Goal: Task Accomplishment & Management: Use online tool/utility

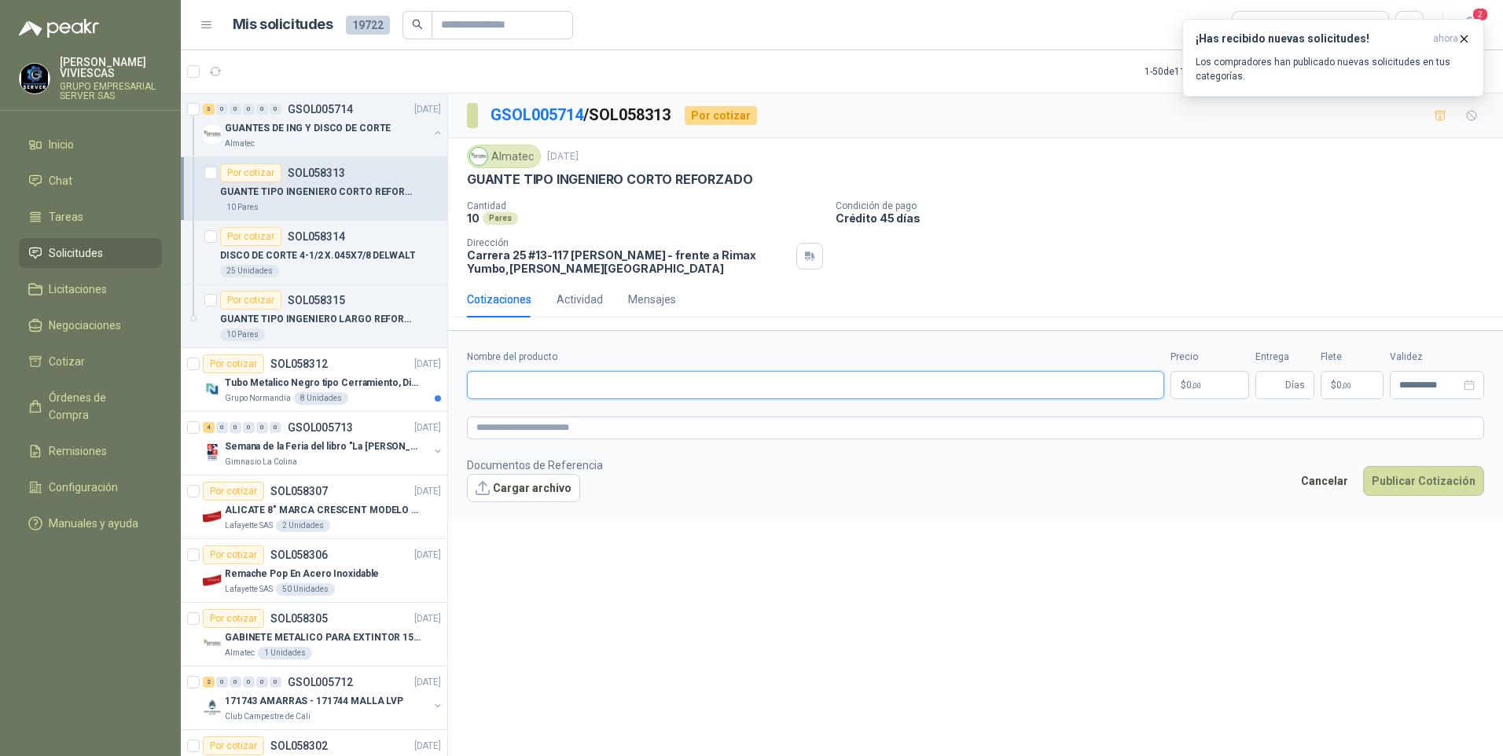
click at [509, 382] on input "Nombre del producto" at bounding box center [815, 385] width 697 height 28
type input "**********"
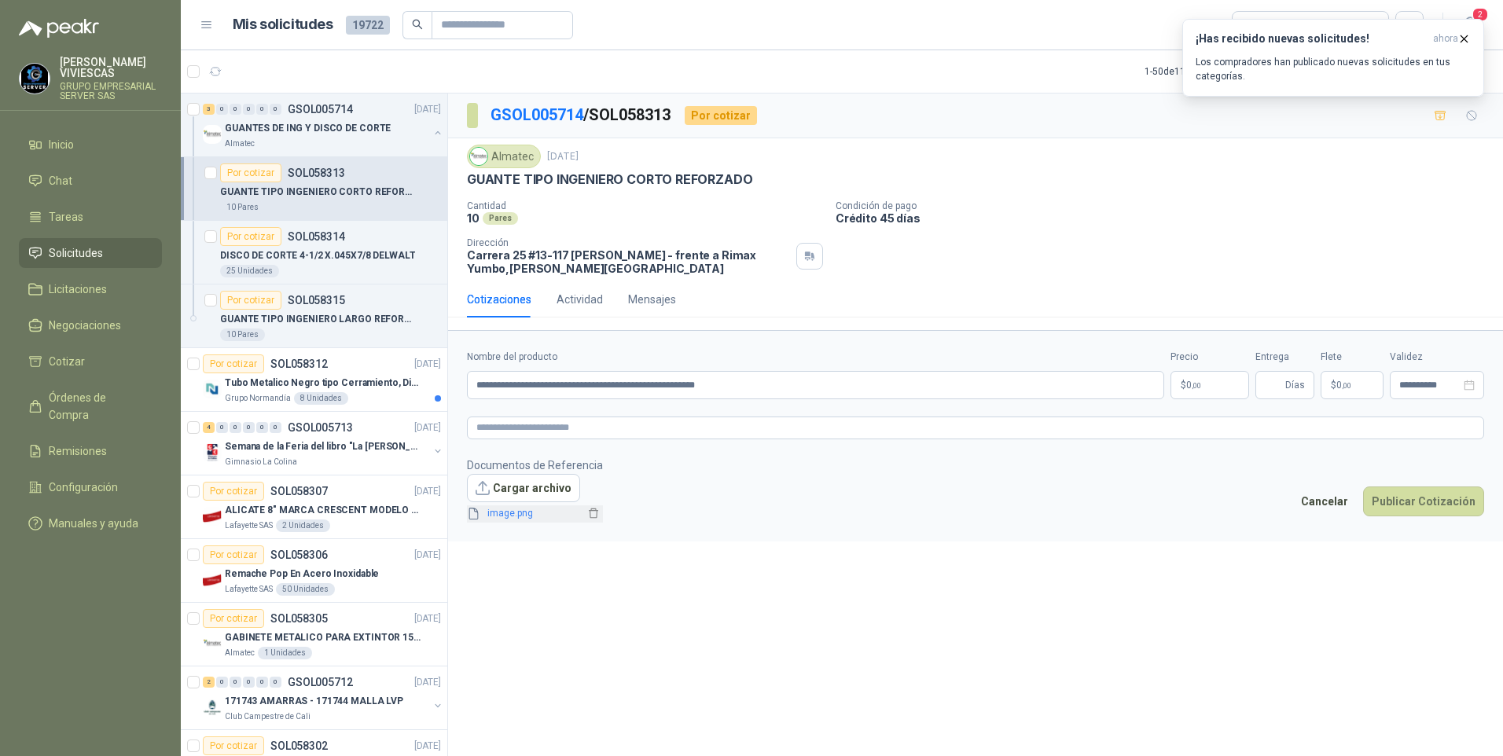
click at [519, 515] on span "image.png" at bounding box center [533, 513] width 104 height 15
click at [967, 19] on article "Mis solicitudes 19722 Todas" at bounding box center [828, 25] width 1191 height 28
click at [1209, 381] on p "$ 0 ,00" at bounding box center [1209, 385] width 79 height 28
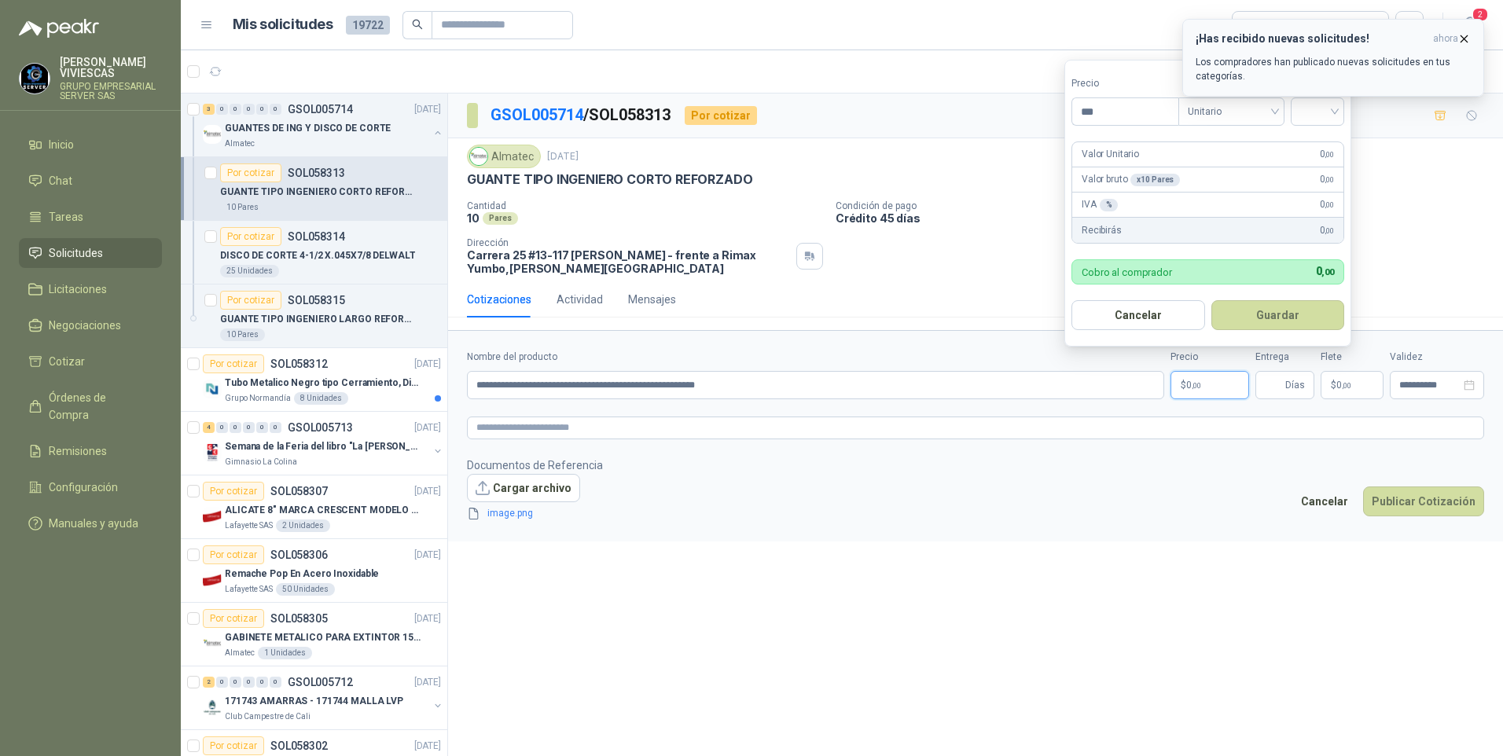
click at [1462, 35] on icon "button" at bounding box center [1463, 38] width 13 height 13
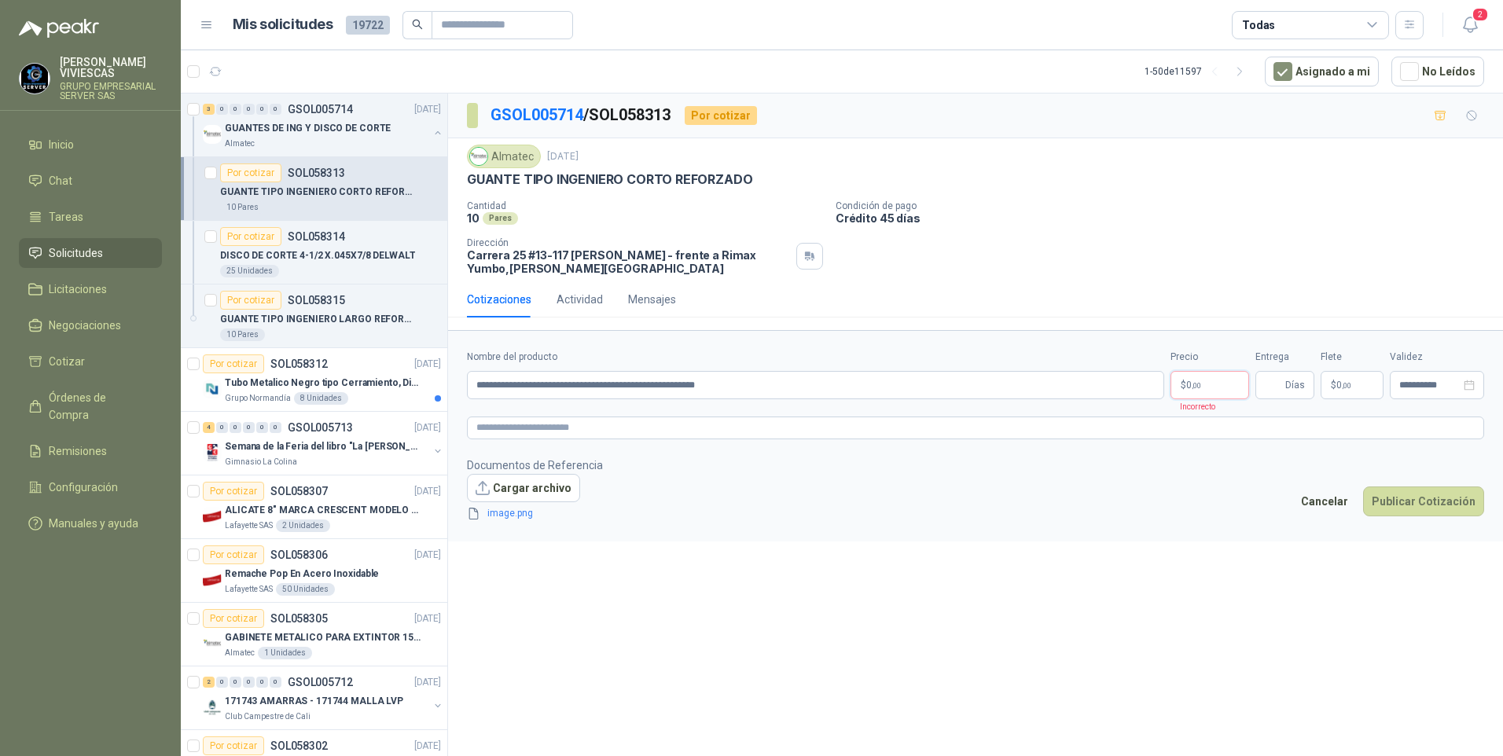
click at [1216, 383] on p "$ 0 ,00" at bounding box center [1209, 385] width 79 height 28
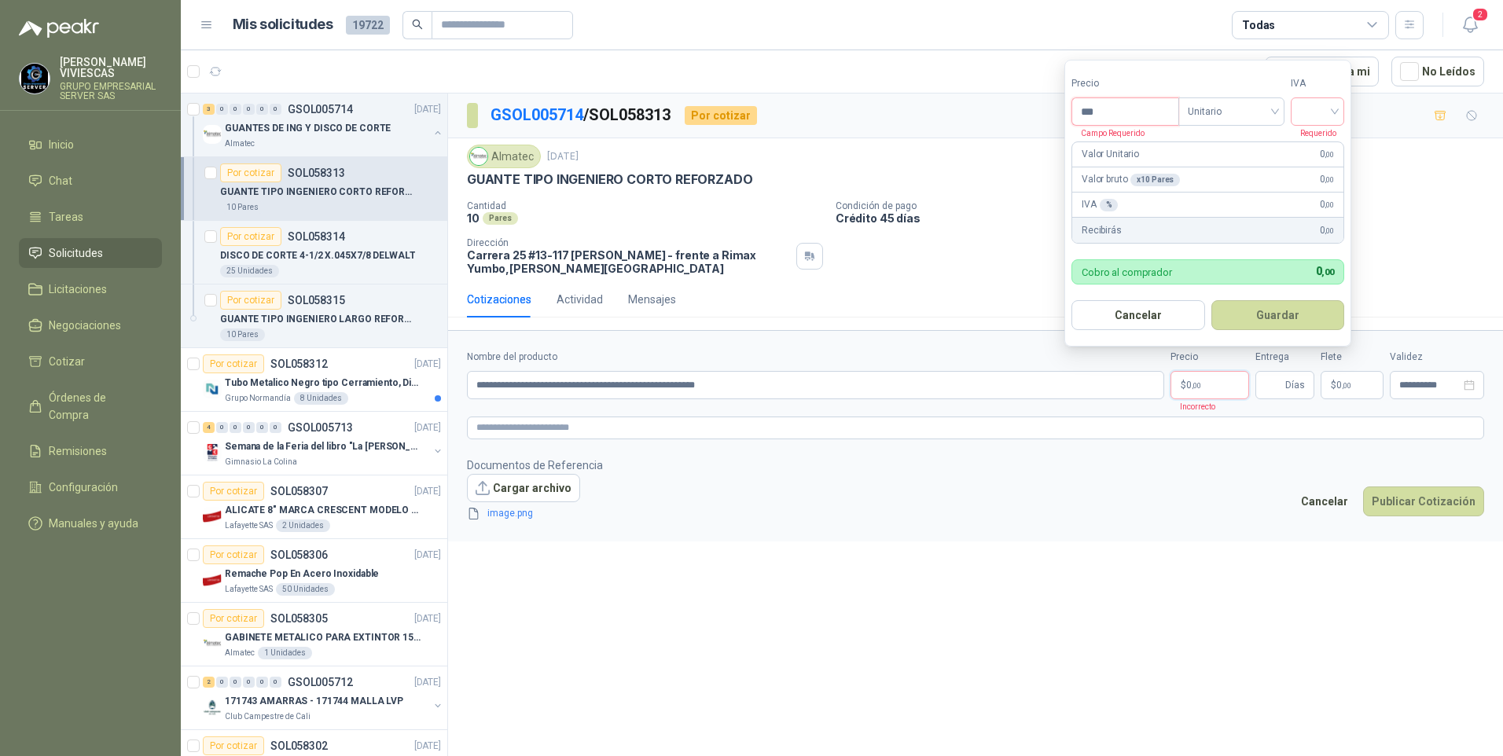
click at [1132, 116] on input "***" at bounding box center [1125, 111] width 106 height 27
click at [684, 669] on div "**********" at bounding box center [975, 428] width 1055 height 668
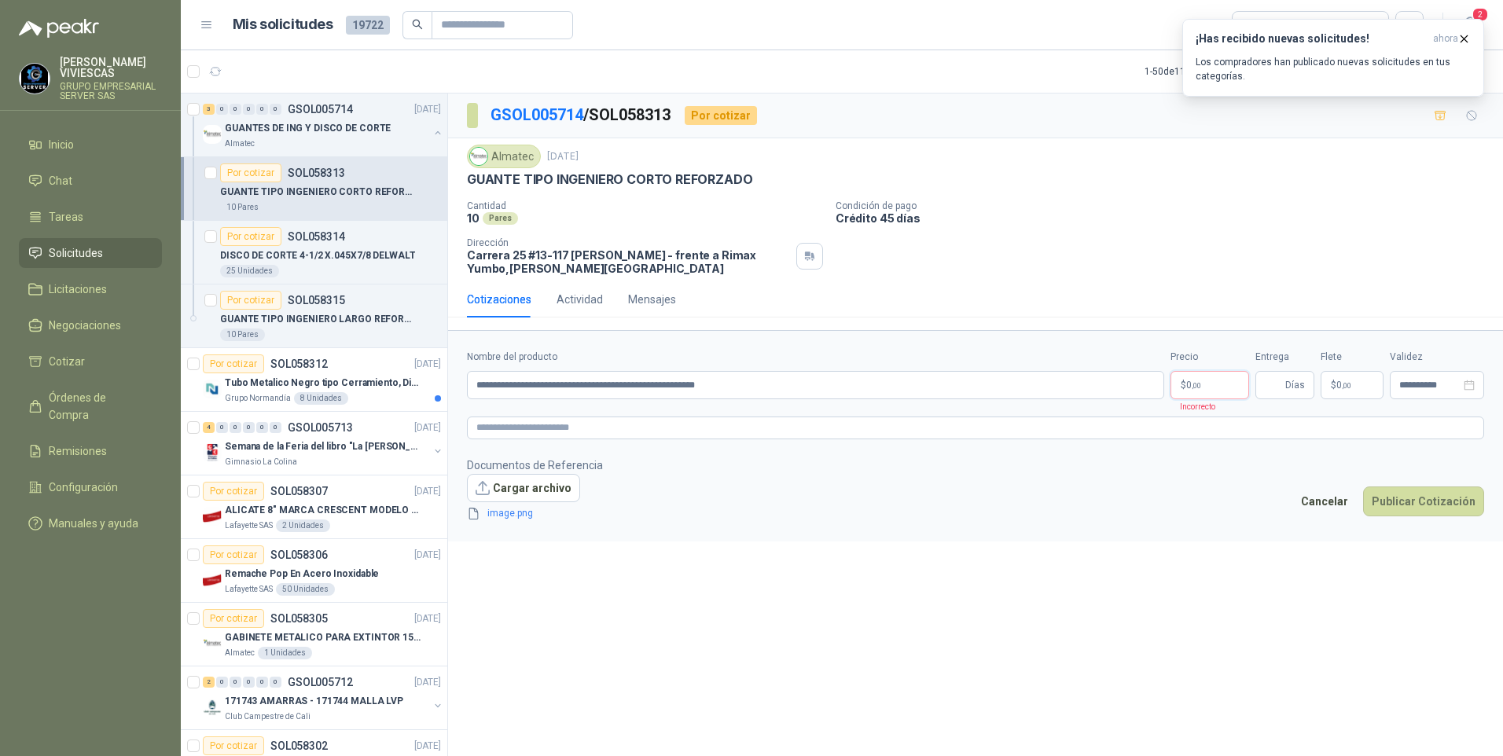
click at [1204, 379] on p "$ 0 ,00" at bounding box center [1209, 385] width 79 height 28
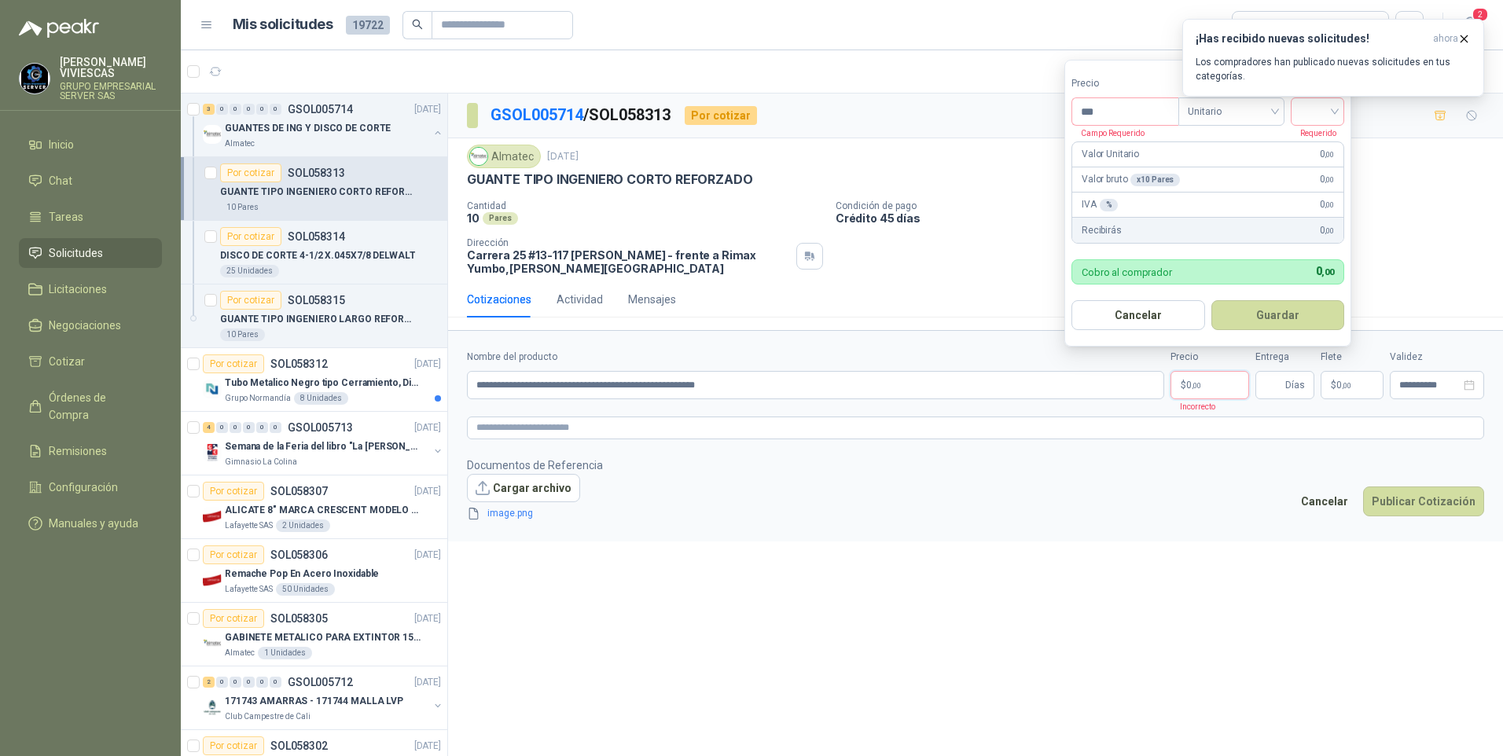
click at [1337, 97] on div "¡Has recibido nuevas solicitudes! ahora Los compradores han publicado nuevas so…" at bounding box center [1333, 58] width 302 height 78
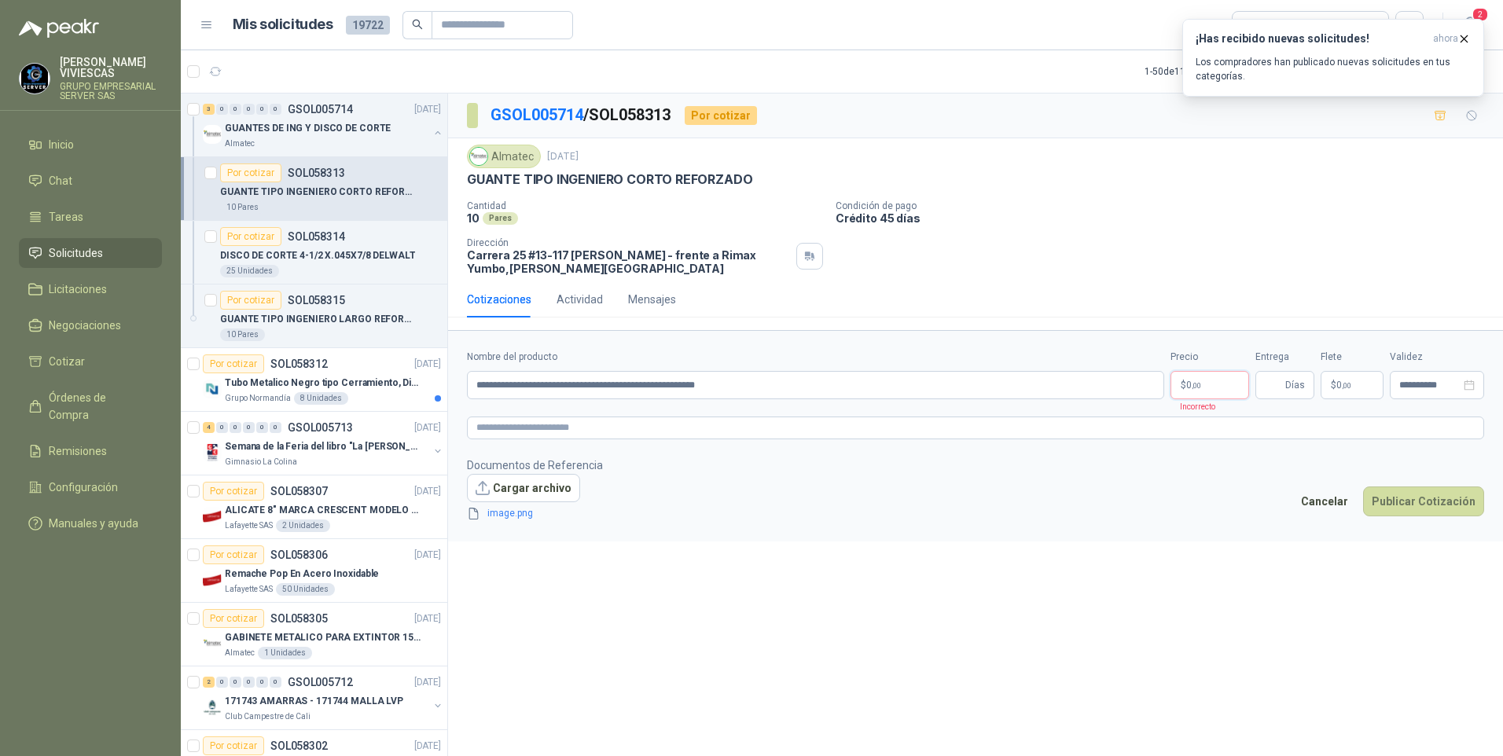
click at [1196, 390] on span ",00" at bounding box center [1195, 385] width 9 height 9
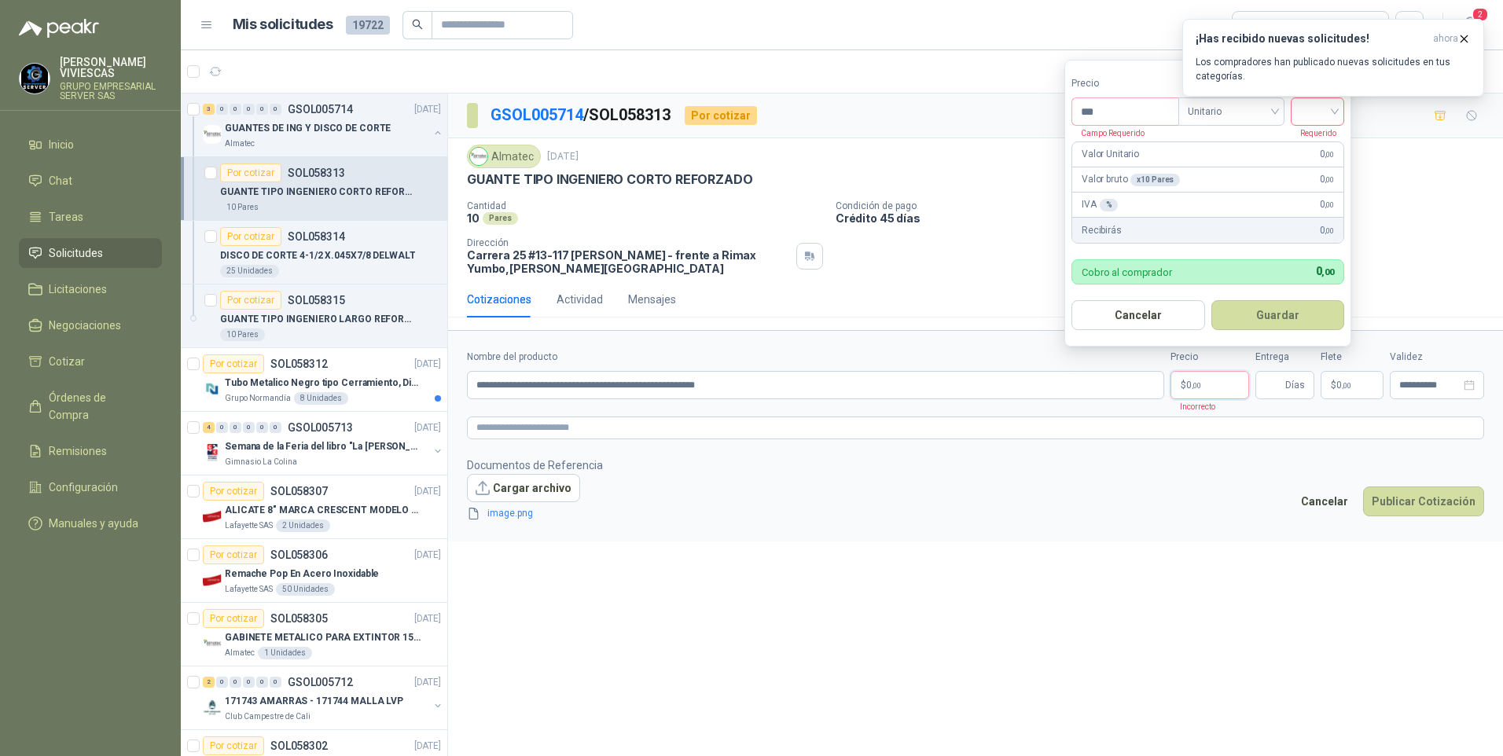
click at [1330, 116] on input "search" at bounding box center [1317, 110] width 35 height 24
click at [1106, 98] on div "***" at bounding box center [1124, 111] width 107 height 28
click at [1106, 106] on input "***" at bounding box center [1125, 111] width 106 height 27
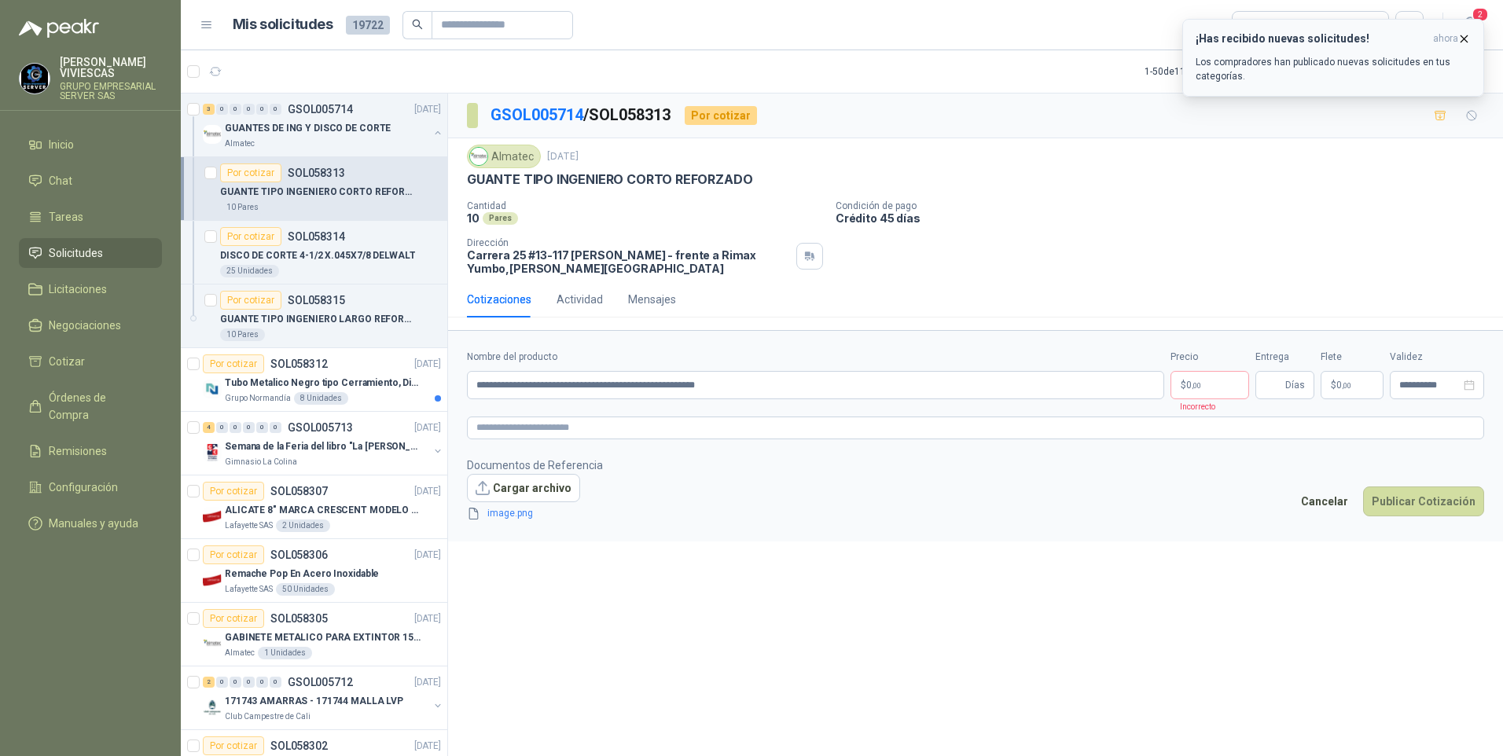
click at [1466, 41] on icon "button" at bounding box center [1464, 38] width 6 height 6
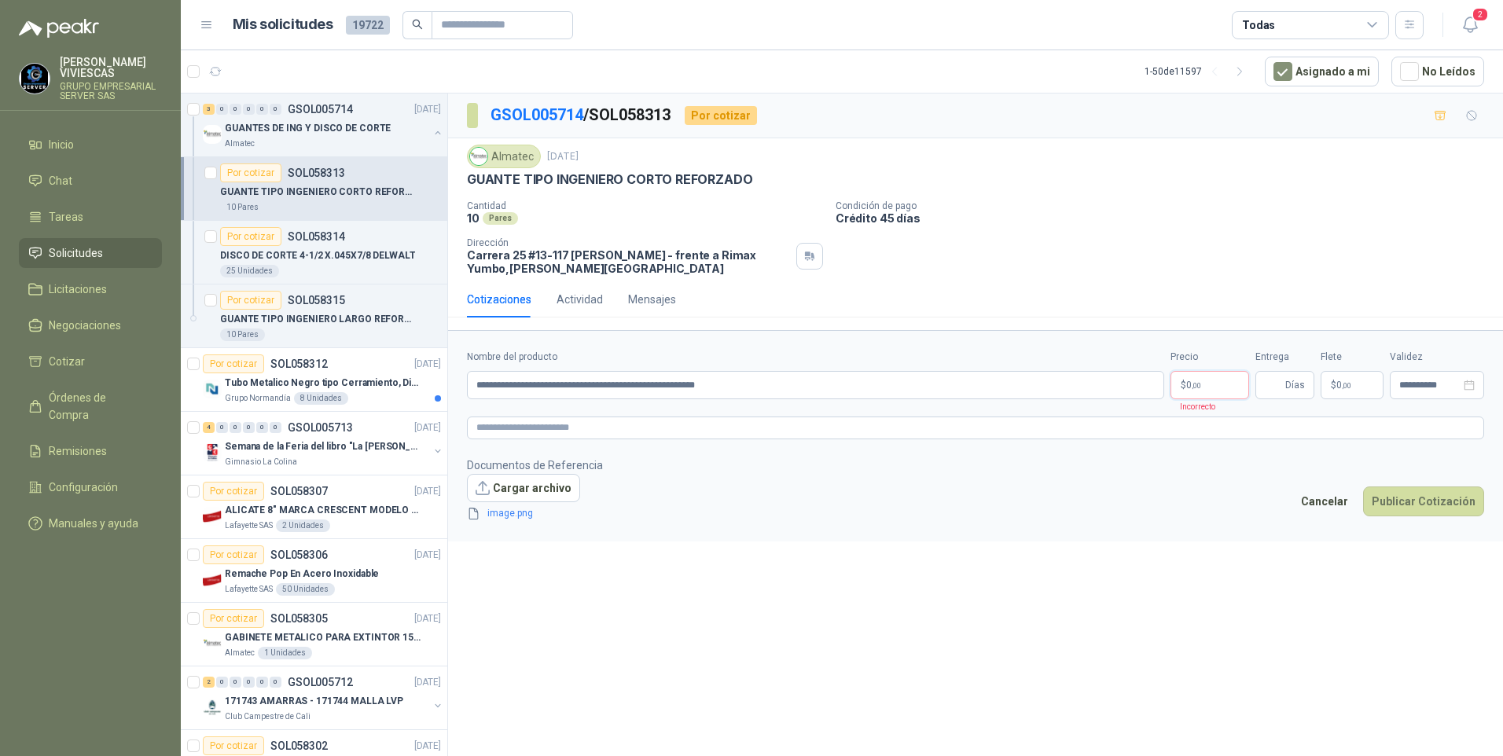
click at [1214, 378] on p "$ 0 ,00" at bounding box center [1209, 385] width 79 height 28
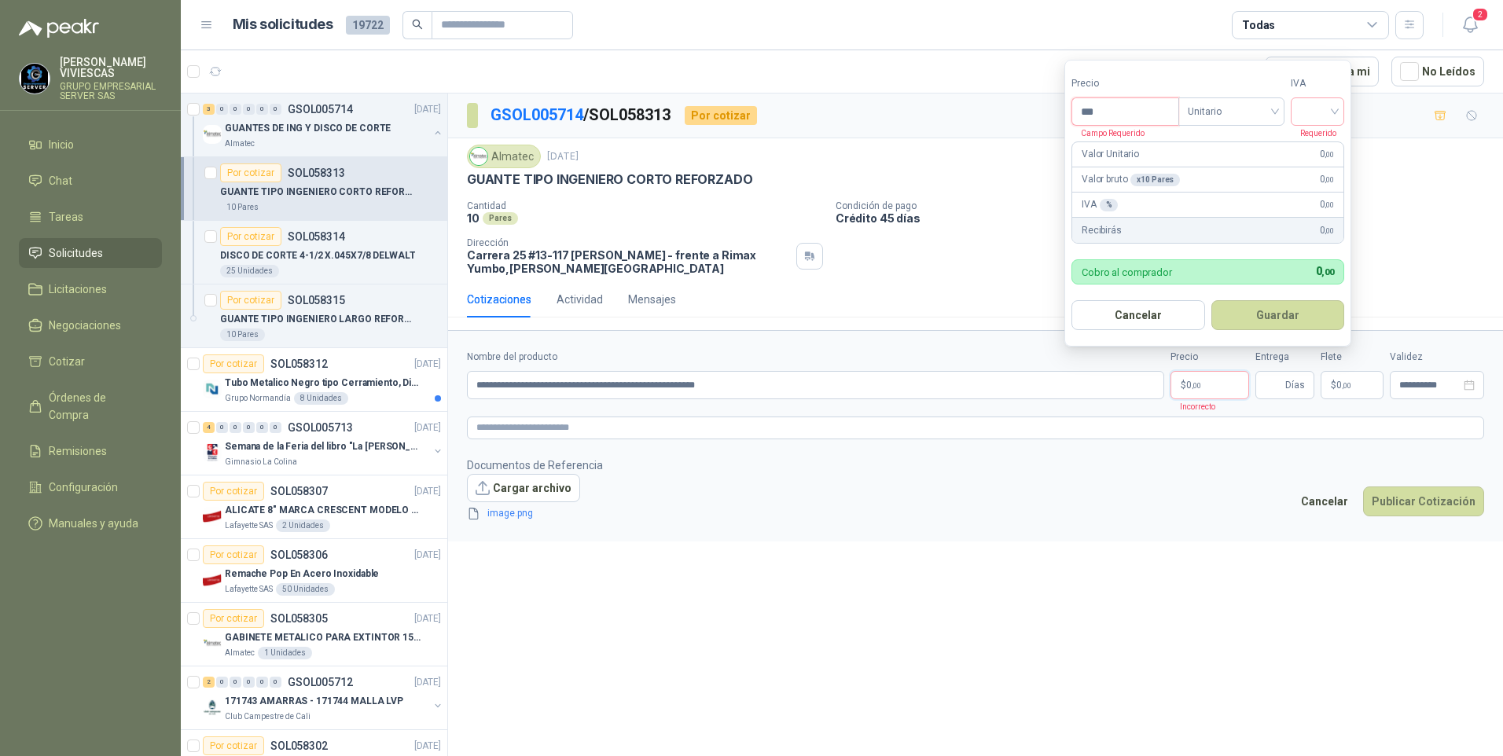
click at [1116, 112] on input "***" at bounding box center [1125, 111] width 106 height 27
type input "*******"
click at [1326, 109] on input "search" at bounding box center [1317, 110] width 35 height 24
click at [1326, 140] on div "19%" at bounding box center [1320, 143] width 29 height 17
click at [1299, 329] on button "Guardar" at bounding box center [1280, 315] width 135 height 30
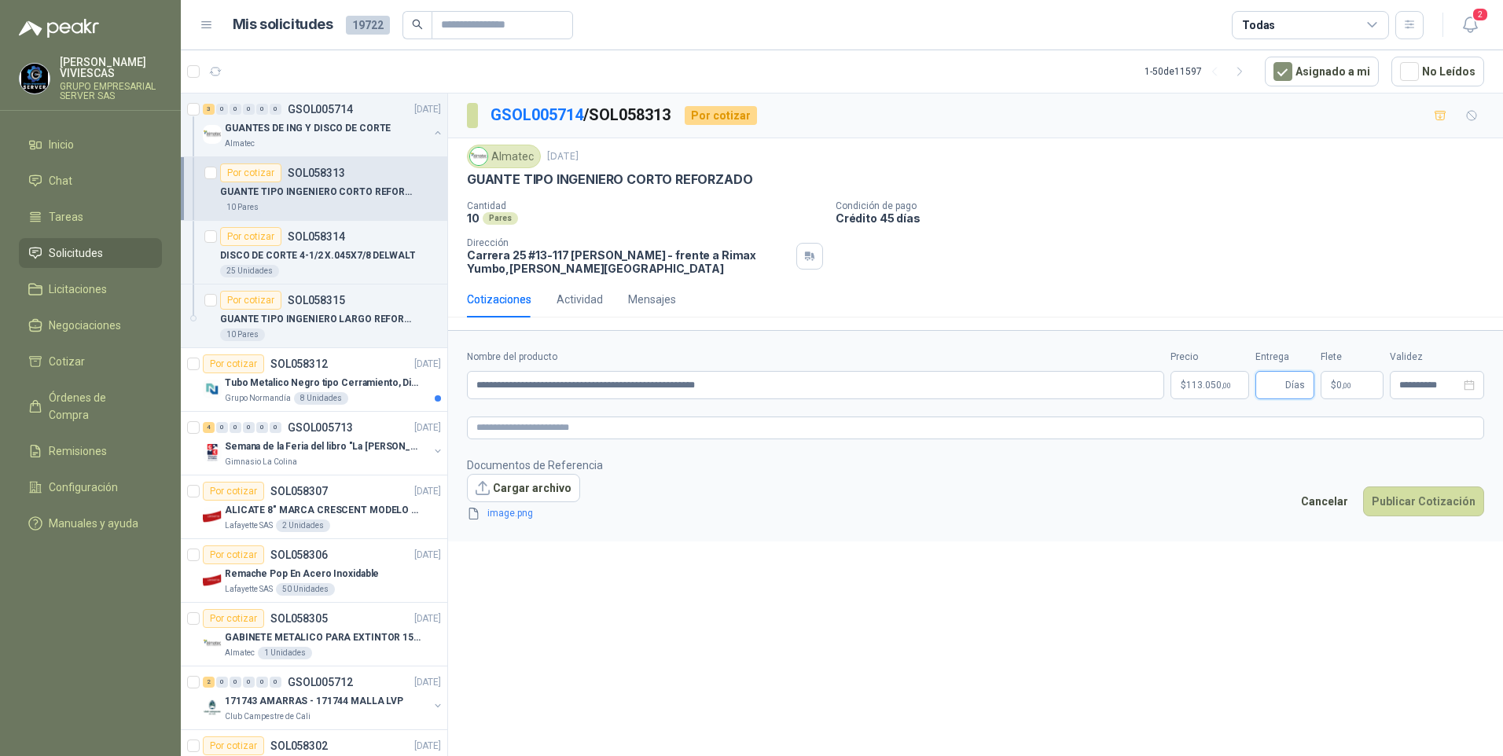
click at [1278, 394] on input "Entrega" at bounding box center [1272, 385] width 17 height 27
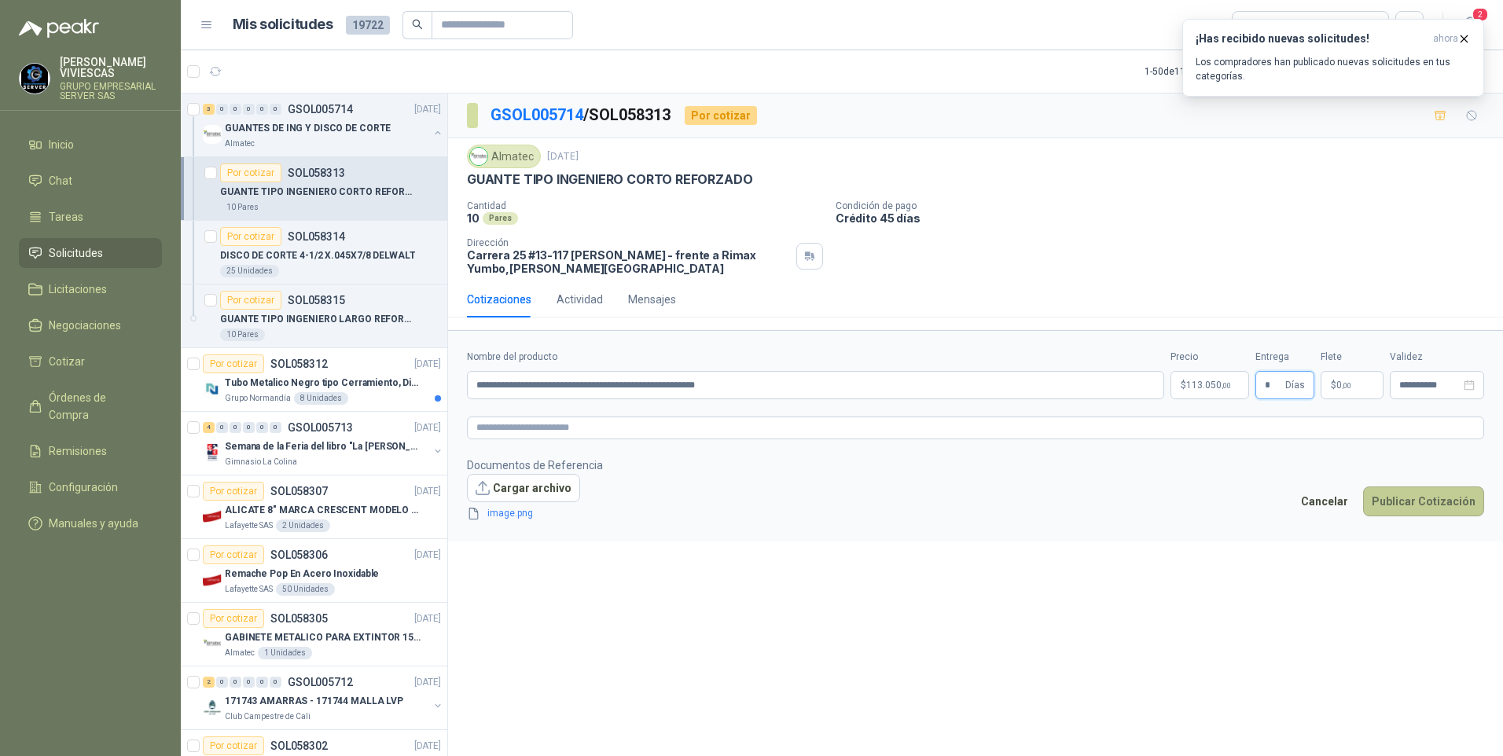
type input "*"
click at [1411, 505] on button "Publicar Cotización" at bounding box center [1423, 501] width 121 height 30
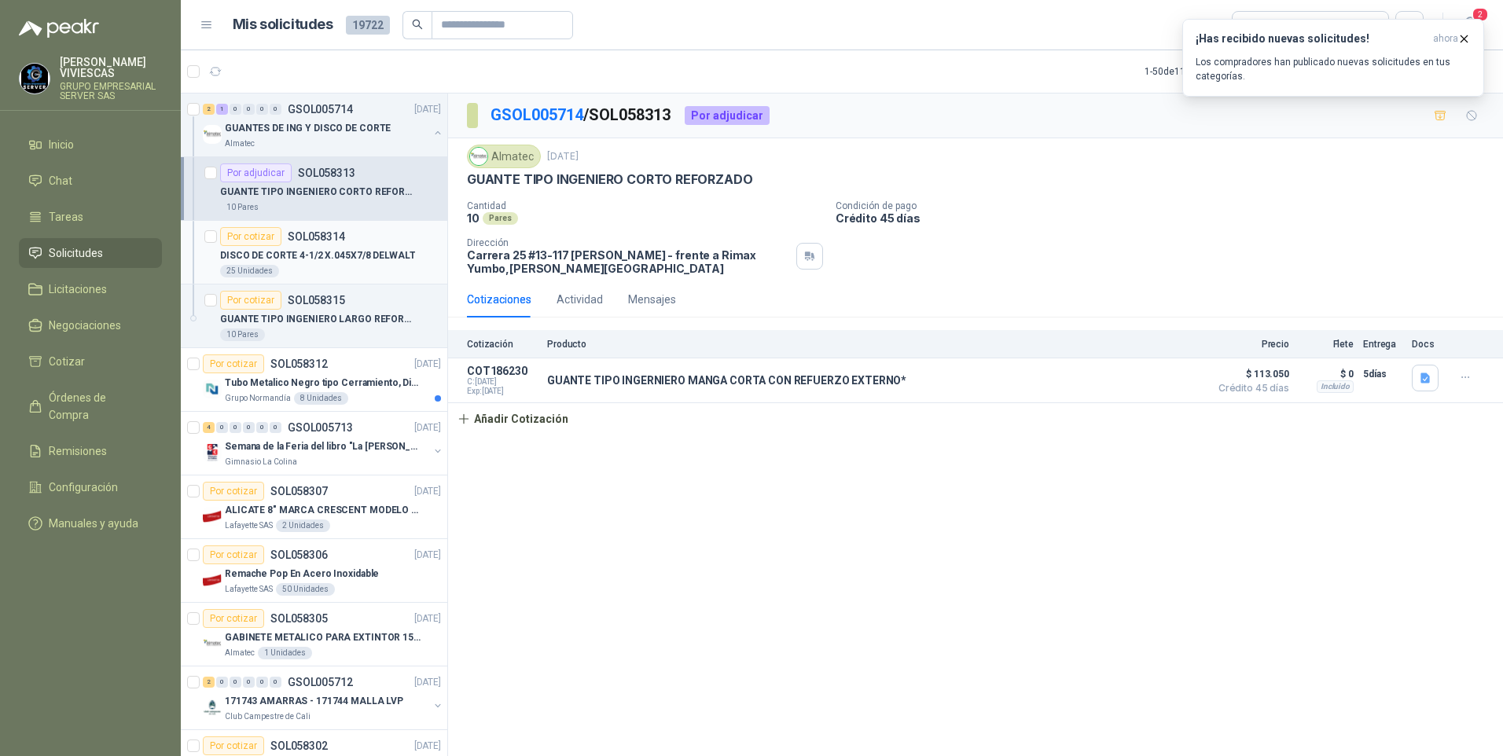
click at [318, 259] on p "DISCO DE CORTE 4-1/2 X.045X7/8 DELWALT" at bounding box center [317, 255] width 195 height 15
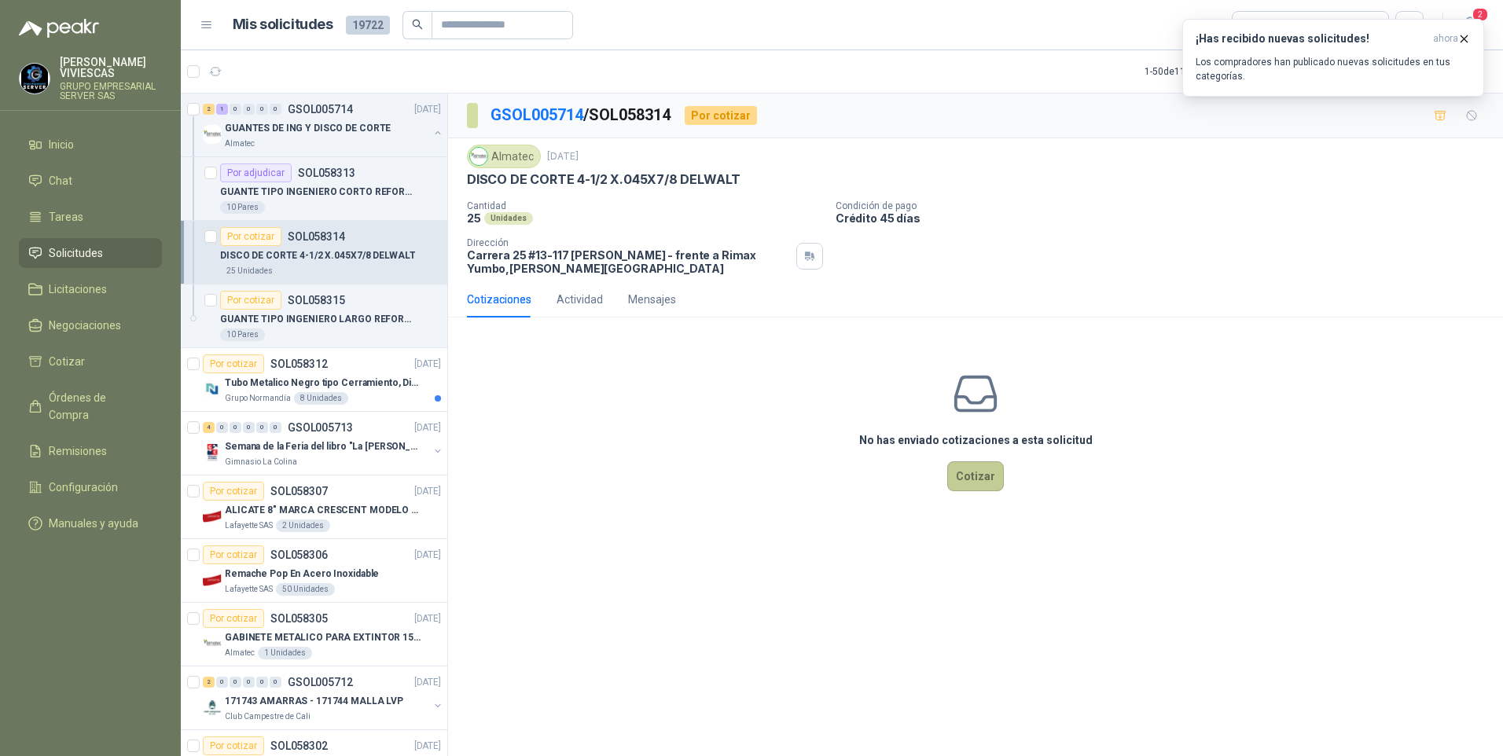
click at [989, 486] on button "Cotizar" at bounding box center [975, 476] width 57 height 30
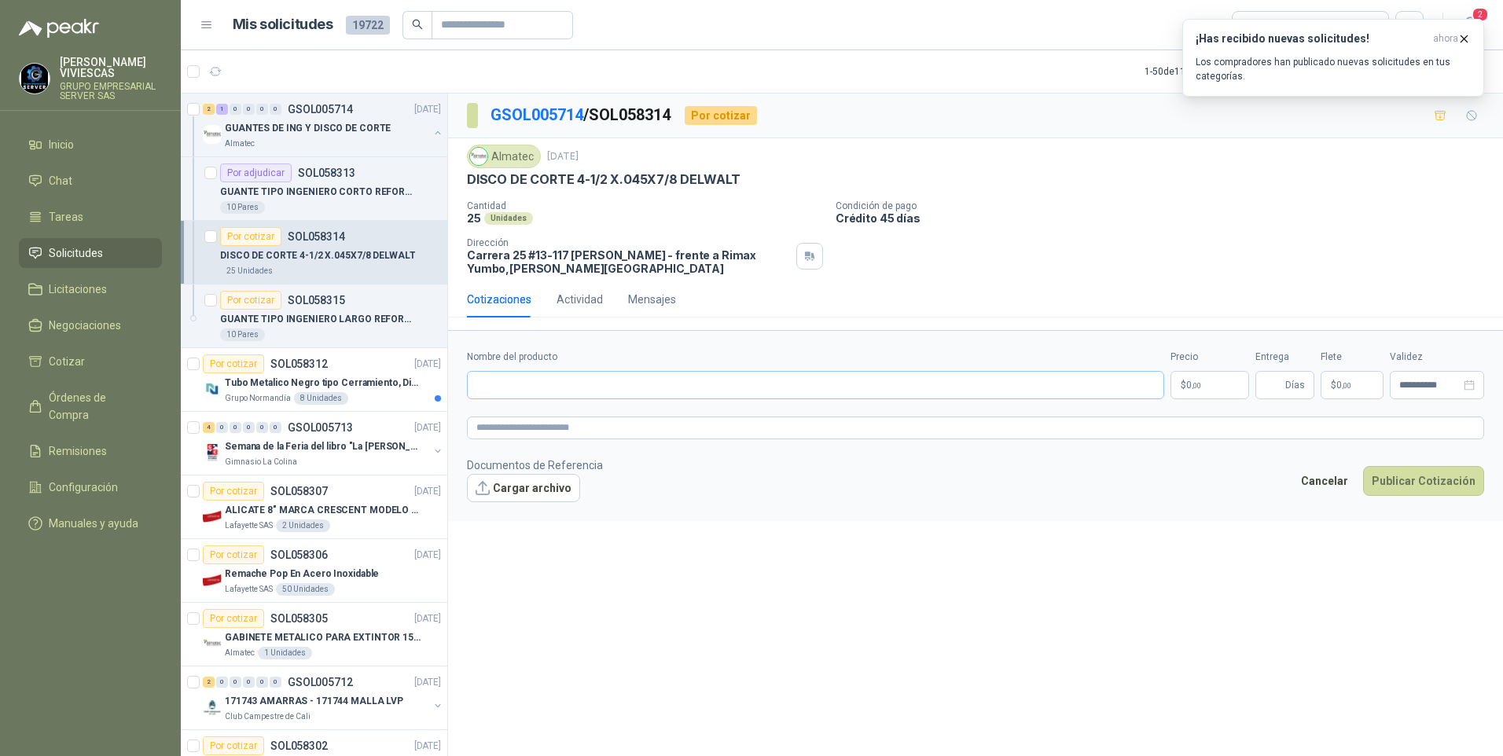
click at [505, 376] on div "Nombre del producto" at bounding box center [815, 375] width 697 height 50
drag, startPoint x: 503, startPoint y: 401, endPoint x: 502, endPoint y: 418, distance: 17.3
click at [501, 418] on form "**********" at bounding box center [975, 425] width 1055 height 190
click at [601, 383] on input "**********" at bounding box center [815, 385] width 697 height 28
drag, startPoint x: 601, startPoint y: 383, endPoint x: 567, endPoint y: 381, distance: 33.9
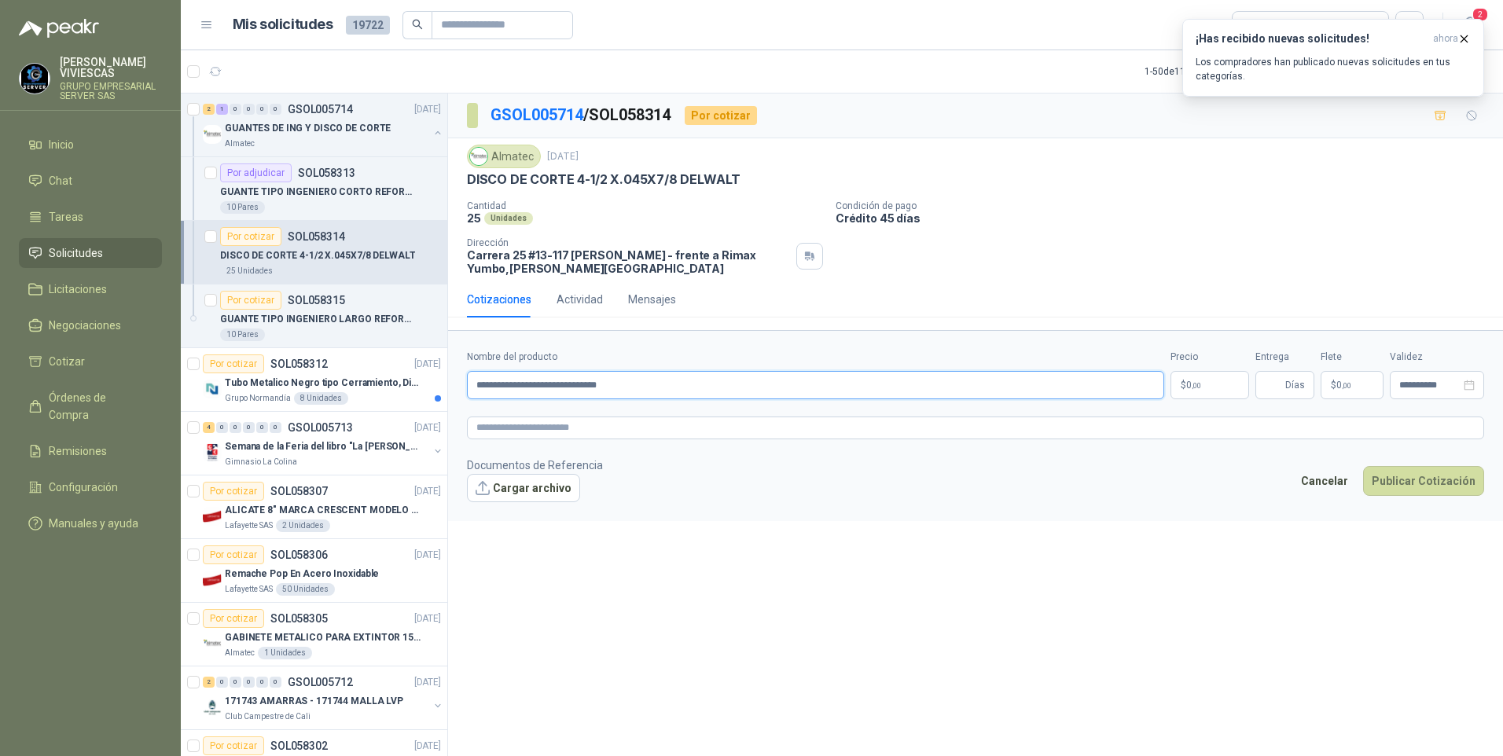
click at [566, 381] on input "**********" at bounding box center [815, 385] width 697 height 28
click at [601, 382] on input "**********" at bounding box center [815, 385] width 697 height 28
drag, startPoint x: 601, startPoint y: 382, endPoint x: 596, endPoint y: 343, distance: 39.7
click at [596, 343] on form "**********" at bounding box center [975, 425] width 1055 height 190
click at [603, 383] on input "**********" at bounding box center [815, 385] width 697 height 28
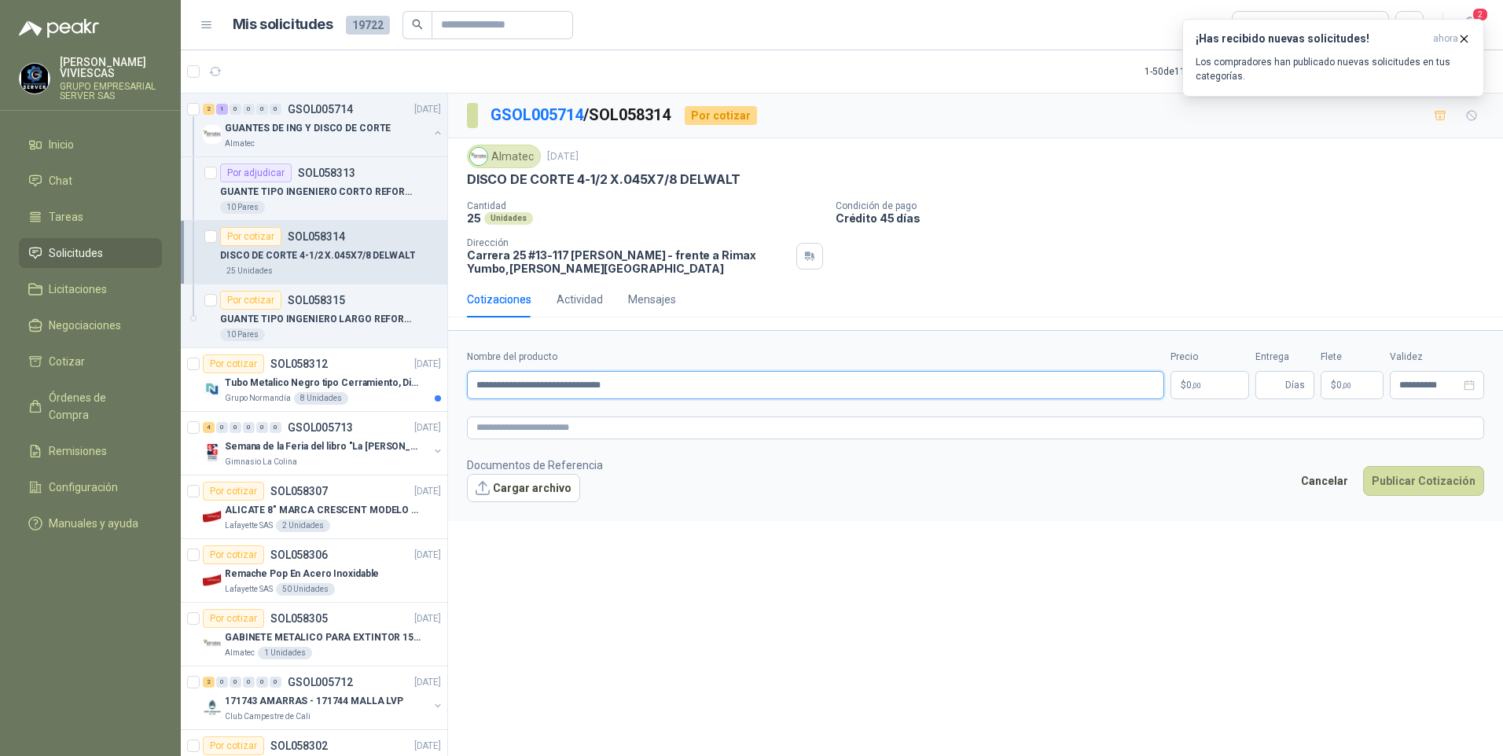
click at [633, 387] on input "**********" at bounding box center [815, 385] width 697 height 28
type input "**********"
click at [1205, 377] on p "$ 0 ,00" at bounding box center [1209, 385] width 79 height 28
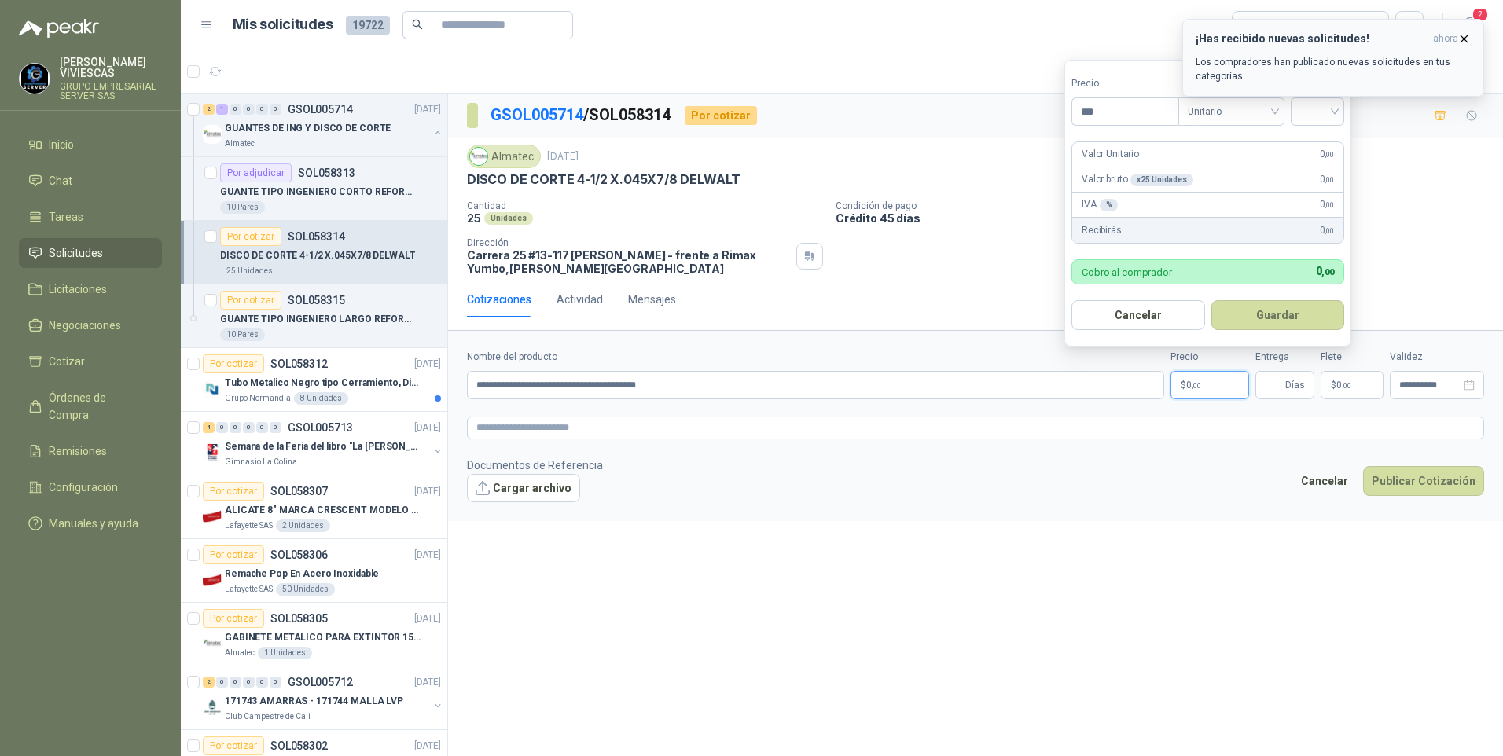
click at [1470, 38] on icon "button" at bounding box center [1463, 38] width 13 height 13
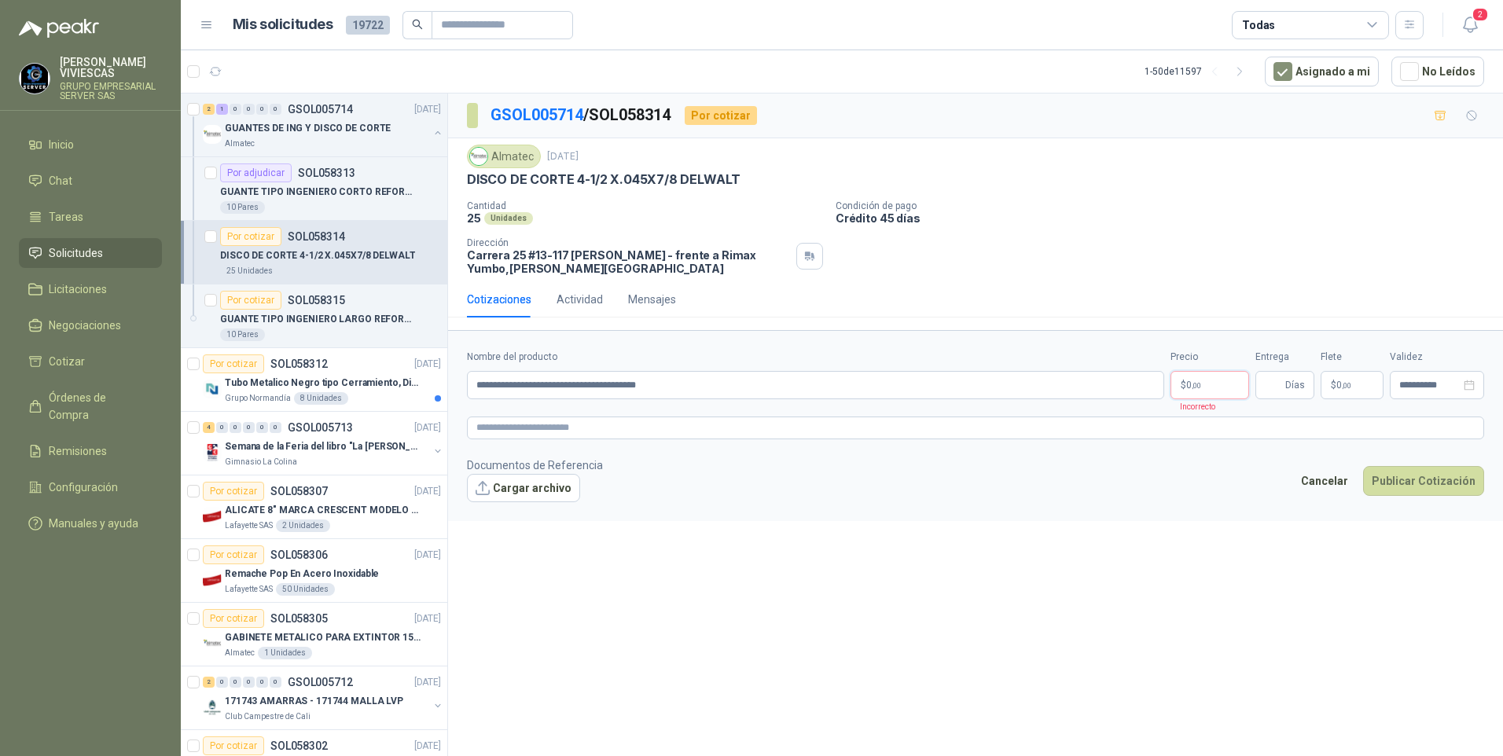
click at [1203, 391] on p "$ 0 ,00" at bounding box center [1209, 385] width 79 height 28
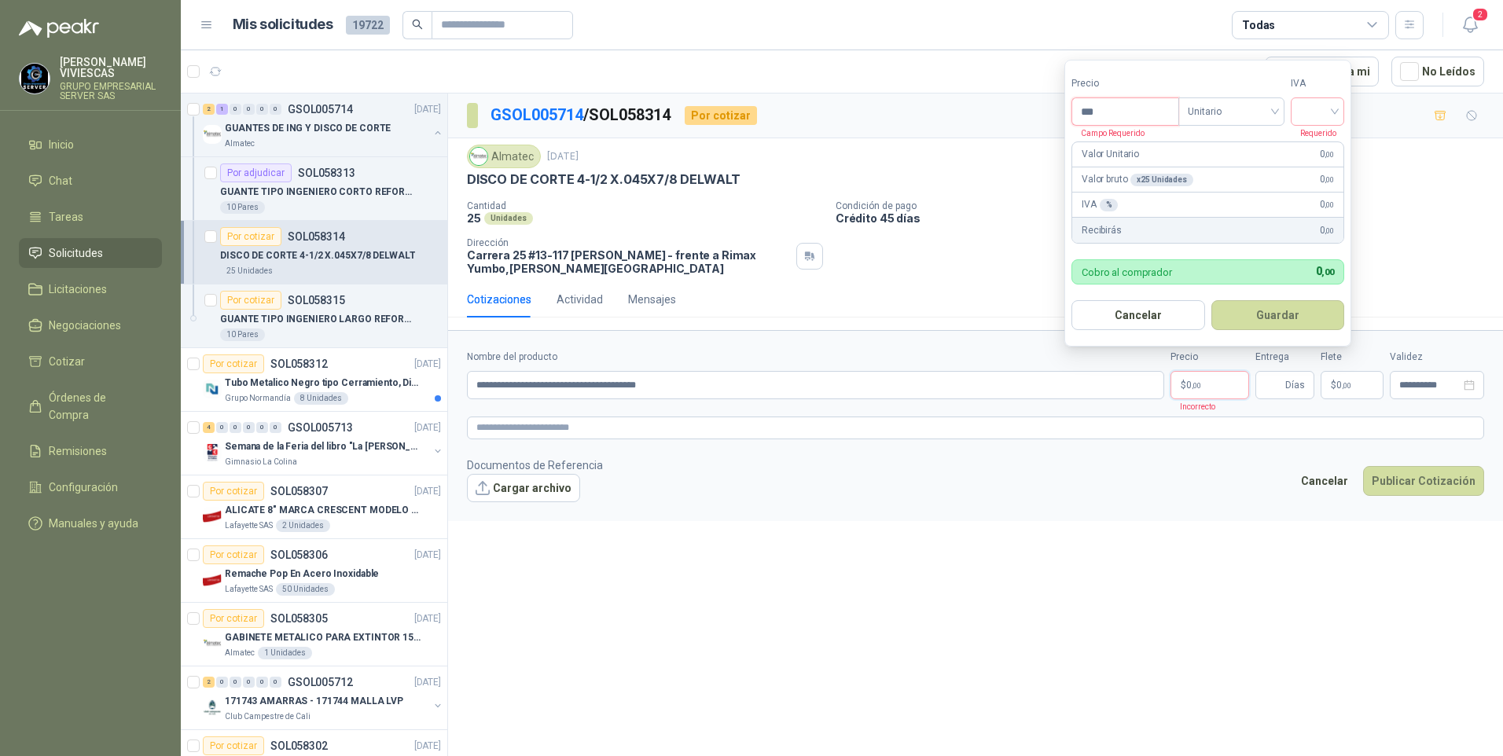
click at [1115, 112] on input "***" at bounding box center [1125, 111] width 106 height 27
type input "*******"
click at [1321, 105] on input "search" at bounding box center [1317, 110] width 35 height 24
drag, startPoint x: 1301, startPoint y: 144, endPoint x: 1378, endPoint y: 150, distance: 77.3
click at [1302, 144] on div "19%" at bounding box center [1321, 143] width 48 height 25
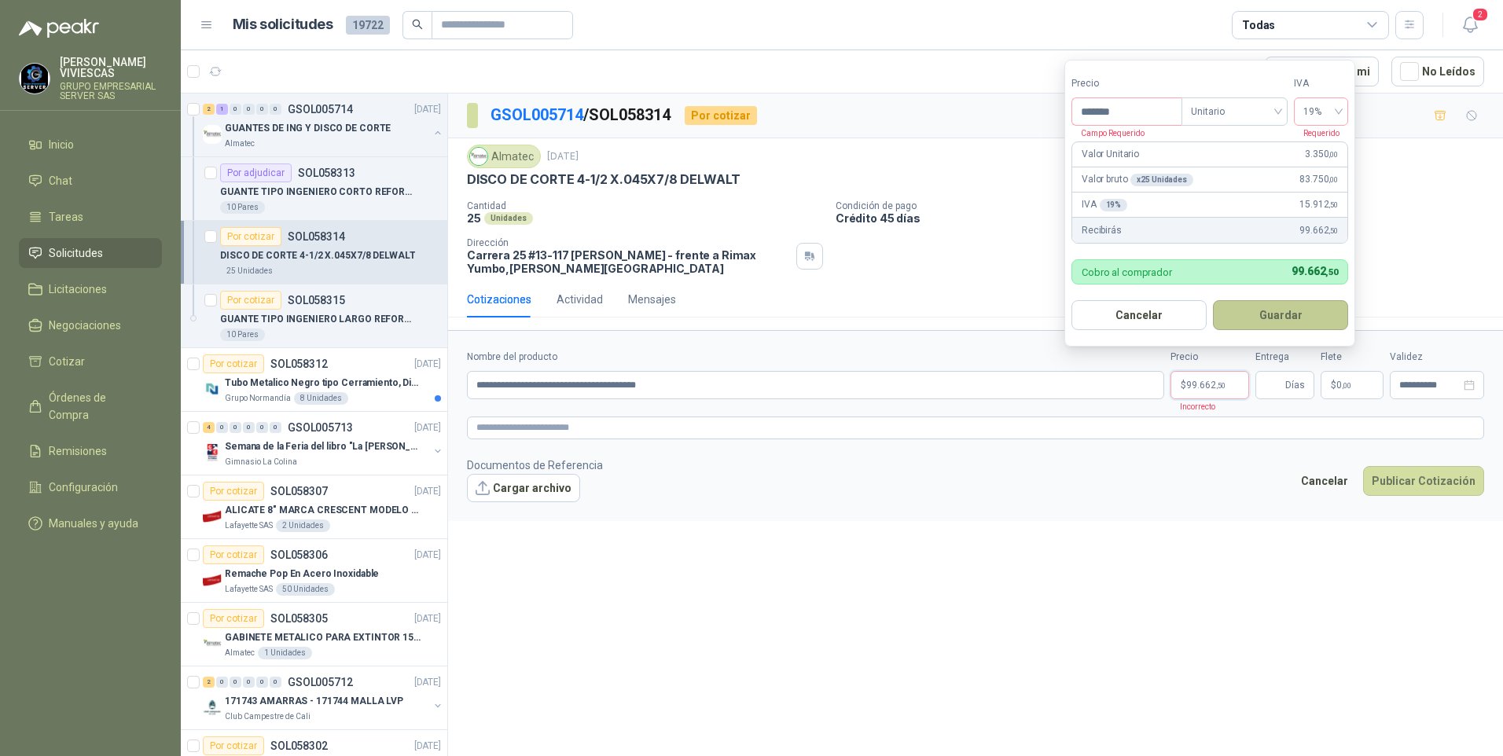
click at [1280, 319] on button "Guardar" at bounding box center [1280, 315] width 135 height 30
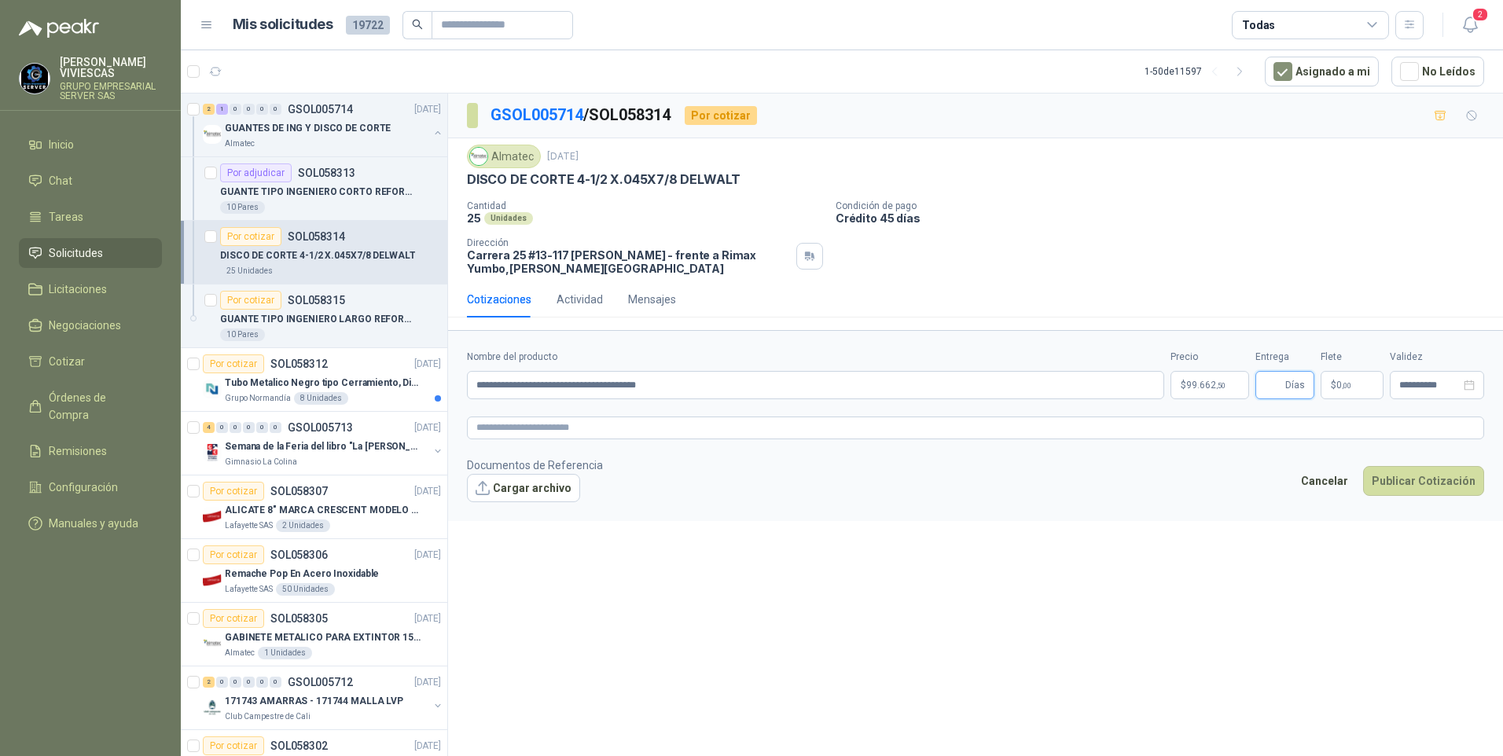
click at [1275, 385] on input "Entrega" at bounding box center [1272, 385] width 17 height 27
click at [1288, 688] on div "**********" at bounding box center [975, 428] width 1055 height 668
click at [1286, 385] on span "Días" at bounding box center [1295, 385] width 20 height 27
type input "*"
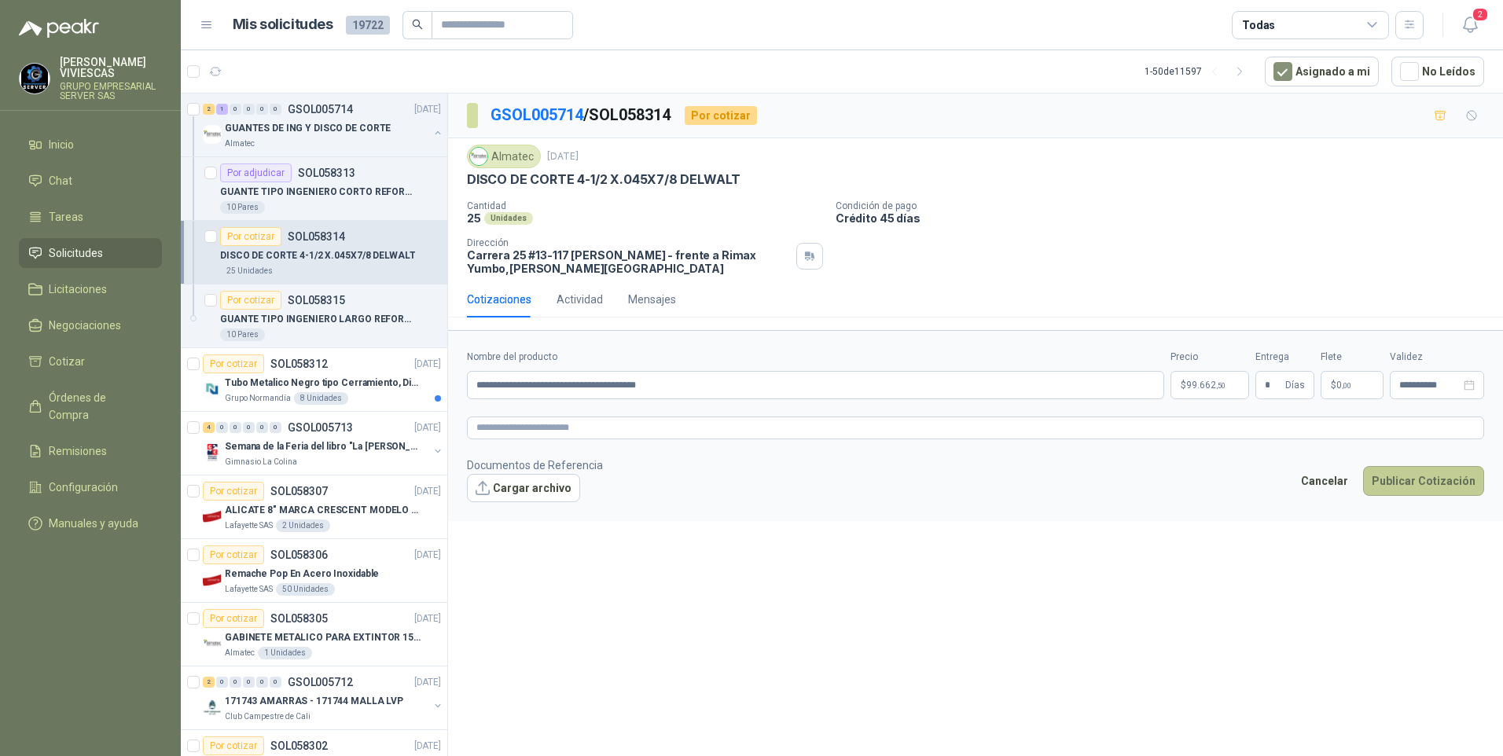
click at [1398, 479] on button "Publicar Cotización" at bounding box center [1423, 481] width 121 height 30
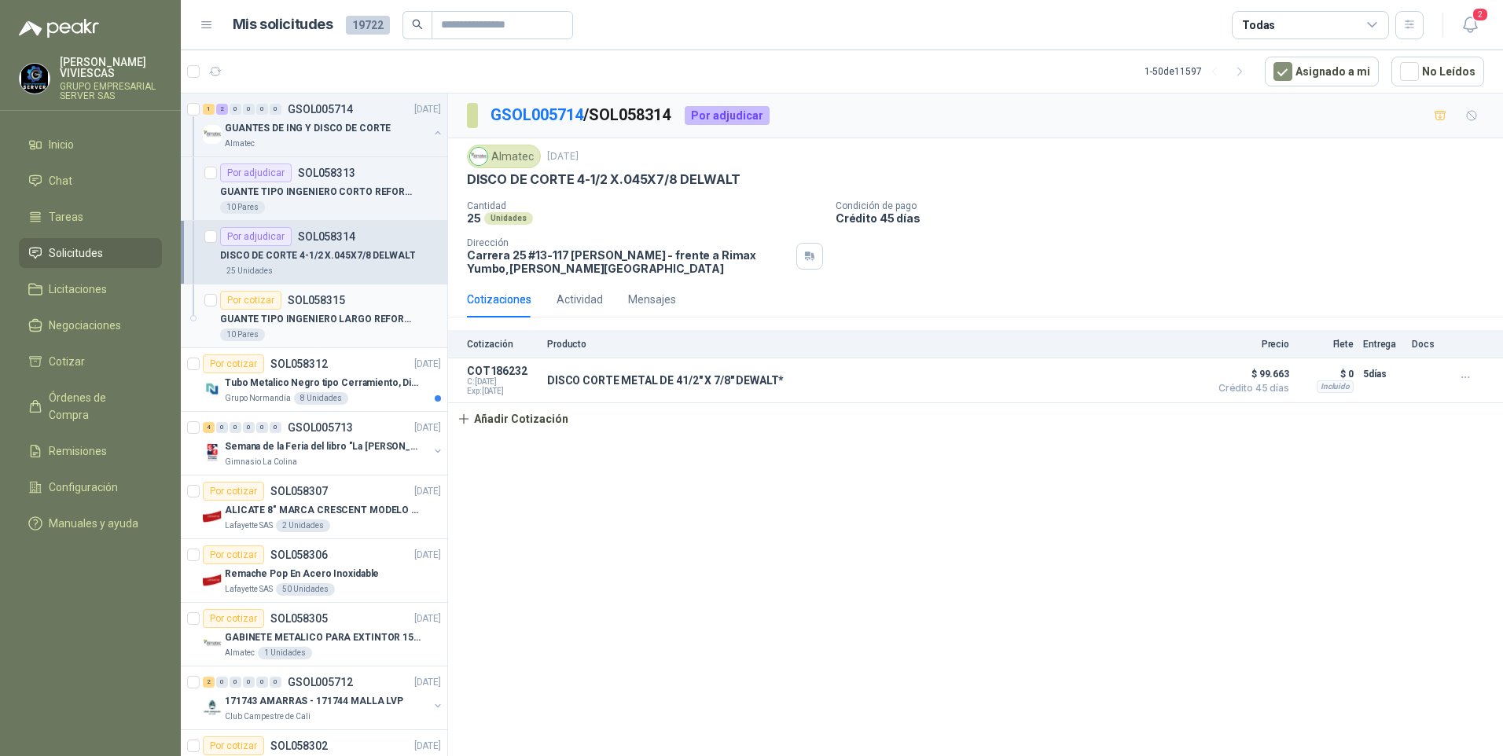
click at [298, 318] on p "GUANTE TIPO INGENIERO LARGO REFORZADO" at bounding box center [318, 319] width 196 height 15
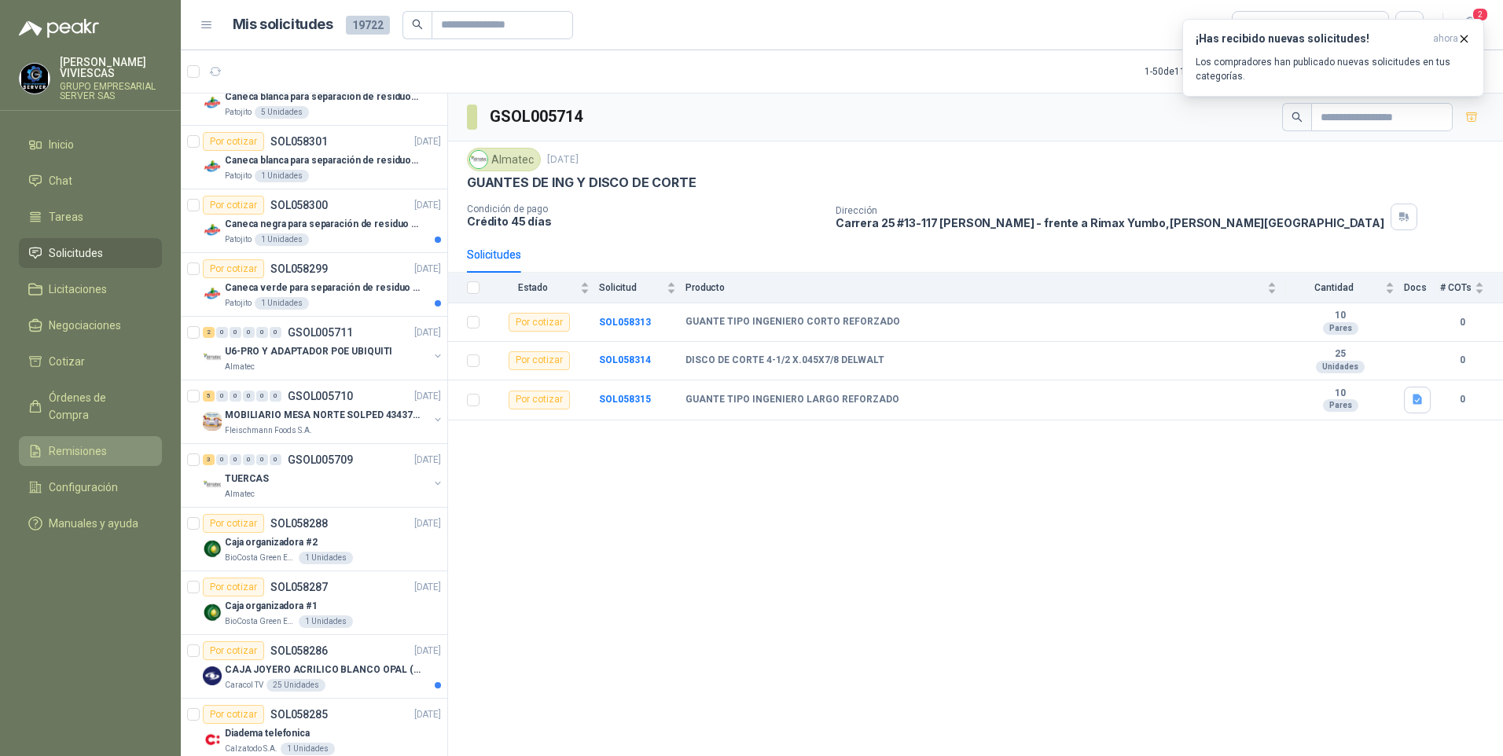
scroll to position [393, 0]
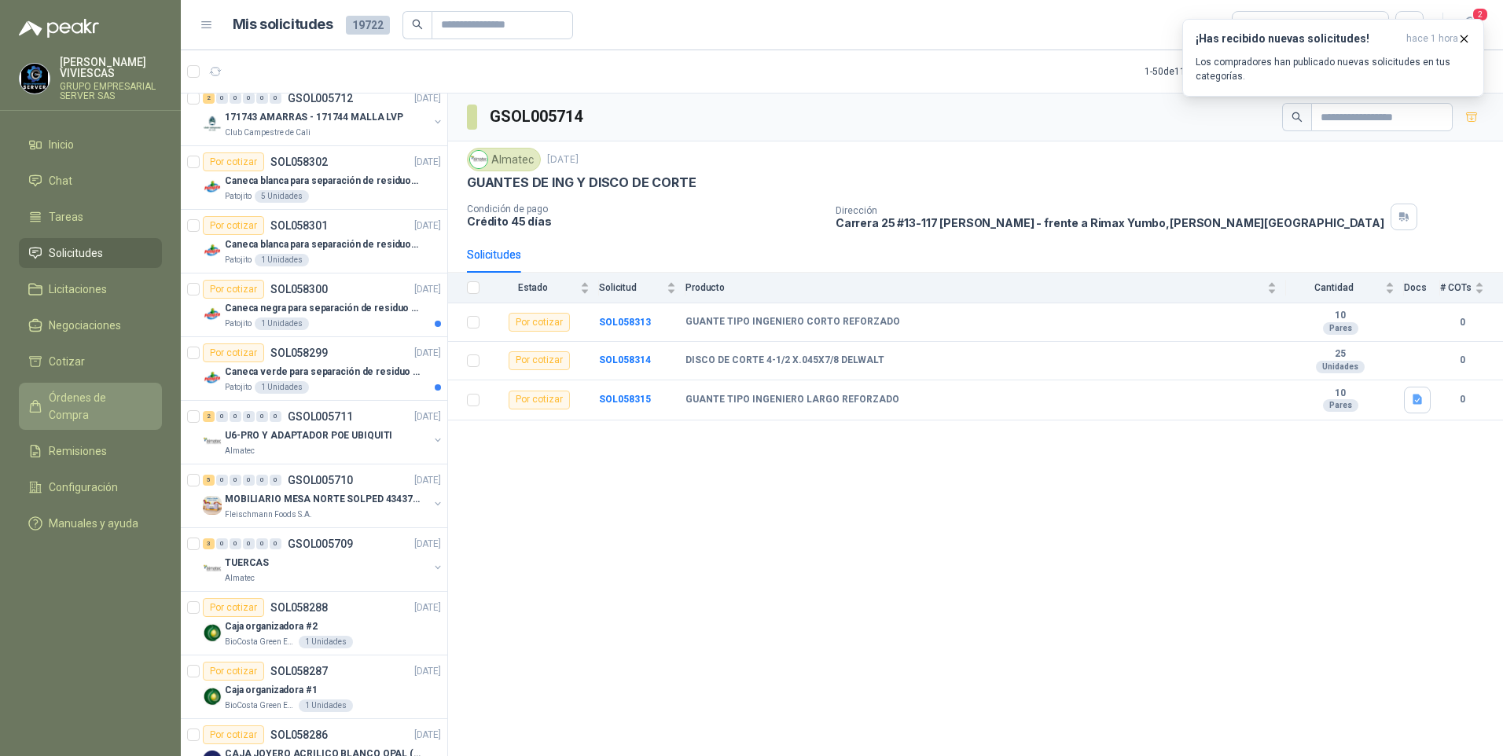
click at [61, 405] on span "Órdenes de Compra" at bounding box center [98, 406] width 98 height 35
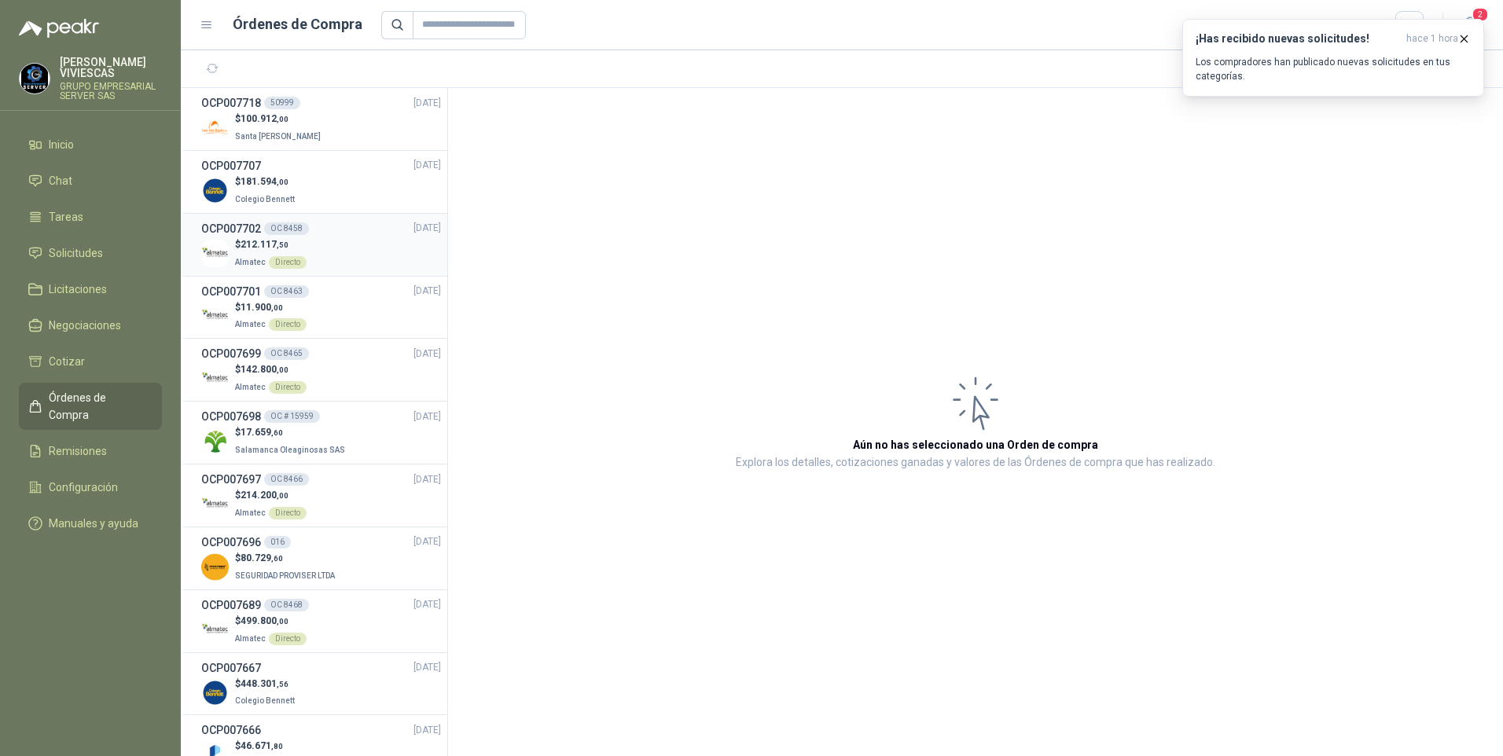
click at [243, 248] on span "212.117 ,50" at bounding box center [264, 244] width 48 height 11
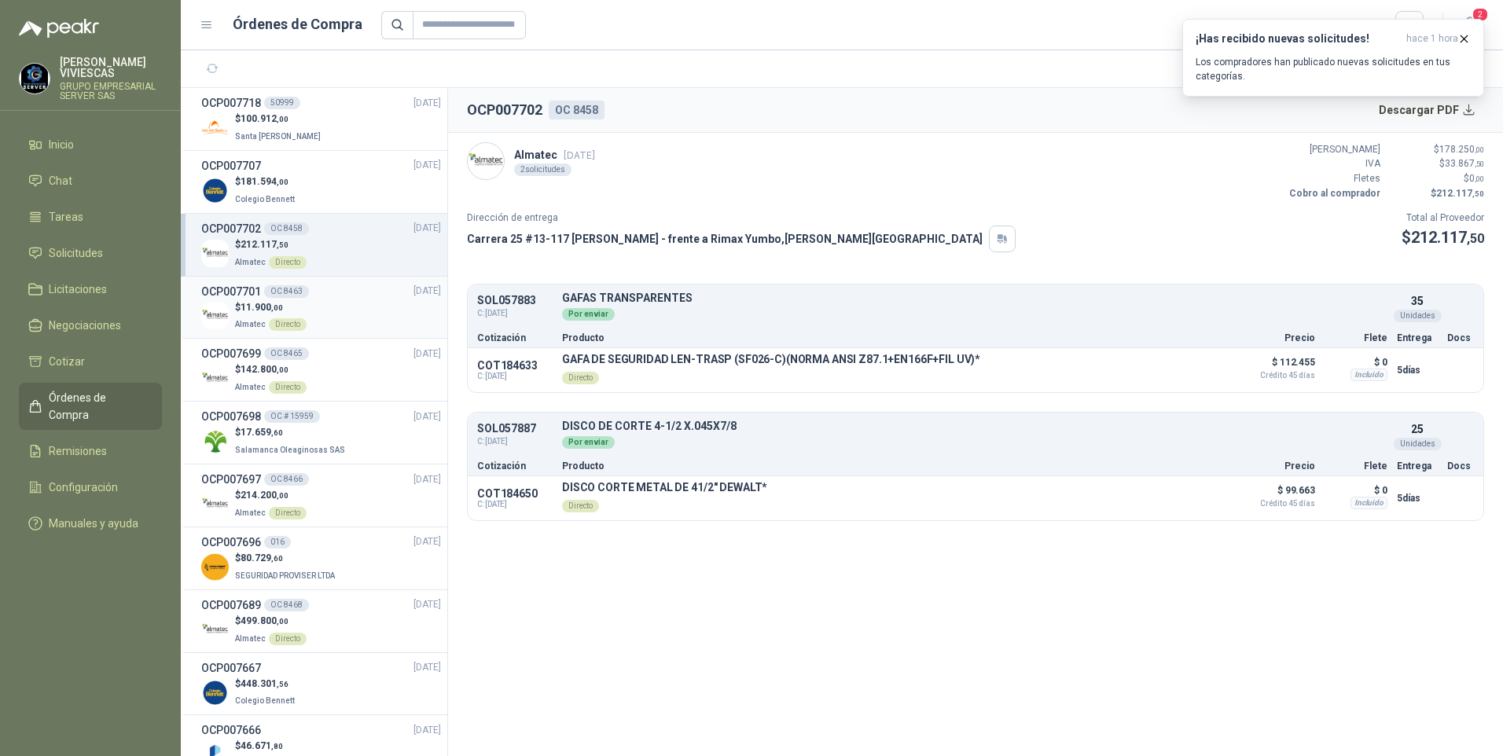
click at [237, 300] on p "$ 11.900 ,00" at bounding box center [271, 307] width 72 height 15
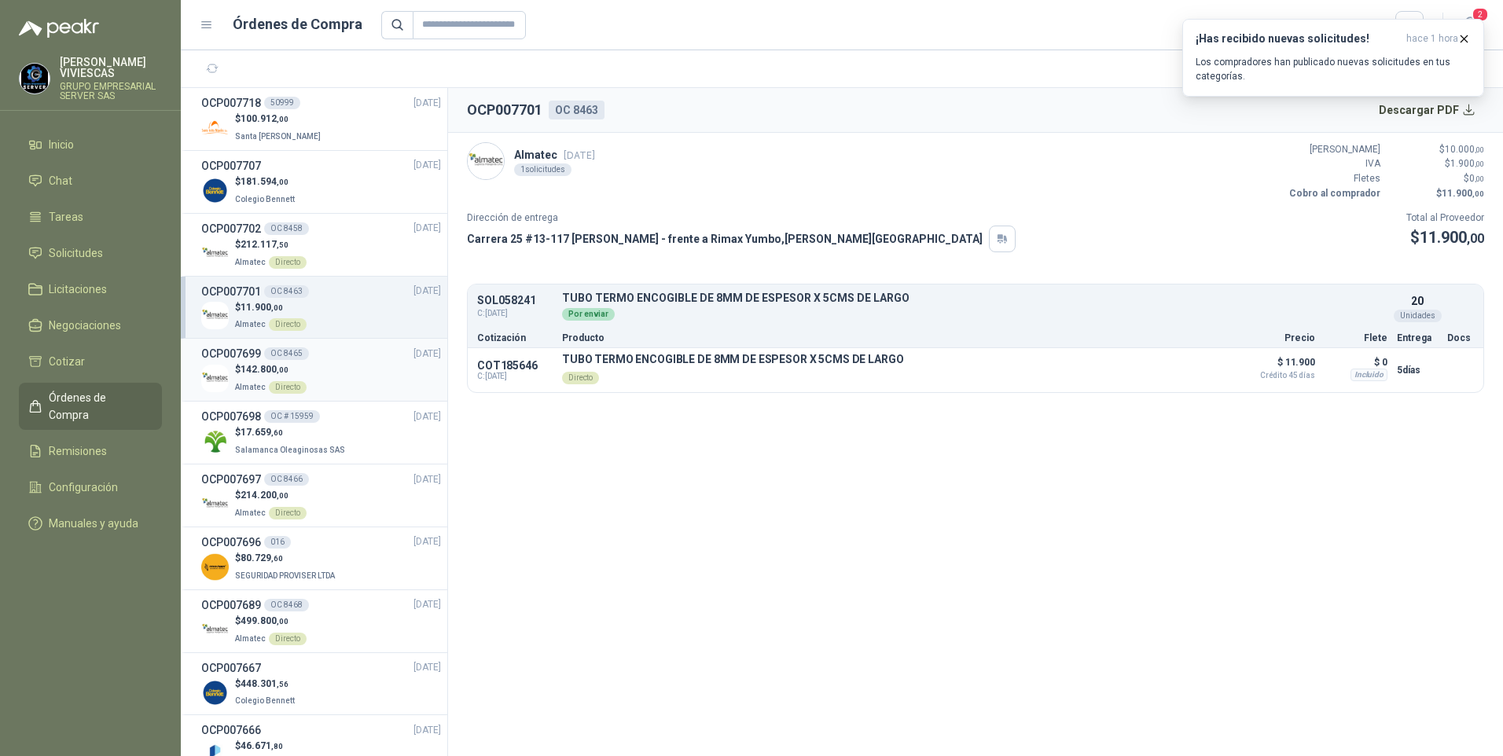
click at [246, 370] on span "142.800 ,00" at bounding box center [264, 369] width 48 height 11
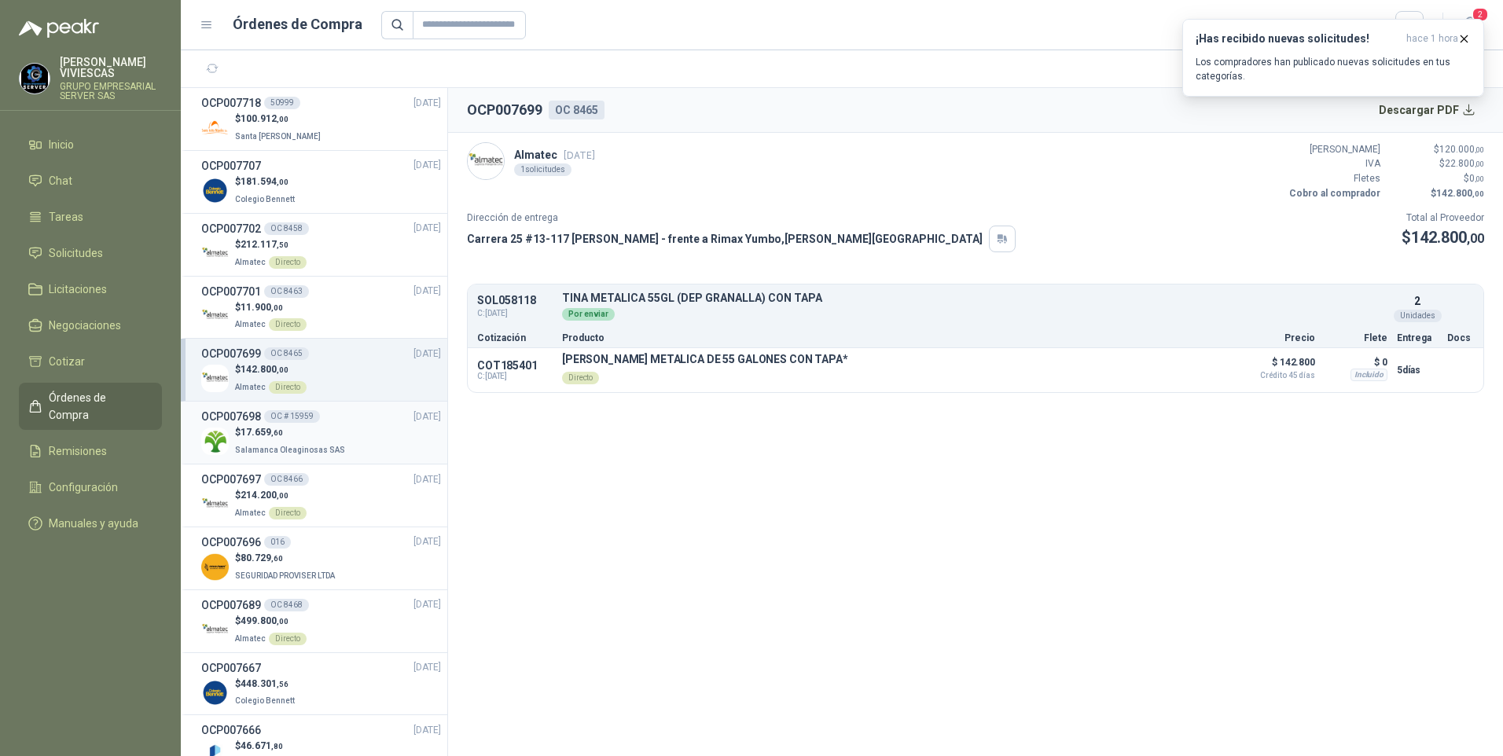
click at [262, 438] on p "$ 17.659 ,60" at bounding box center [291, 432] width 113 height 15
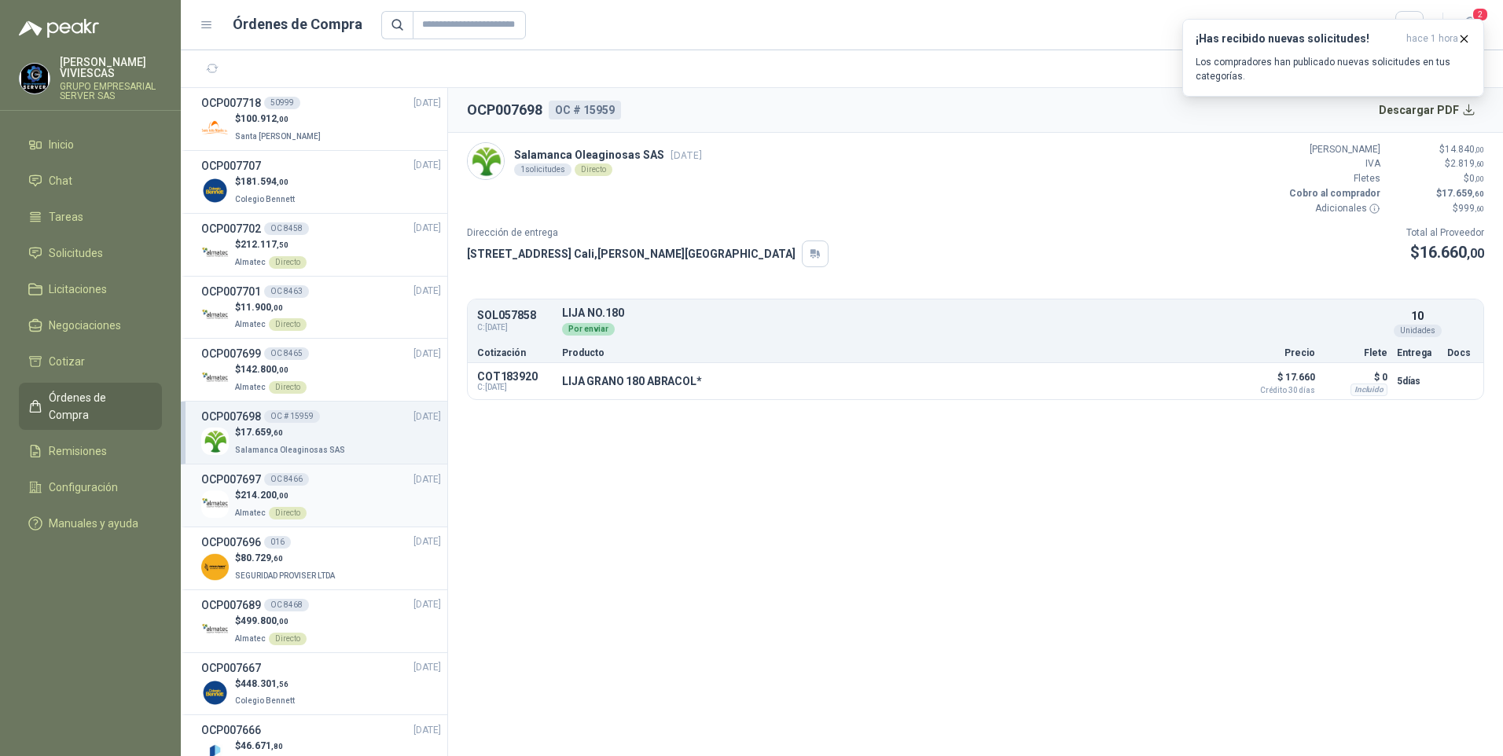
click at [264, 491] on span "214.200 ,00" at bounding box center [264, 495] width 48 height 11
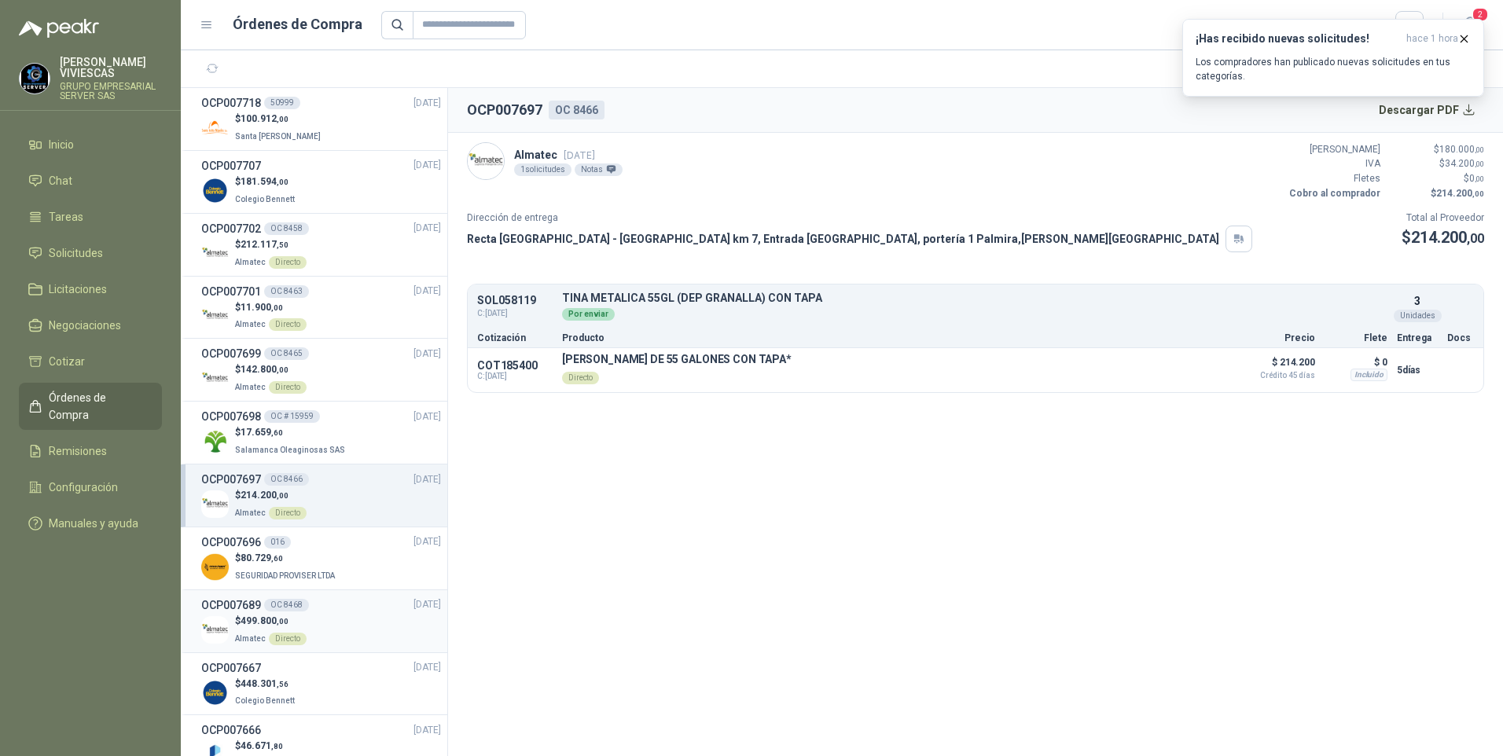
click at [258, 622] on span "499.800 ,00" at bounding box center [264, 620] width 48 height 11
click at [260, 500] on span "214.200 ,00" at bounding box center [264, 495] width 48 height 11
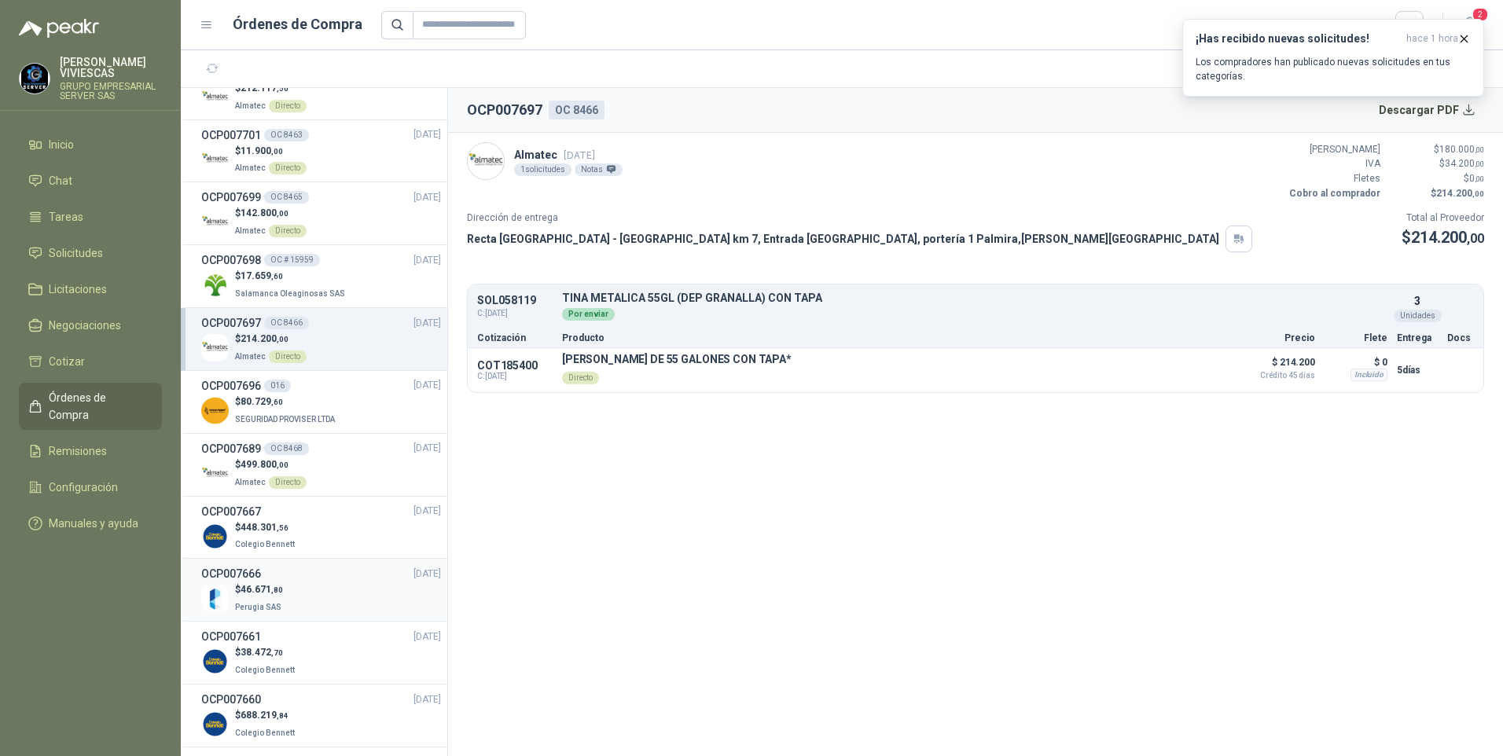
scroll to position [157, 0]
click at [242, 574] on h3 "OCP007666" at bounding box center [231, 572] width 60 height 17
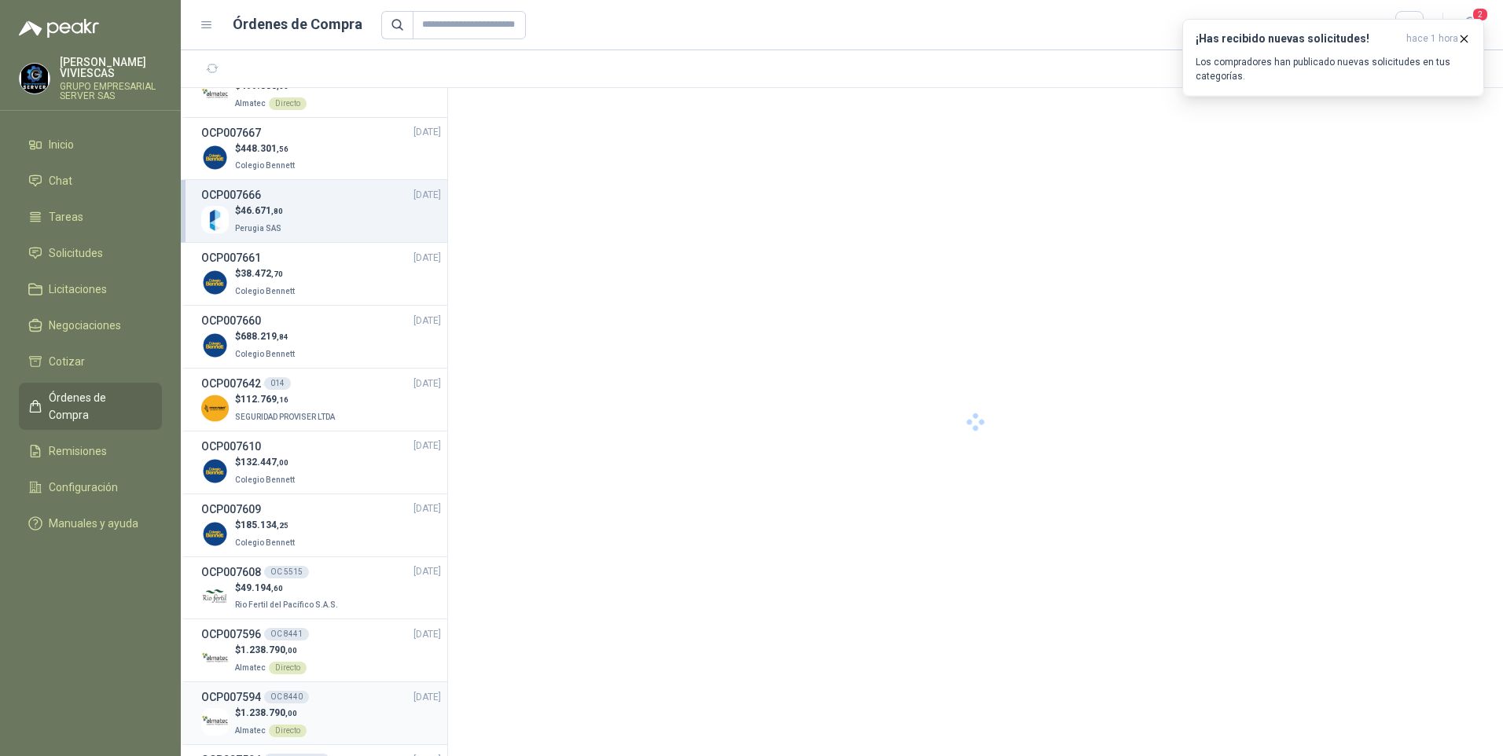
scroll to position [550, 0]
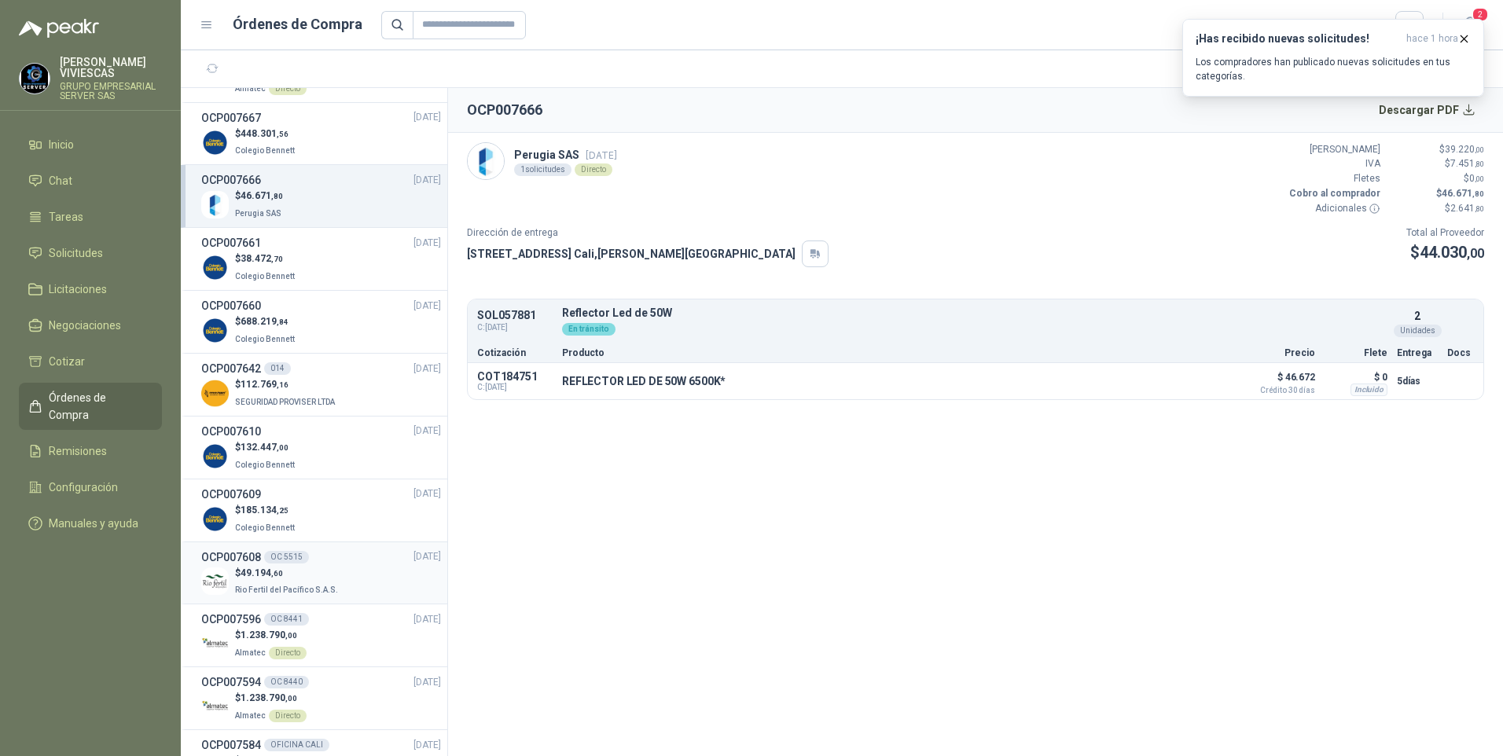
click at [263, 576] on span "49.194 ,60" at bounding box center [261, 572] width 42 height 11
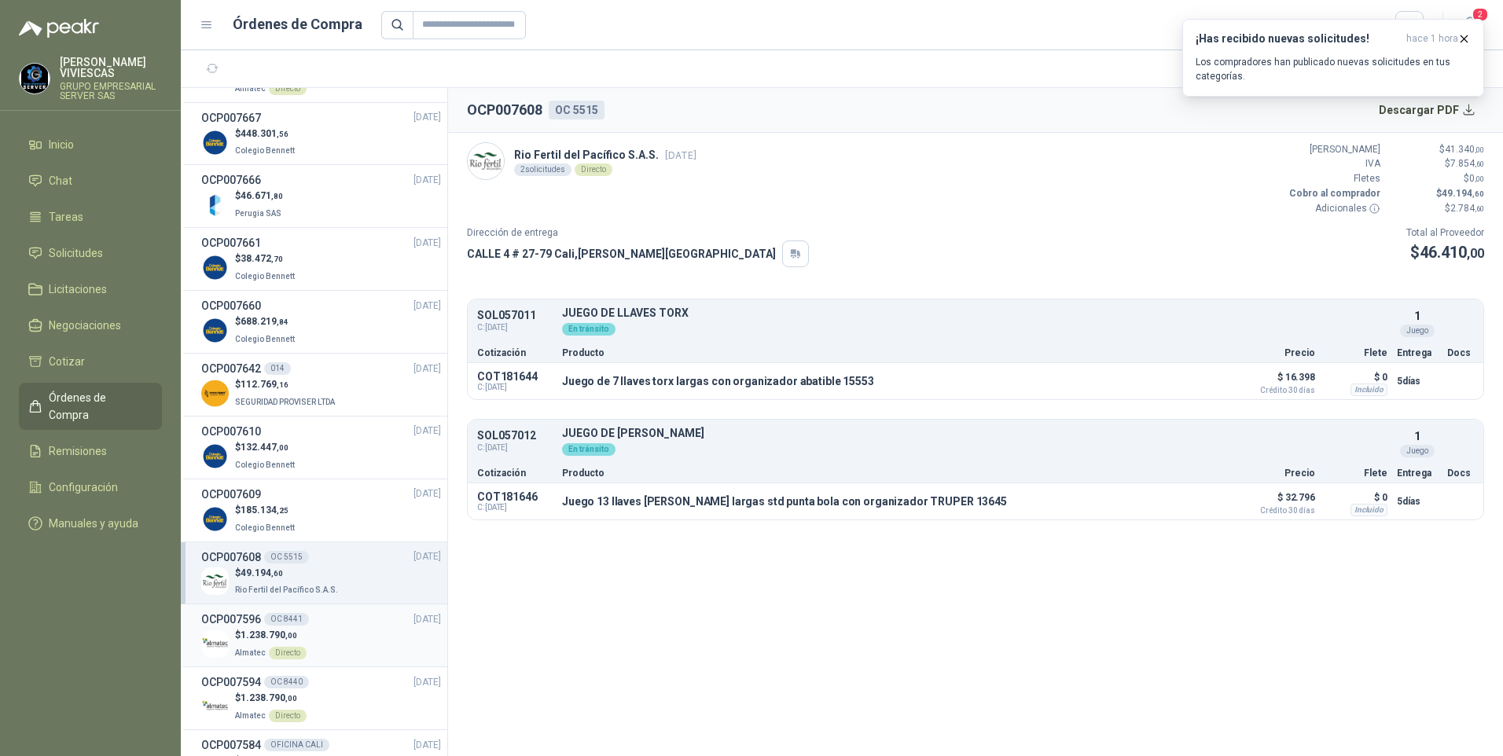
click at [258, 630] on span "1.238.790 ,00" at bounding box center [268, 634] width 57 height 11
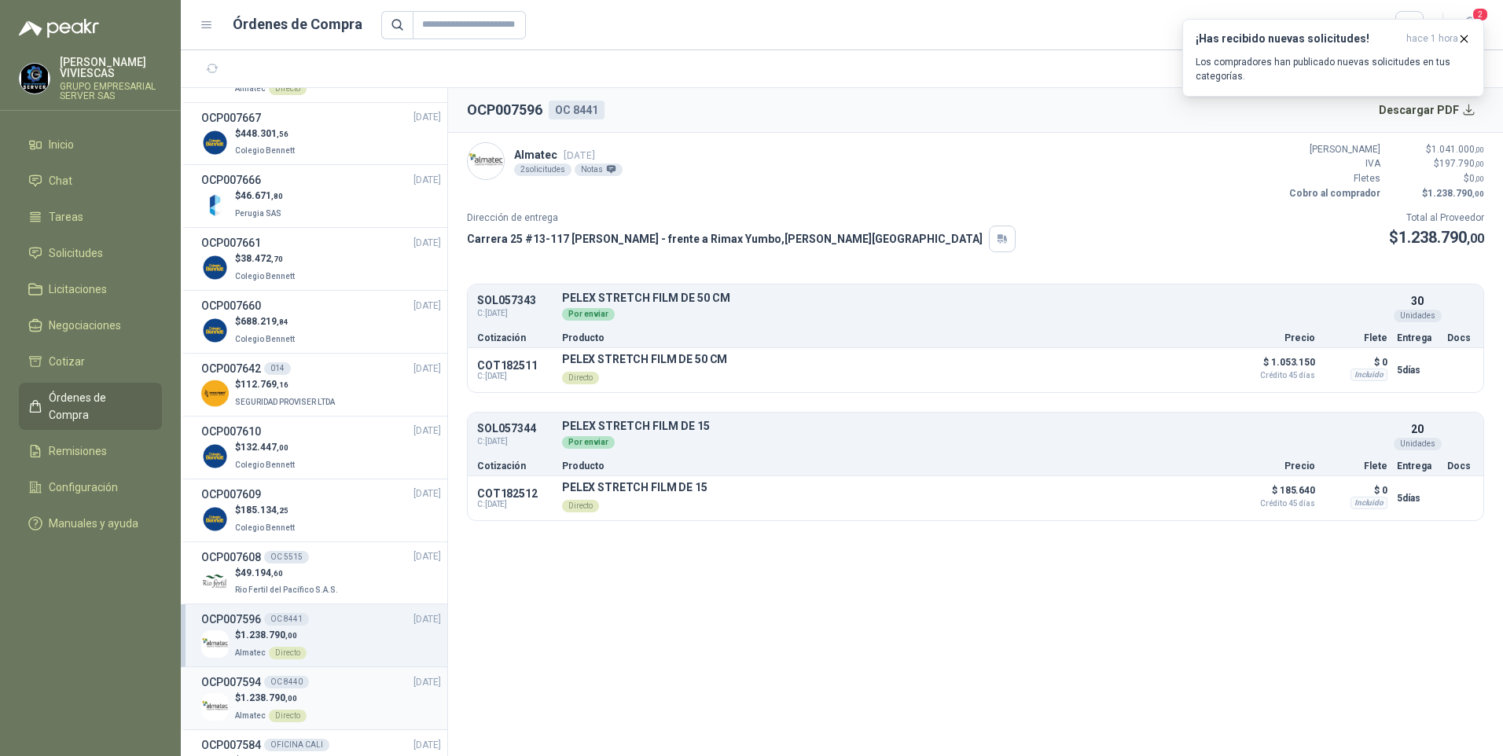
click at [258, 709] on p "Almatec Directo" at bounding box center [271, 714] width 72 height 17
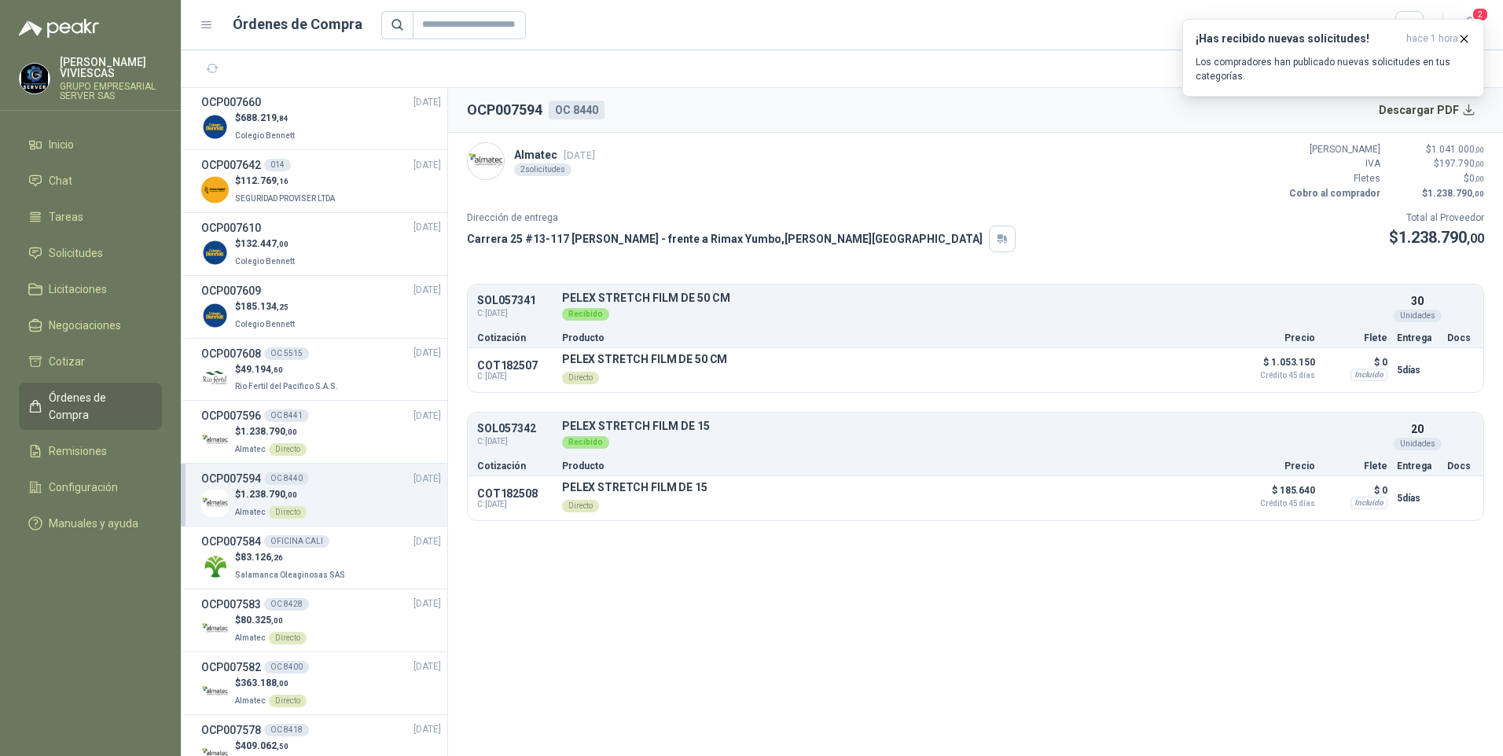
scroll to position [786, 0]
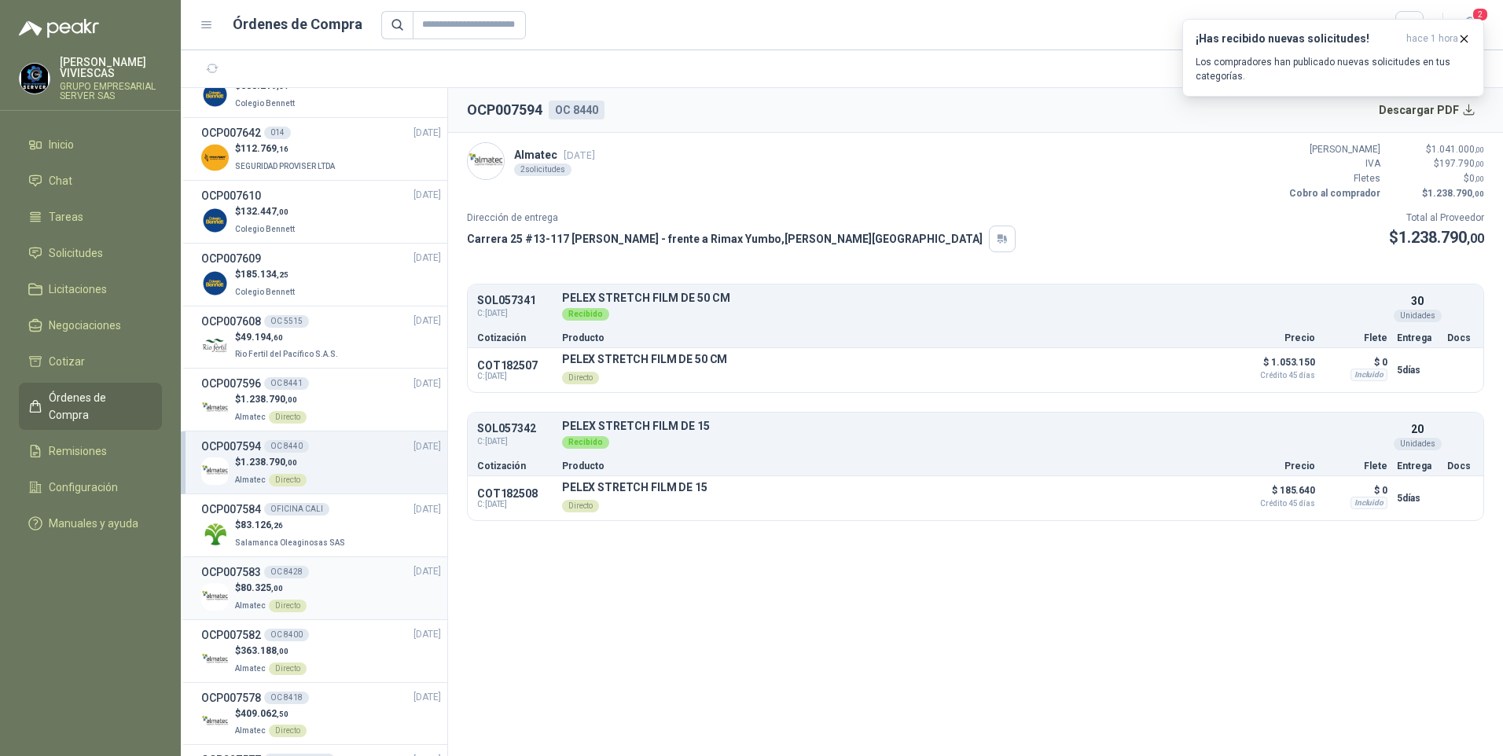
click at [245, 579] on h3 "OCP007583" at bounding box center [231, 571] width 60 height 17
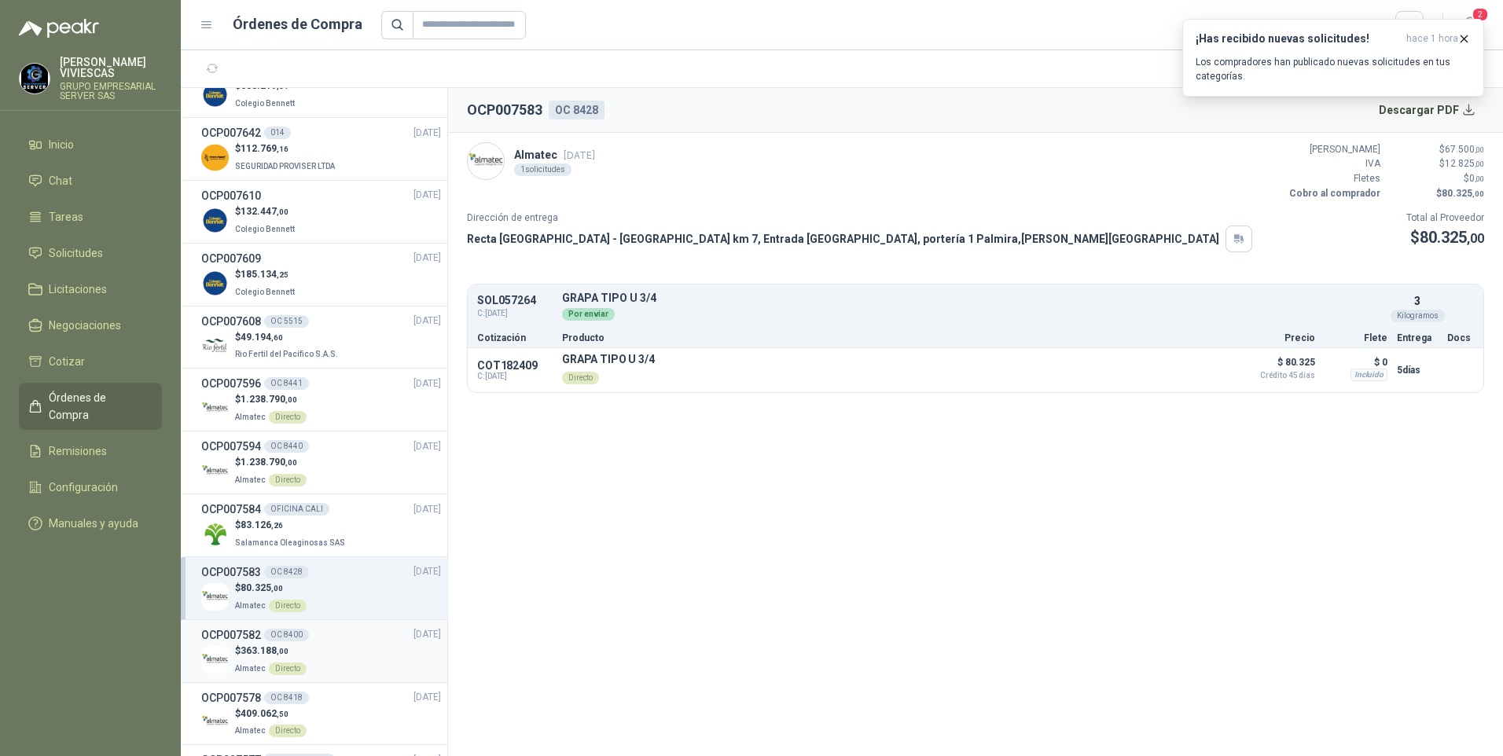
click at [248, 644] on p "$ 363.188 ,00" at bounding box center [271, 651] width 72 height 15
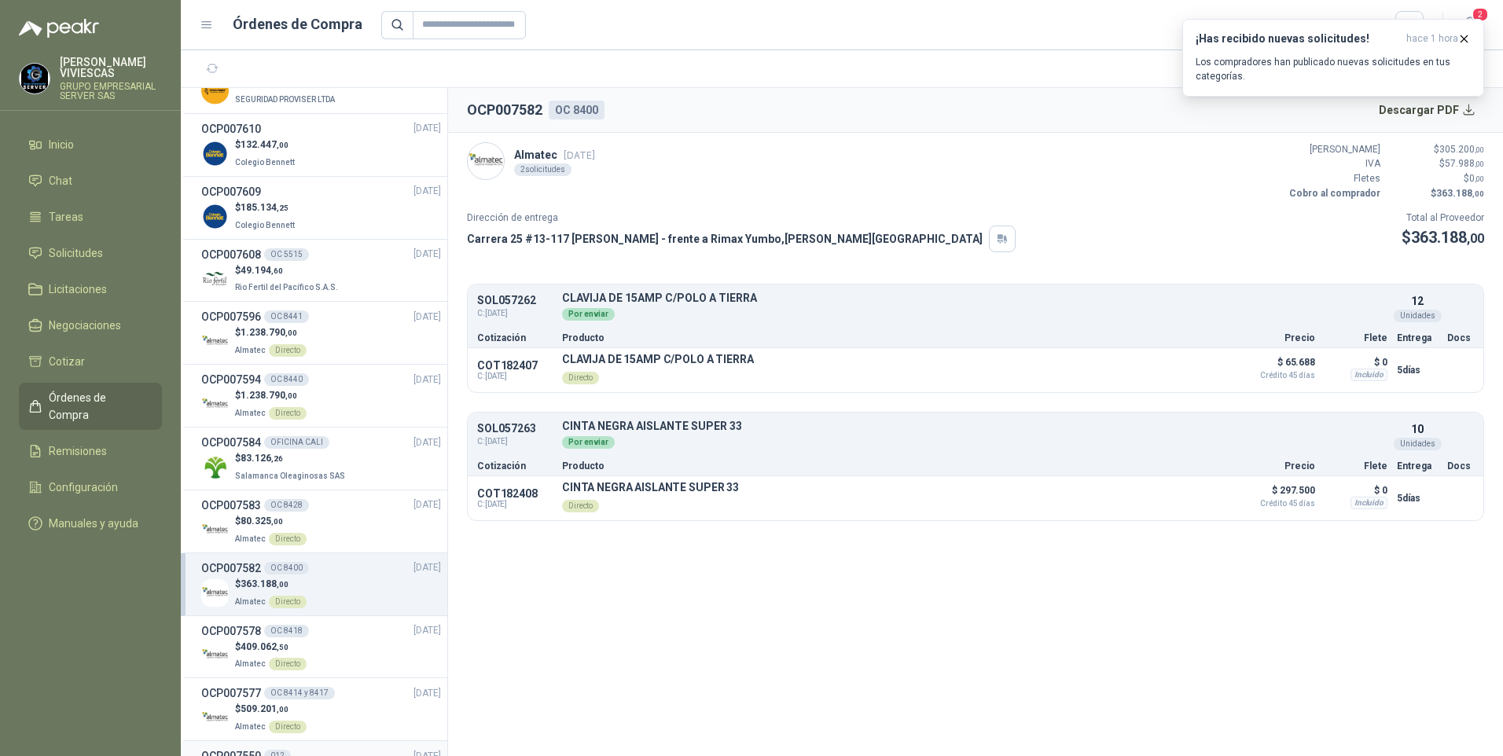
scroll to position [943, 0]
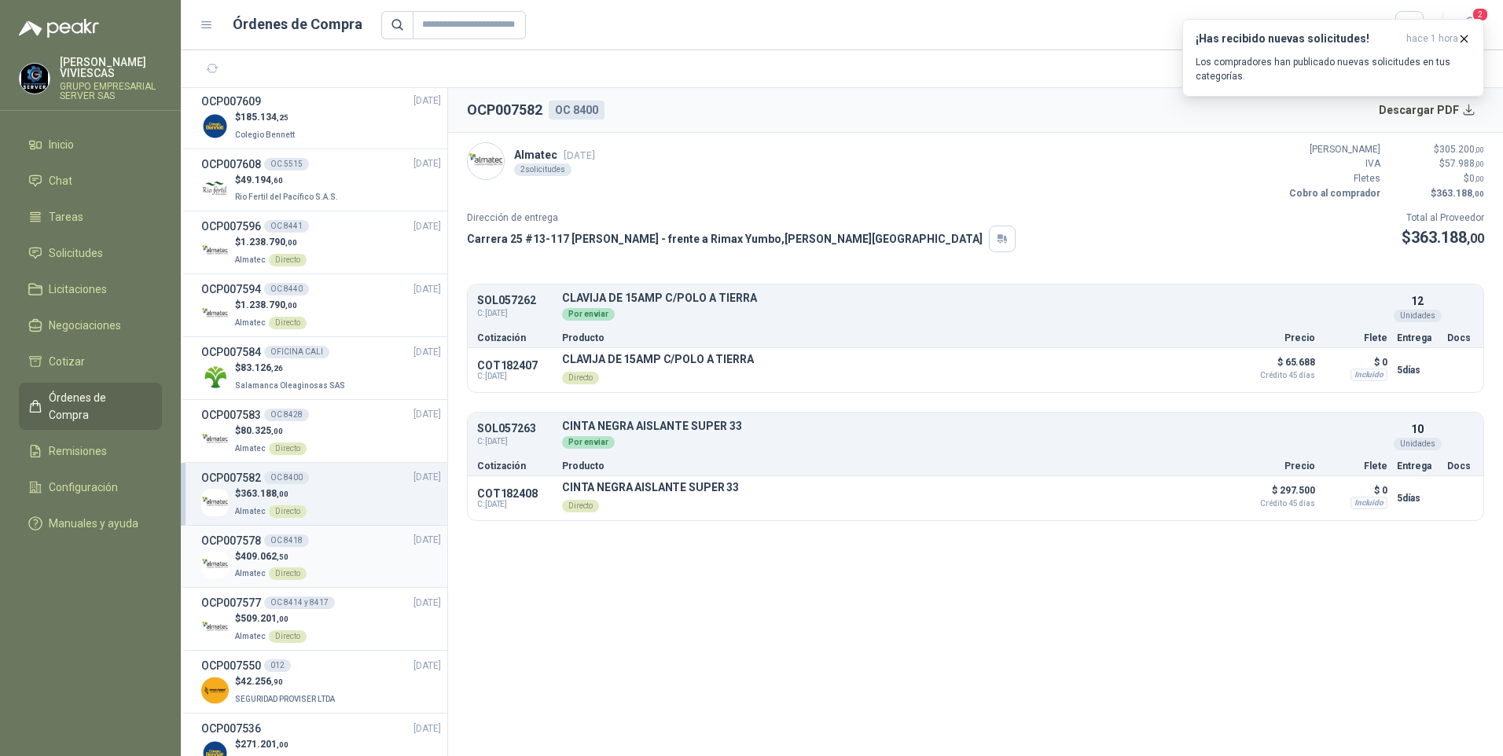
click at [257, 540] on h3 "OCP007578" at bounding box center [231, 540] width 60 height 17
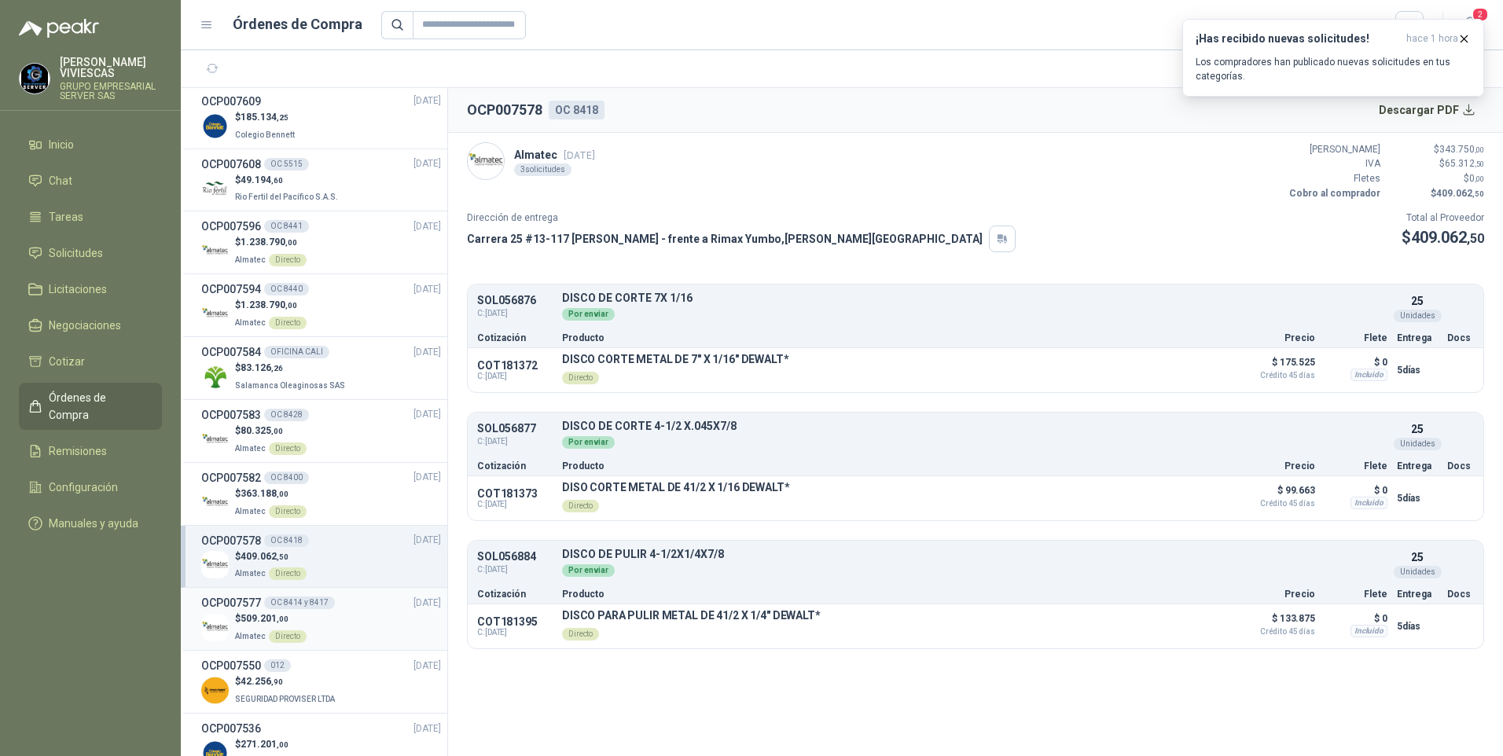
click at [260, 626] on div "$ 509.201 ,00 Almatec Directo" at bounding box center [271, 627] width 72 height 32
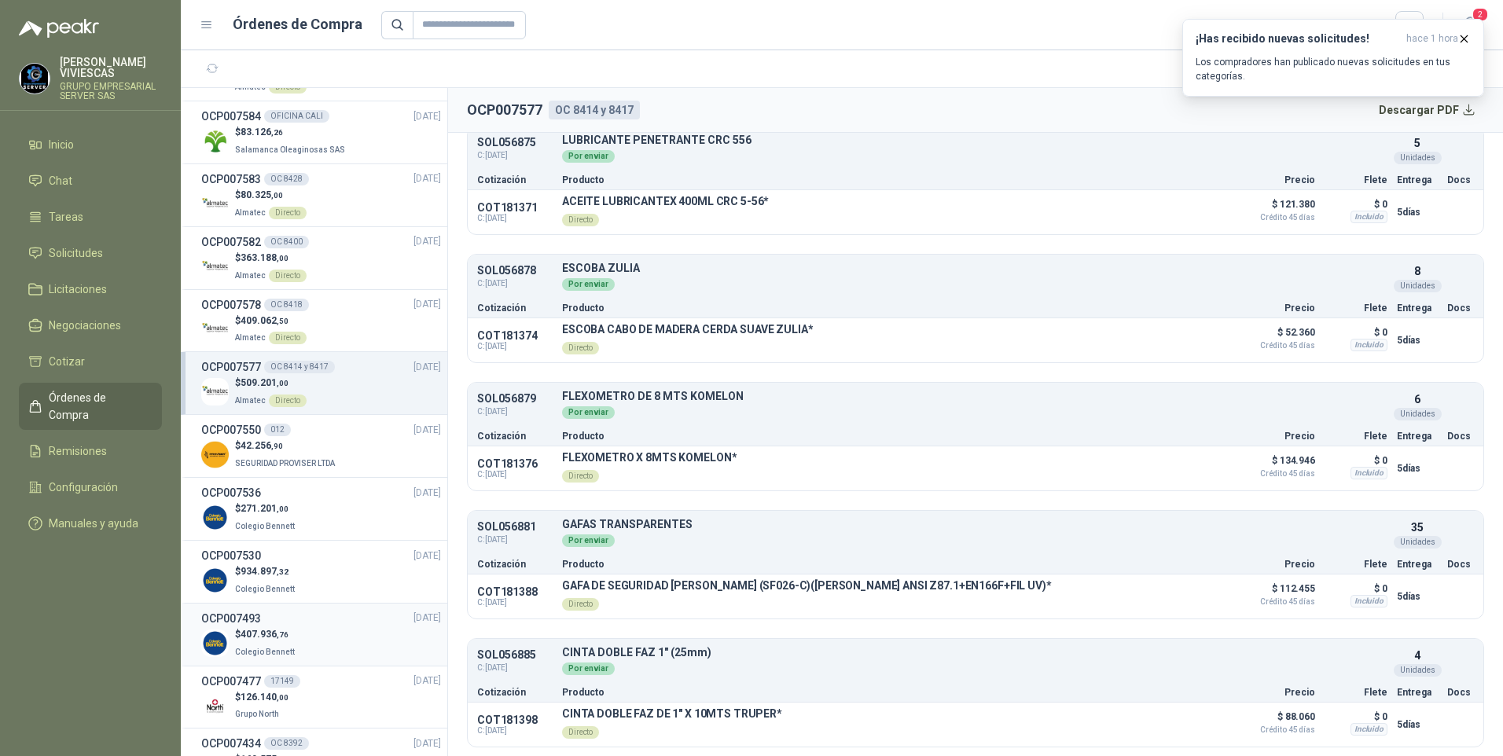
scroll to position [1415, 0]
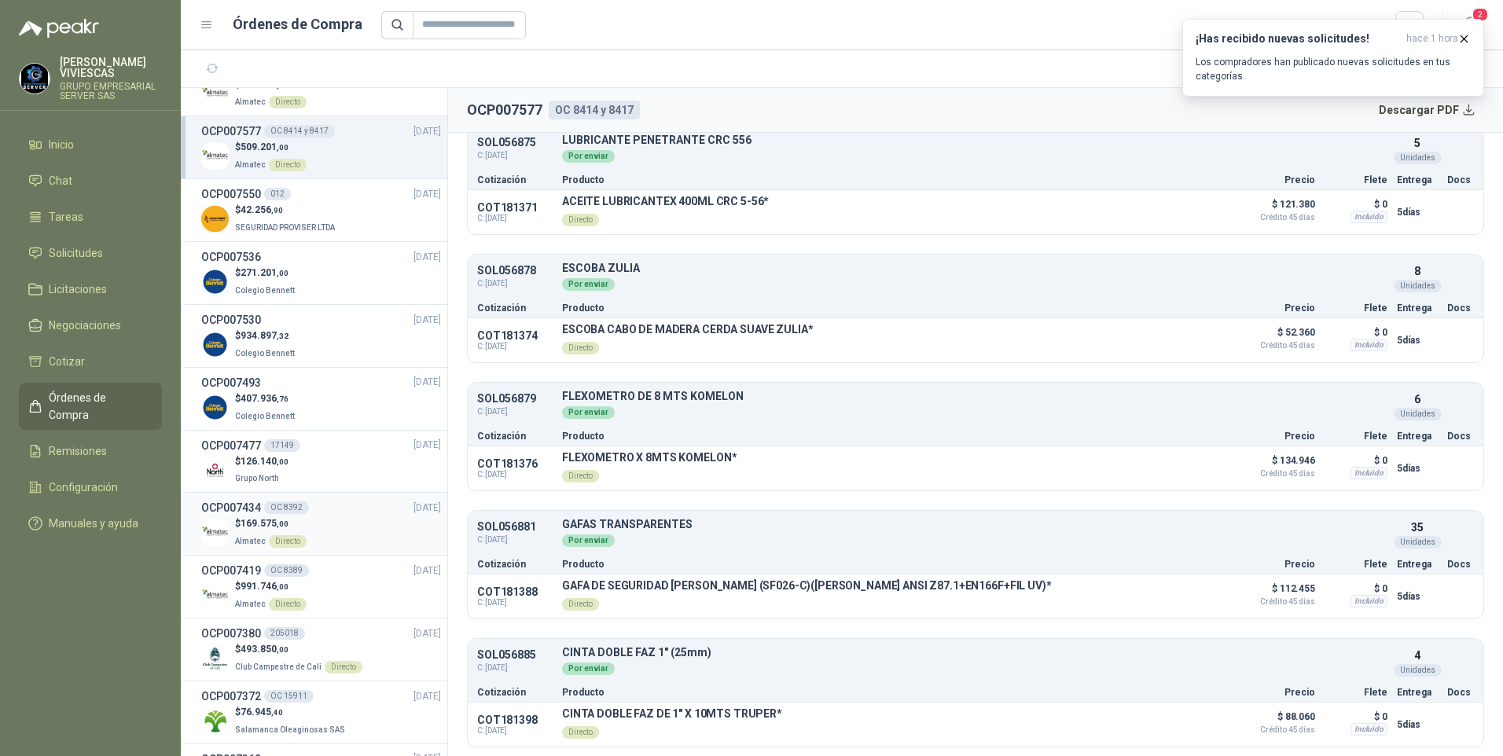
click at [248, 517] on p "$ 169.575 ,00" at bounding box center [271, 523] width 72 height 15
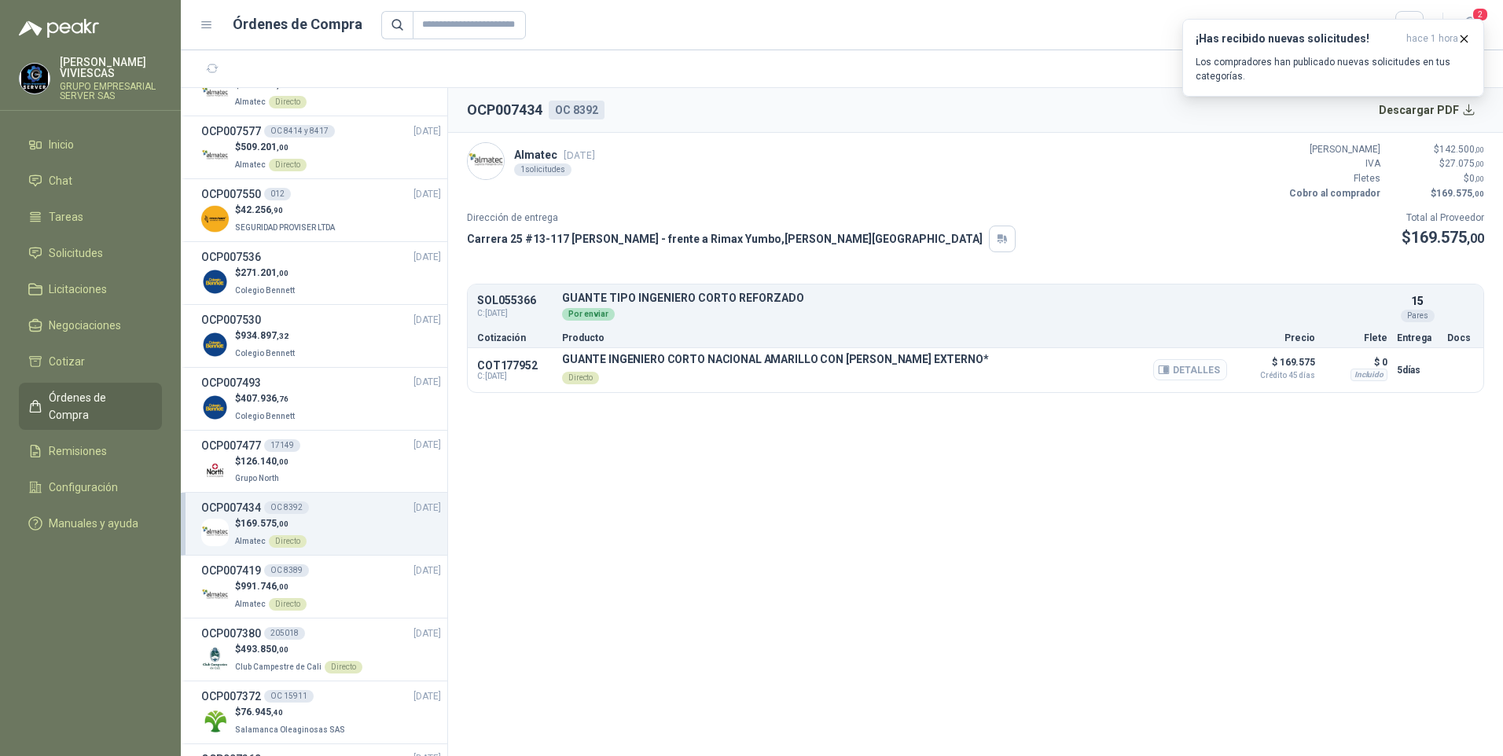
click at [1198, 373] on button "Detalles" at bounding box center [1190, 369] width 74 height 21
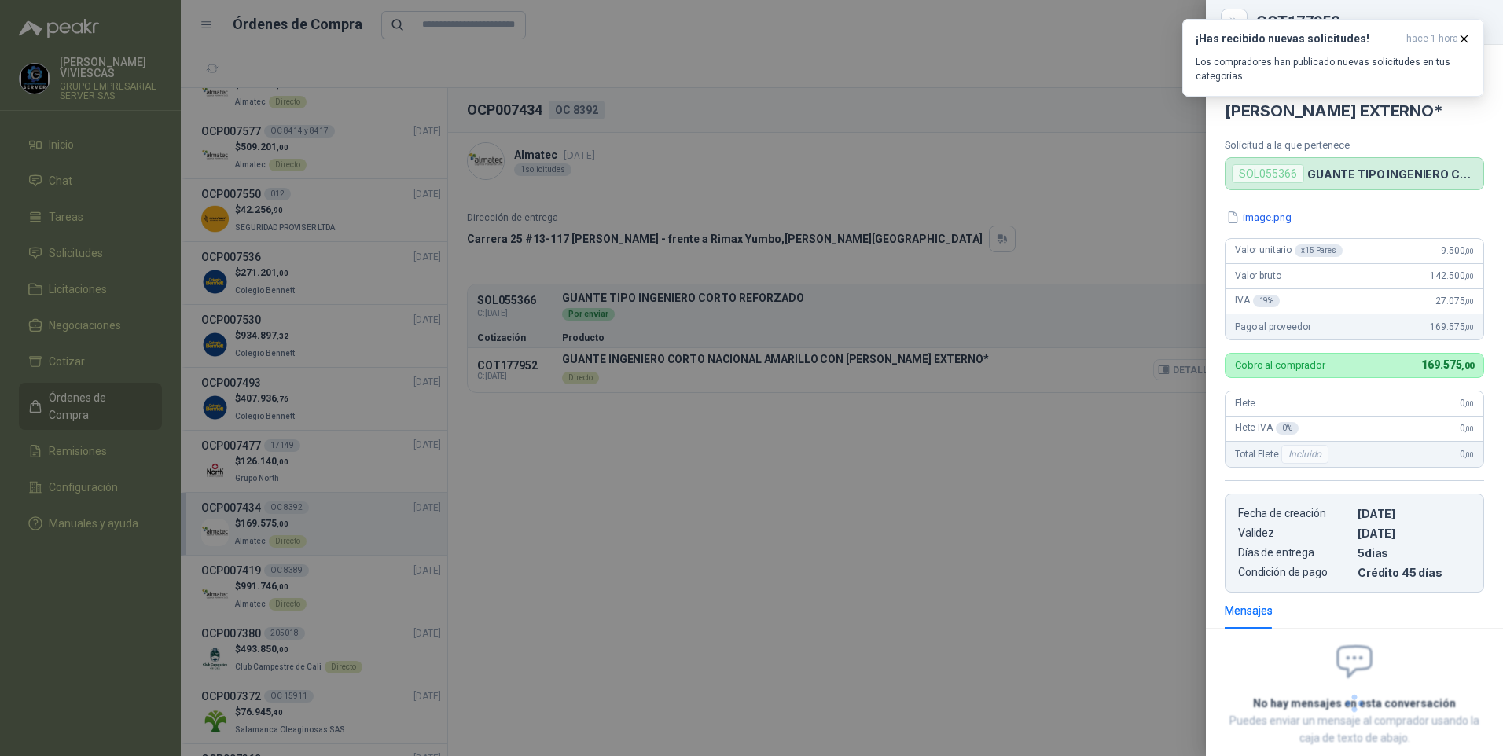
scroll to position [90, 0]
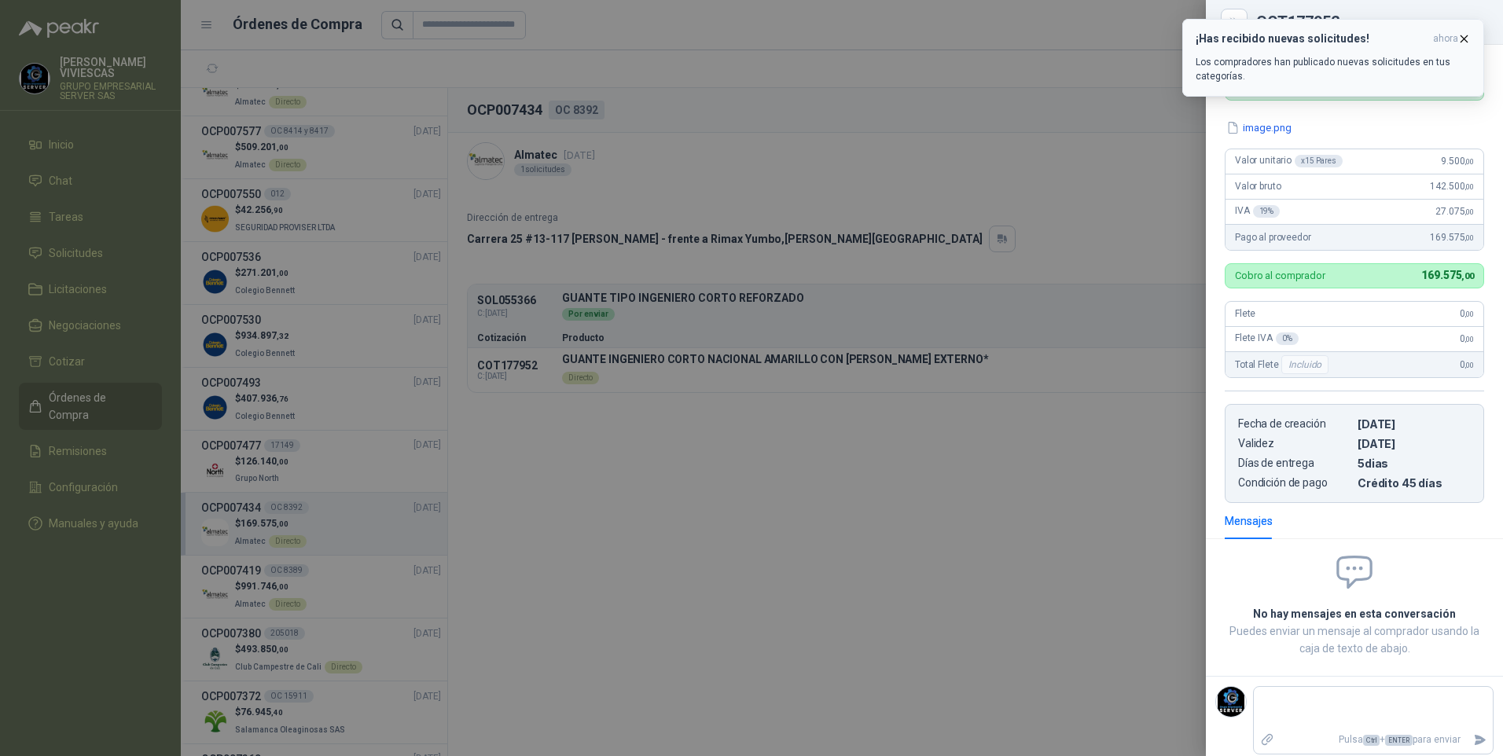
click at [1466, 35] on icon "button" at bounding box center [1463, 38] width 13 height 13
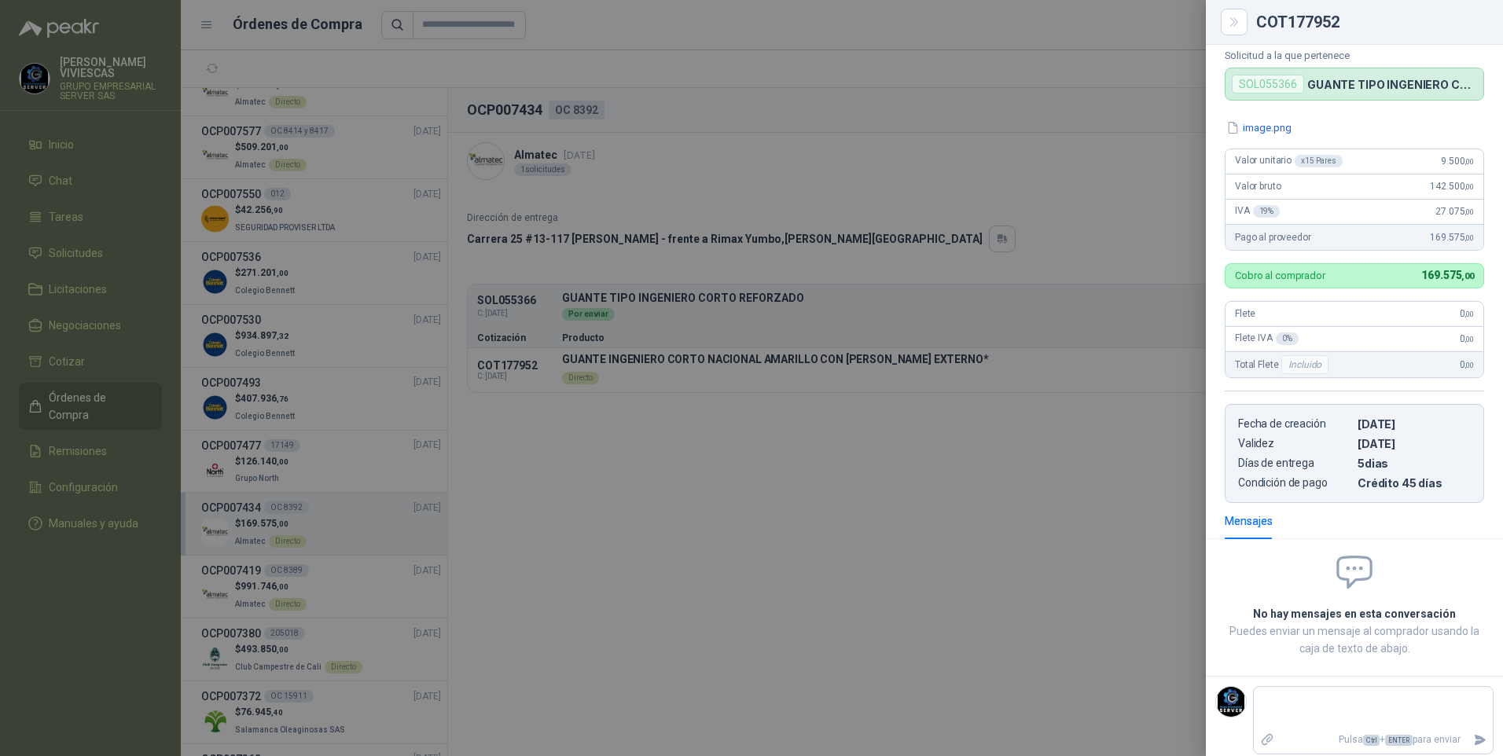
click at [649, 560] on div at bounding box center [751, 378] width 1503 height 756
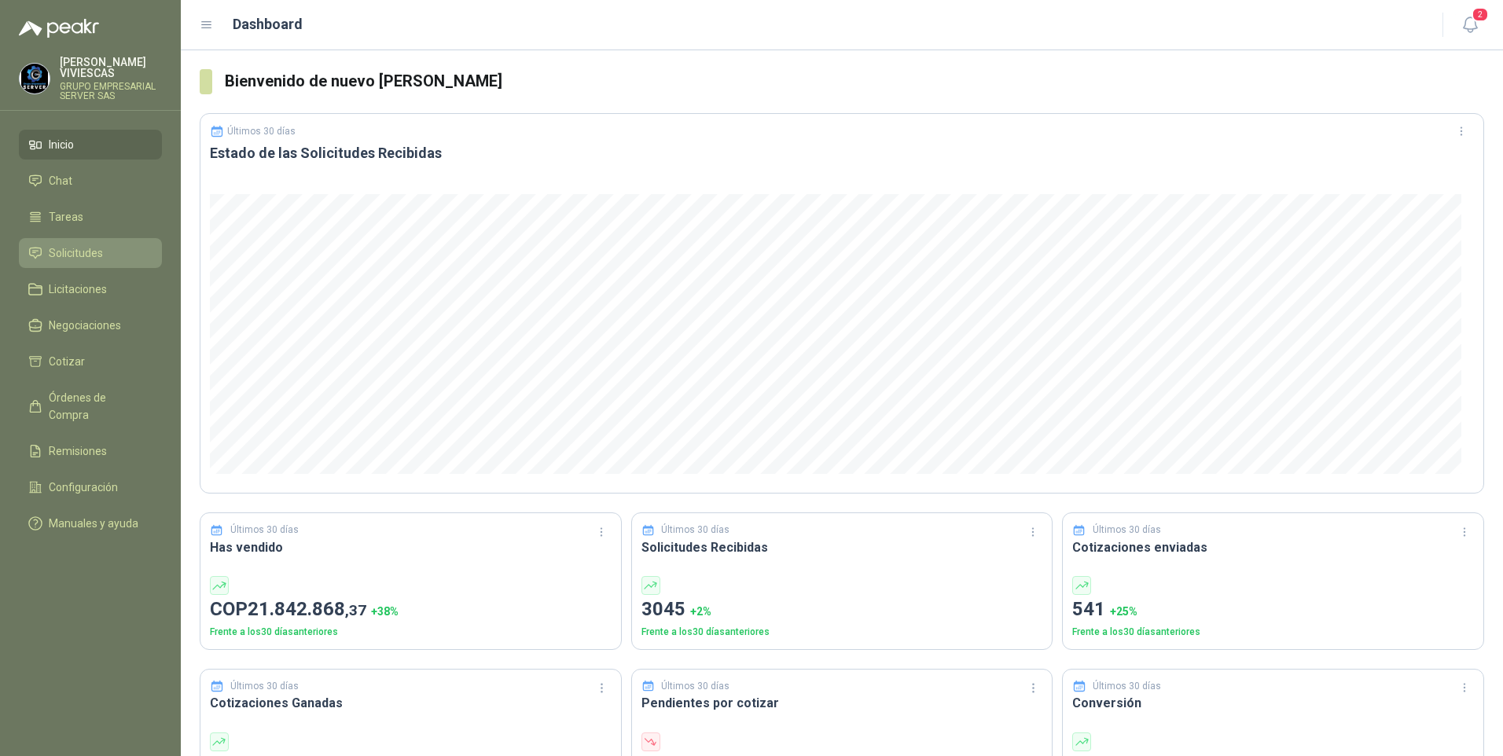
click at [64, 248] on span "Solicitudes" at bounding box center [76, 252] width 54 height 17
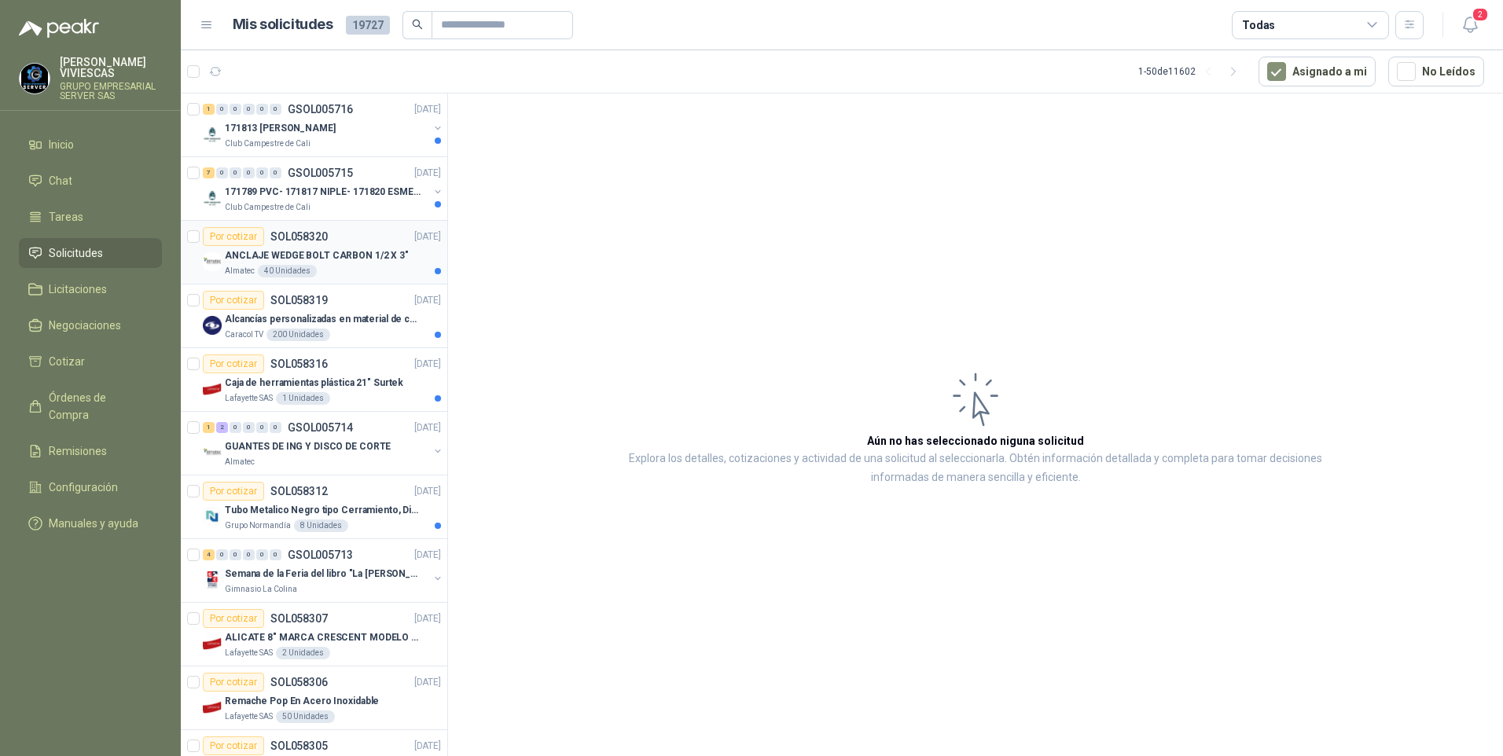
click at [327, 256] on p "ANCLAJE WEDGE BOLT CARBON 1/2 X 3"" at bounding box center [317, 255] width 184 height 15
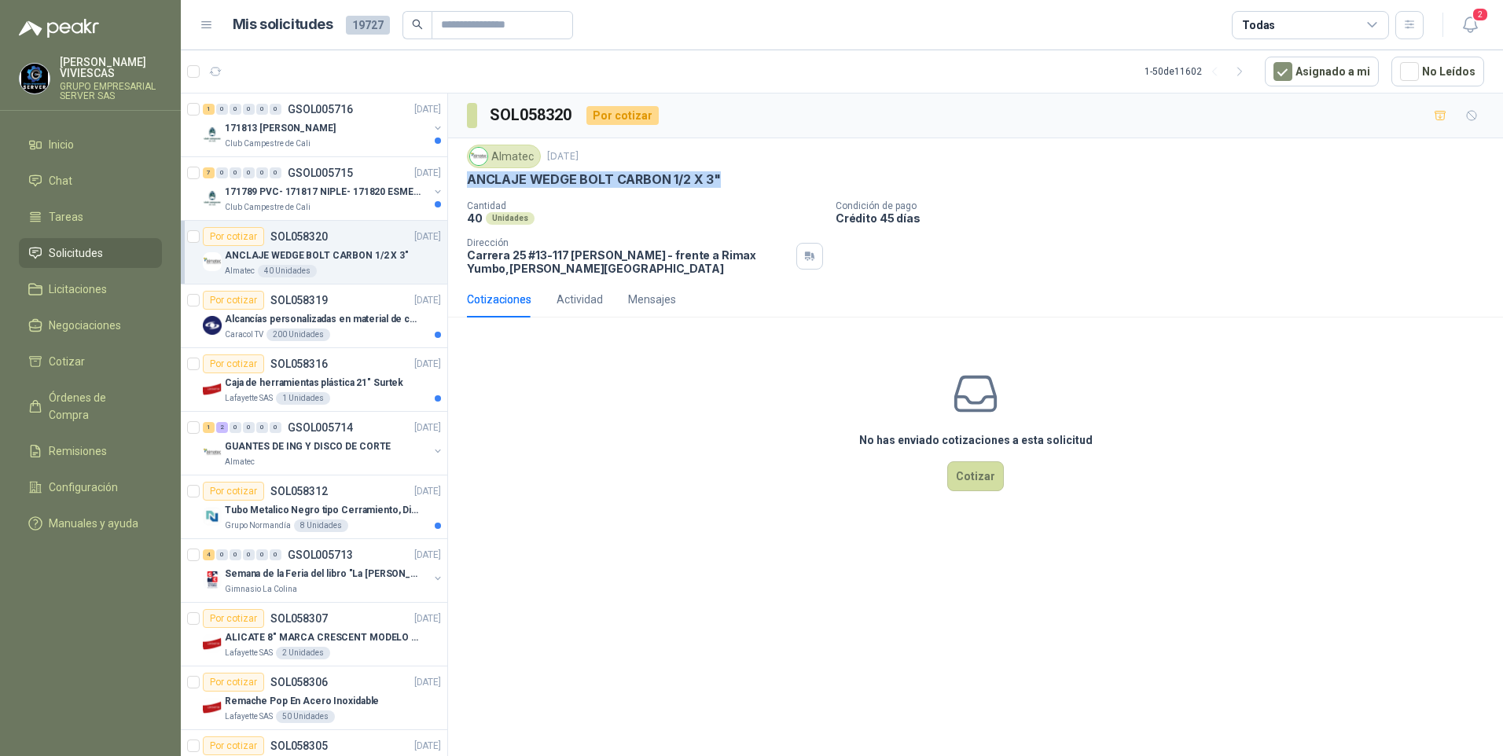
drag, startPoint x: 467, startPoint y: 182, endPoint x: 721, endPoint y: 175, distance: 254.7
click at [721, 175] on div "ANCLAJE WEDGE BOLT CARBON 1/2 X 3"" at bounding box center [975, 179] width 1017 height 17
drag, startPoint x: 721, startPoint y: 175, endPoint x: 629, endPoint y: 174, distance: 92.7
copy p "ANCLAJE WEDGE BOLT CARBON 1/2 X 3""
click at [252, 505] on p "Tubo Metalico Negro tipo Cerramiento, Diametro 1-1/2", Espesor 2mm, Longitud 6m" at bounding box center [323, 510] width 196 height 15
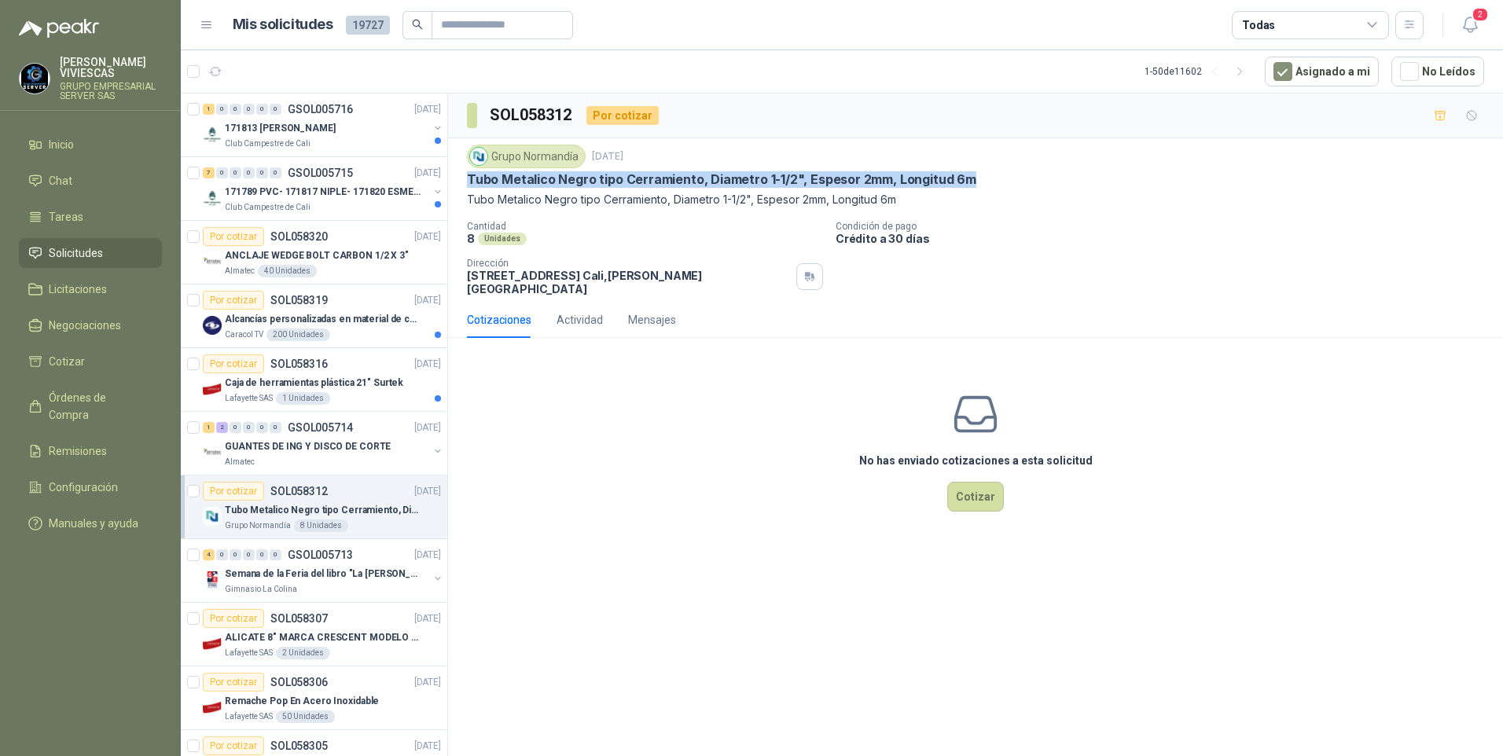
drag, startPoint x: 483, startPoint y: 182, endPoint x: 984, endPoint y: 182, distance: 501.4
click at [984, 182] on div "Tubo Metalico Negro tipo Cerramiento, Diametro 1-1/2", Espesor 2mm, Longitud 6m" at bounding box center [975, 179] width 1017 height 17
drag, startPoint x: 984, startPoint y: 182, endPoint x: 892, endPoint y: 181, distance: 92.0
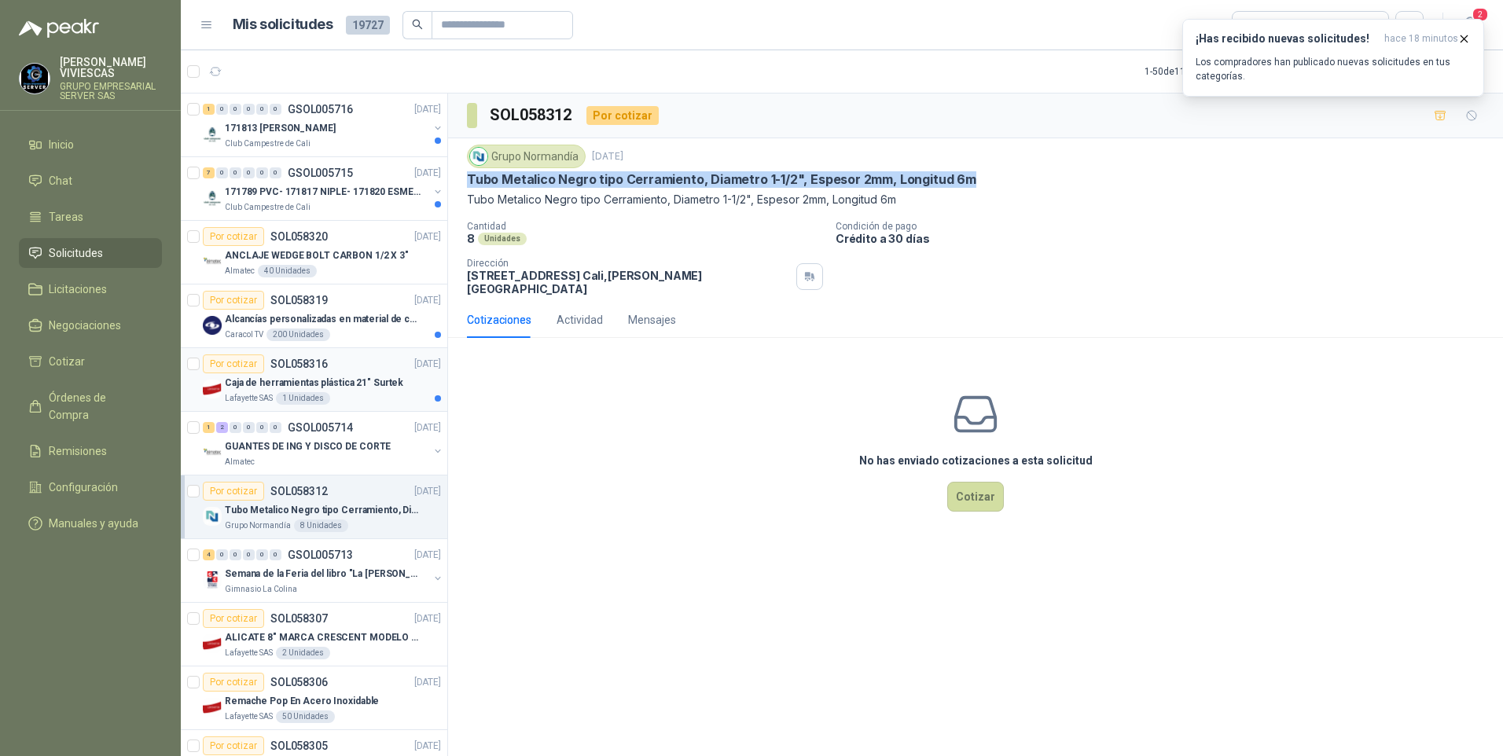
click at [356, 384] on p "Caja de herramientas plástica 21" Surtek" at bounding box center [314, 383] width 178 height 15
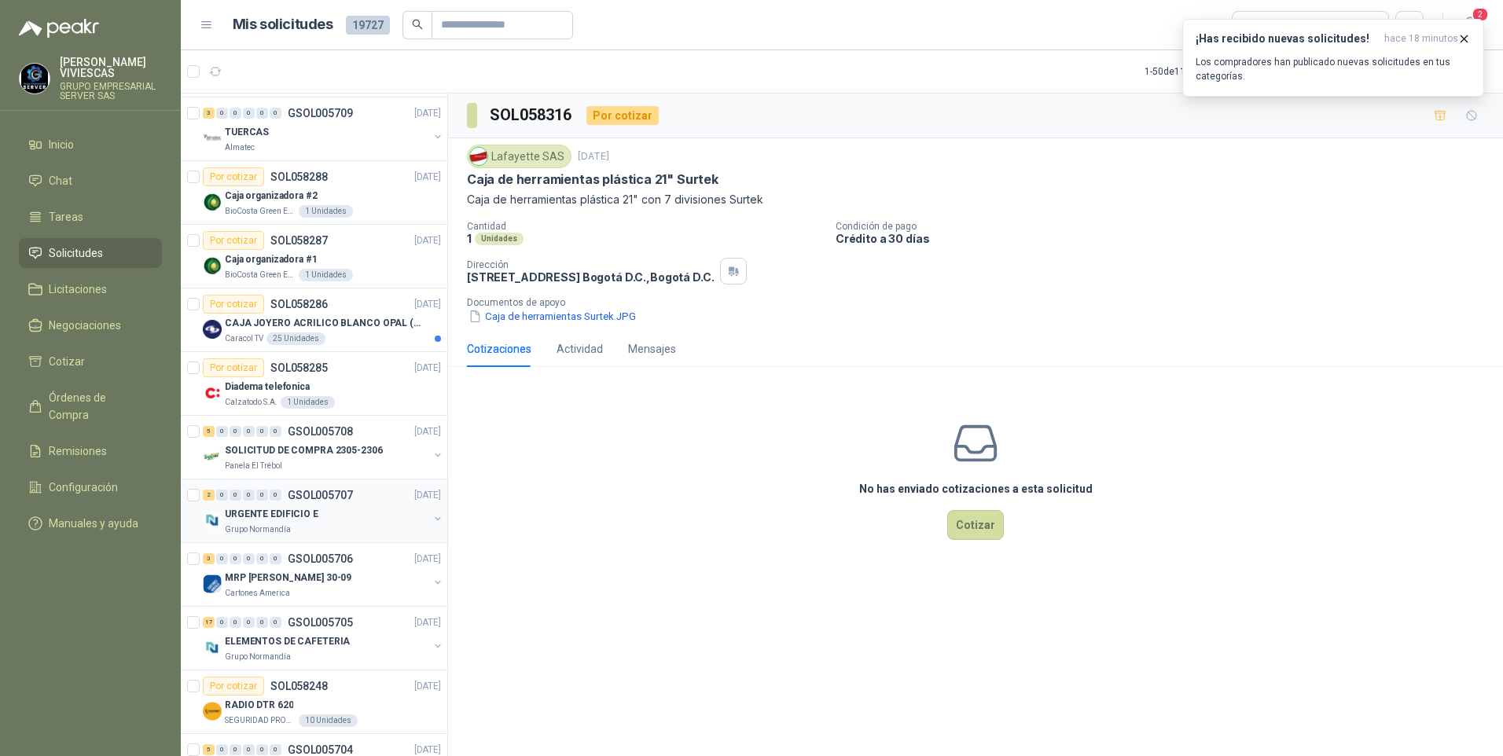
scroll to position [1179, 0]
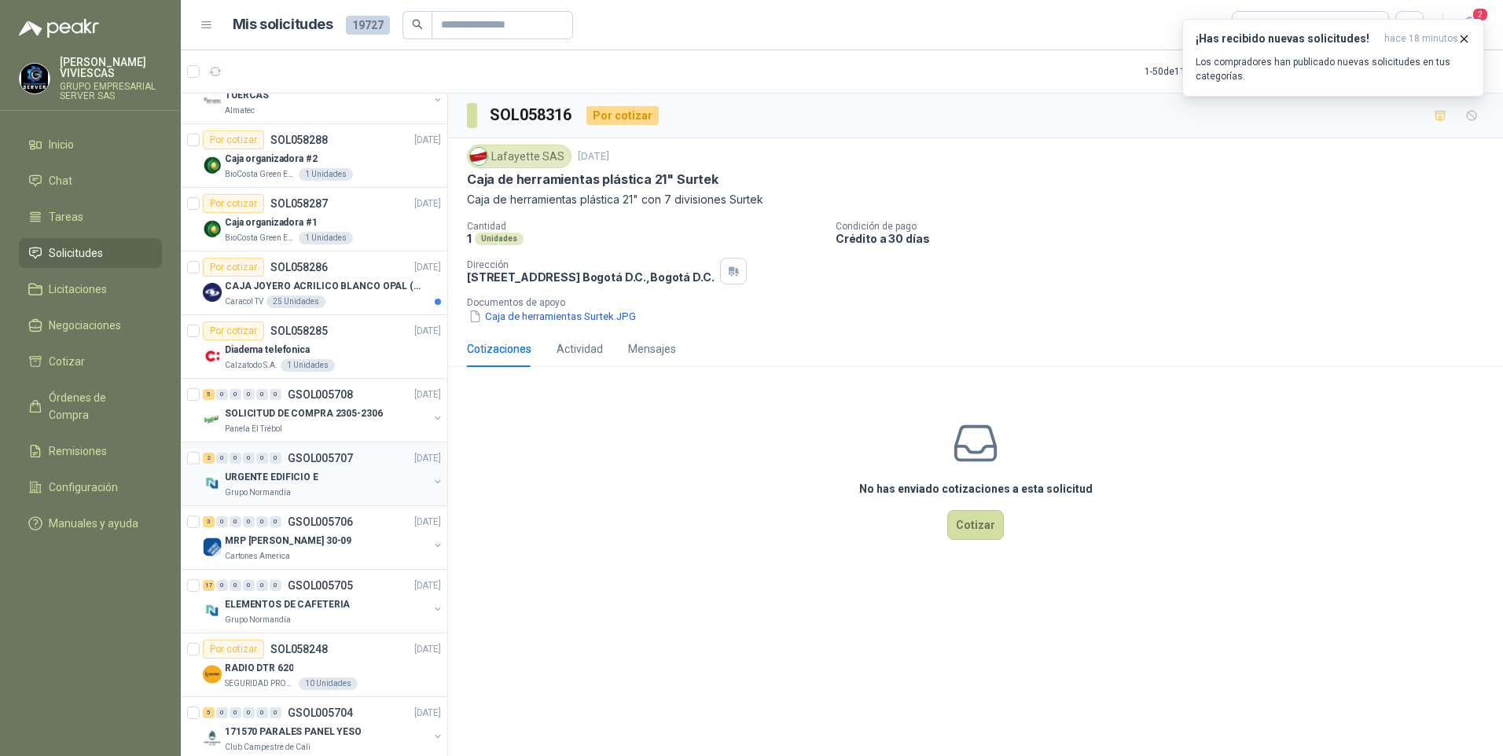
click at [266, 479] on p "URGENTE EDIFICIO E" at bounding box center [272, 477] width 94 height 15
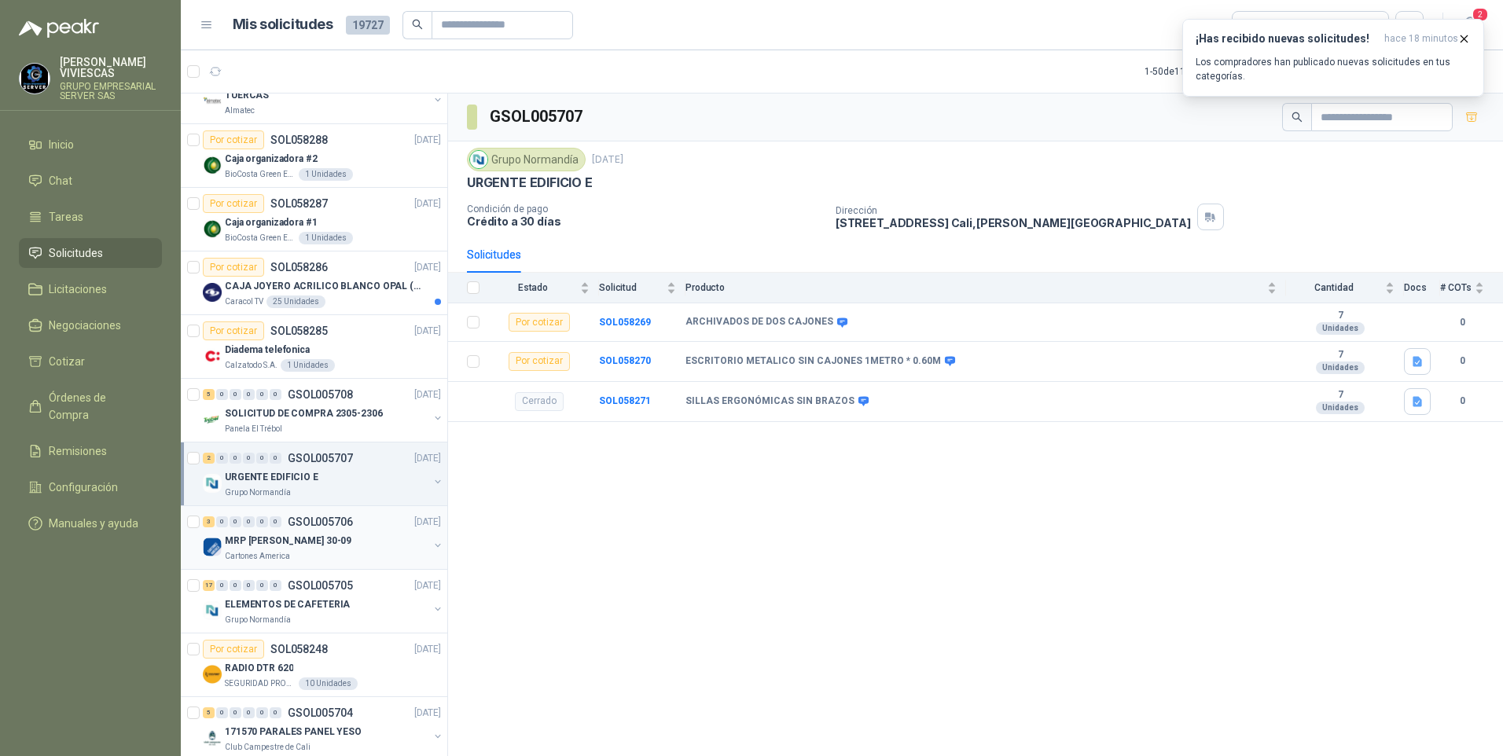
click at [260, 549] on div "MRP [PERSON_NAME] 30-09" at bounding box center [327, 540] width 204 height 19
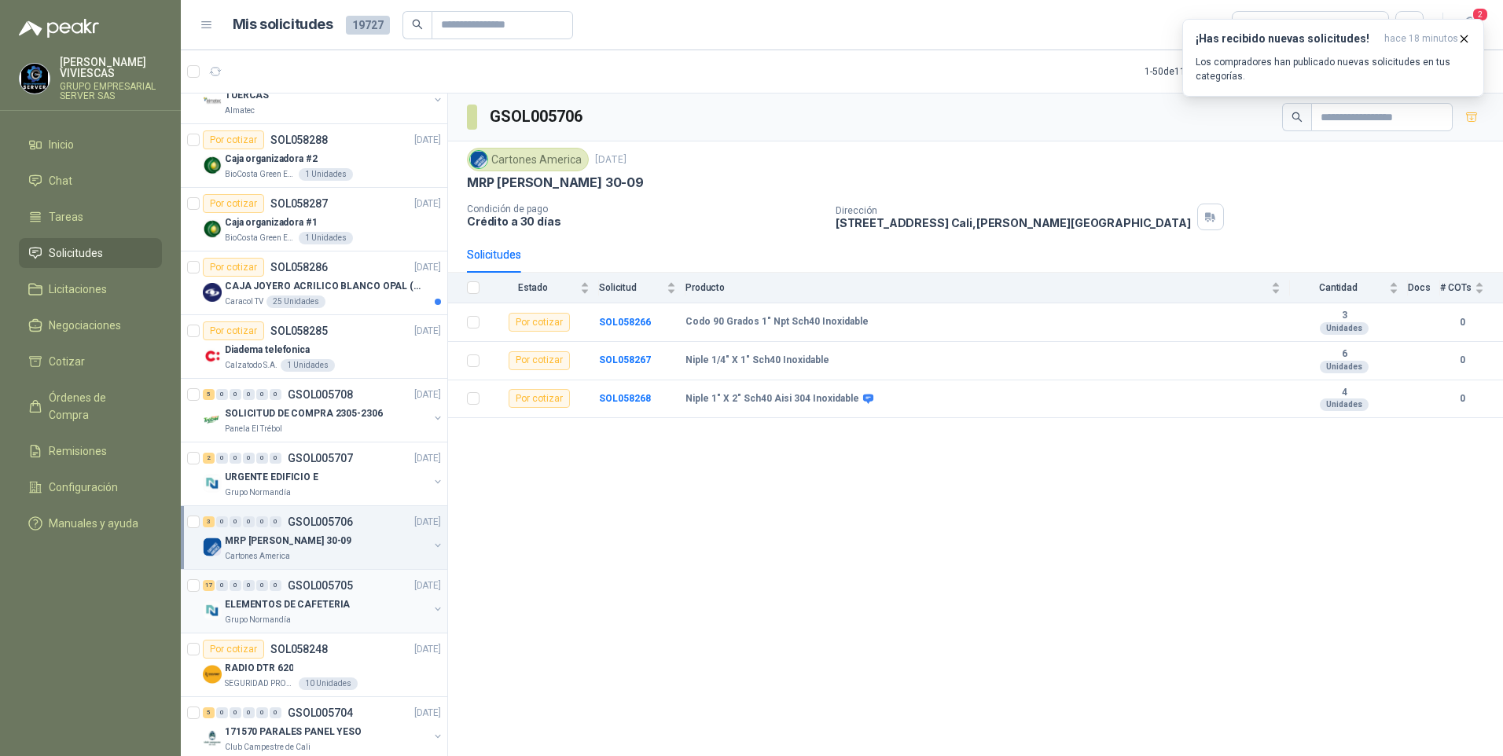
click at [263, 617] on p "Grupo Normandía" at bounding box center [258, 620] width 66 height 13
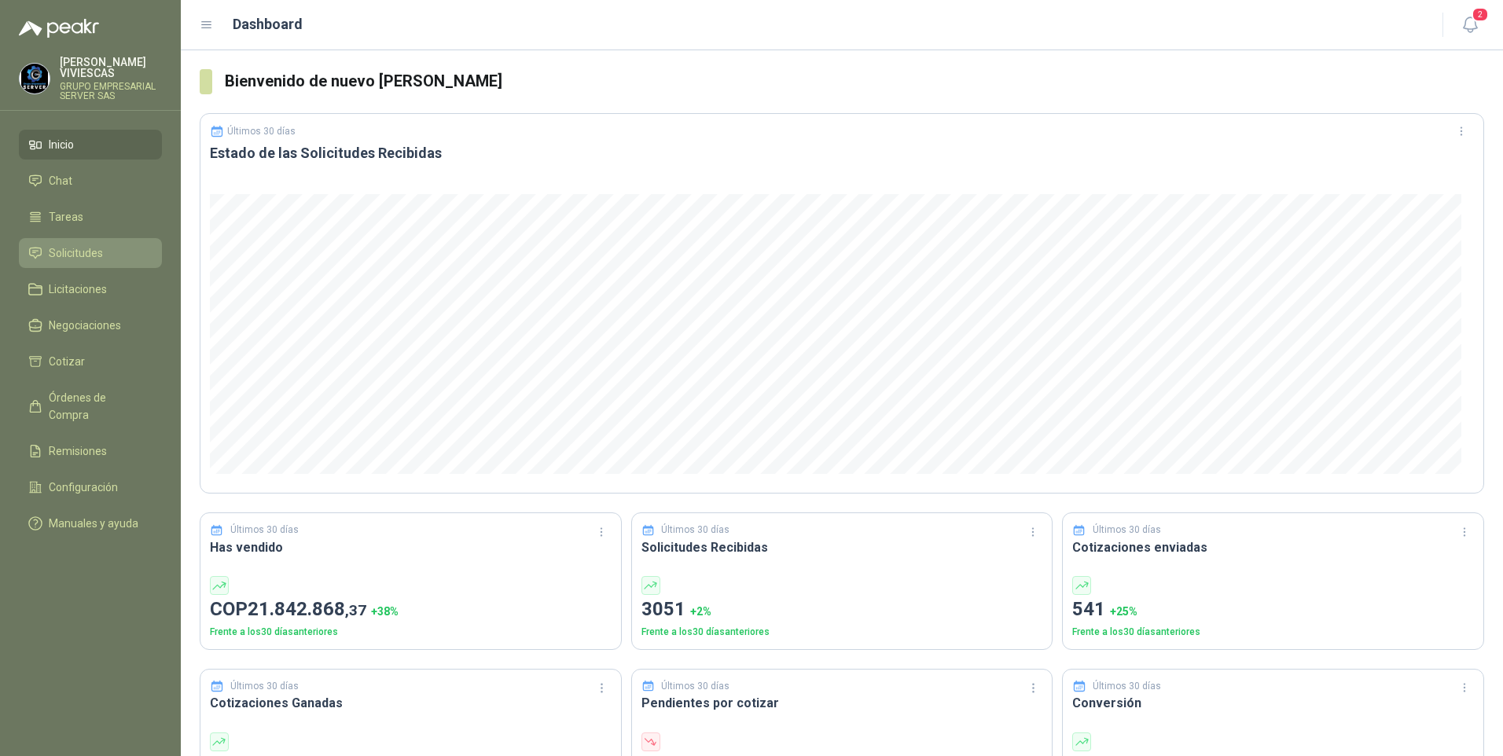
click at [61, 255] on span "Solicitudes" at bounding box center [76, 252] width 54 height 17
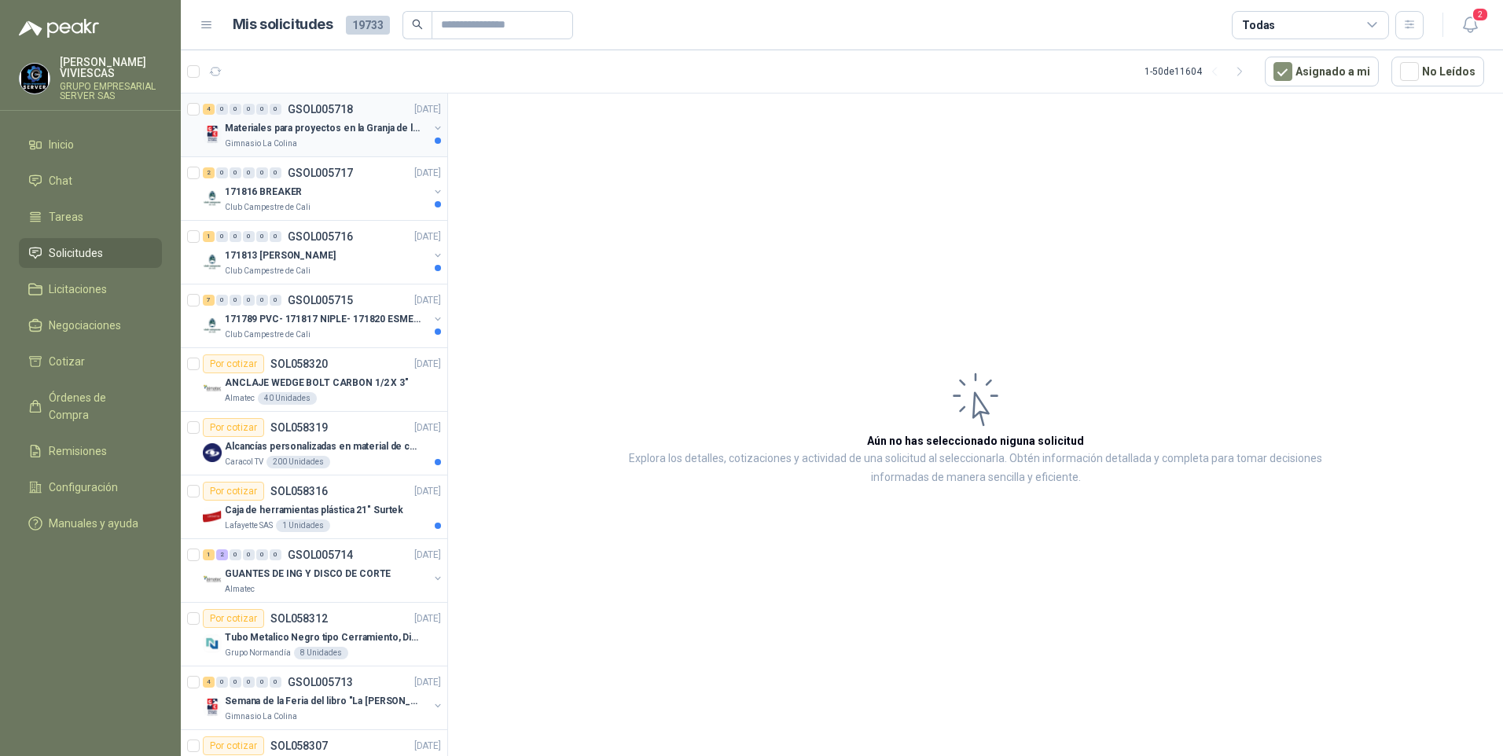
click at [308, 138] on div "Gimnasio La Colina" at bounding box center [327, 144] width 204 height 13
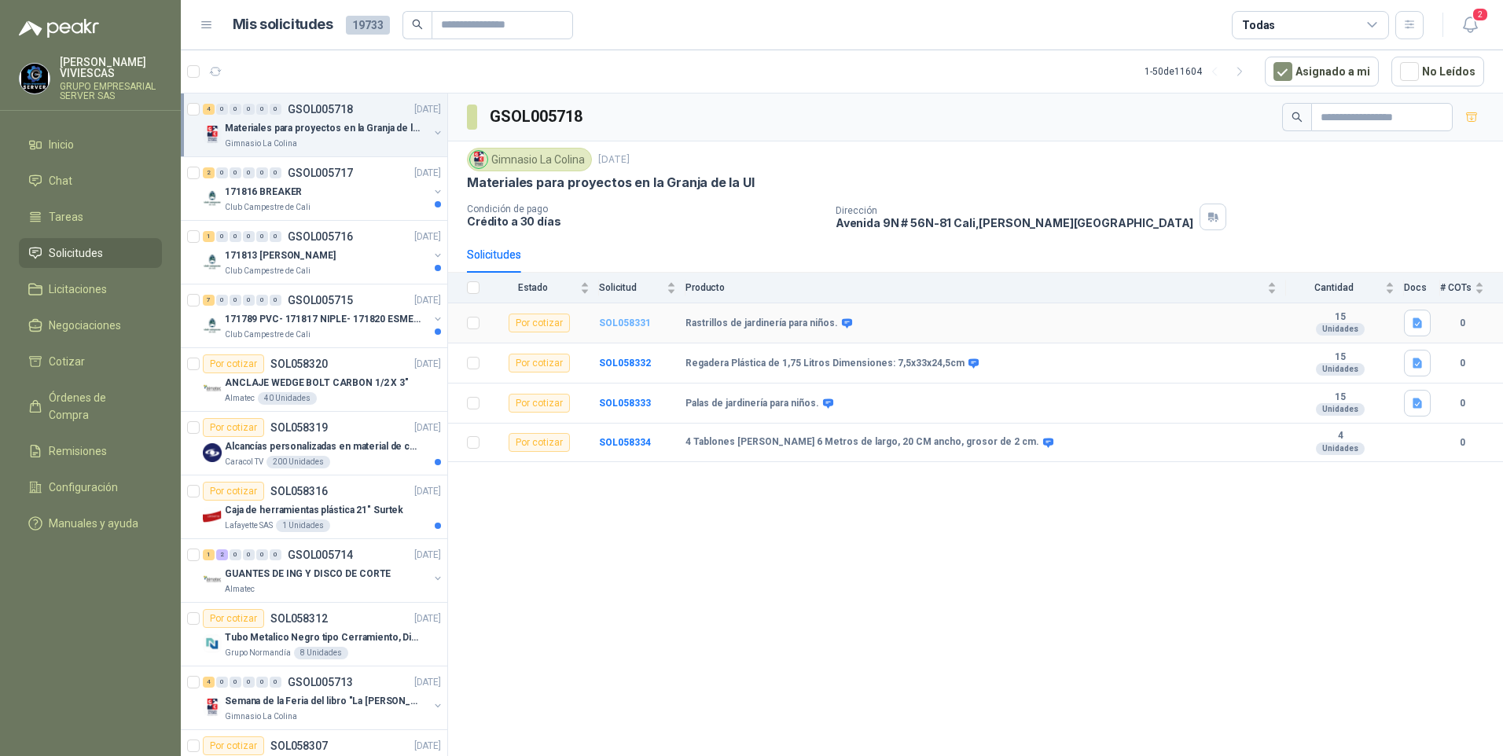
click at [621, 328] on b "SOL058331" at bounding box center [625, 322] width 52 height 11
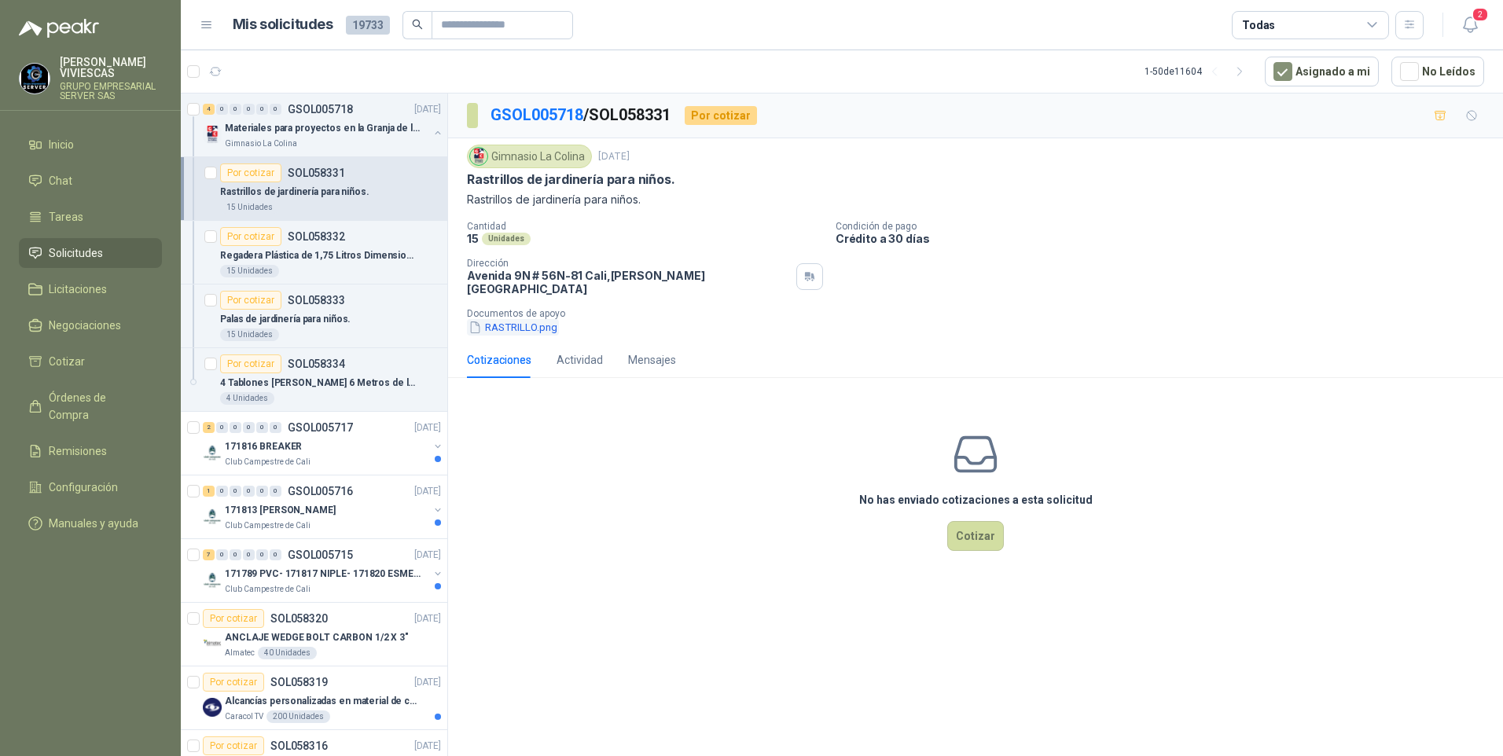
click at [520, 319] on button "RASTRILLO.png" at bounding box center [513, 327] width 92 height 17
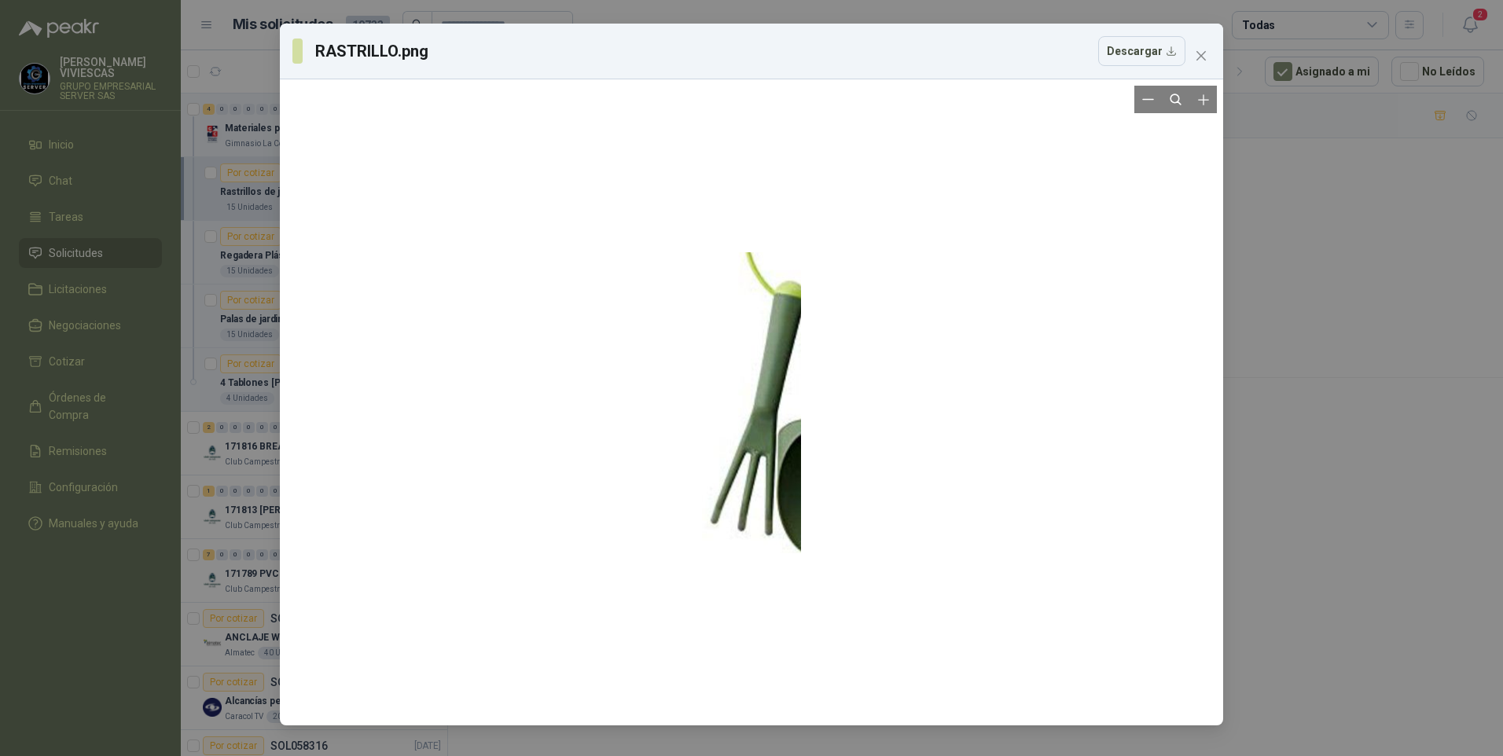
click at [650, 434] on div at bounding box center [751, 402] width 930 height 633
click at [1352, 519] on div "RASTRILLO.png Descargar" at bounding box center [751, 378] width 1503 height 756
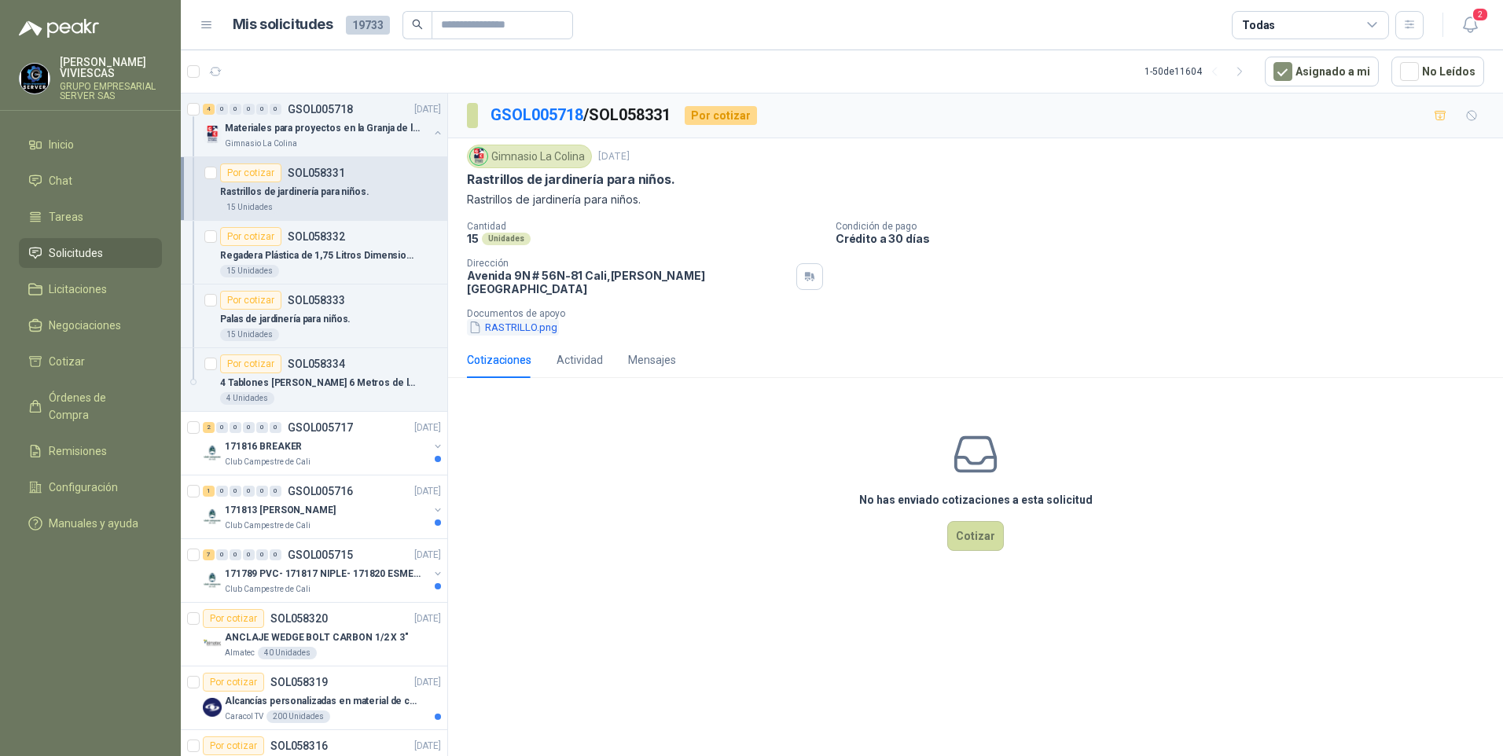
click at [524, 320] on button "RASTRILLO.png" at bounding box center [513, 327] width 92 height 17
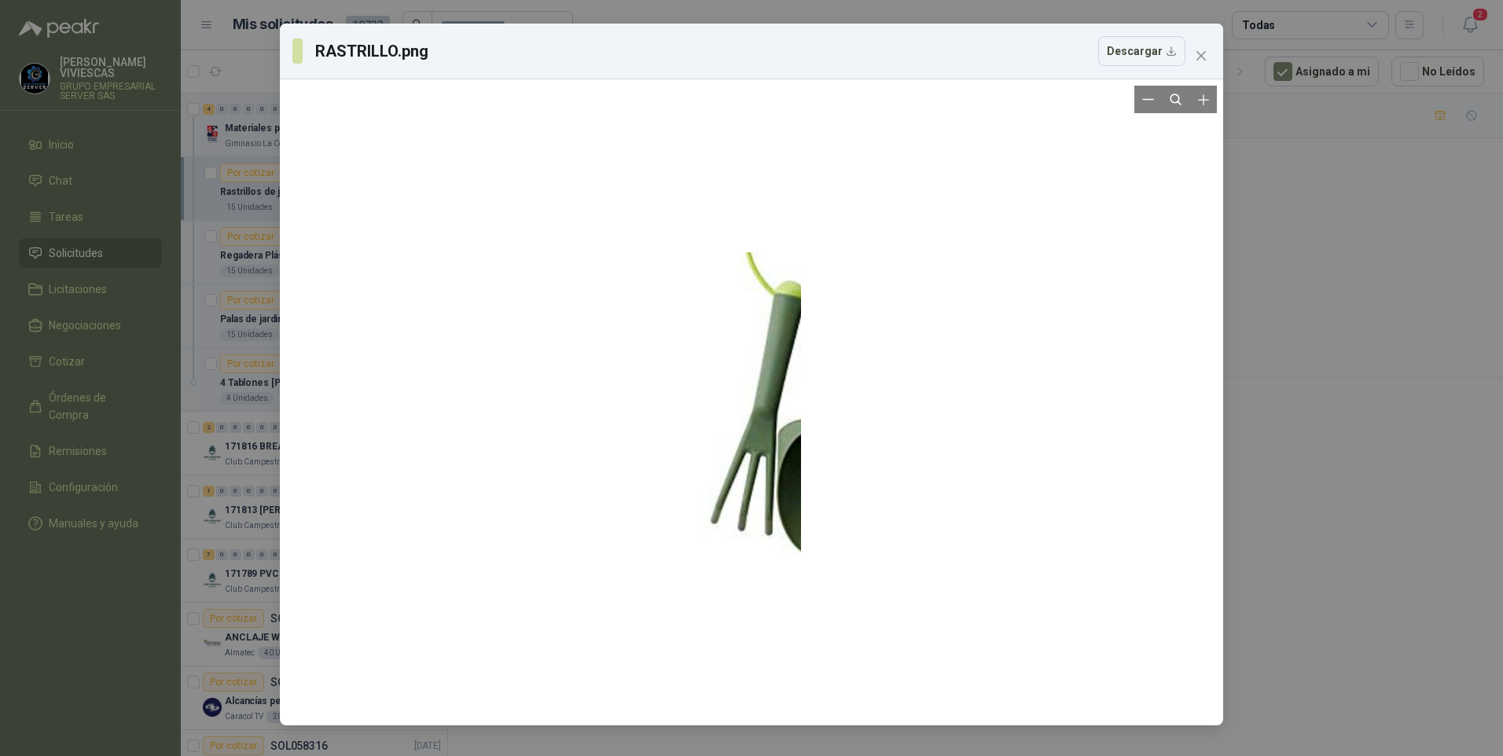
click at [502, 242] on div at bounding box center [751, 402] width 930 height 633
drag, startPoint x: 1422, startPoint y: 449, endPoint x: 1392, endPoint y: 445, distance: 30.9
click at [1418, 446] on div "RASTRILLO.png Descargar" at bounding box center [751, 378] width 1503 height 756
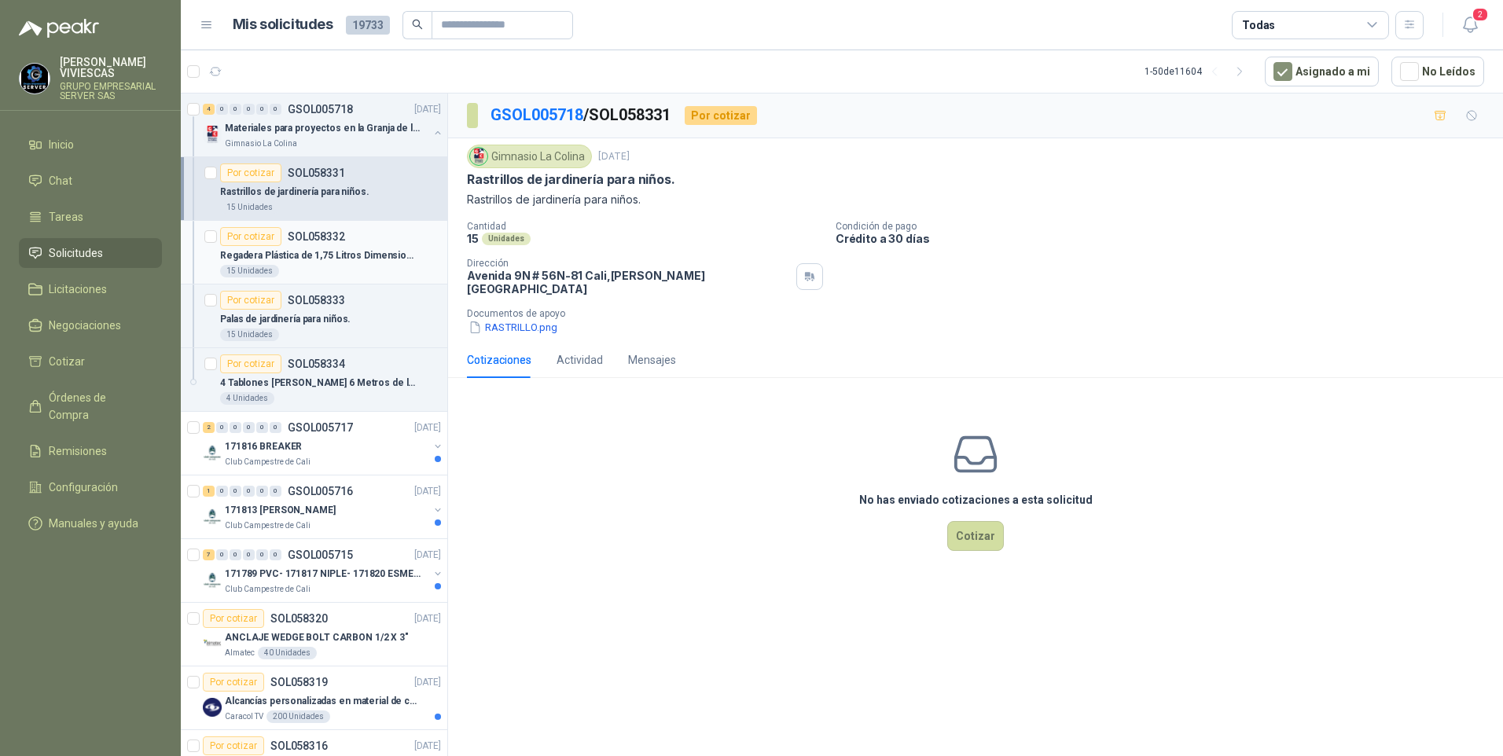
click at [281, 254] on p "Regadera Plástica de 1,75 Litros Dimensiones: 7,5x33x24,5cm" at bounding box center [318, 255] width 196 height 15
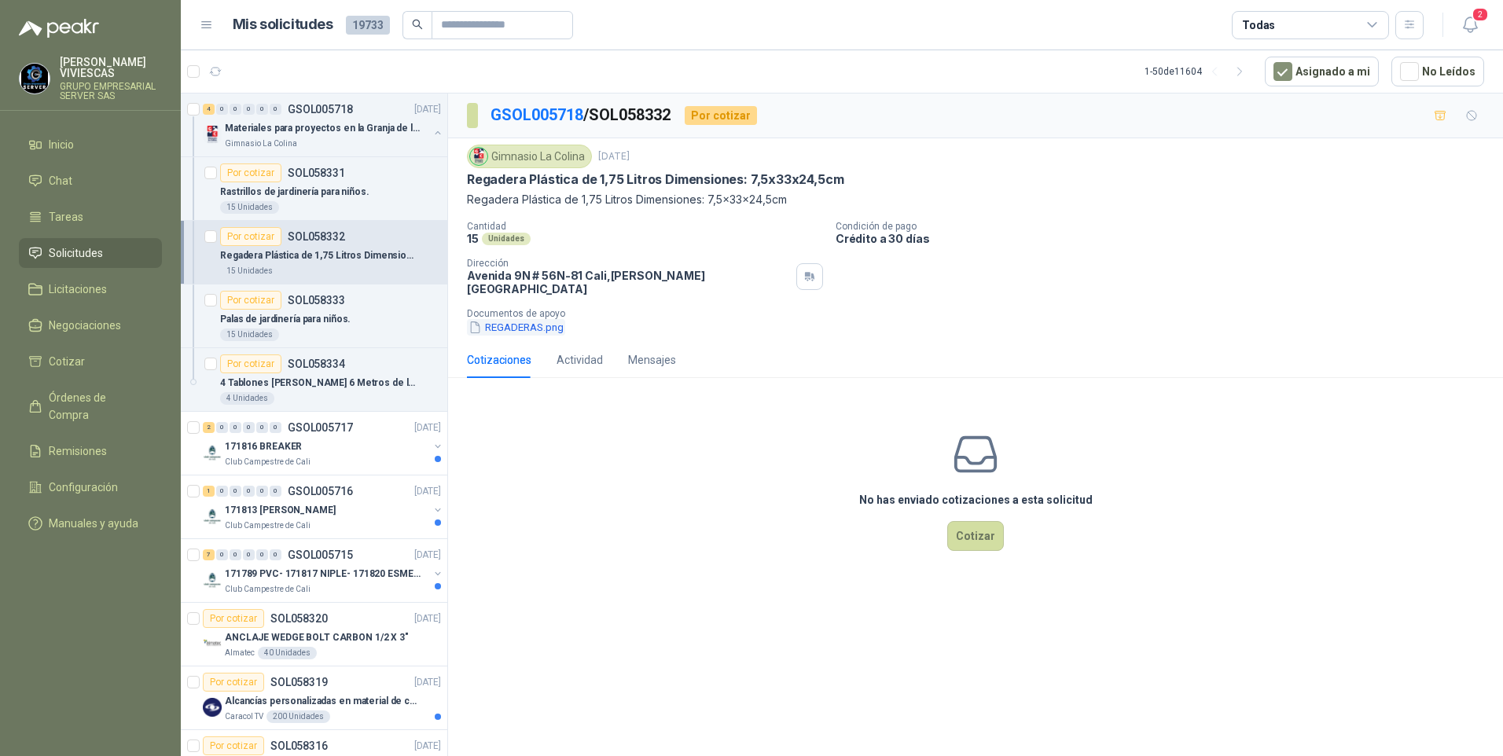
click at [532, 324] on button "REGADERAS.png" at bounding box center [516, 327] width 98 height 17
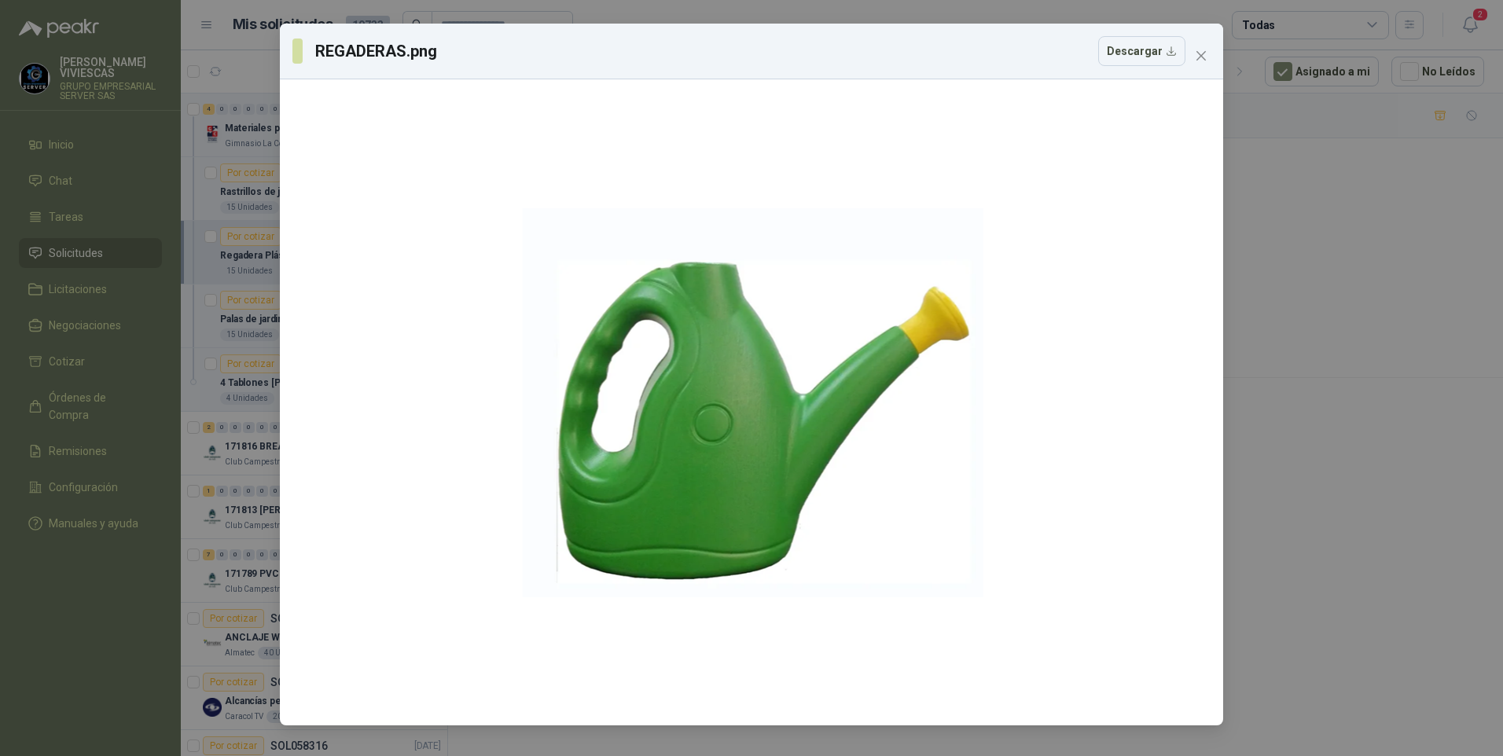
drag, startPoint x: 1335, startPoint y: 562, endPoint x: 1262, endPoint y: 555, distance: 73.4
click at [1334, 562] on div "REGADERAS.png Descargar" at bounding box center [751, 378] width 1503 height 756
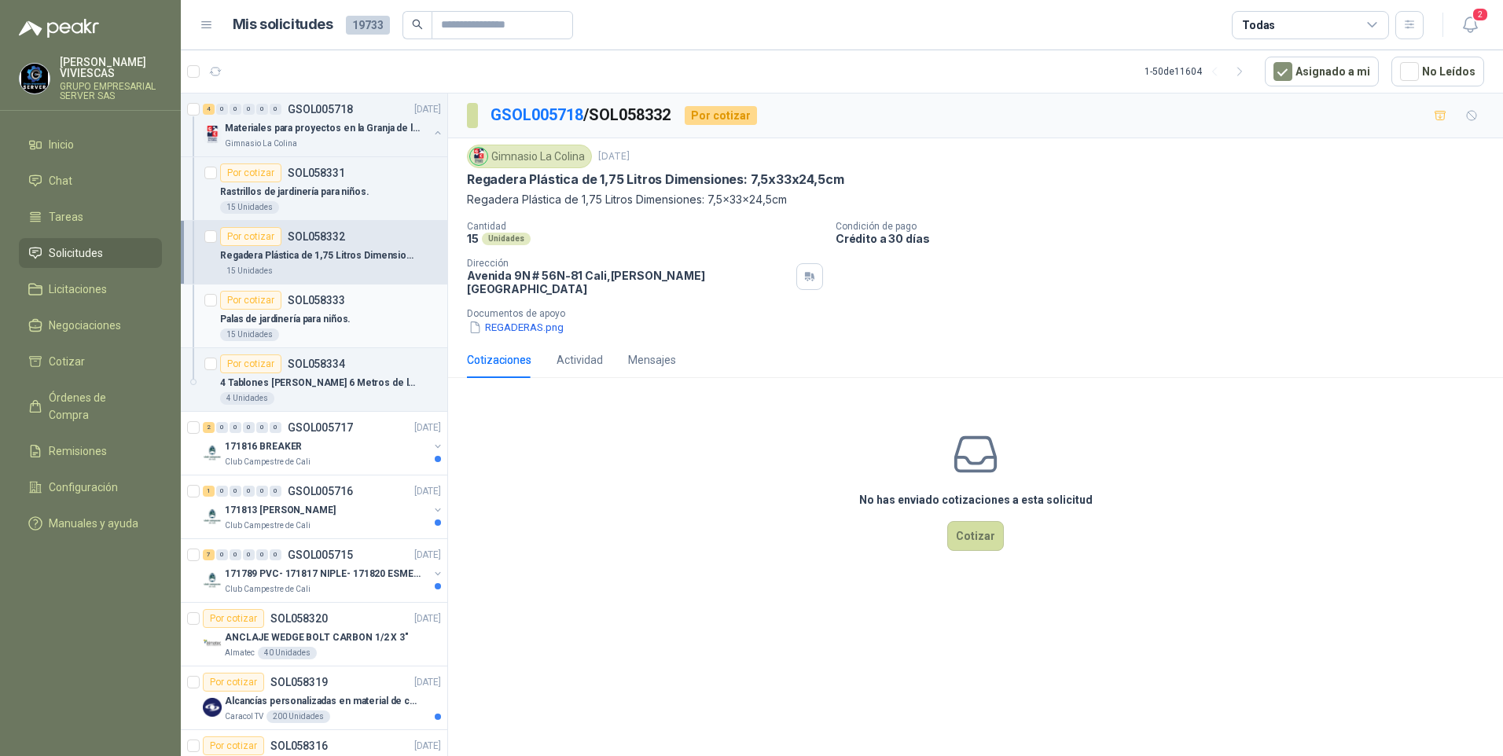
click at [292, 321] on p "Palas de jardinería para niños." at bounding box center [285, 319] width 130 height 15
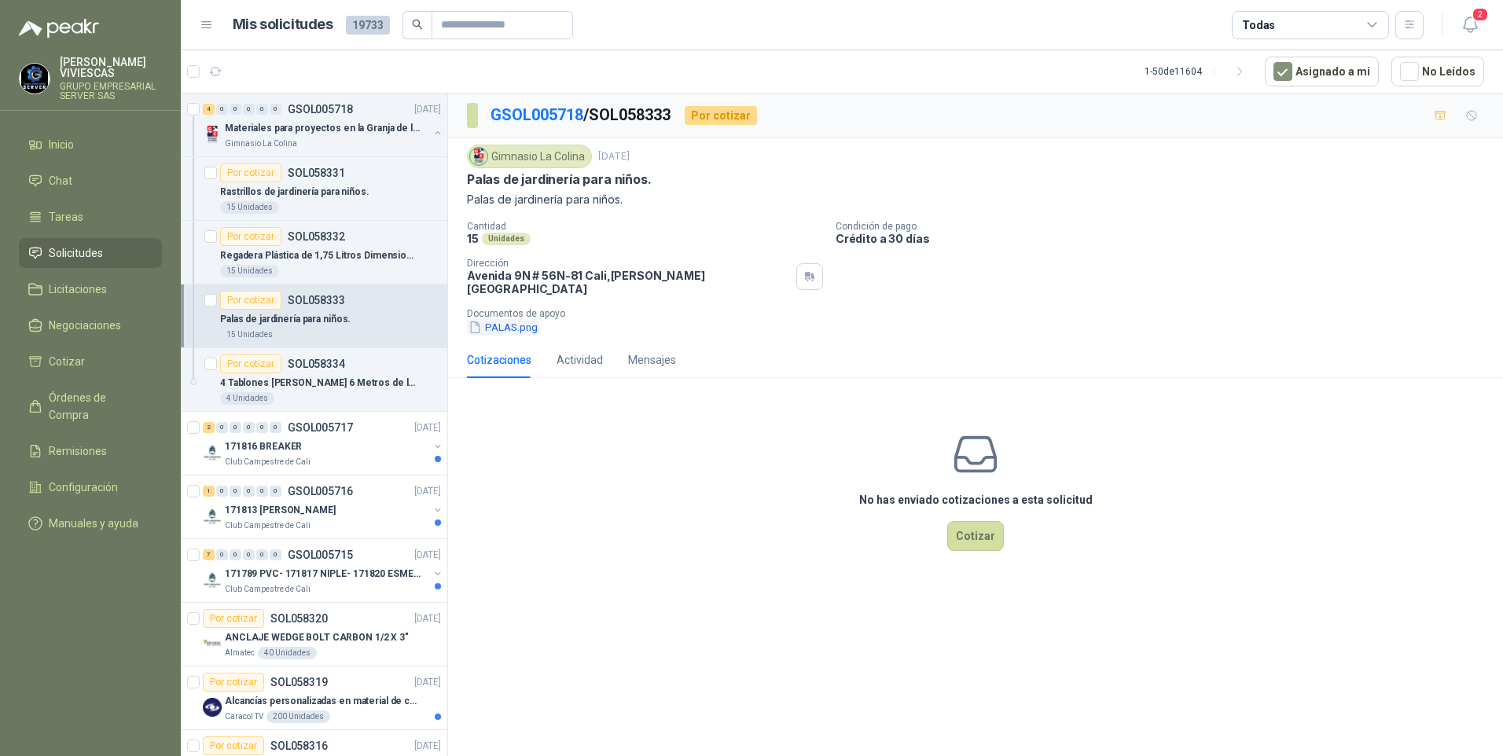
click at [517, 320] on button "PALAS.png" at bounding box center [503, 327] width 72 height 17
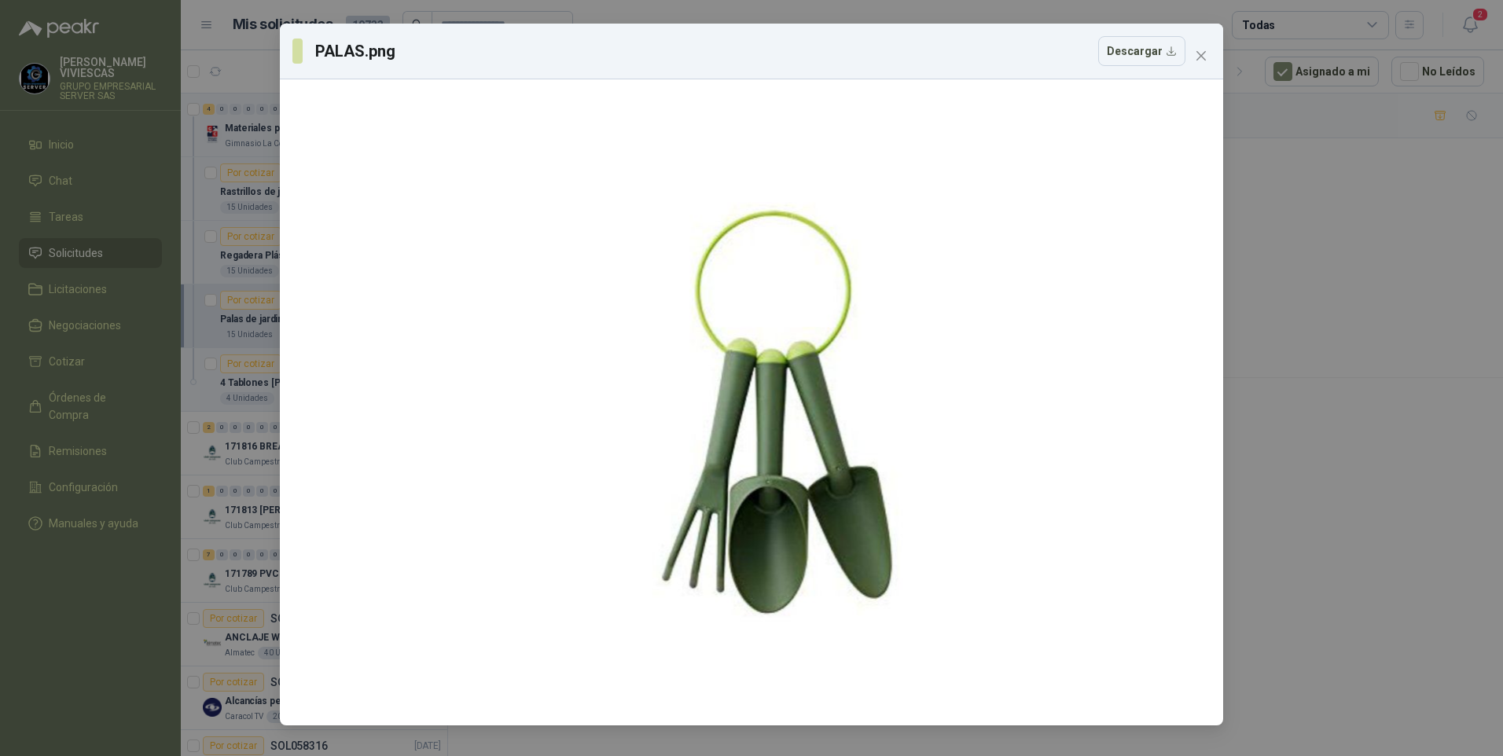
click at [1314, 558] on div "PALAS.png Descargar" at bounding box center [751, 378] width 1503 height 756
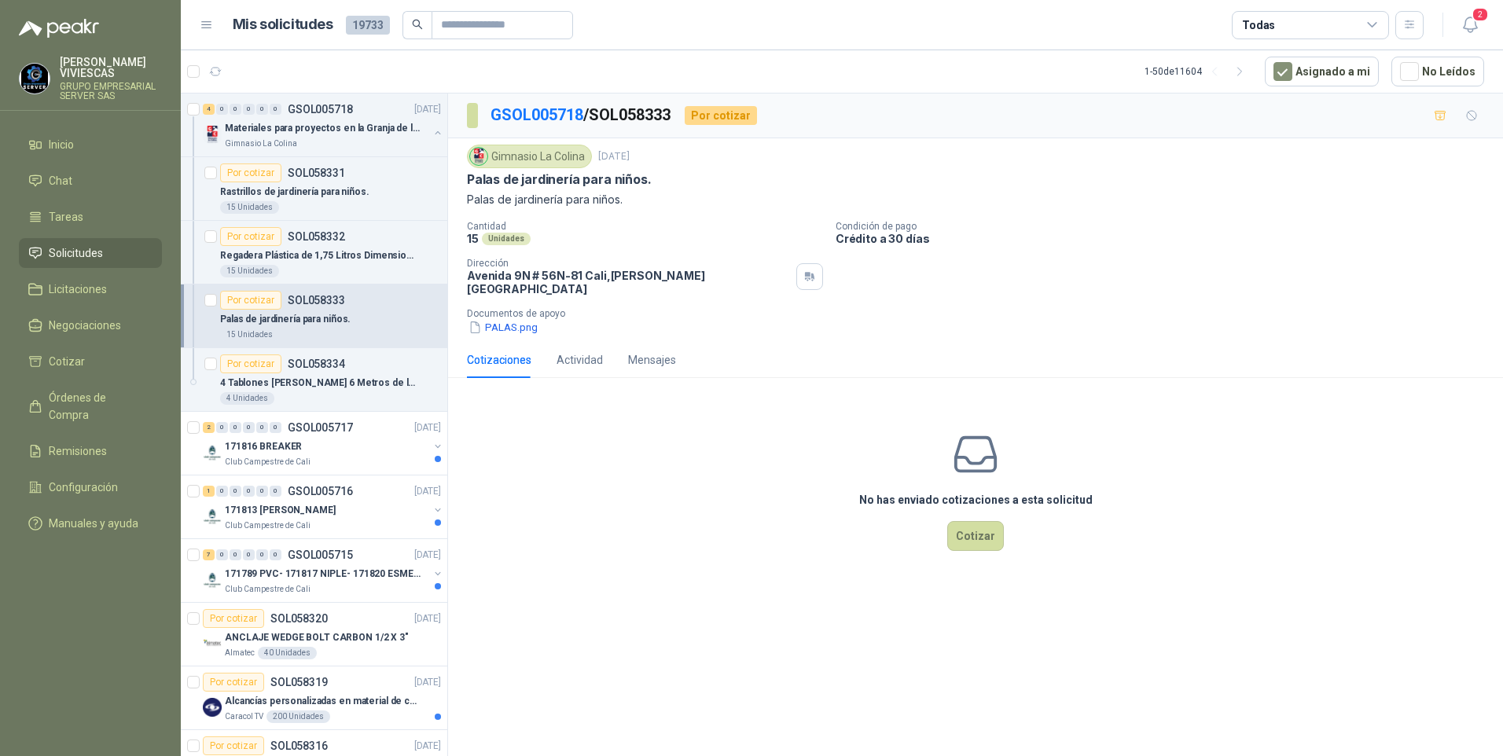
click at [516, 308] on p "Documentos de apoyo" at bounding box center [981, 313] width 1029 height 11
click at [505, 323] on button "PALAS.png" at bounding box center [503, 327] width 72 height 17
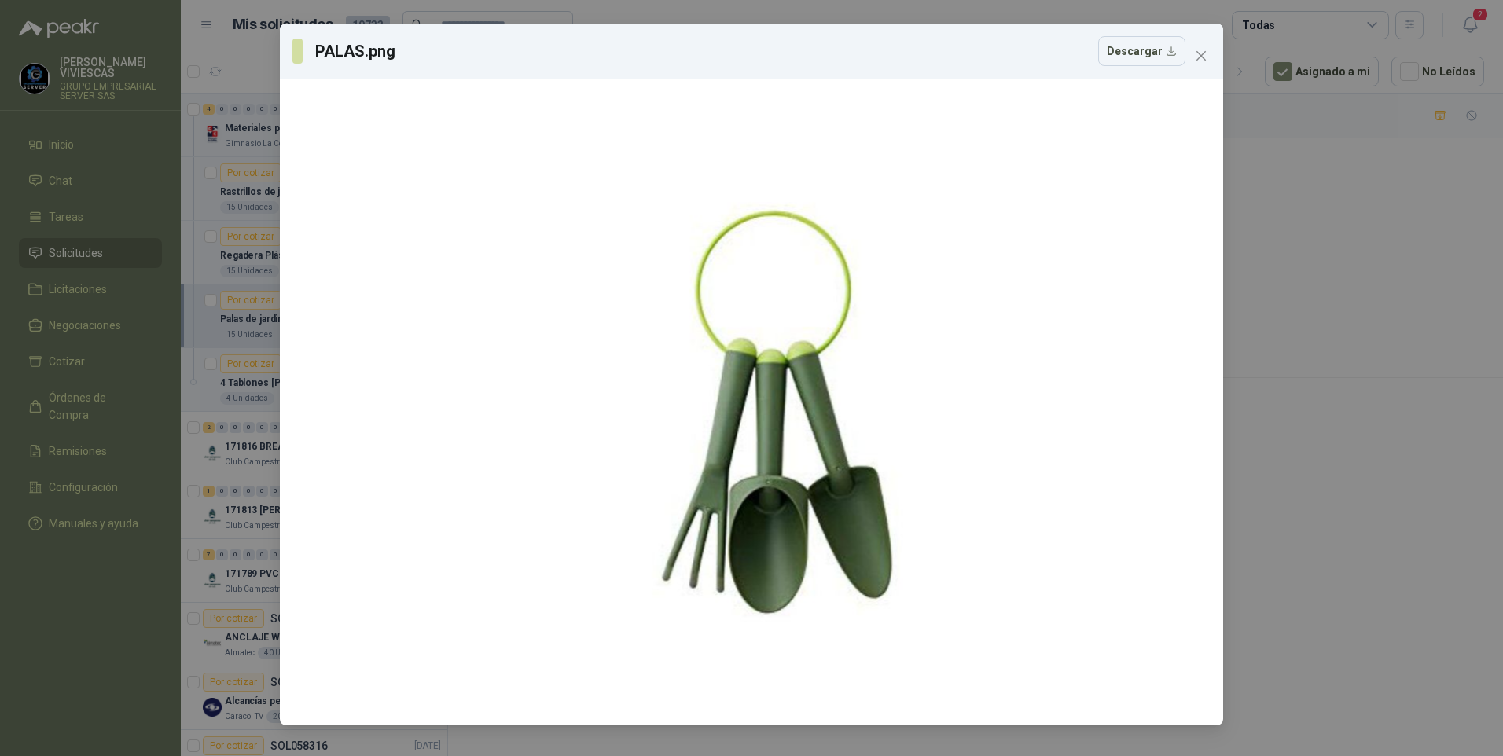
click at [1394, 502] on div "PALAS.png Descargar" at bounding box center [751, 378] width 1503 height 756
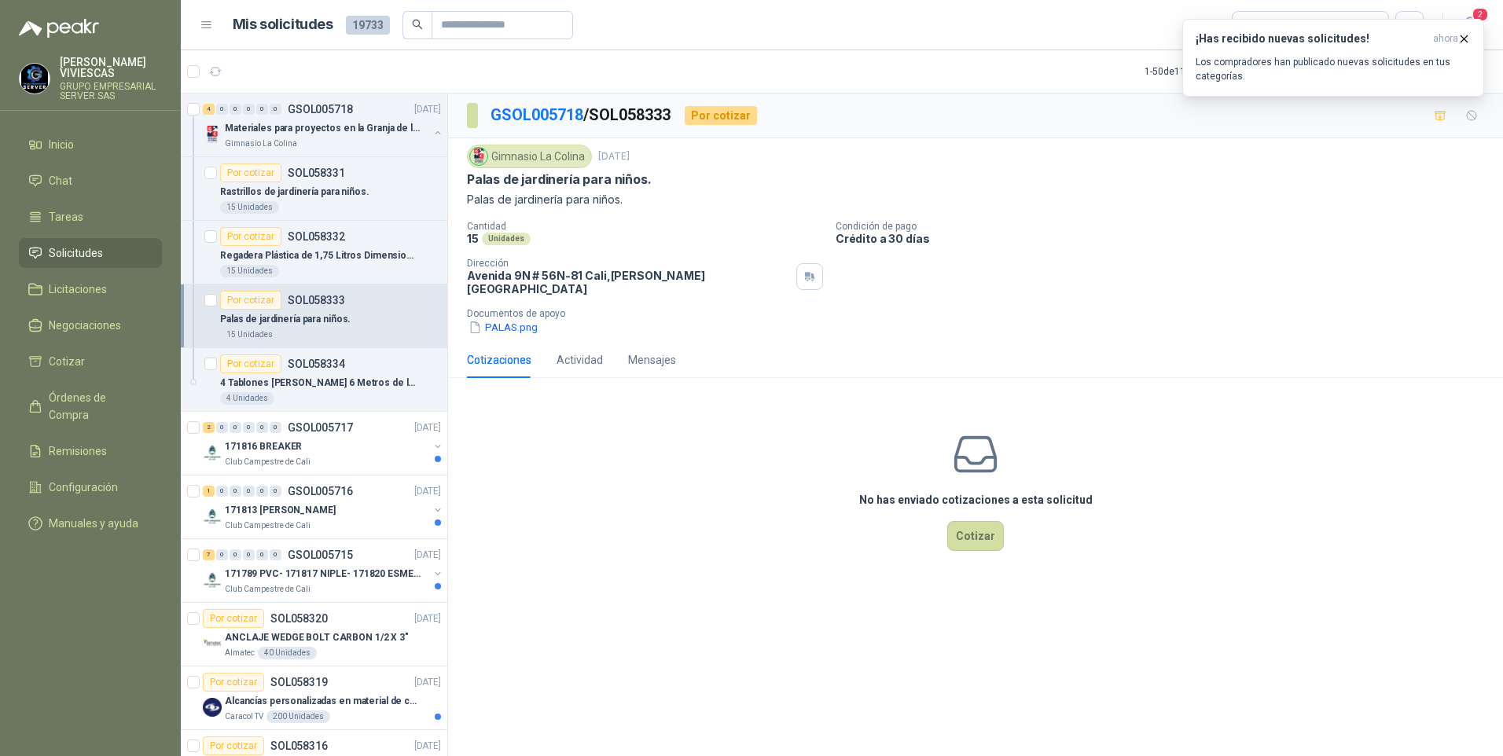
click at [487, 319] on button "PALAS.png" at bounding box center [503, 327] width 72 height 17
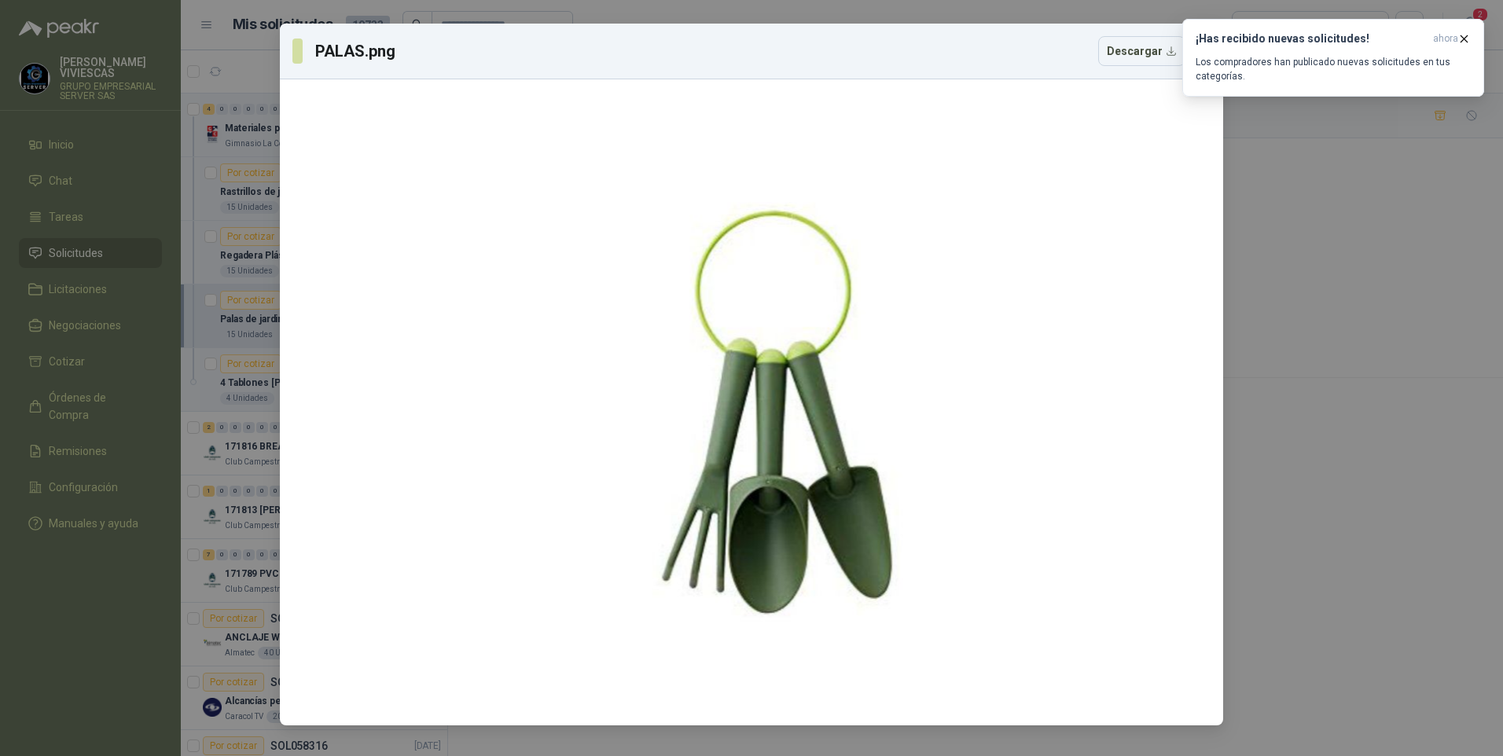
click at [1424, 351] on div "PALAS.png Descargar" at bounding box center [751, 378] width 1503 height 756
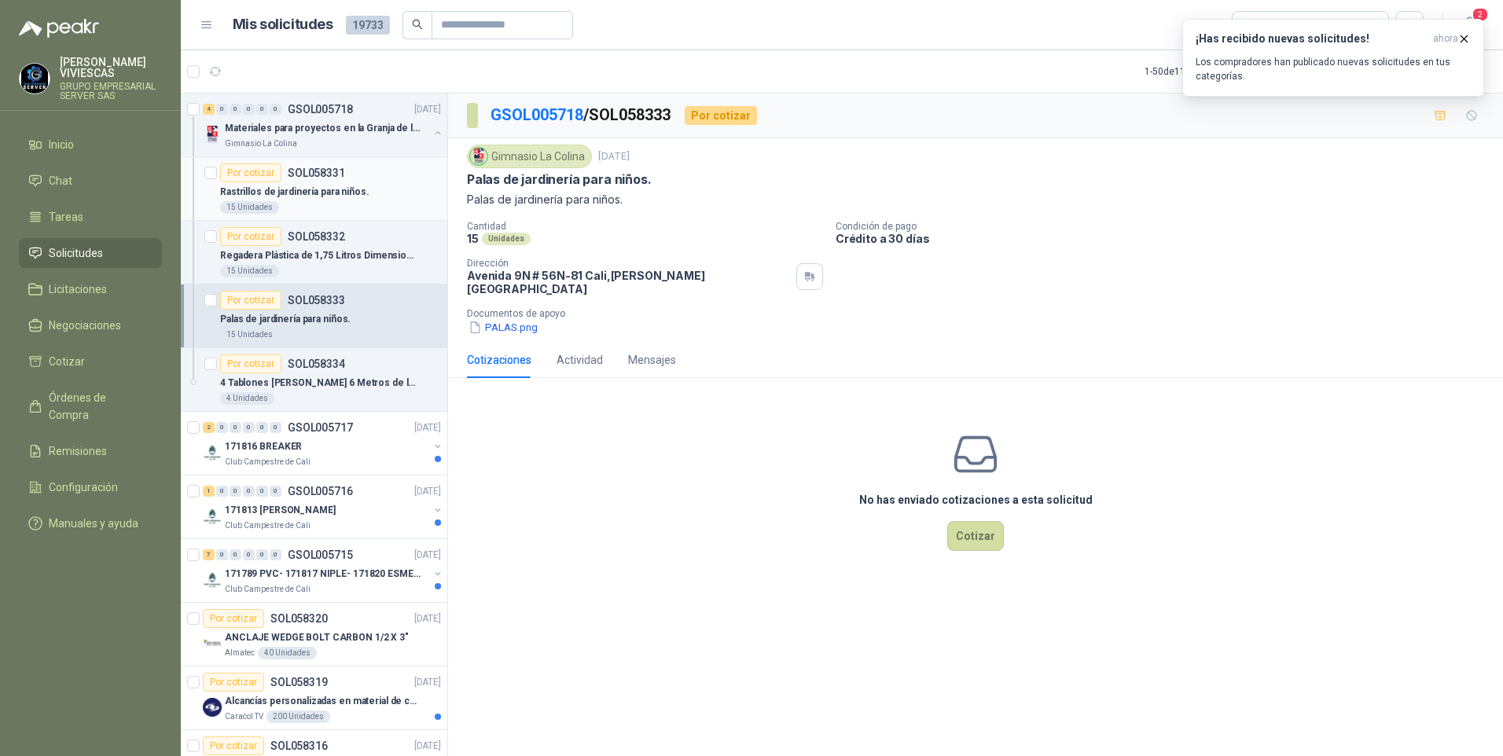
click at [330, 185] on p "Rastrillos de jardinería para niños." at bounding box center [294, 192] width 149 height 15
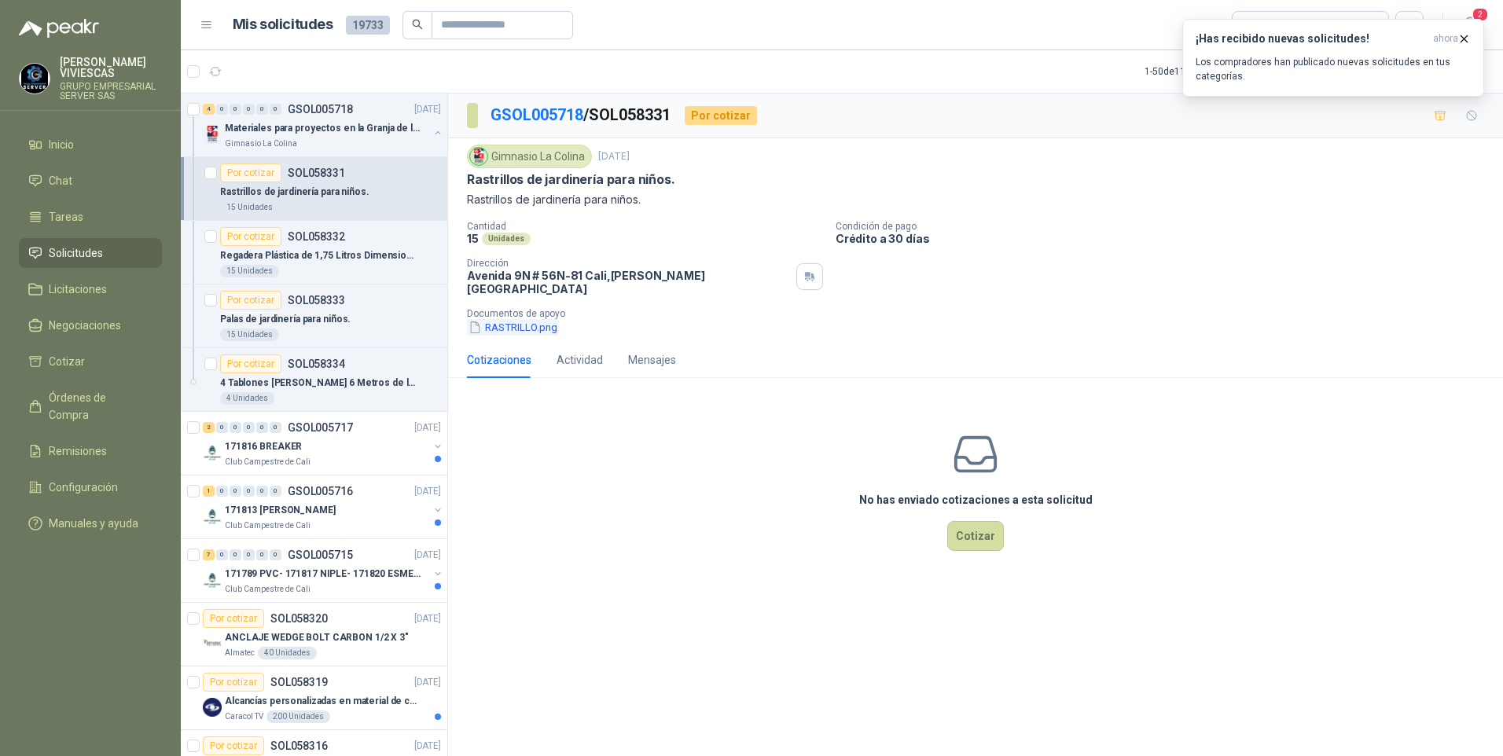
click at [521, 319] on button "RASTRILLO.png" at bounding box center [513, 327] width 92 height 17
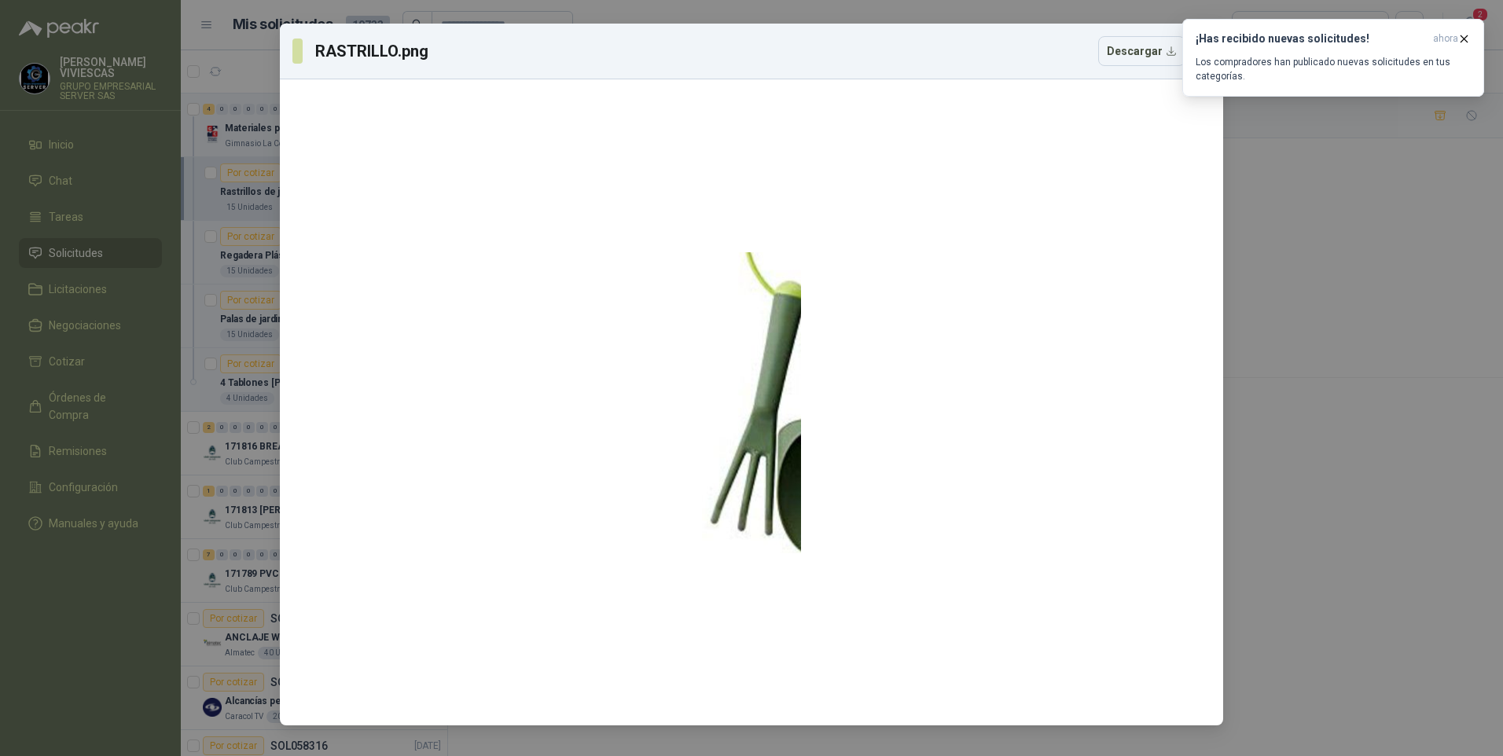
click at [1348, 514] on div "RASTRILLO.png Descargar" at bounding box center [751, 378] width 1503 height 756
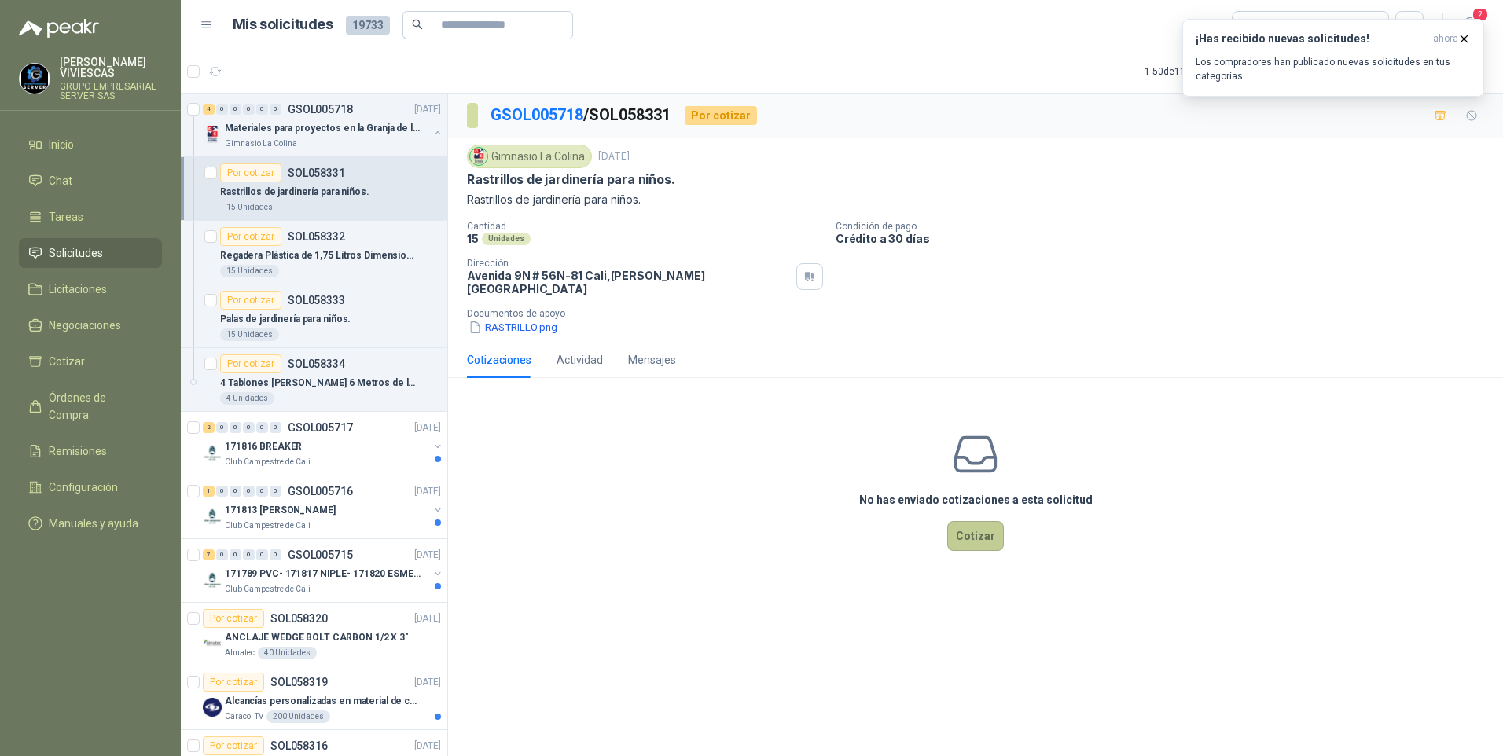
click at [974, 524] on button "Cotizar" at bounding box center [975, 536] width 57 height 30
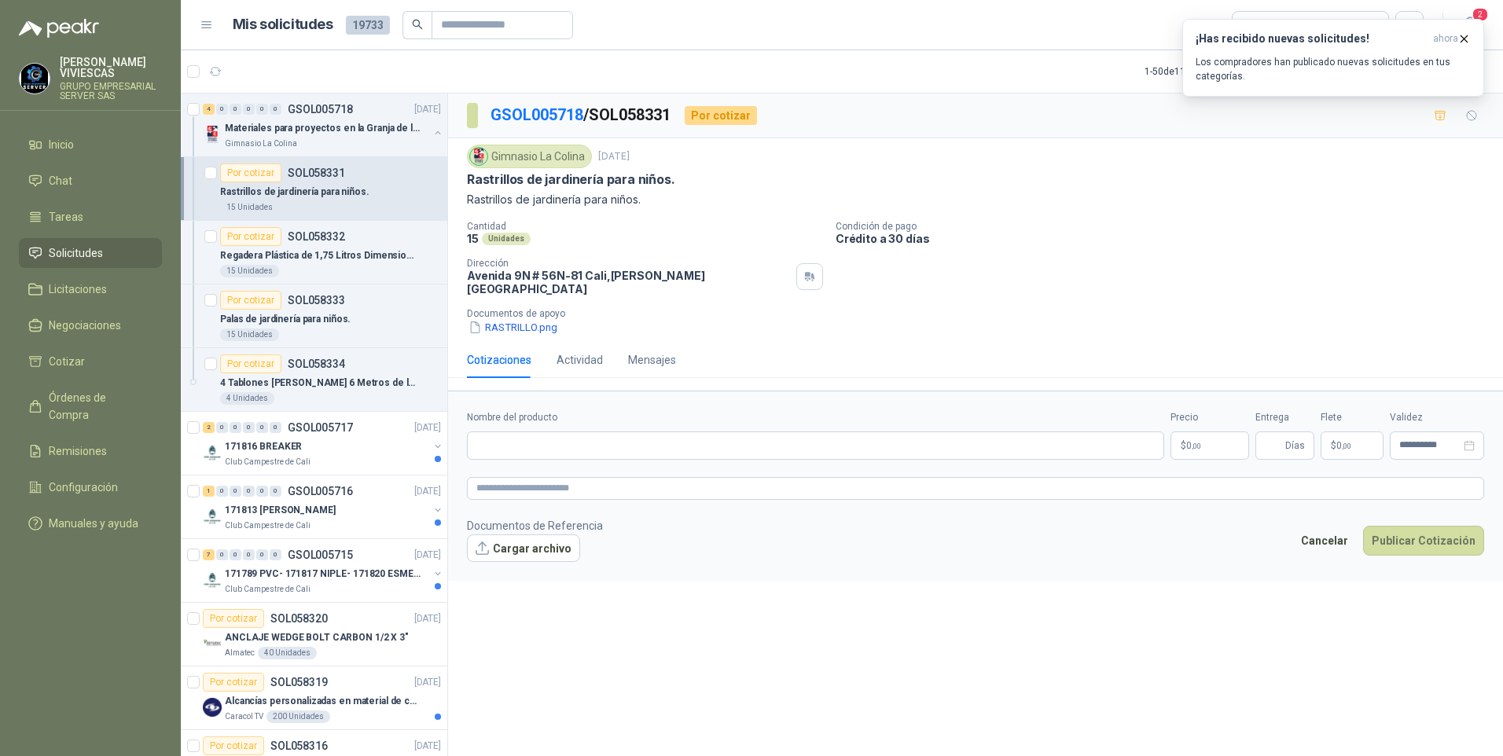
click at [501, 456] on form "**********" at bounding box center [975, 486] width 1055 height 190
click at [496, 437] on input "Nombre del producto" at bounding box center [815, 445] width 697 height 28
type input "*"
drag, startPoint x: 634, startPoint y: 430, endPoint x: 482, endPoint y: 406, distance: 154.3
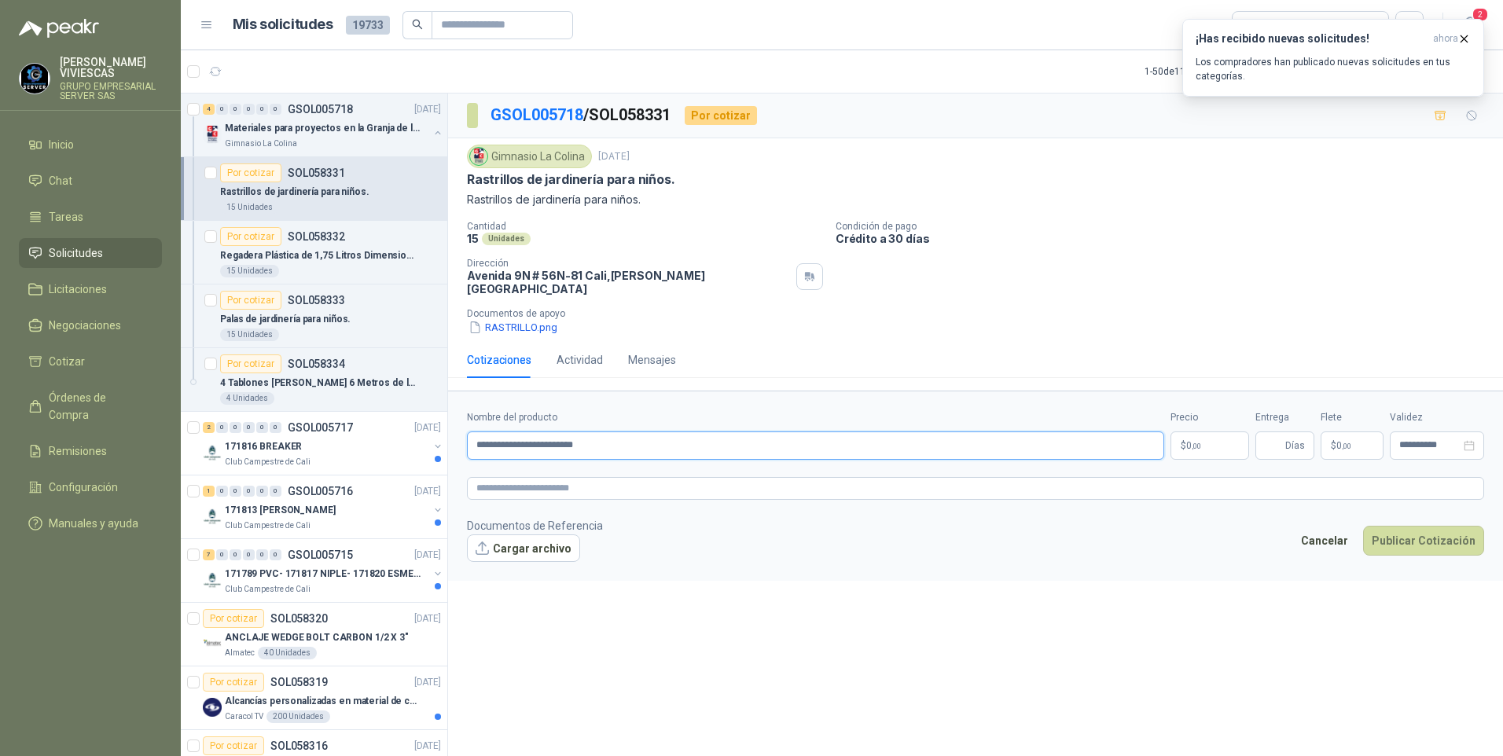
click at [481, 410] on div "**********" at bounding box center [815, 435] width 697 height 50
type input "*"
type input "**********"
click at [1194, 429] on body "RODRIGO VIVIESCAS GRUPO EMPRESARIAL SERVER SAS Inicio Chat Tareas Solicitudes L…" at bounding box center [751, 378] width 1503 height 756
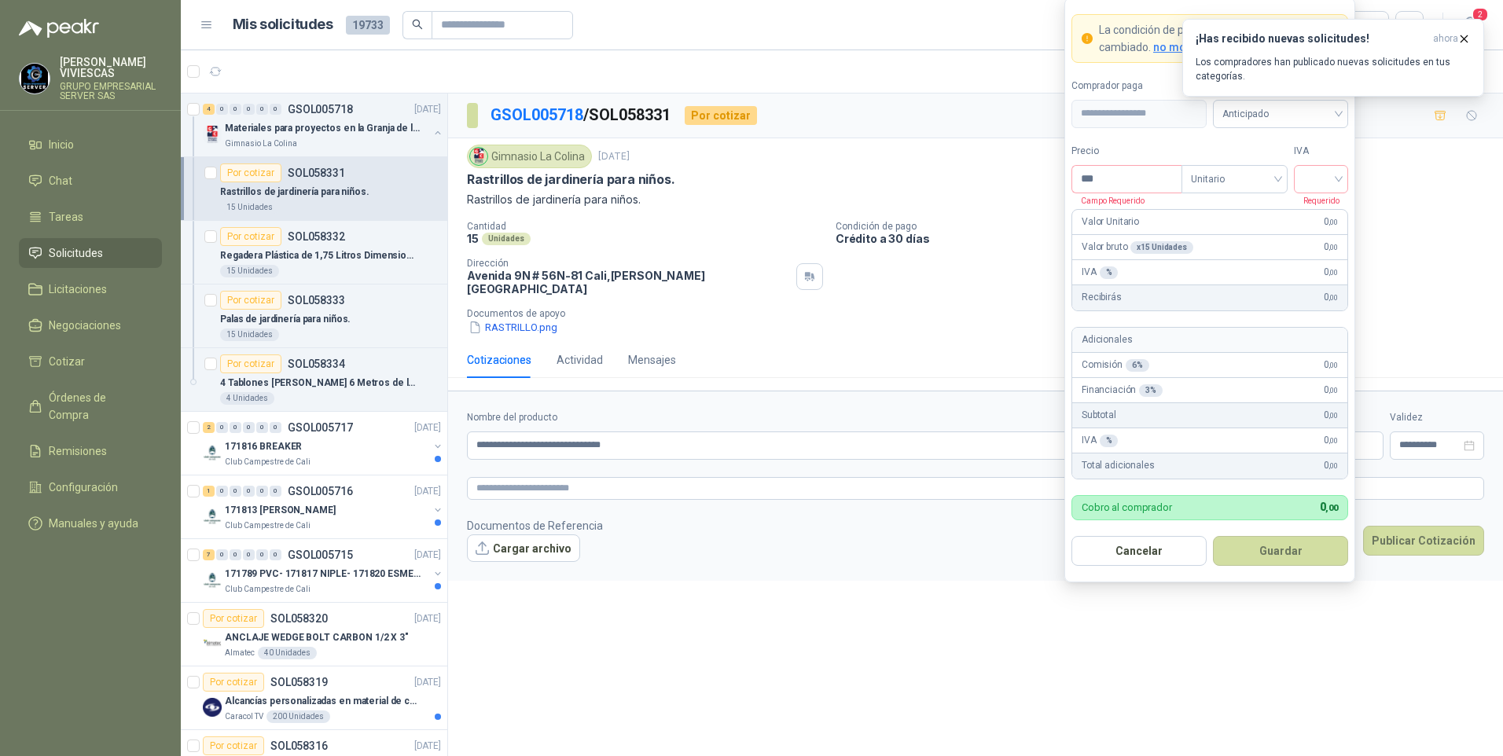
click at [1290, 97] on div "¡Has recibido nuevas solicitudes! ahora Los compradores han publicado nuevas so…" at bounding box center [1333, 58] width 302 height 78
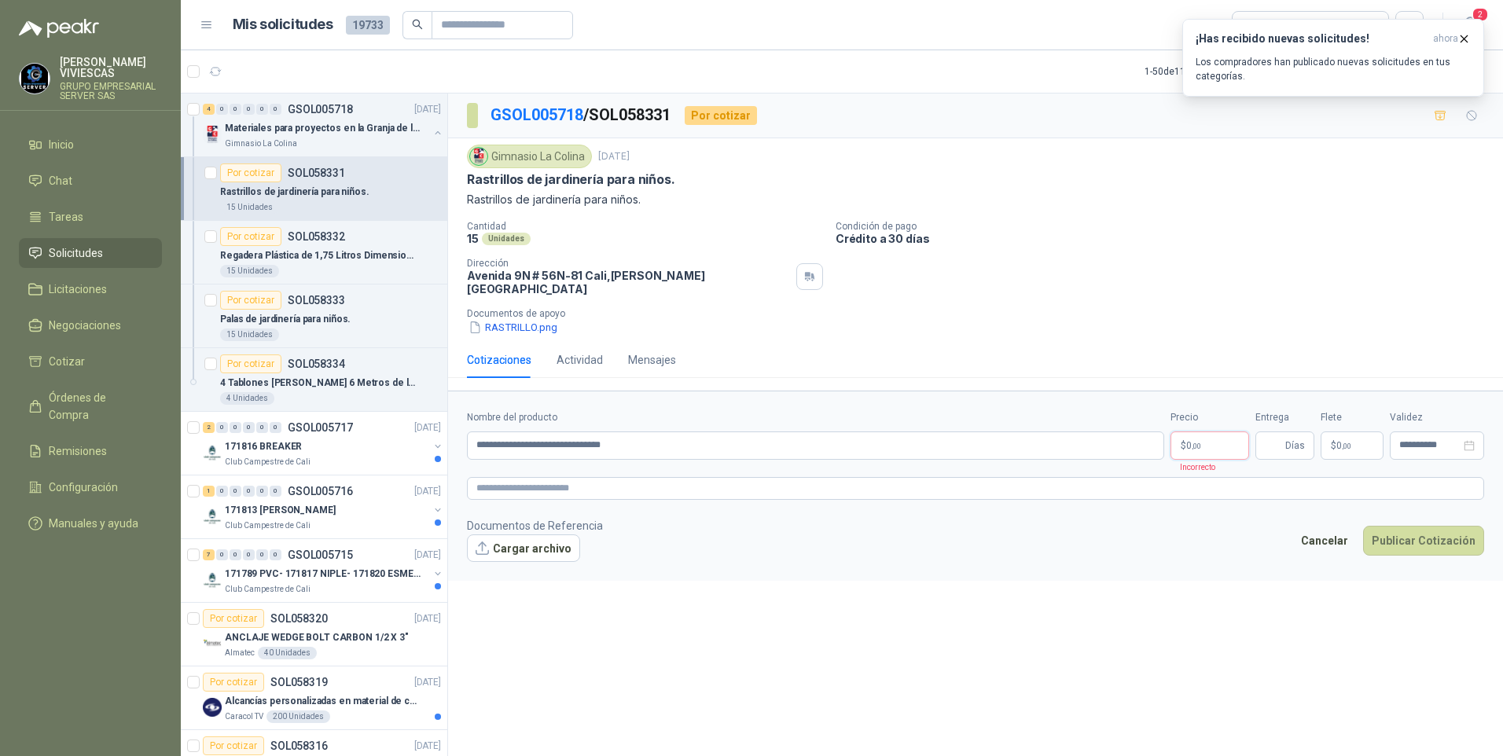
click at [1200, 438] on body "RODRIGO VIVIESCAS GRUPO EMPRESARIAL SERVER SAS Inicio Chat Tareas Solicitudes L…" at bounding box center [751, 378] width 1503 height 756
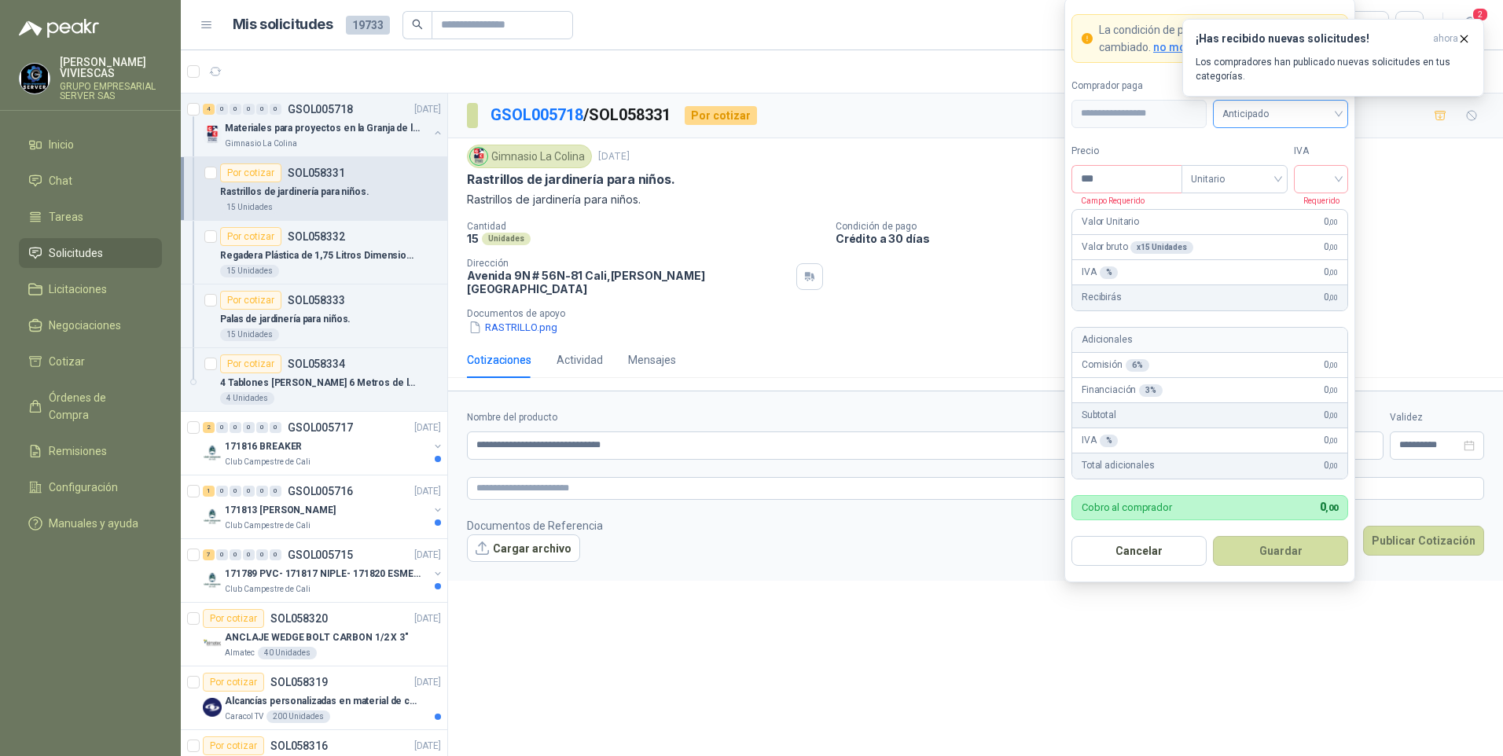
click at [1282, 114] on span "Anticipado" at bounding box center [1280, 114] width 116 height 24
click at [1262, 168] on div "Crédito a 30 días" at bounding box center [1280, 171] width 110 height 17
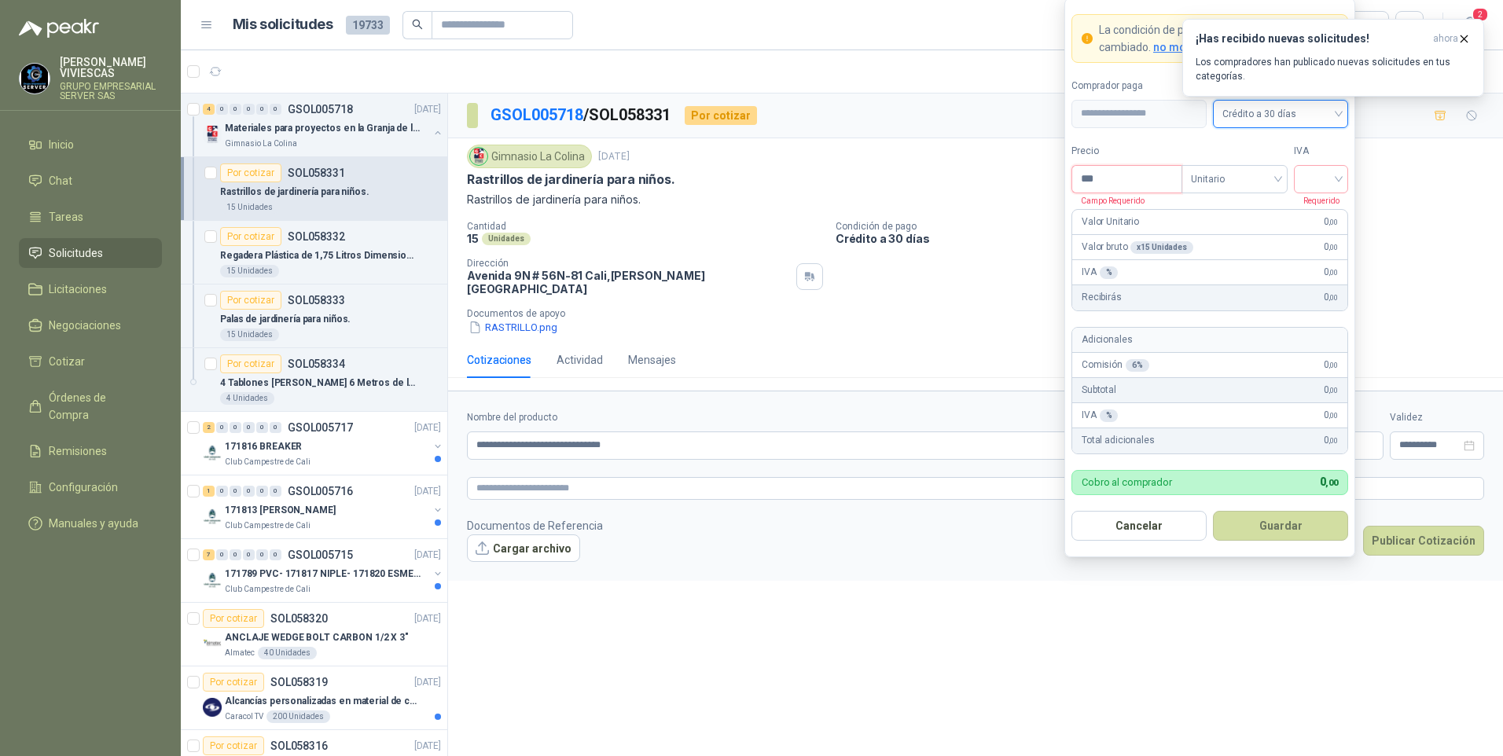
click at [1126, 181] on input "***" at bounding box center [1126, 179] width 109 height 27
click at [1344, 182] on div at bounding box center [1320, 179] width 54 height 28
type input "*******"
click at [1325, 201] on div "19%" at bounding box center [1321, 211] width 48 height 25
click at [1270, 525] on button "Guardar" at bounding box center [1280, 526] width 135 height 30
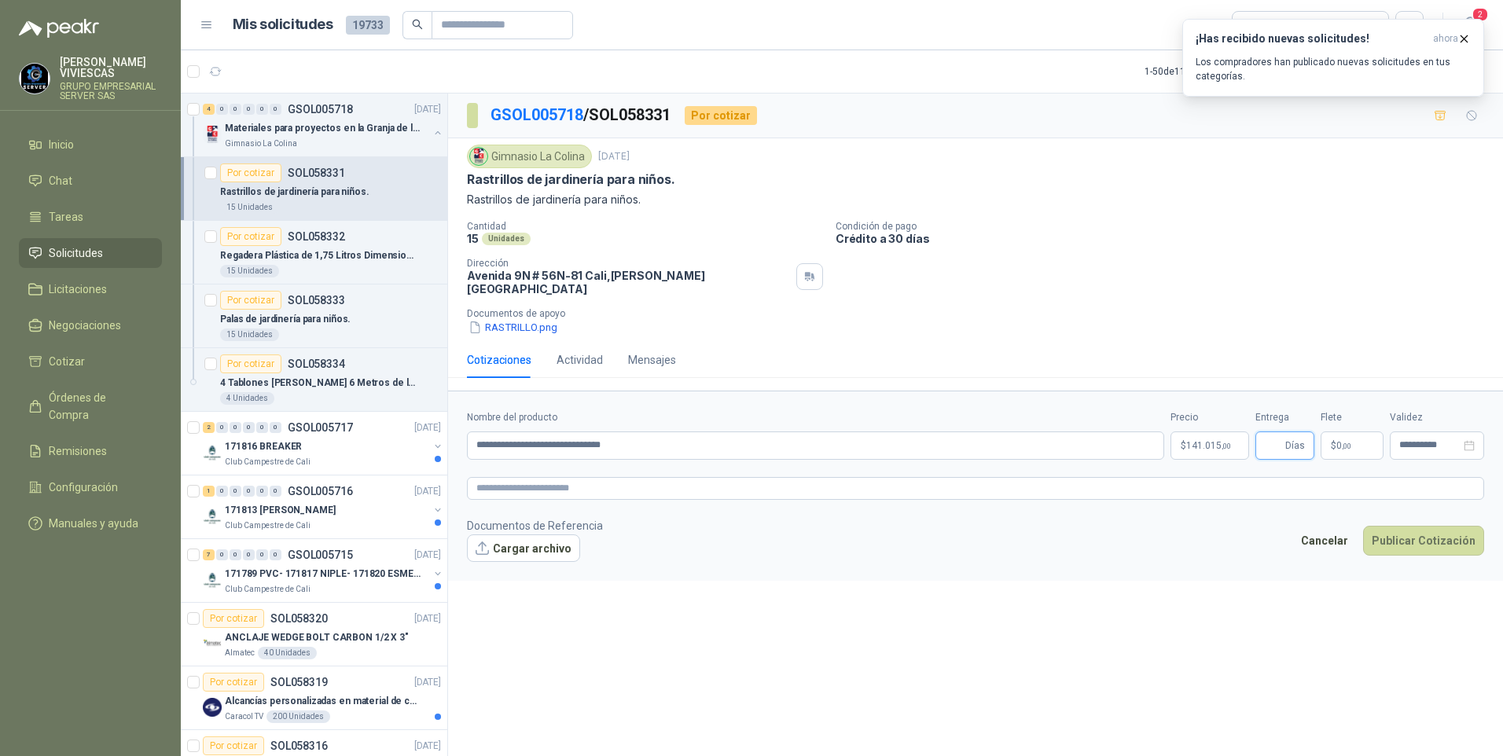
click at [1277, 433] on input "Entrega" at bounding box center [1272, 445] width 17 height 27
type input "*"
click at [851, 626] on div "**********" at bounding box center [975, 428] width 1055 height 668
click at [516, 537] on button "Cargar archivo" at bounding box center [523, 548] width 113 height 28
click at [490, 567] on span "image.png" at bounding box center [533, 574] width 104 height 15
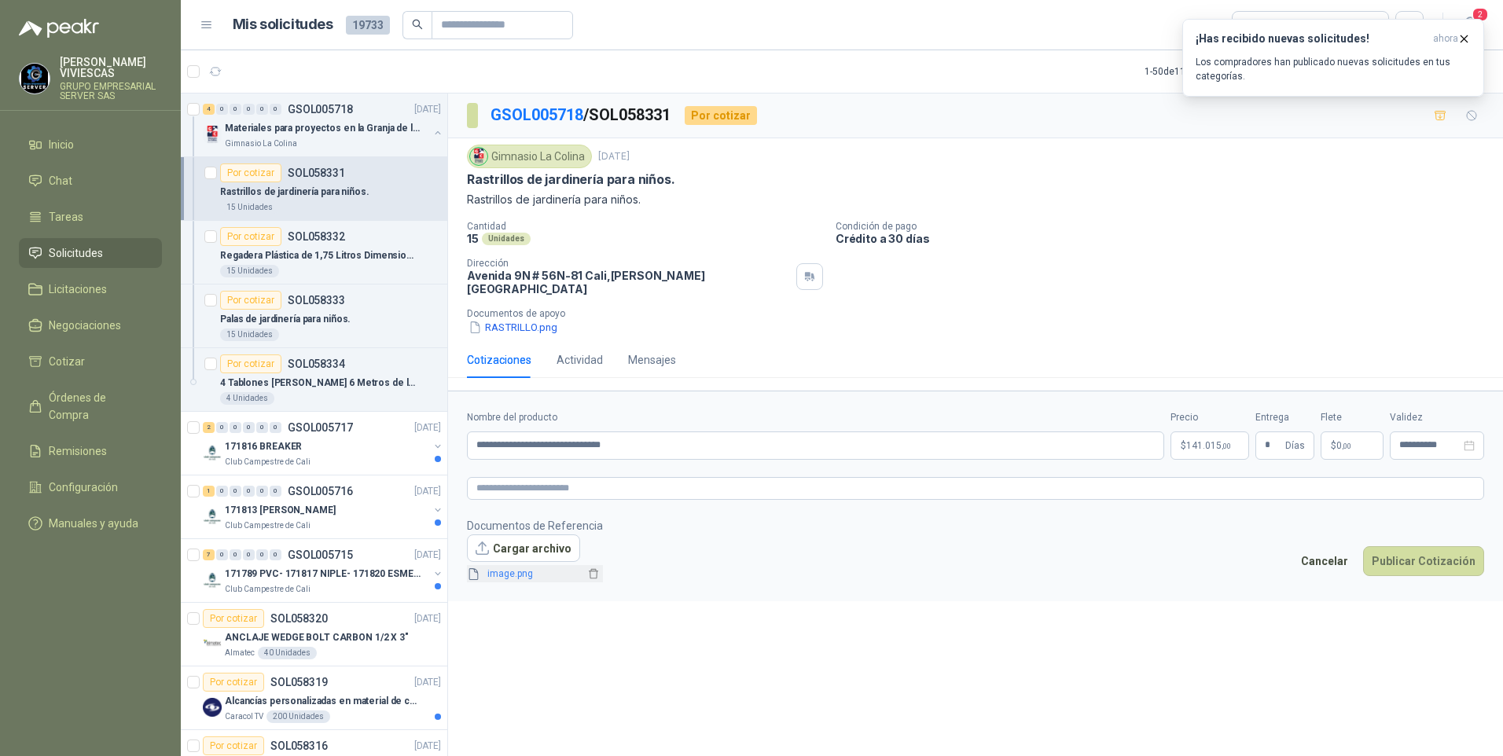
click at [504, 567] on link "image.png" at bounding box center [533, 574] width 104 height 15
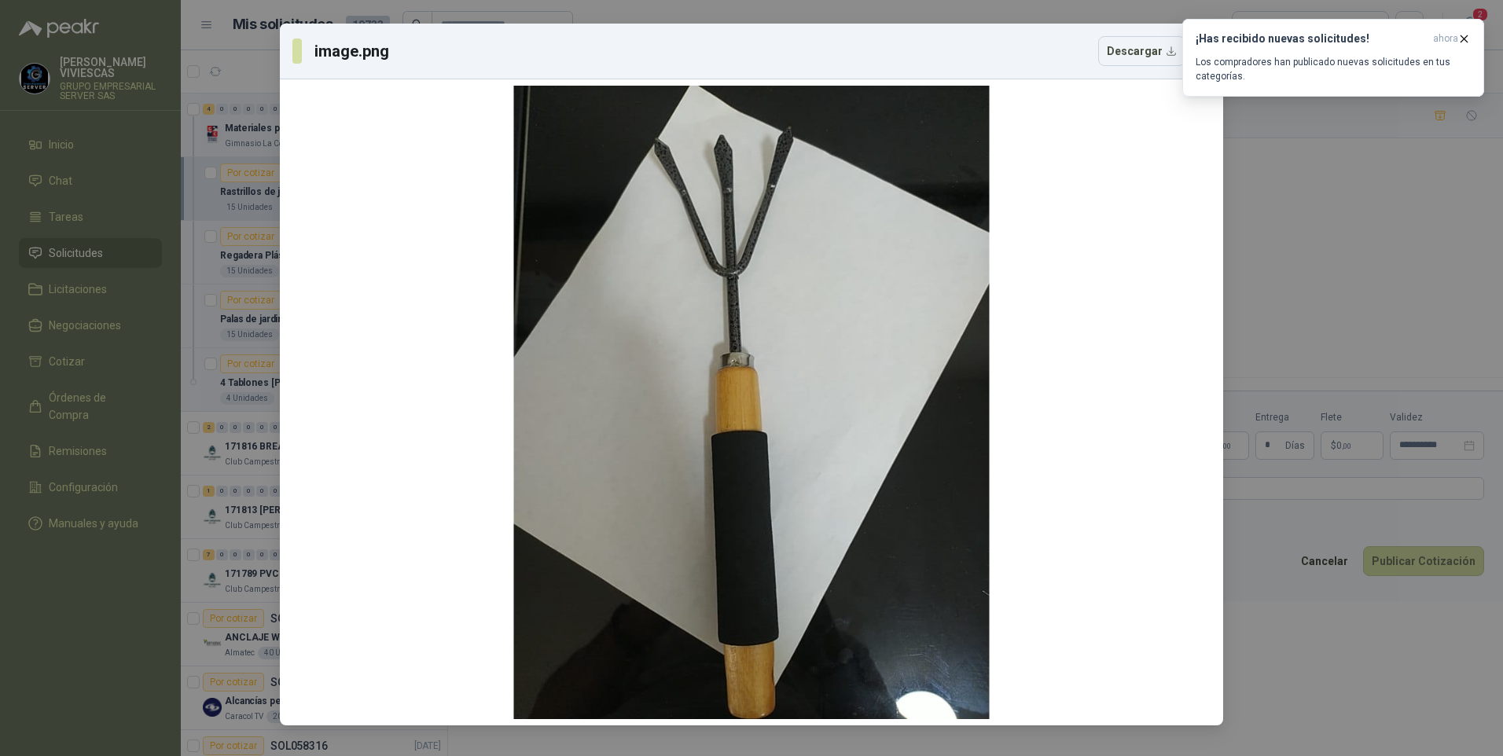
click at [1316, 708] on div "image.png Descargar" at bounding box center [751, 378] width 1503 height 756
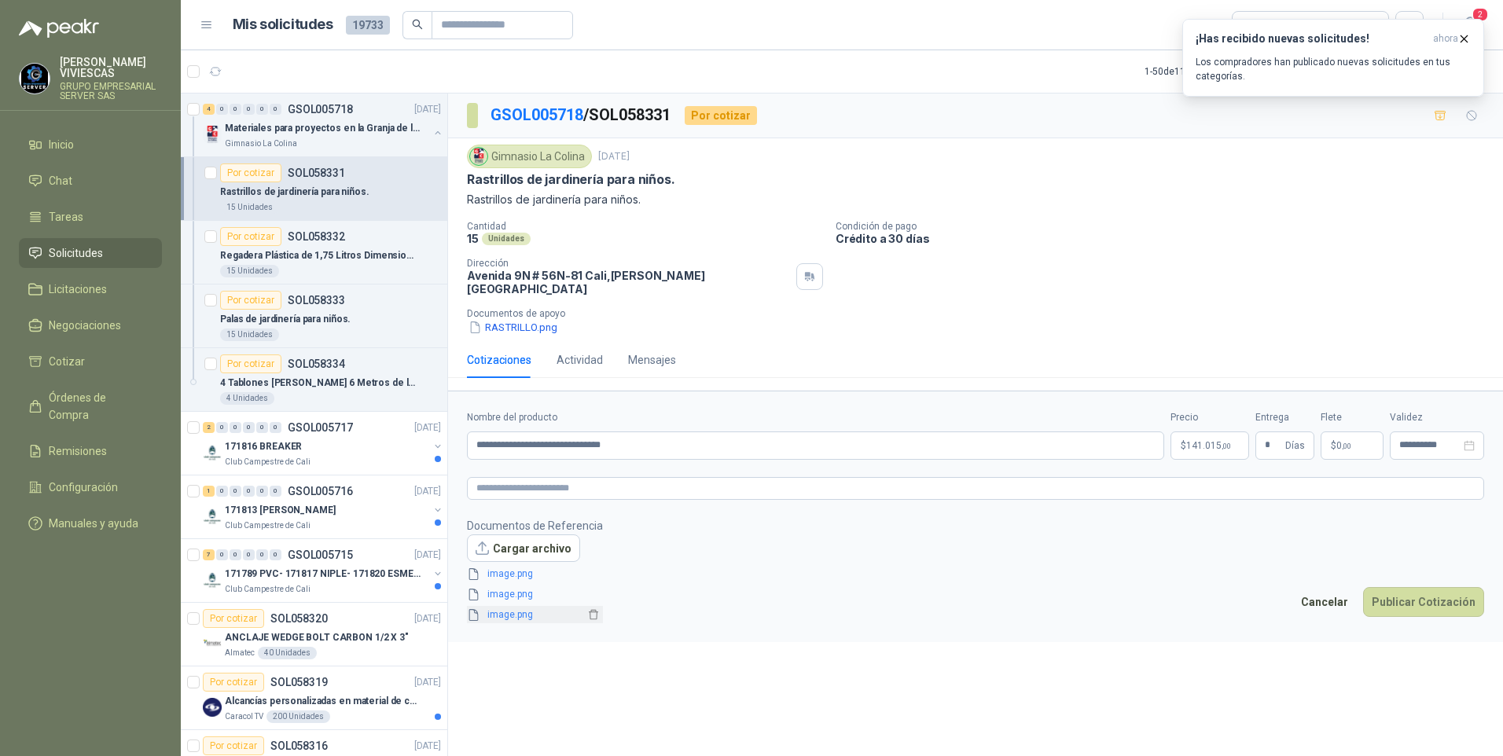
click at [508, 608] on link "image.png" at bounding box center [533, 614] width 104 height 15
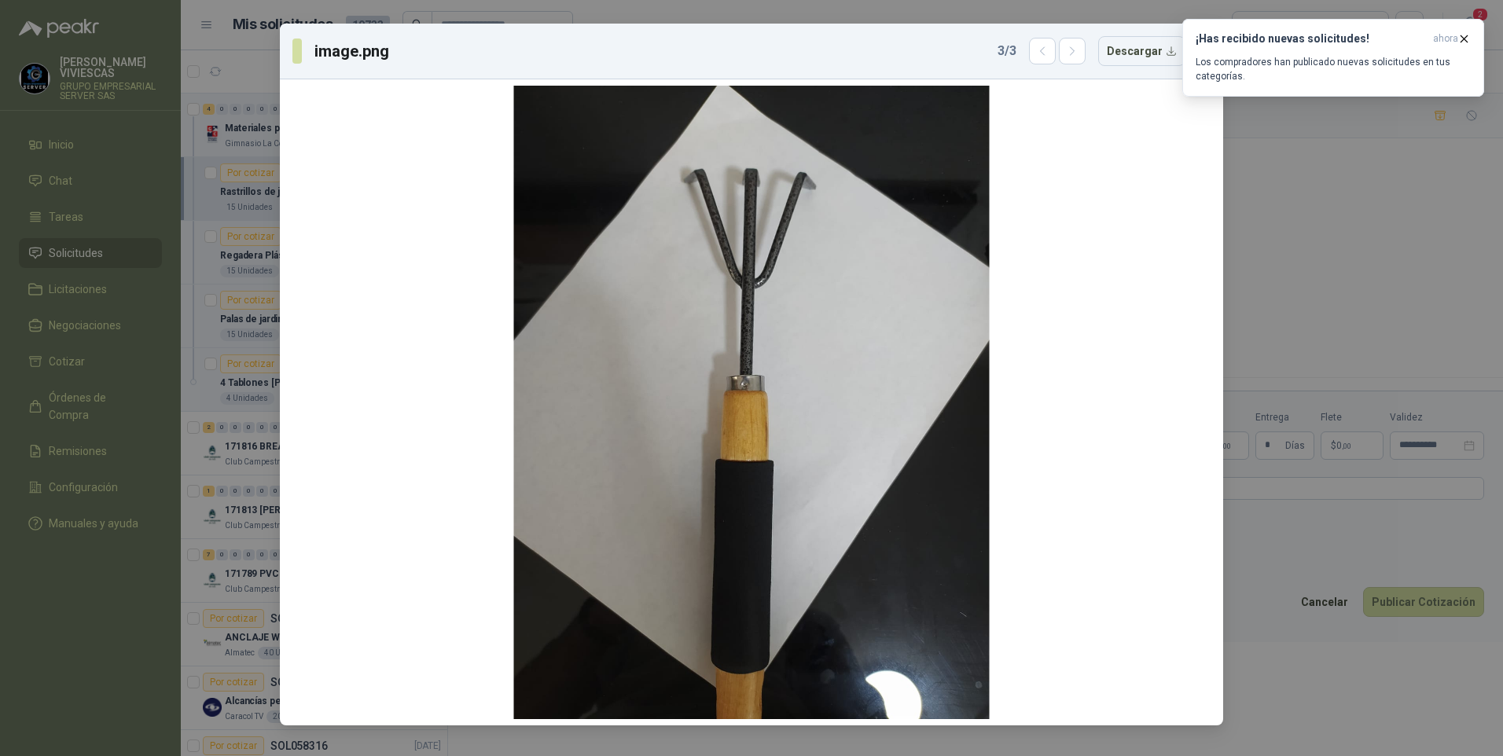
click at [1290, 674] on div "image.png 3 / 3 Descargar" at bounding box center [751, 378] width 1503 height 756
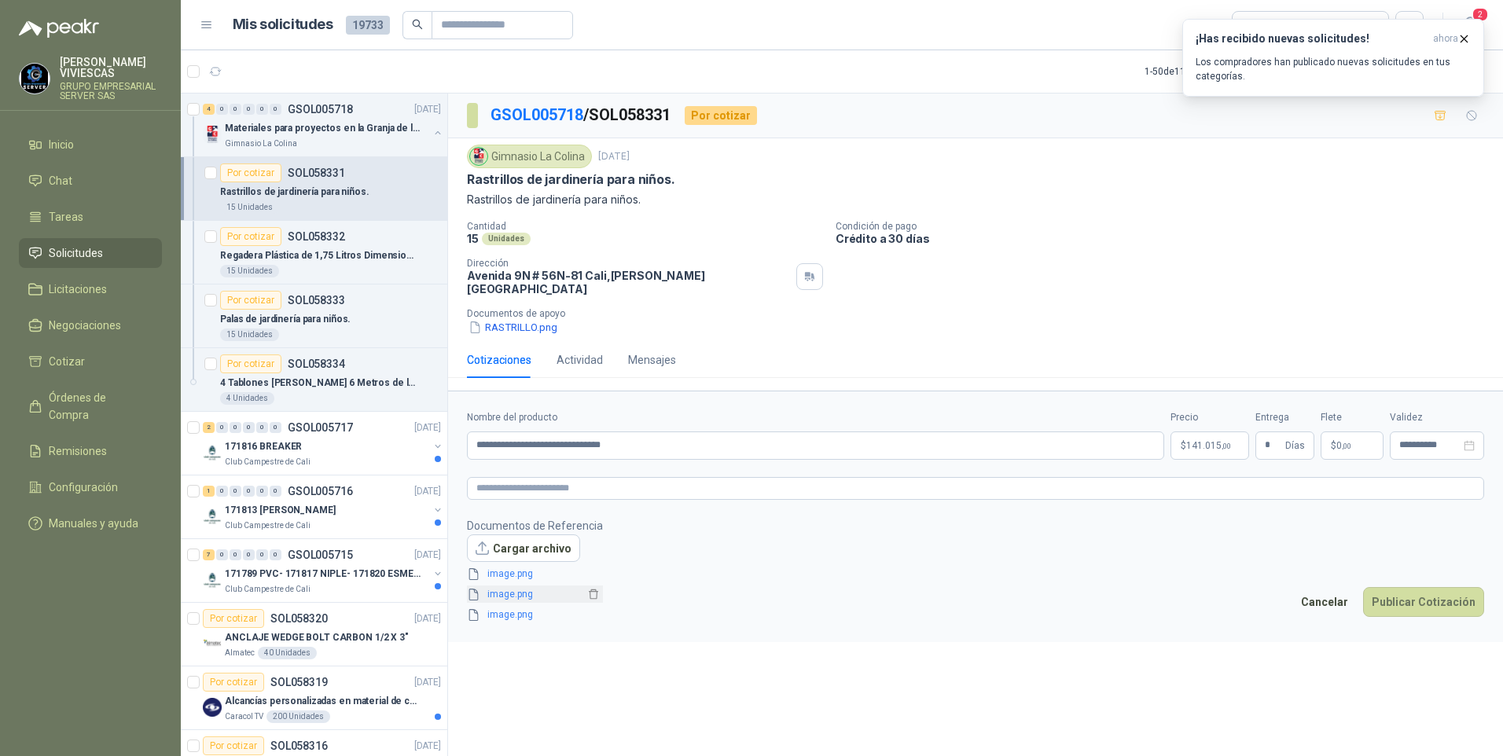
click at [512, 587] on link "image.png" at bounding box center [533, 594] width 104 height 15
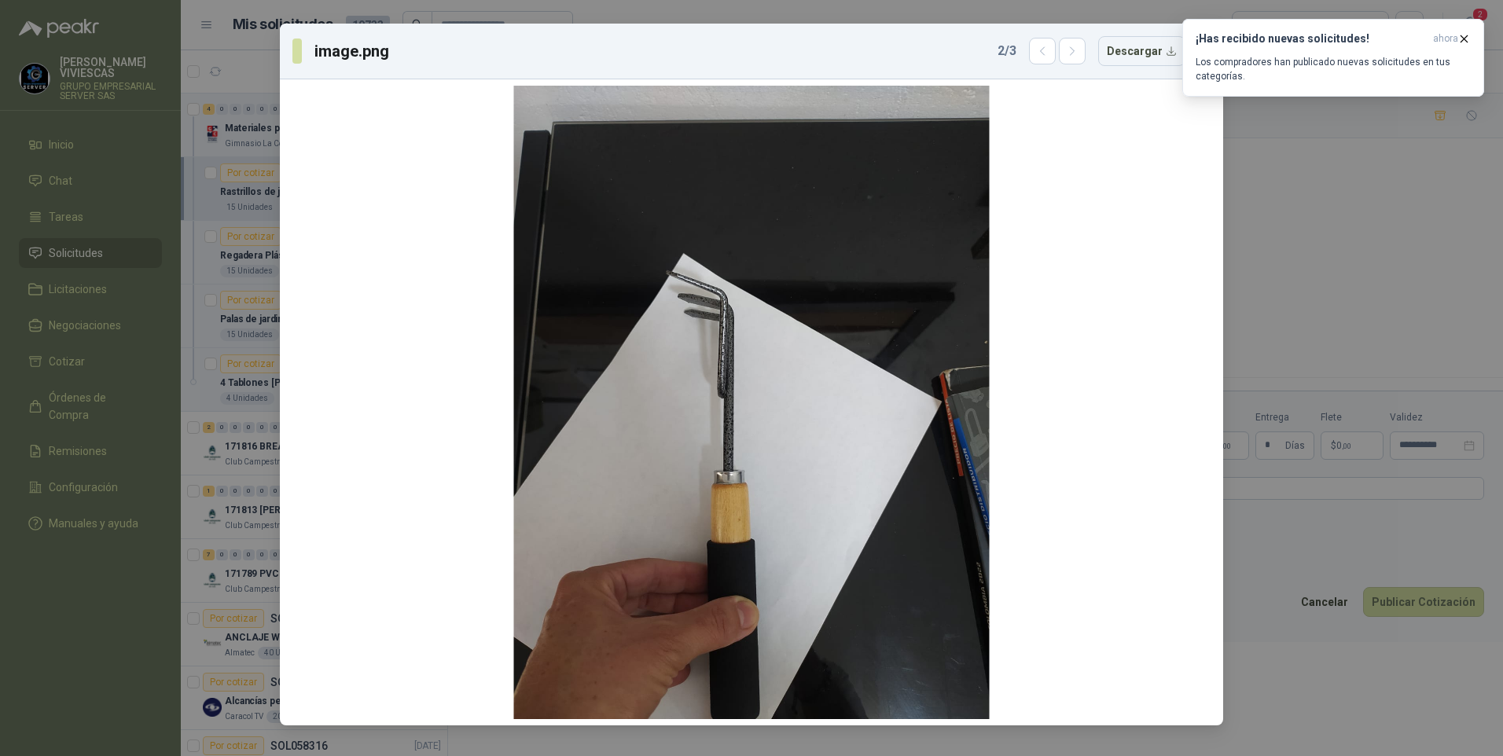
click at [1321, 663] on div "image.png 2 / 3 Descargar" at bounding box center [751, 378] width 1503 height 756
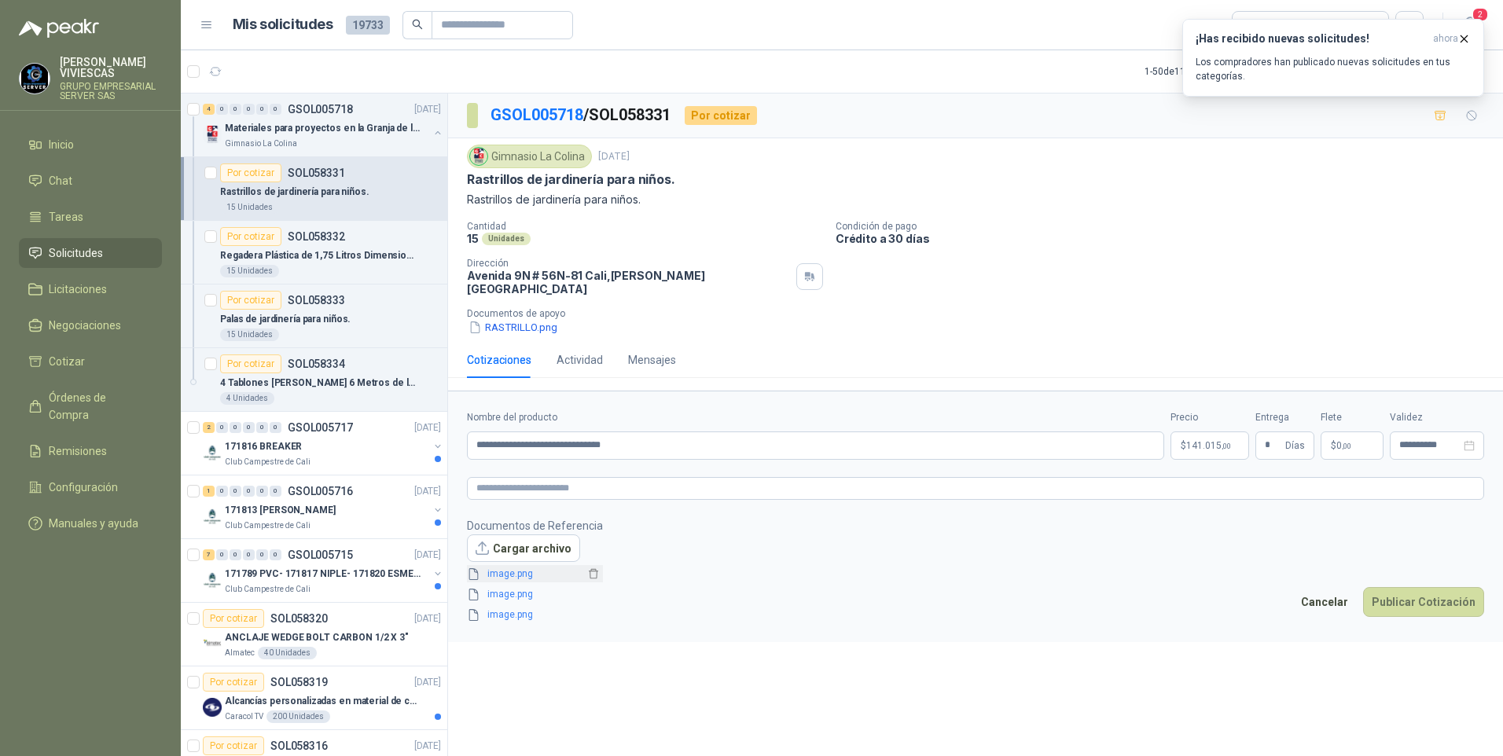
click at [519, 567] on link "image.png" at bounding box center [533, 574] width 104 height 15
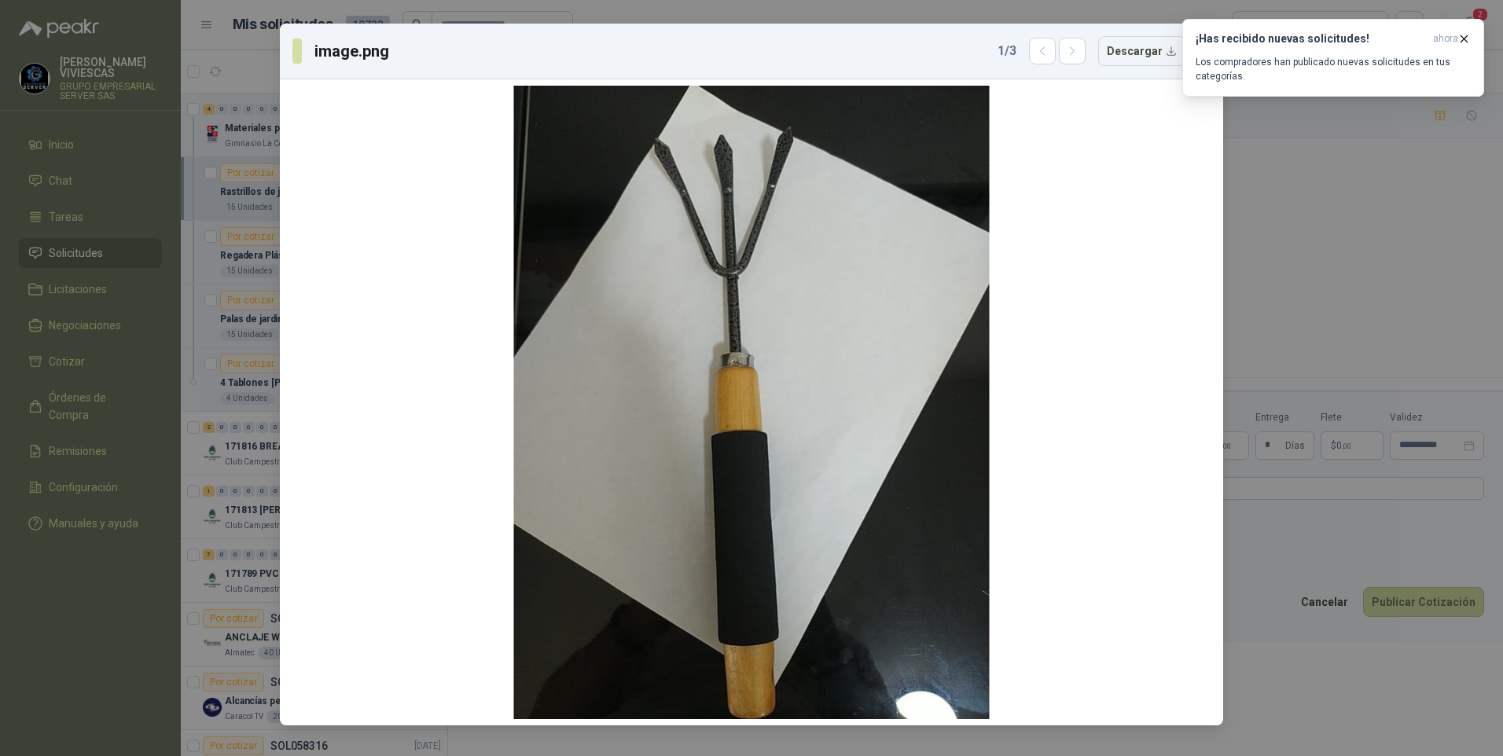
drag, startPoint x: 1293, startPoint y: 675, endPoint x: 1403, endPoint y: 652, distance: 113.1
click at [1293, 674] on div "image.png 1 / 3 Descargar" at bounding box center [751, 378] width 1503 height 756
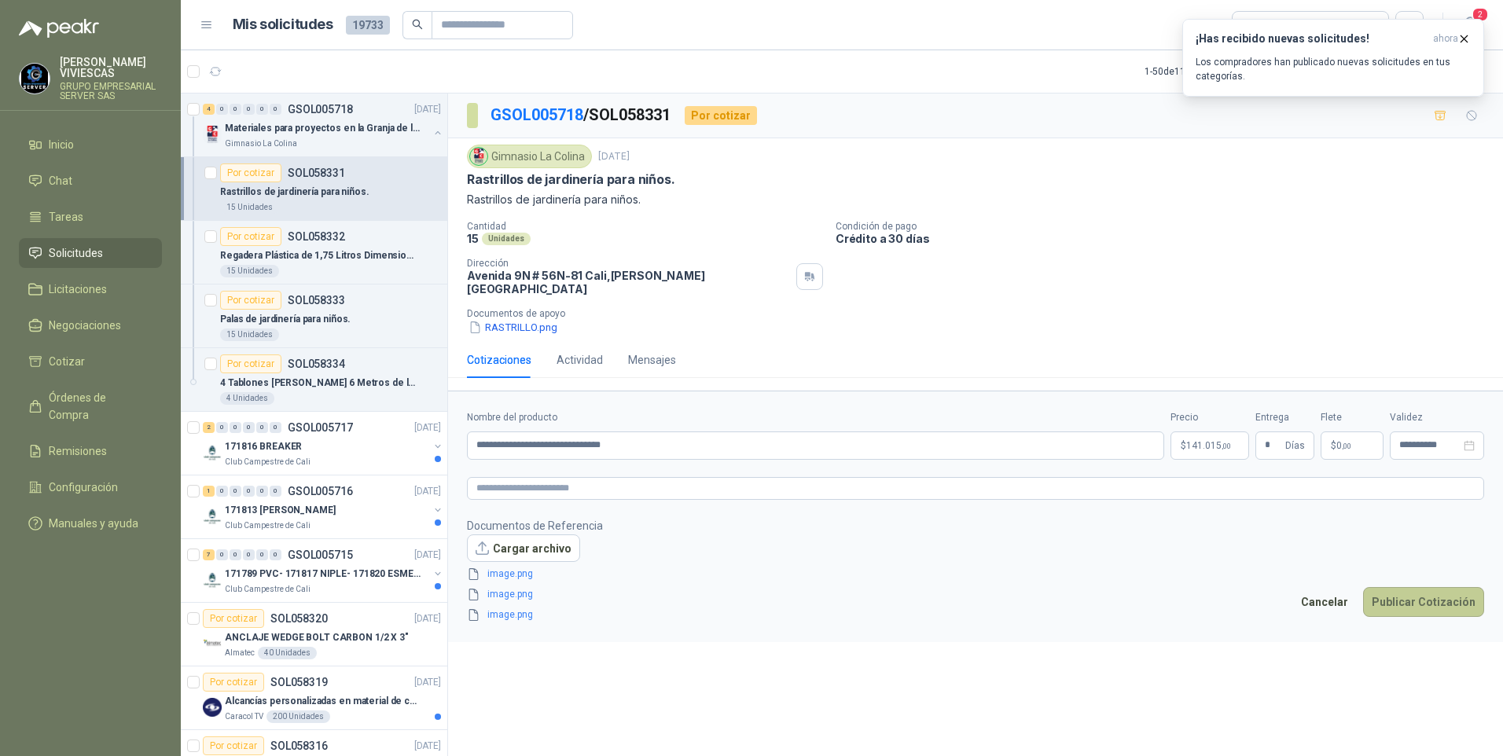
click at [1426, 601] on button "Publicar Cotización" at bounding box center [1423, 602] width 121 height 30
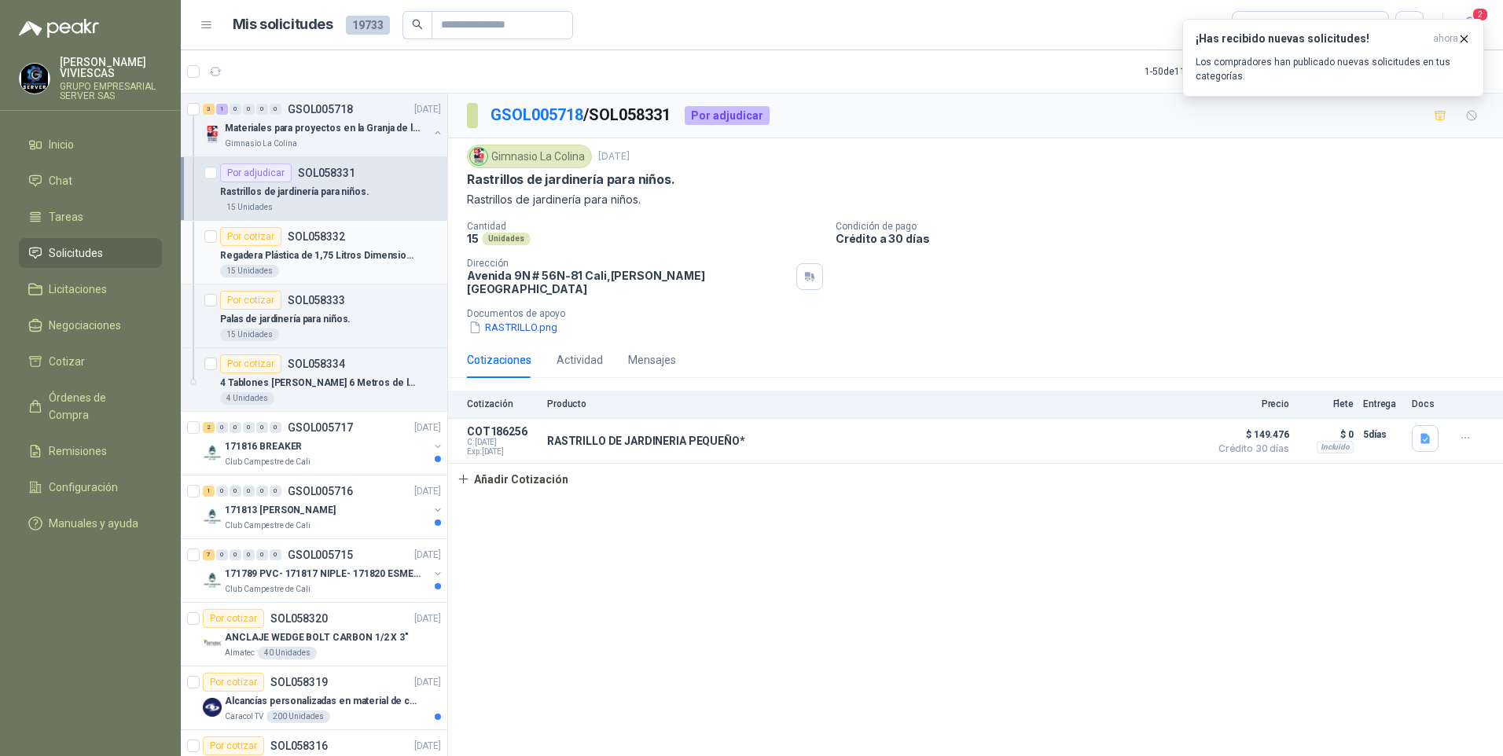
click at [280, 253] on p "Regadera Plástica de 1,75 Litros Dimensiones: 7,5x33x24,5cm" at bounding box center [318, 255] width 196 height 15
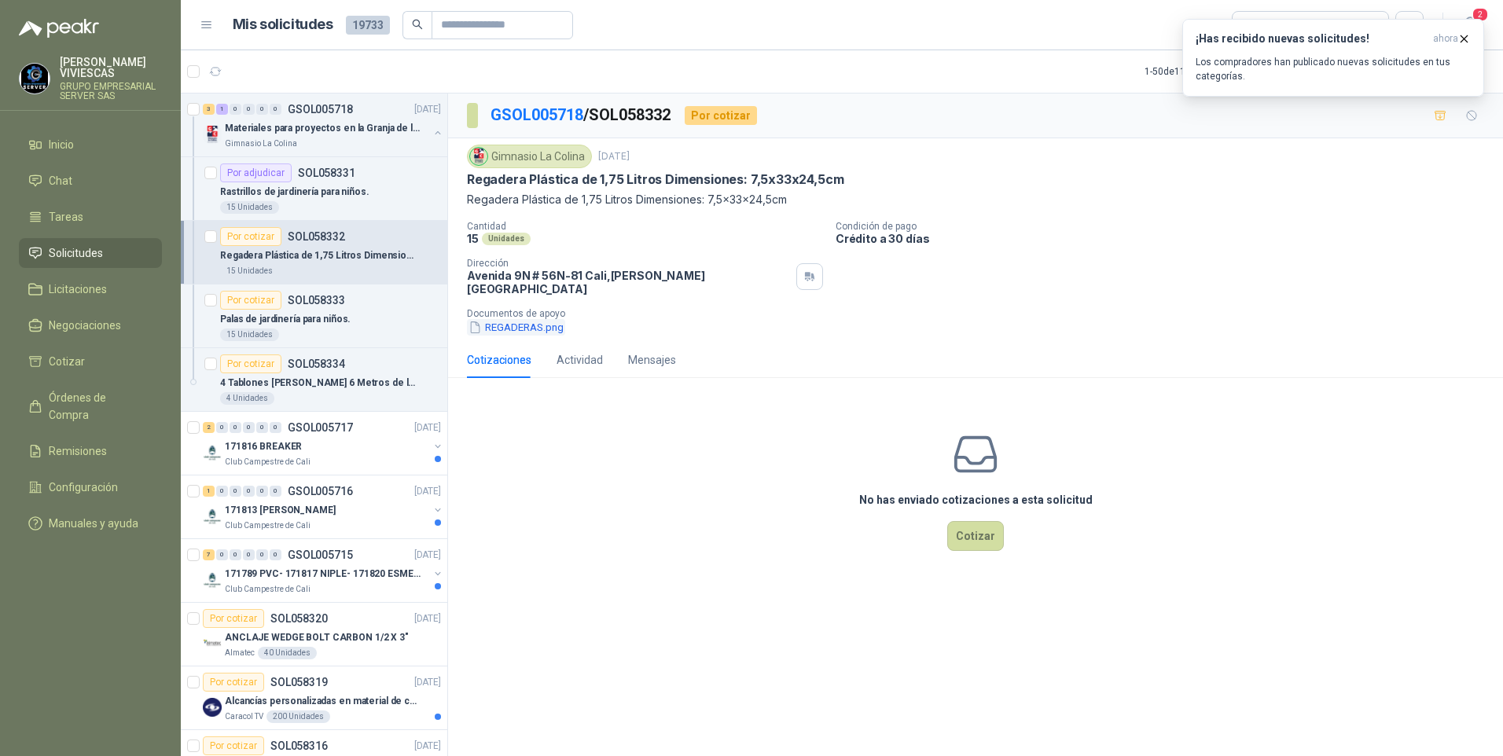
click at [507, 319] on button "REGADERAS.png" at bounding box center [516, 327] width 98 height 17
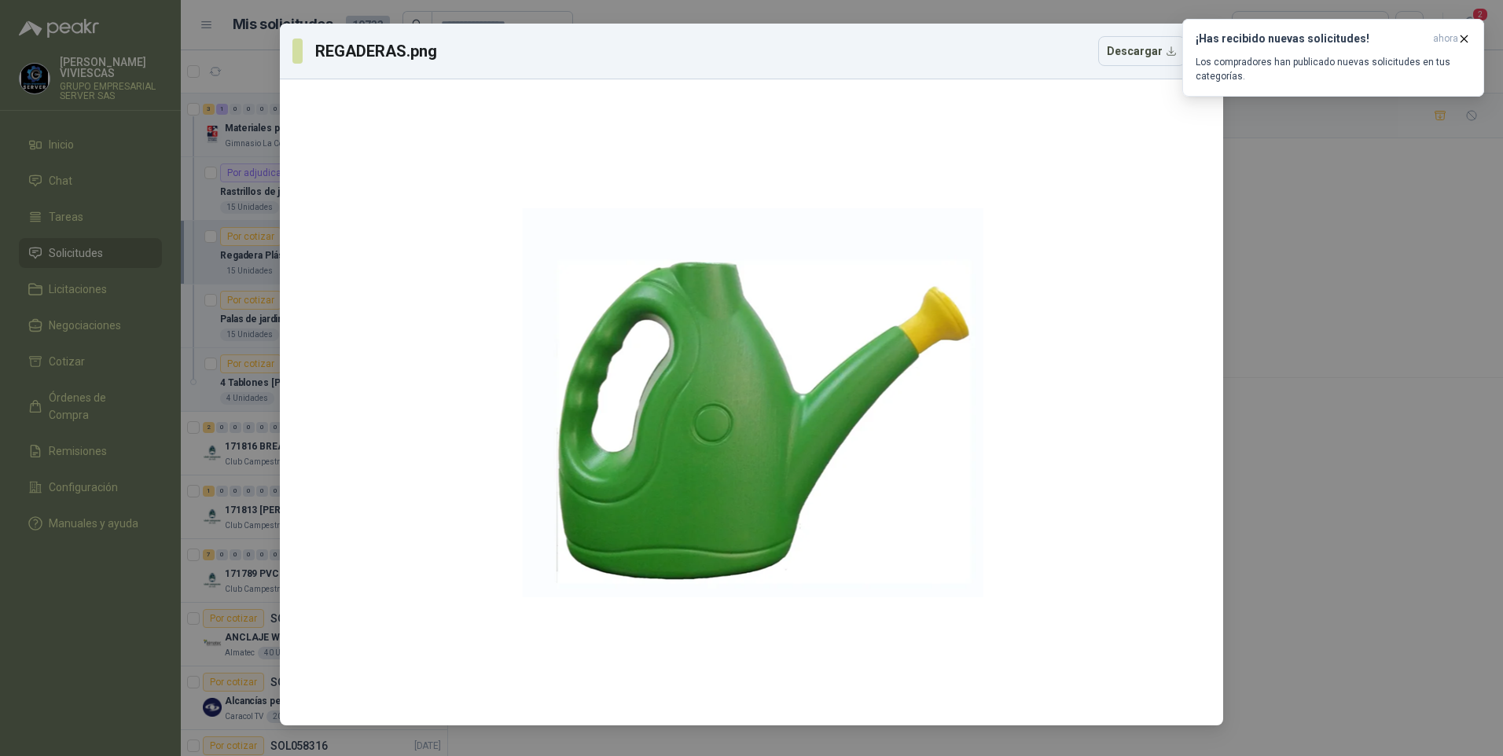
drag, startPoint x: 686, startPoint y: 464, endPoint x: 1305, endPoint y: 283, distance: 645.3
click at [1310, 449] on div "REGADERAS.png Descargar" at bounding box center [751, 378] width 1503 height 756
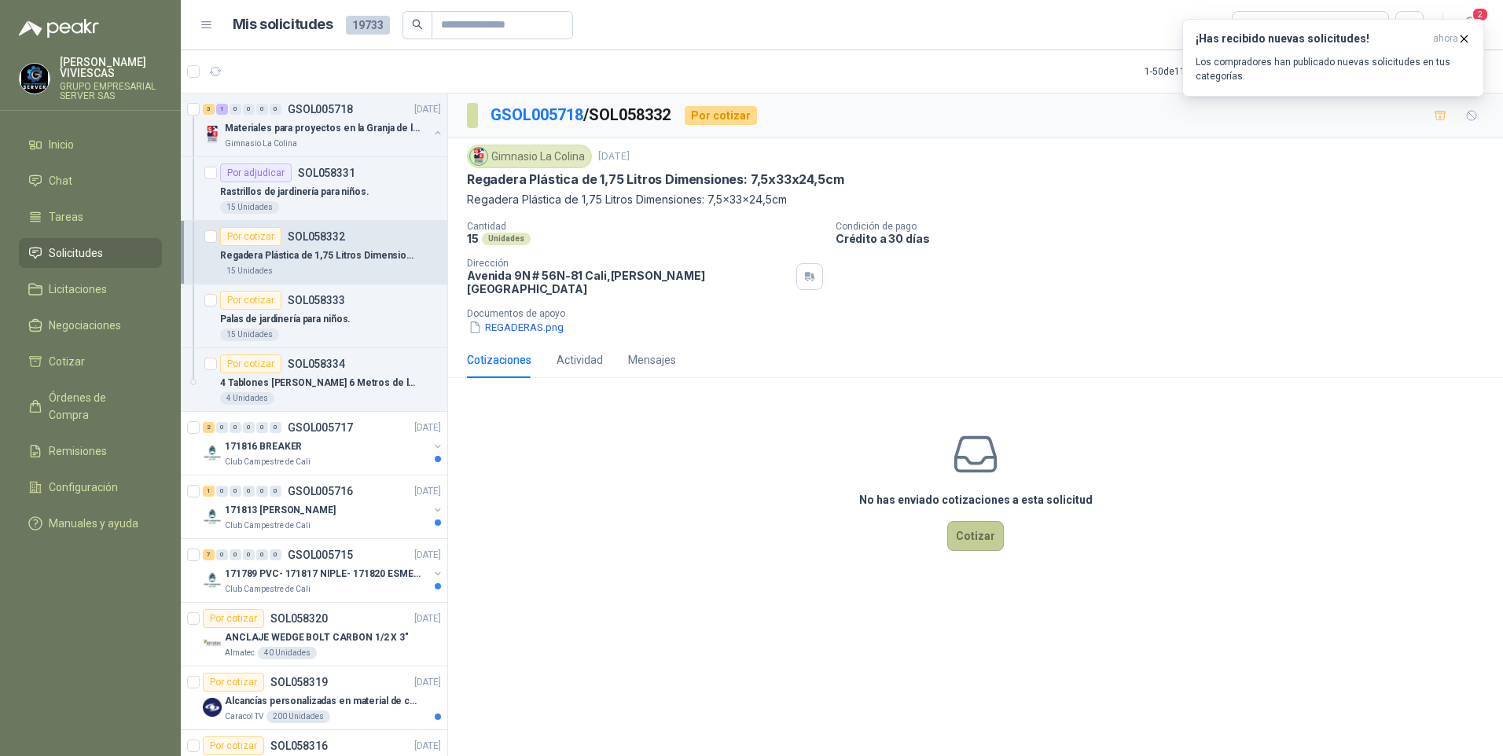
click at [971, 534] on button "Cotizar" at bounding box center [975, 536] width 57 height 30
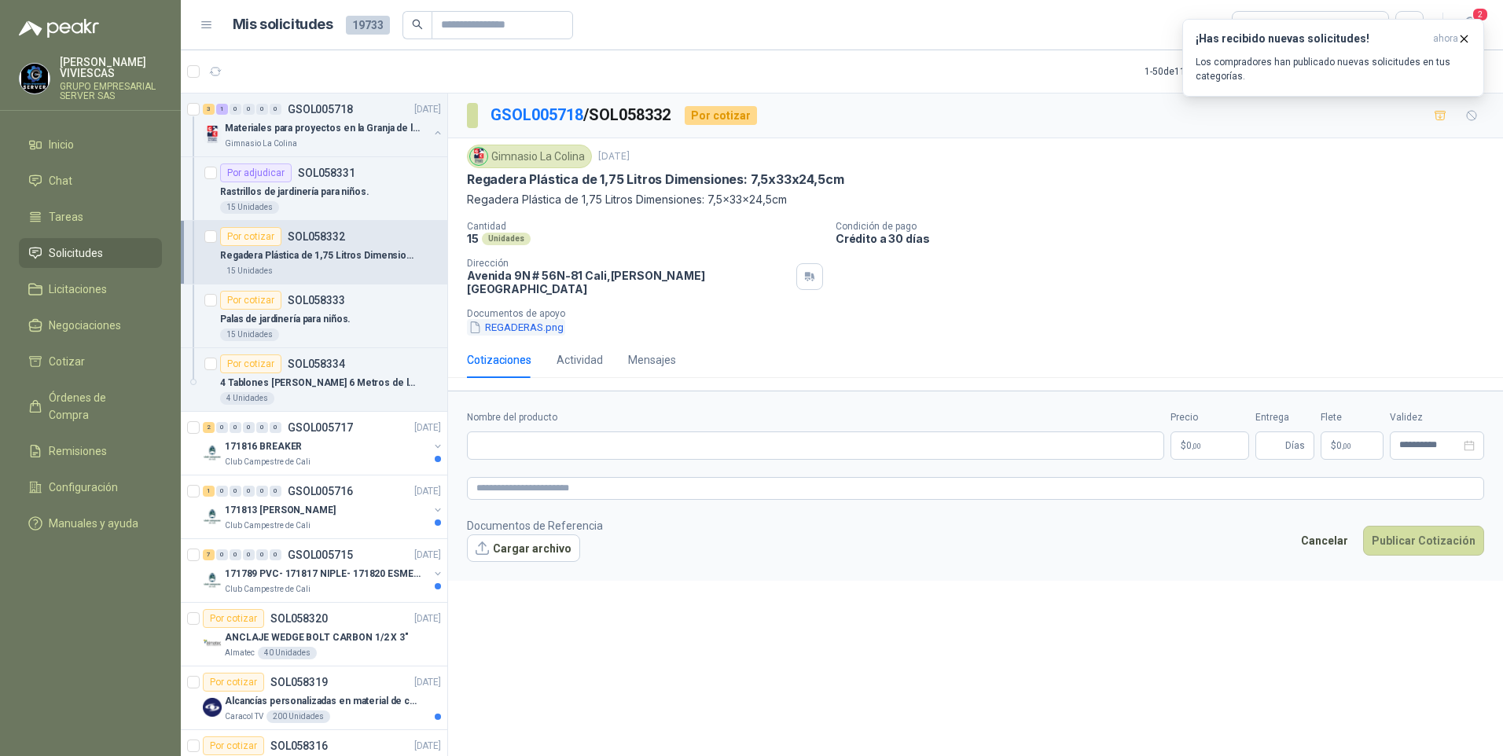
click at [521, 319] on button "REGADERAS.png" at bounding box center [516, 327] width 98 height 17
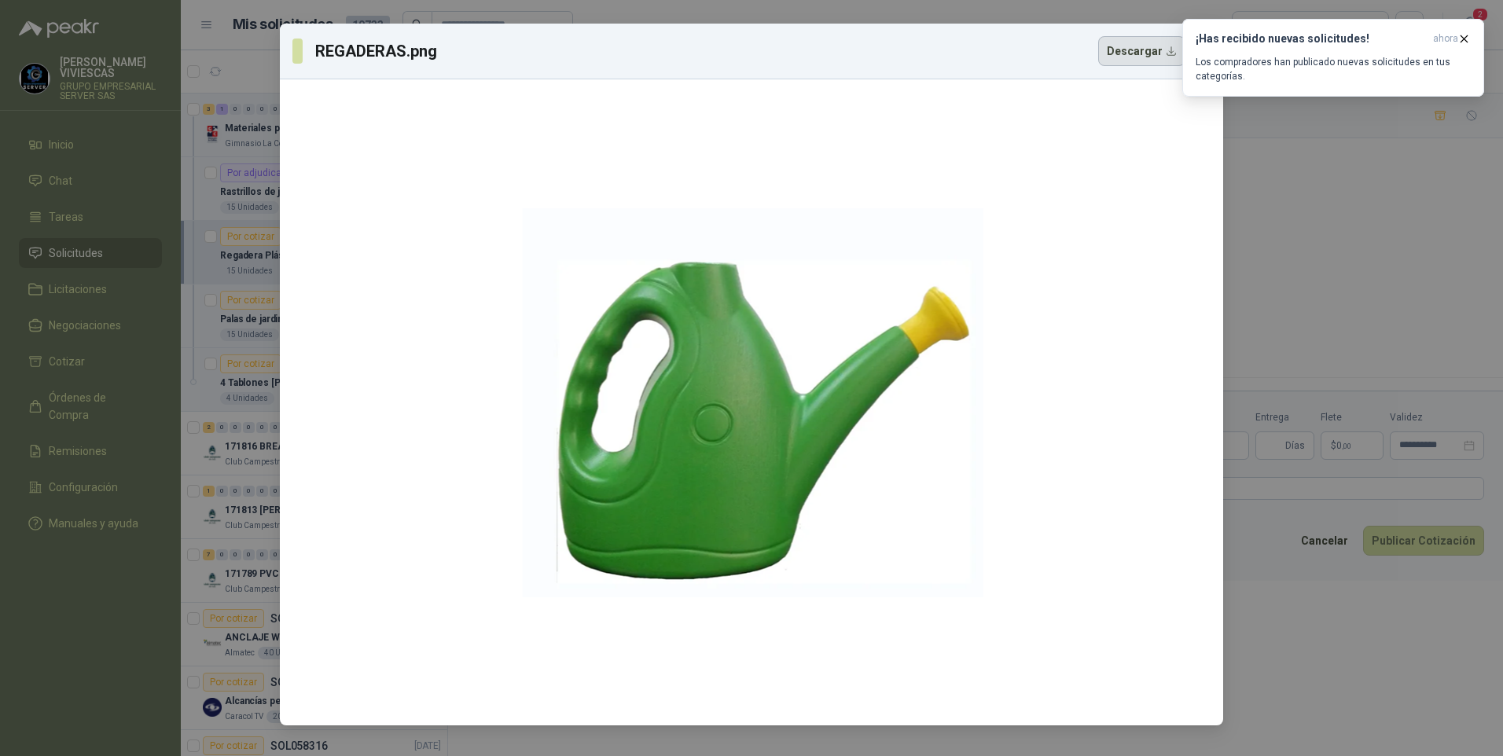
click at [1146, 46] on button "Descargar" at bounding box center [1141, 51] width 87 height 30
click at [1353, 222] on div "REGADERAS.png Descargar" at bounding box center [751, 378] width 1503 height 756
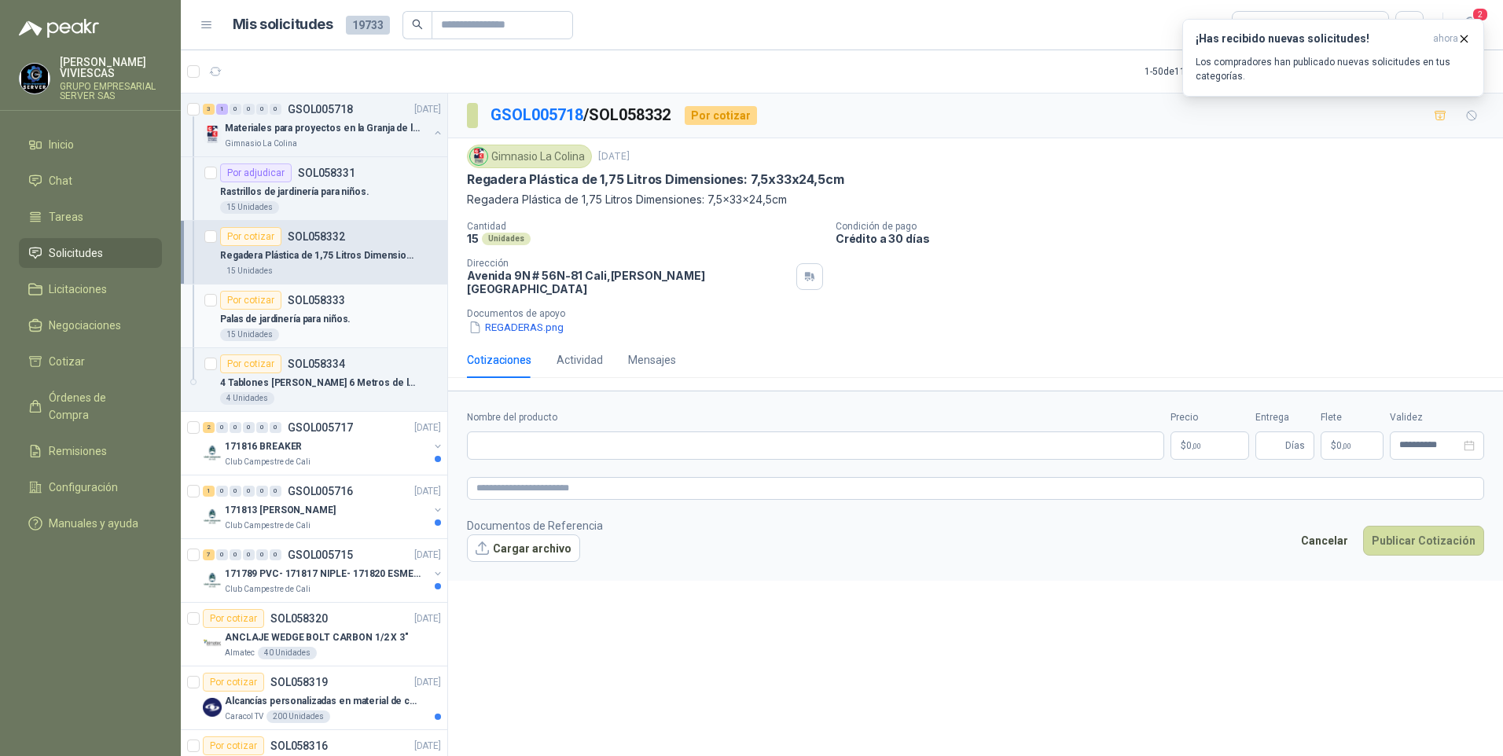
click at [267, 323] on p "Palas de jardinería para niños." at bounding box center [285, 319] width 130 height 15
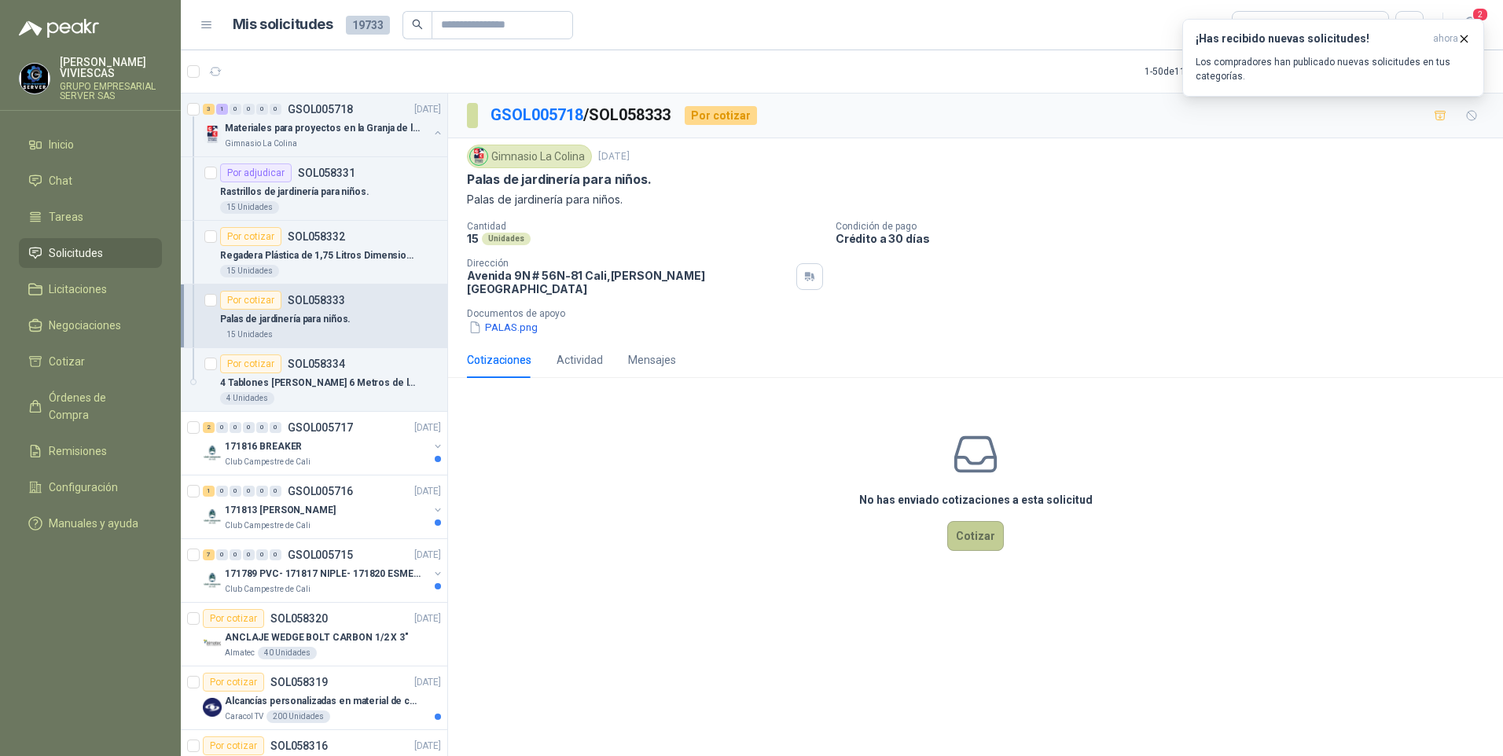
click at [967, 529] on button "Cotizar" at bounding box center [975, 536] width 57 height 30
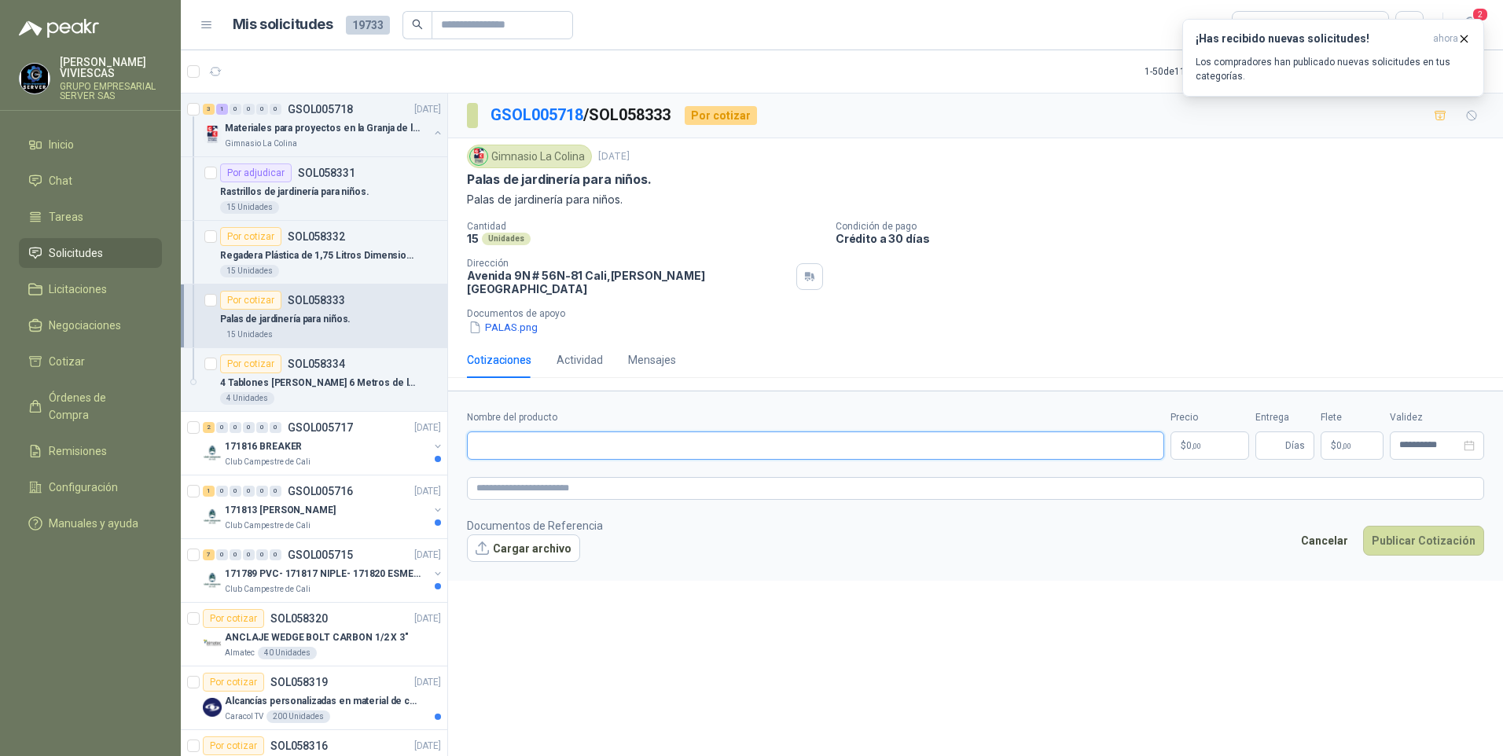
click at [529, 438] on input "Nombre del producto" at bounding box center [815, 445] width 697 height 28
click at [530, 432] on input "Nombre del producto" at bounding box center [815, 445] width 697 height 28
click at [501, 439] on input "Nombre del producto" at bounding box center [815, 445] width 697 height 28
click at [306, 318] on p "Palas de jardinería para niños." at bounding box center [285, 319] width 130 height 15
click at [300, 322] on p "Palas de jardinería para niños." at bounding box center [285, 319] width 130 height 15
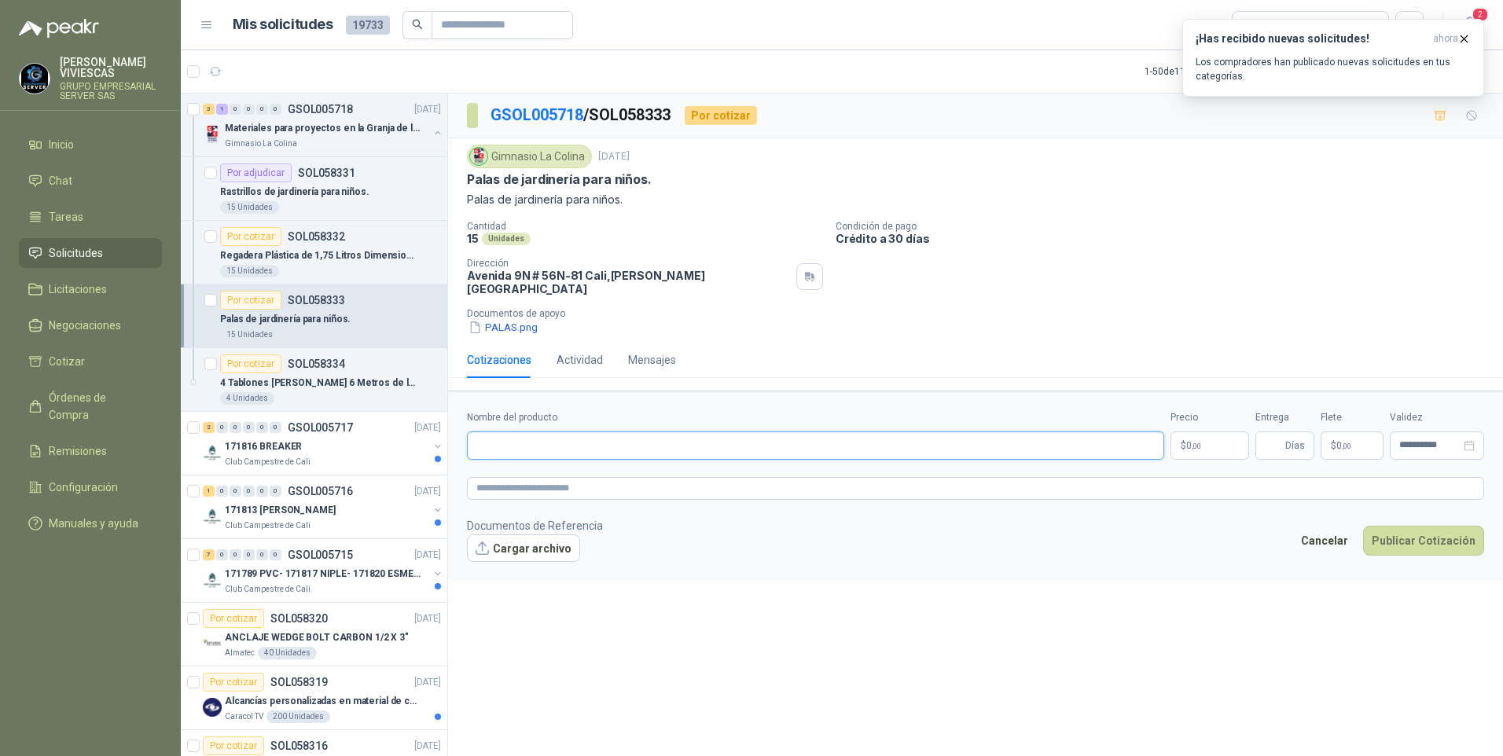
click at [552, 442] on input "Nombre del producto" at bounding box center [815, 445] width 697 height 28
click at [501, 434] on input "Nombre del producto" at bounding box center [815, 445] width 697 height 28
drag, startPoint x: 531, startPoint y: 432, endPoint x: 544, endPoint y: 427, distance: 13.7
click at [531, 433] on input "Nombre del producto" at bounding box center [815, 445] width 697 height 28
click at [519, 441] on input "Nombre del producto" at bounding box center [815, 445] width 697 height 28
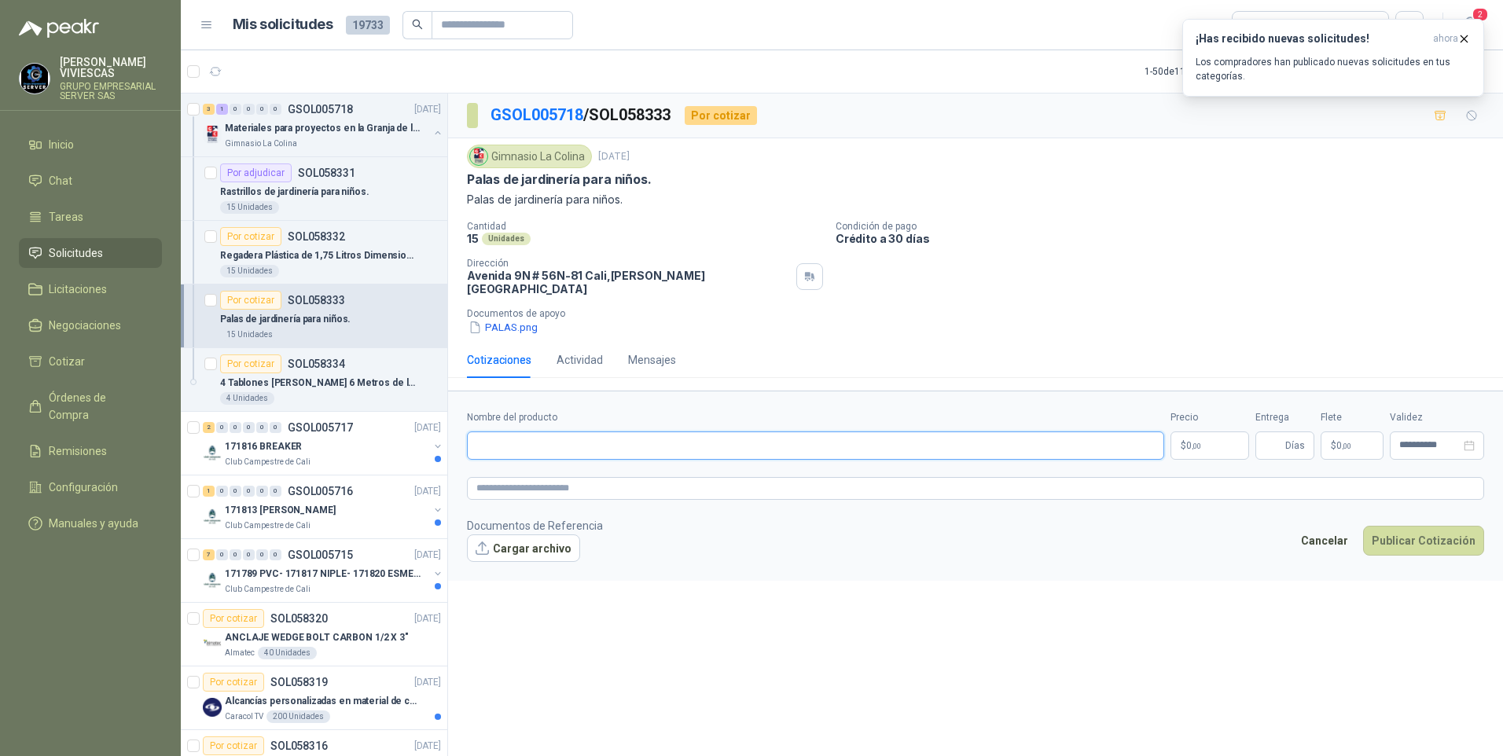
click at [512, 442] on input "Nombre del producto" at bounding box center [815, 445] width 697 height 28
type input "*"
click at [613, 432] on input "**********" at bounding box center [815, 445] width 697 height 28
click at [660, 431] on input "**********" at bounding box center [815, 445] width 697 height 28
type input "**********"
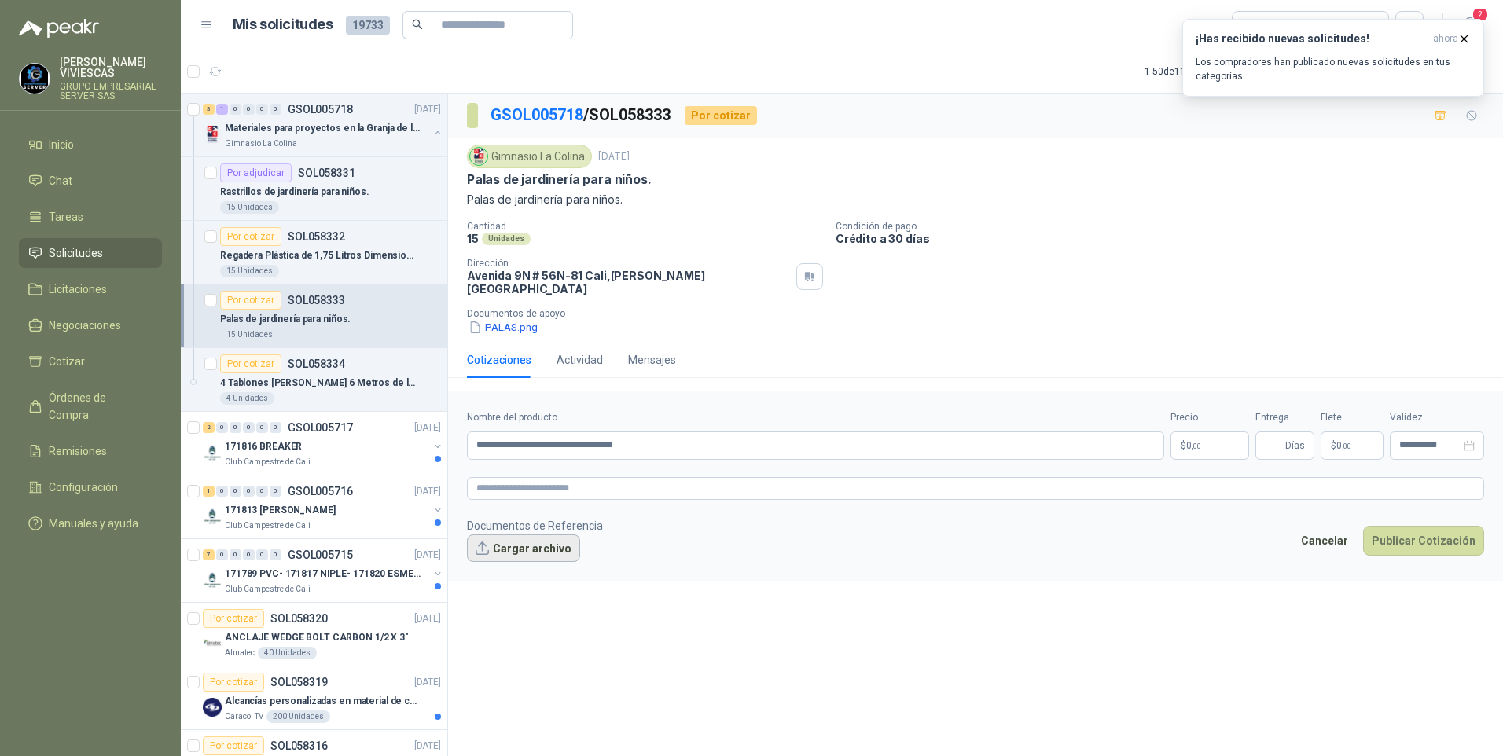
click at [505, 534] on button "Cargar archivo" at bounding box center [523, 548] width 113 height 28
drag, startPoint x: 1190, startPoint y: 450, endPoint x: 1197, endPoint y: 436, distance: 15.8
click at [1190, 449] on form "**********" at bounding box center [975, 496] width 1055 height 211
click at [1231, 428] on body "RODRIGO VIVIESCAS GRUPO EMPRESARIAL SERVER SAS Inicio Chat Tareas Solicitudes L…" at bounding box center [751, 378] width 1503 height 756
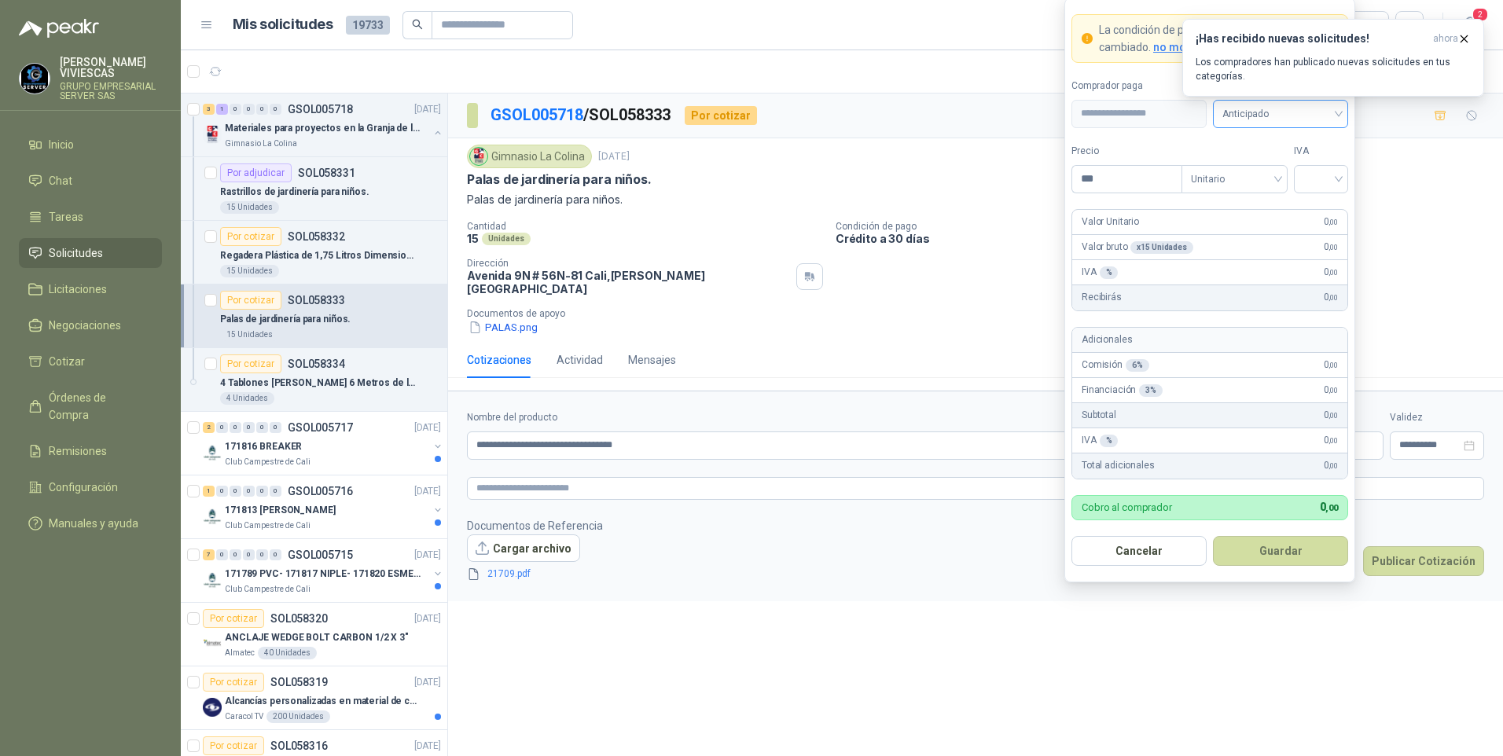
click at [1283, 114] on span "Anticipado" at bounding box center [1280, 114] width 116 height 24
click at [1297, 176] on div "Crédito a 30 días" at bounding box center [1280, 171] width 110 height 17
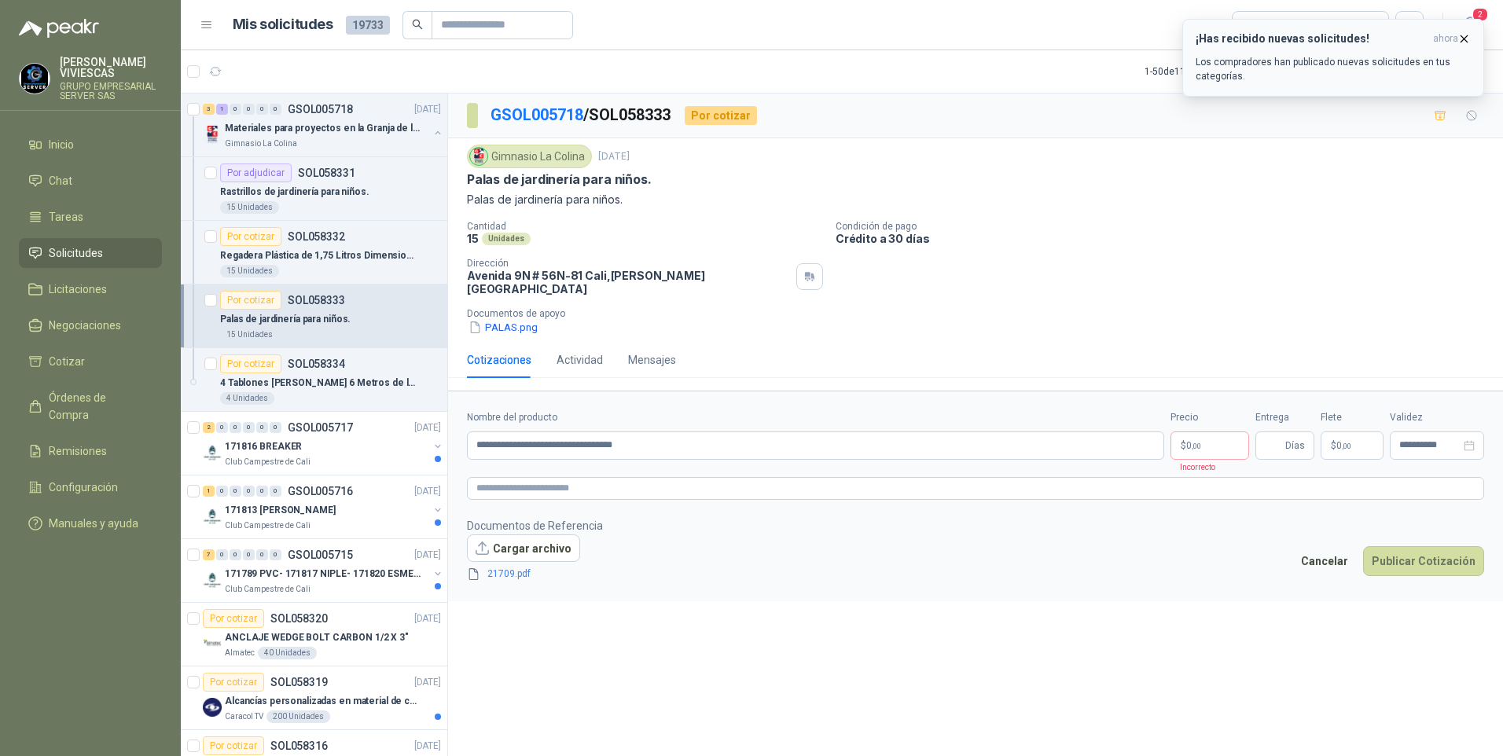
click at [1460, 35] on icon "button" at bounding box center [1463, 38] width 13 height 13
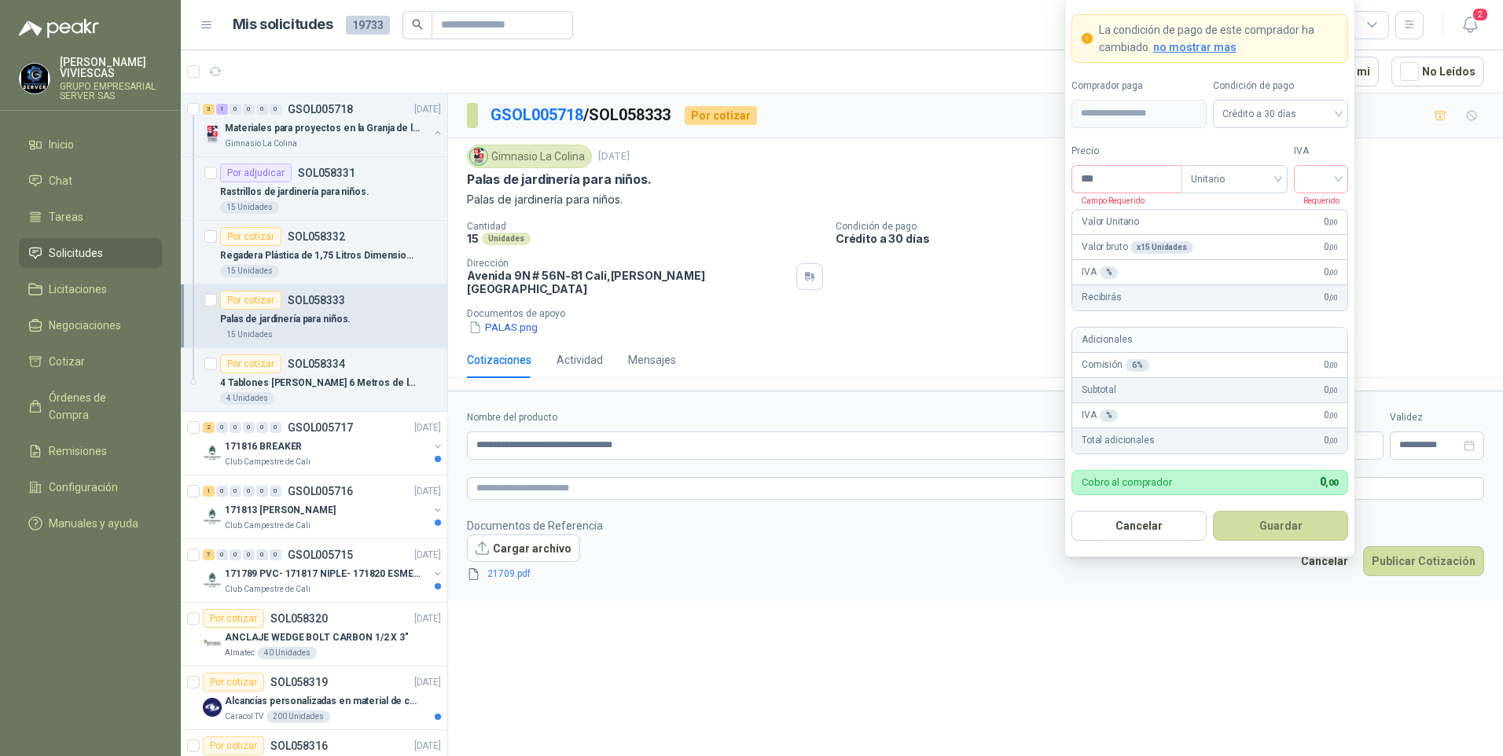
click at [1220, 433] on body "RODRIGO VIVIESCAS GRUPO EMPRESARIAL SERVER SAS Inicio Chat Tareas Solicitudes L…" at bounding box center [751, 378] width 1503 height 756
drag, startPoint x: 1126, startPoint y: 172, endPoint x: 1072, endPoint y: 200, distance: 60.8
click at [1125, 172] on input "***" at bounding box center [1126, 179] width 109 height 27
click at [1121, 183] on input "***" at bounding box center [1126, 179] width 109 height 27
click at [1302, 173] on div at bounding box center [1320, 179] width 54 height 28
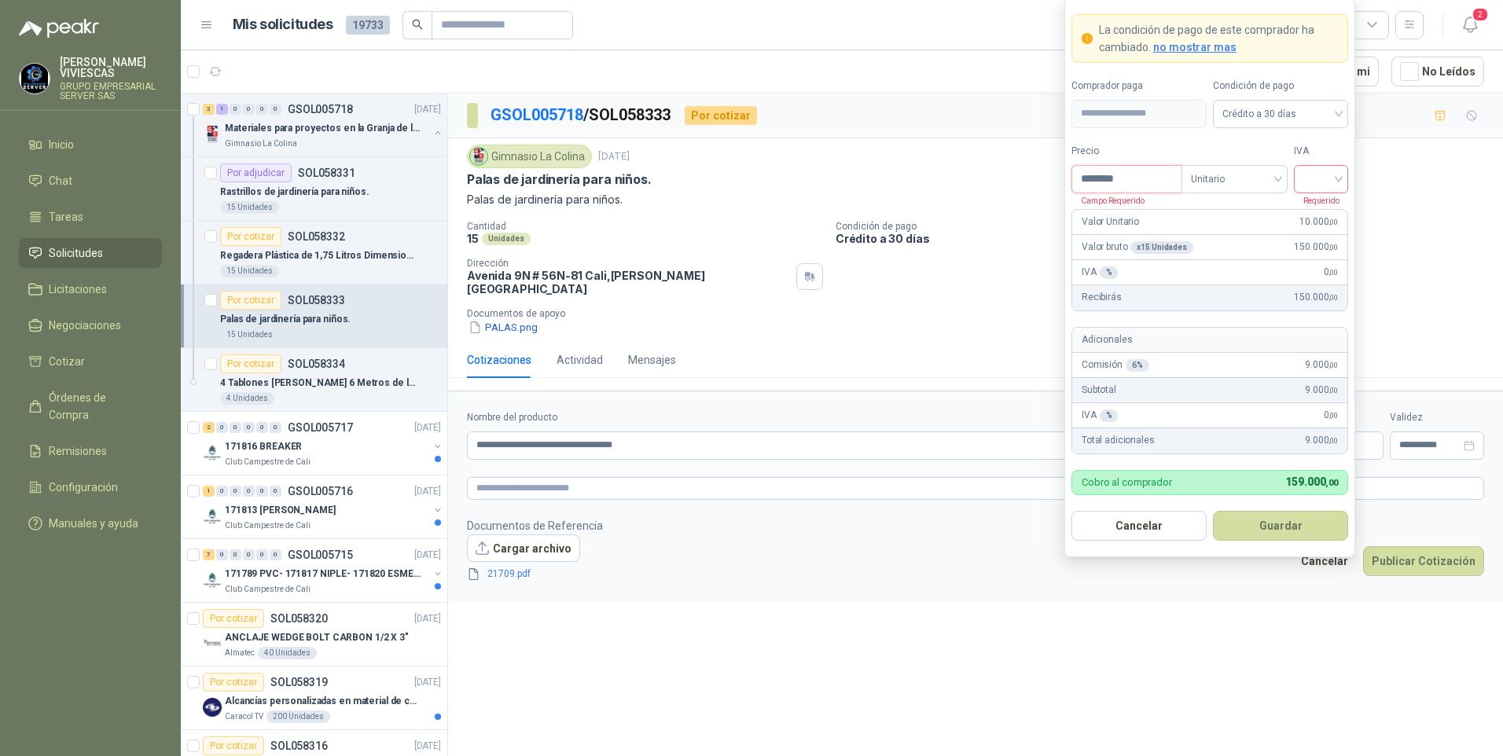
type input "********"
drag, startPoint x: 1319, startPoint y: 214, endPoint x: 1333, endPoint y: 312, distance: 99.2
click at [1317, 213] on div "19%" at bounding box center [1320, 211] width 29 height 17
click at [1268, 528] on button "Guardar" at bounding box center [1280, 526] width 135 height 30
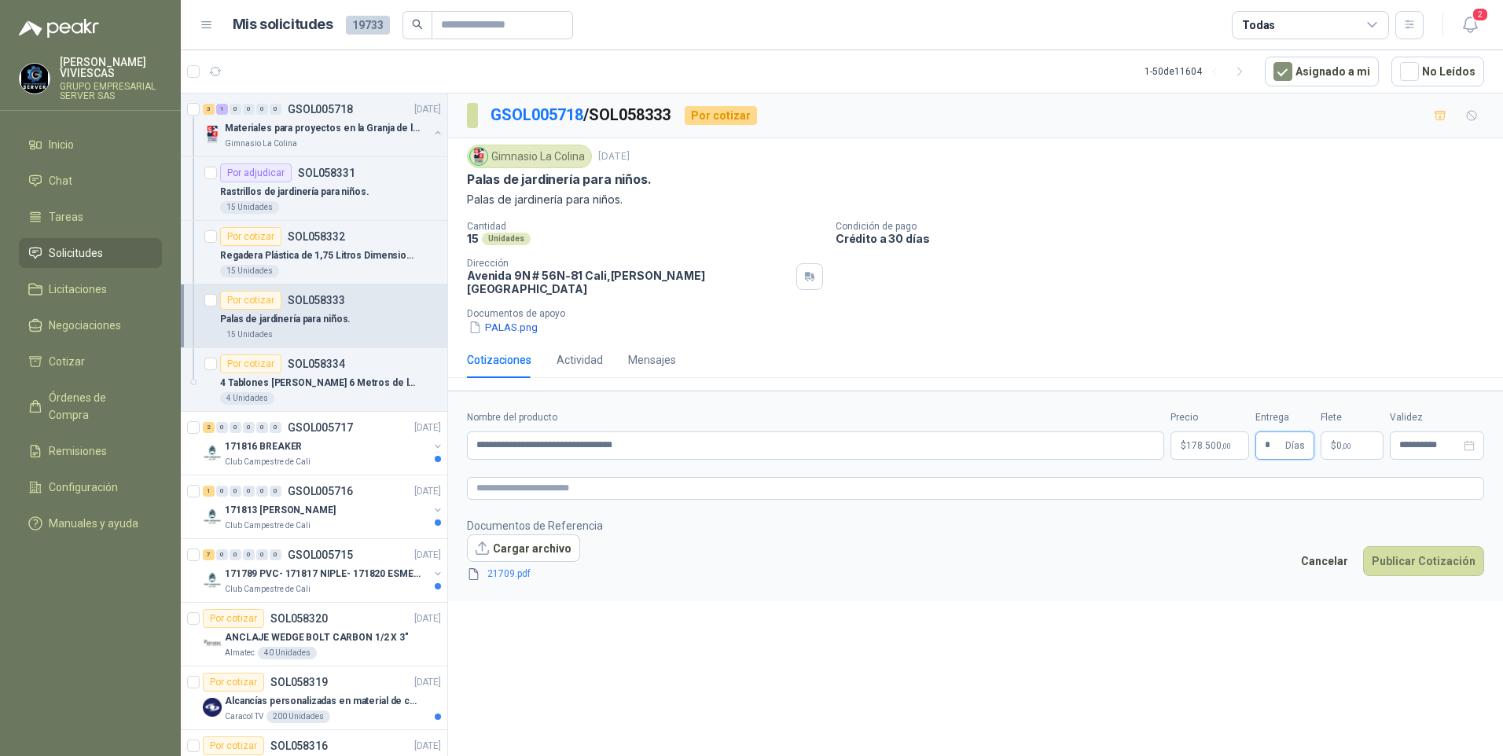
type input "*"
click at [802, 601] on div "**********" at bounding box center [975, 428] width 1055 height 668
click at [1200, 449] on form "**********" at bounding box center [975, 496] width 1055 height 211
click at [1202, 445] on body "RODRIGO VIVIESCAS GRUPO EMPRESARIAL SERVER SAS Inicio Chat Tareas Solicitudes L…" at bounding box center [751, 378] width 1503 height 756
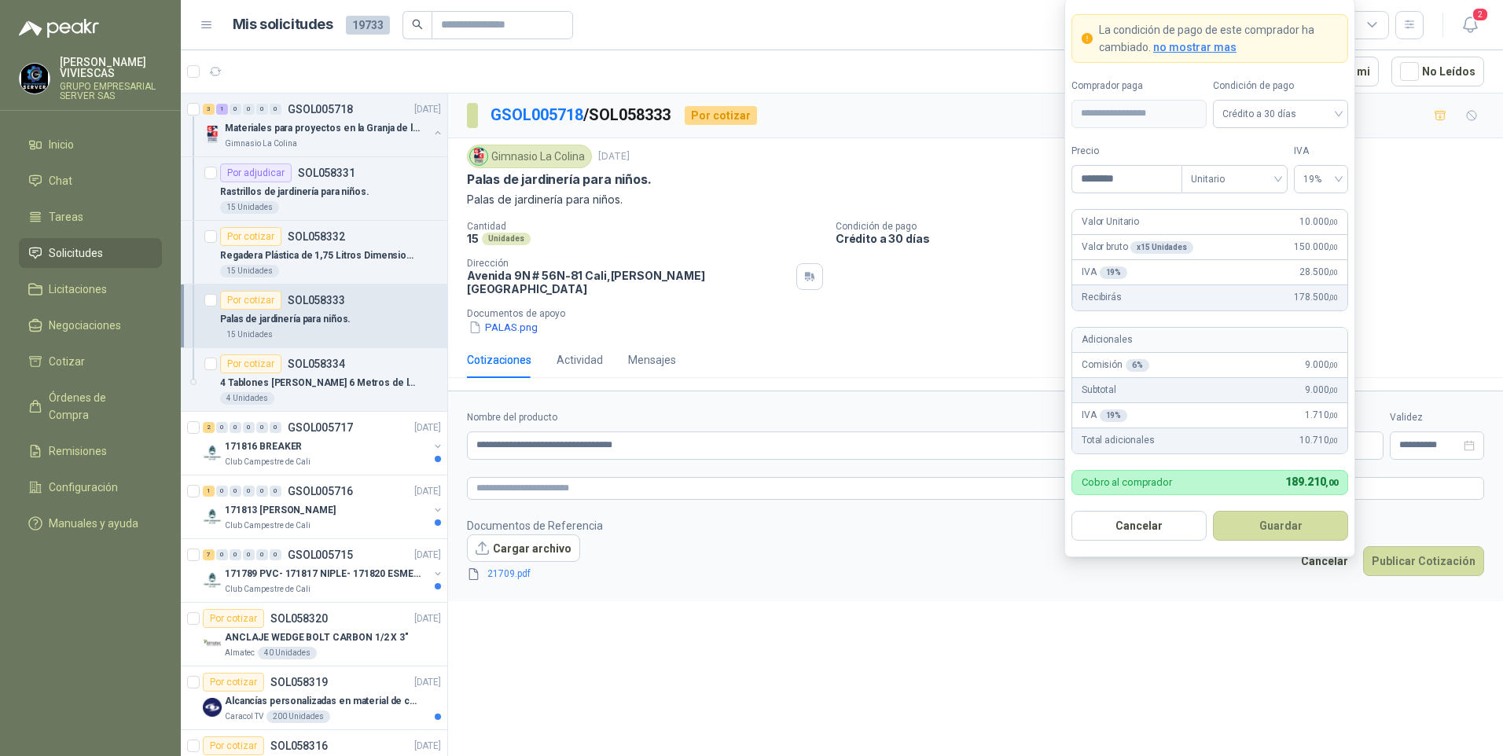
click at [1187, 644] on div "**********" at bounding box center [975, 428] width 1055 height 668
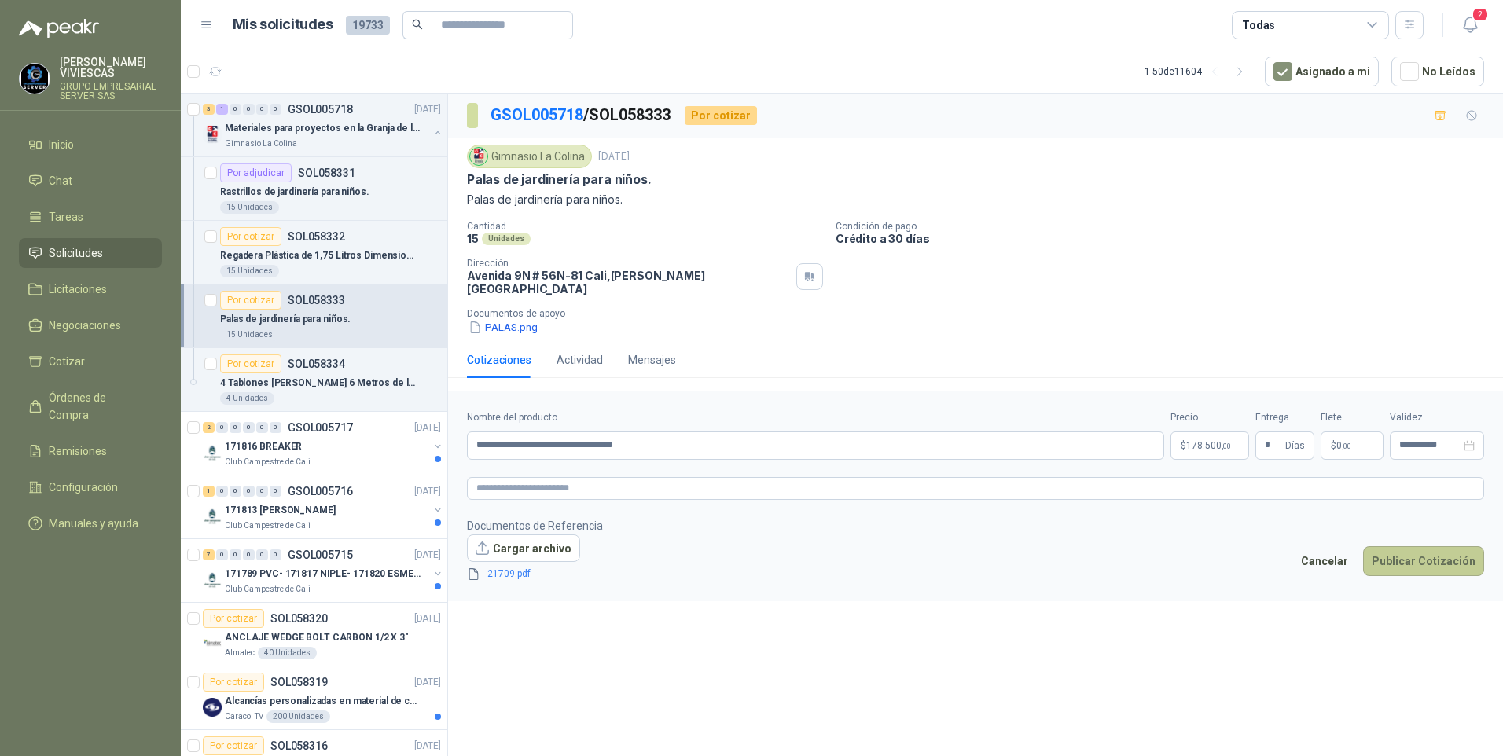
click at [1406, 552] on button "Publicar Cotización" at bounding box center [1423, 561] width 121 height 30
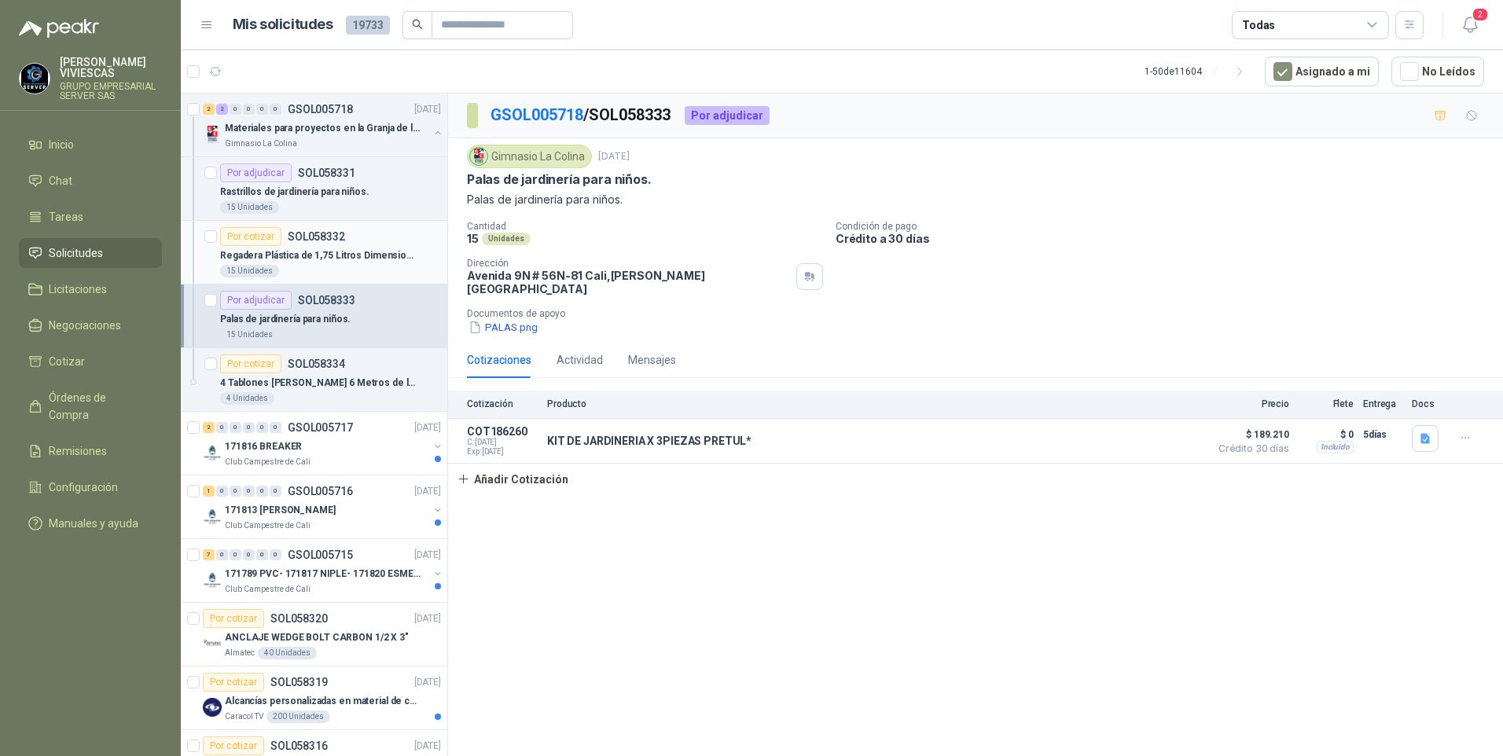
click at [299, 252] on p "Regadera Plástica de 1,75 Litros Dimensiones: 7,5x33x24,5cm" at bounding box center [318, 255] width 196 height 15
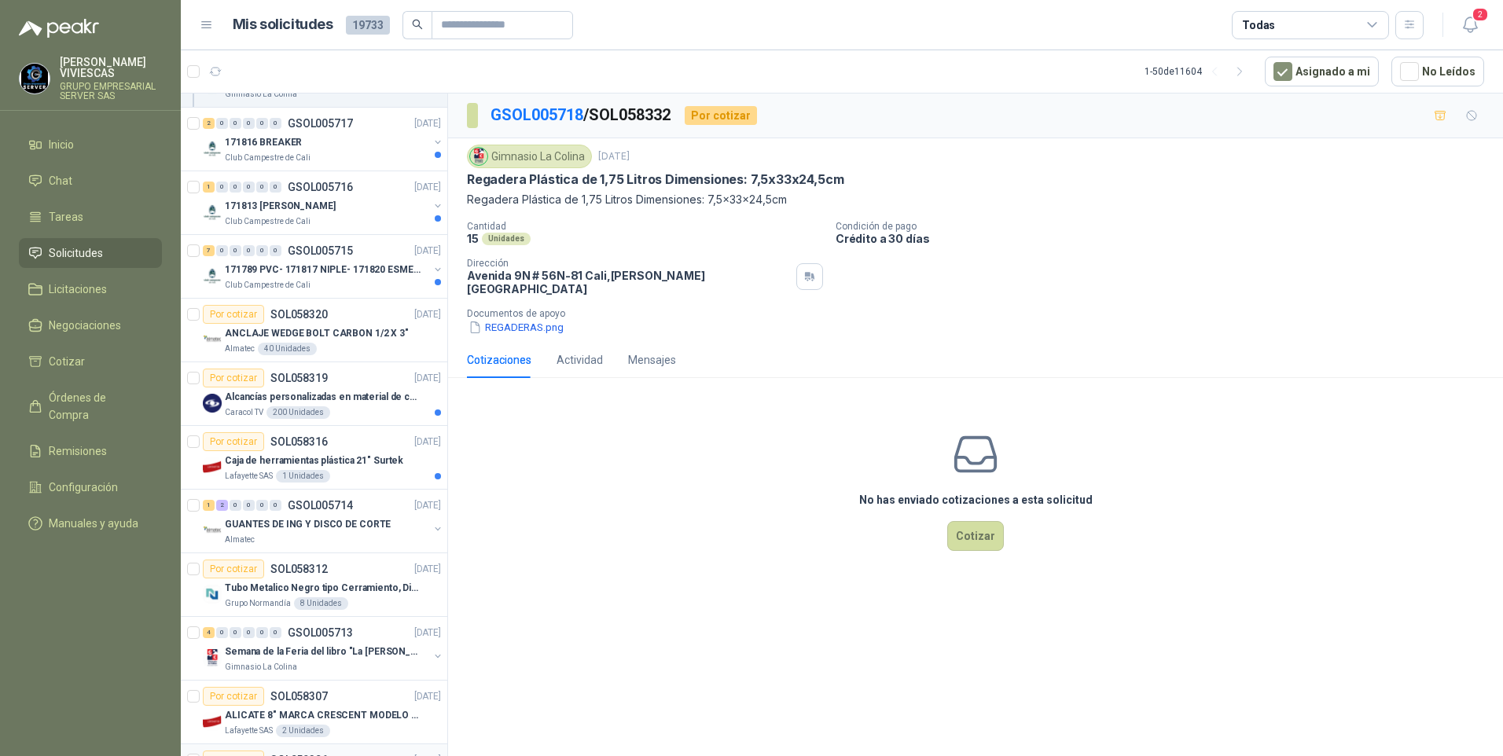
scroll to position [472, 0]
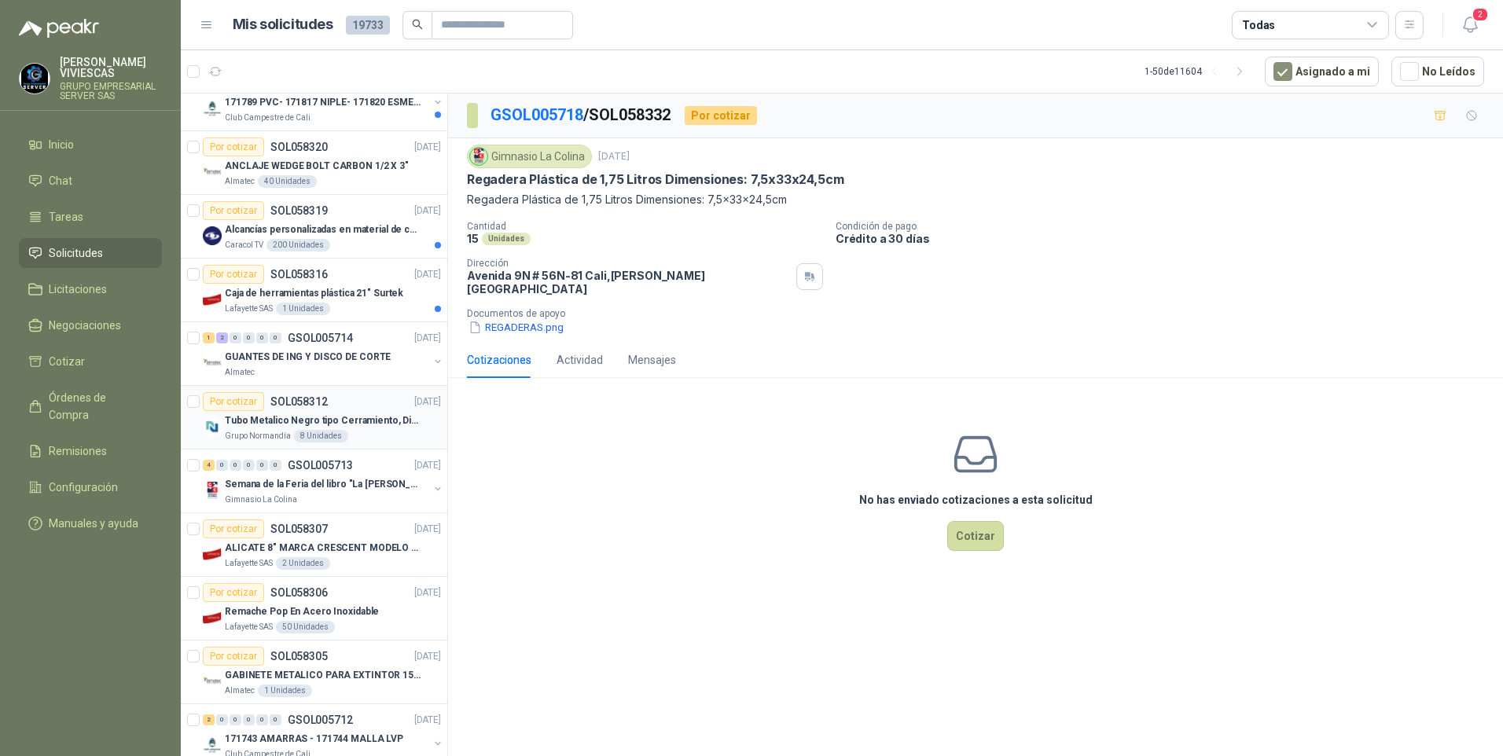
click at [324, 431] on div "8 Unidades" at bounding box center [321, 436] width 54 height 13
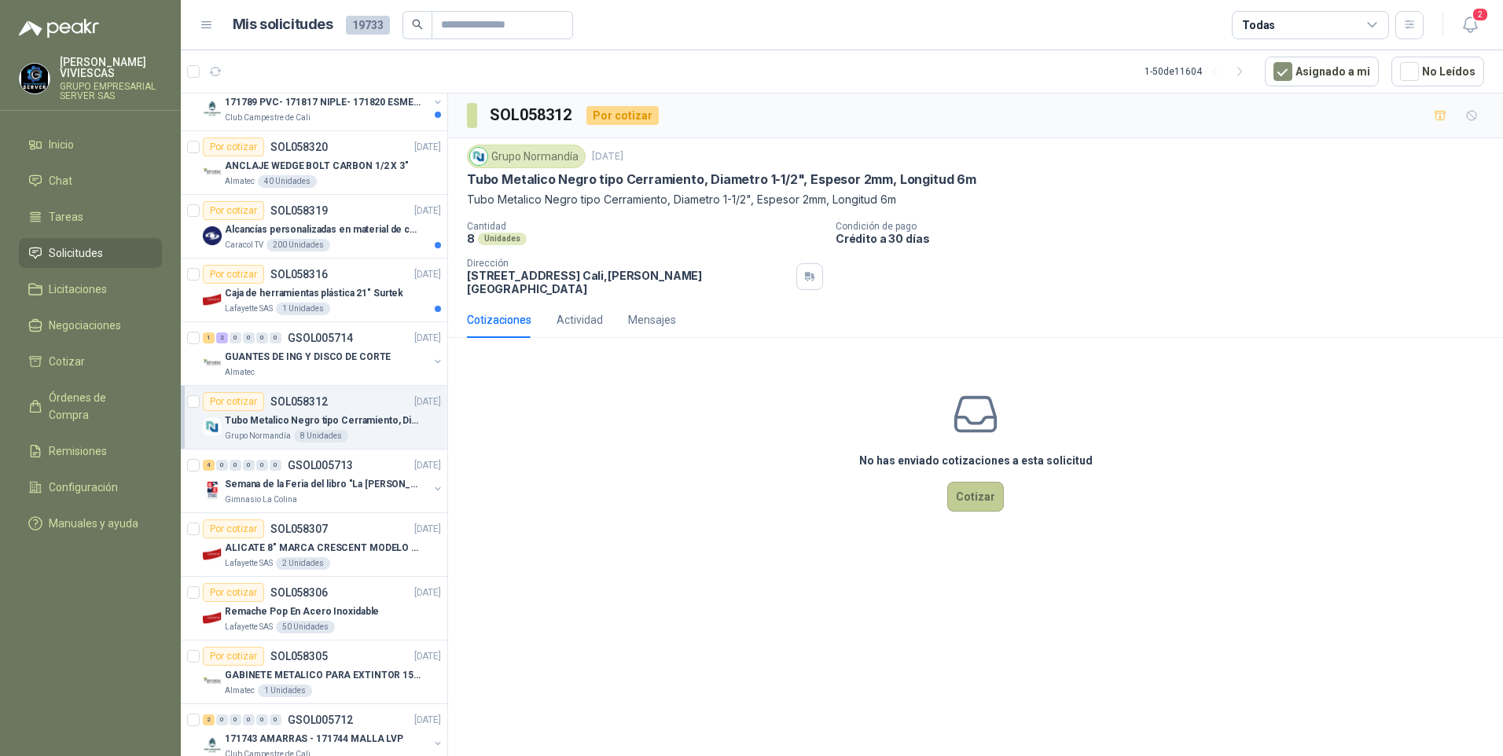
click at [993, 493] on button "Cotizar" at bounding box center [975, 497] width 57 height 30
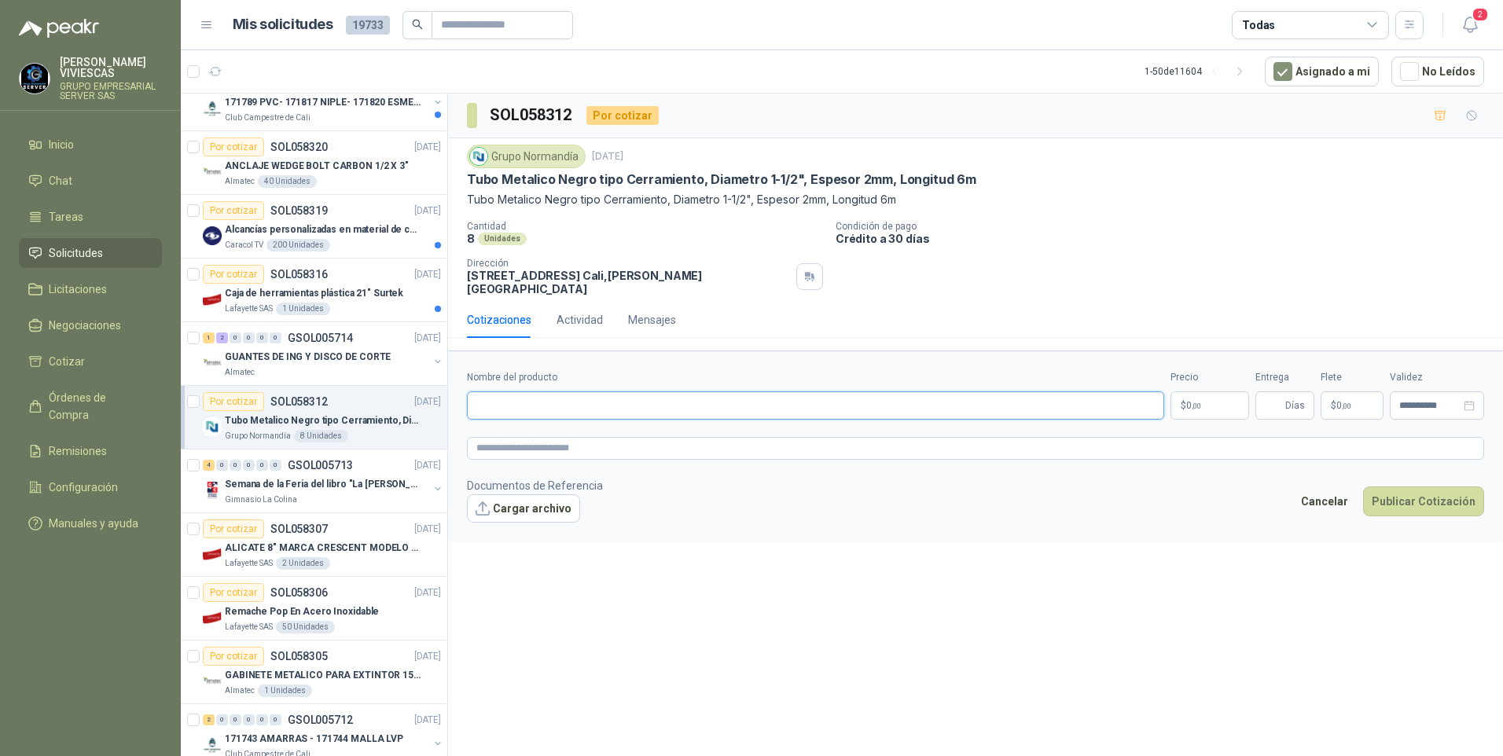
click at [519, 395] on input "Nombre del producto" at bounding box center [815, 405] width 697 height 28
paste input "**********"
type input "**********"
click at [1209, 391] on body "RODRIGO VIVIESCAS GRUPO EMPRESARIAL SERVER SAS Inicio Chat Tareas Solicitudes L…" at bounding box center [751, 378] width 1503 height 756
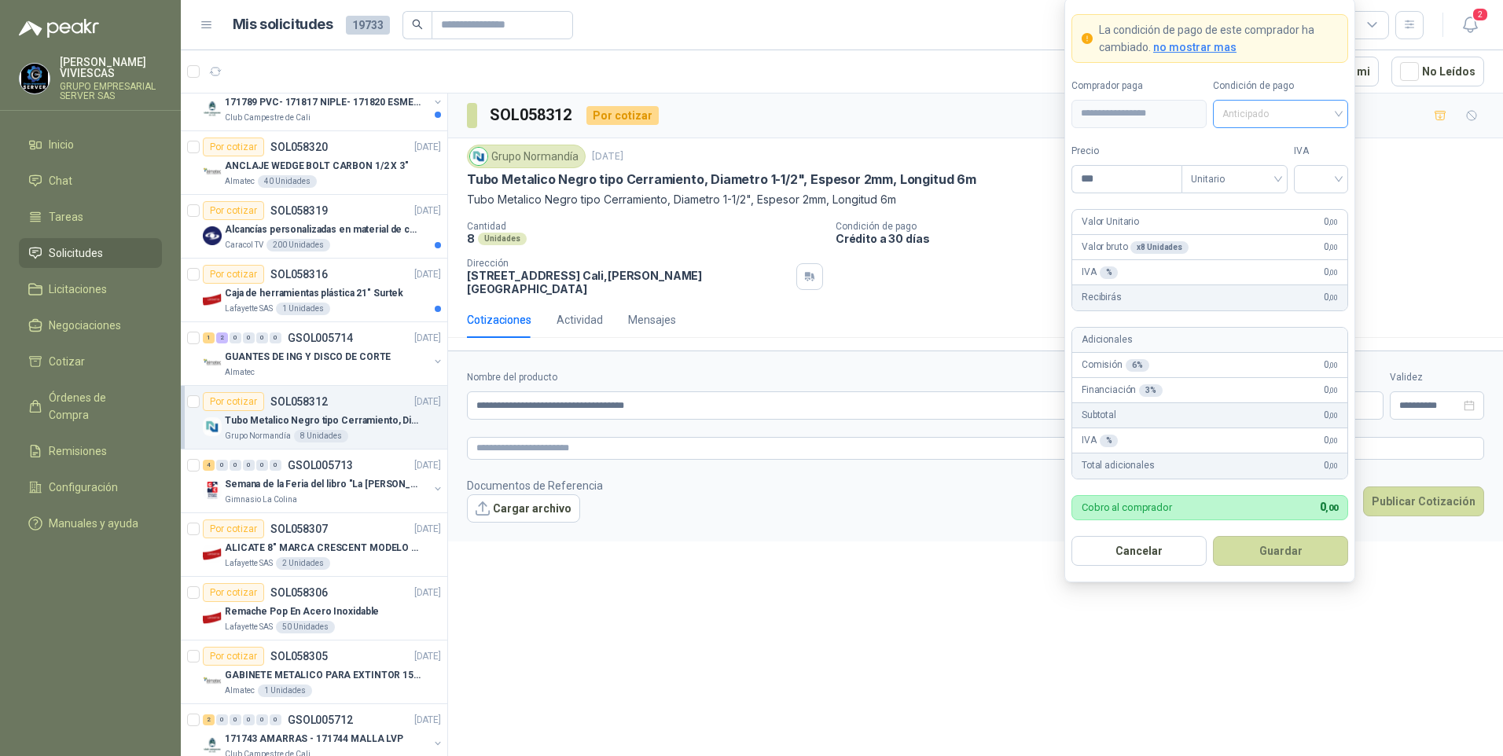
click at [1247, 102] on span "Anticipado" at bounding box center [1280, 114] width 116 height 24
click at [1265, 166] on div "Crédito a 30 días" at bounding box center [1280, 171] width 110 height 17
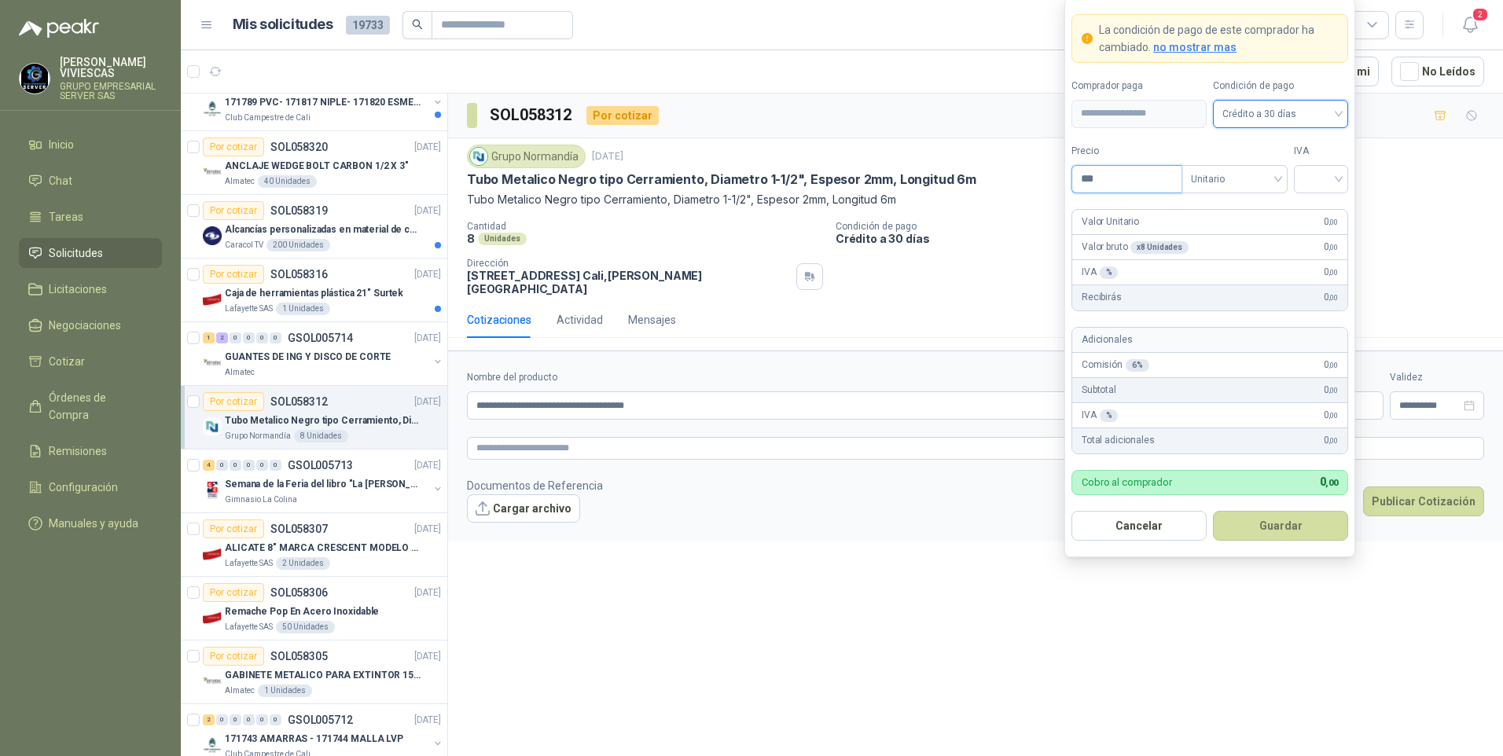
click at [1132, 186] on input "***" at bounding box center [1126, 179] width 109 height 27
type input "********"
click at [1327, 170] on input "search" at bounding box center [1320, 178] width 35 height 24
click at [1311, 211] on div "19%" at bounding box center [1320, 211] width 29 height 17
drag, startPoint x: 1278, startPoint y: 504, endPoint x: 1282, endPoint y: 531, distance: 27.9
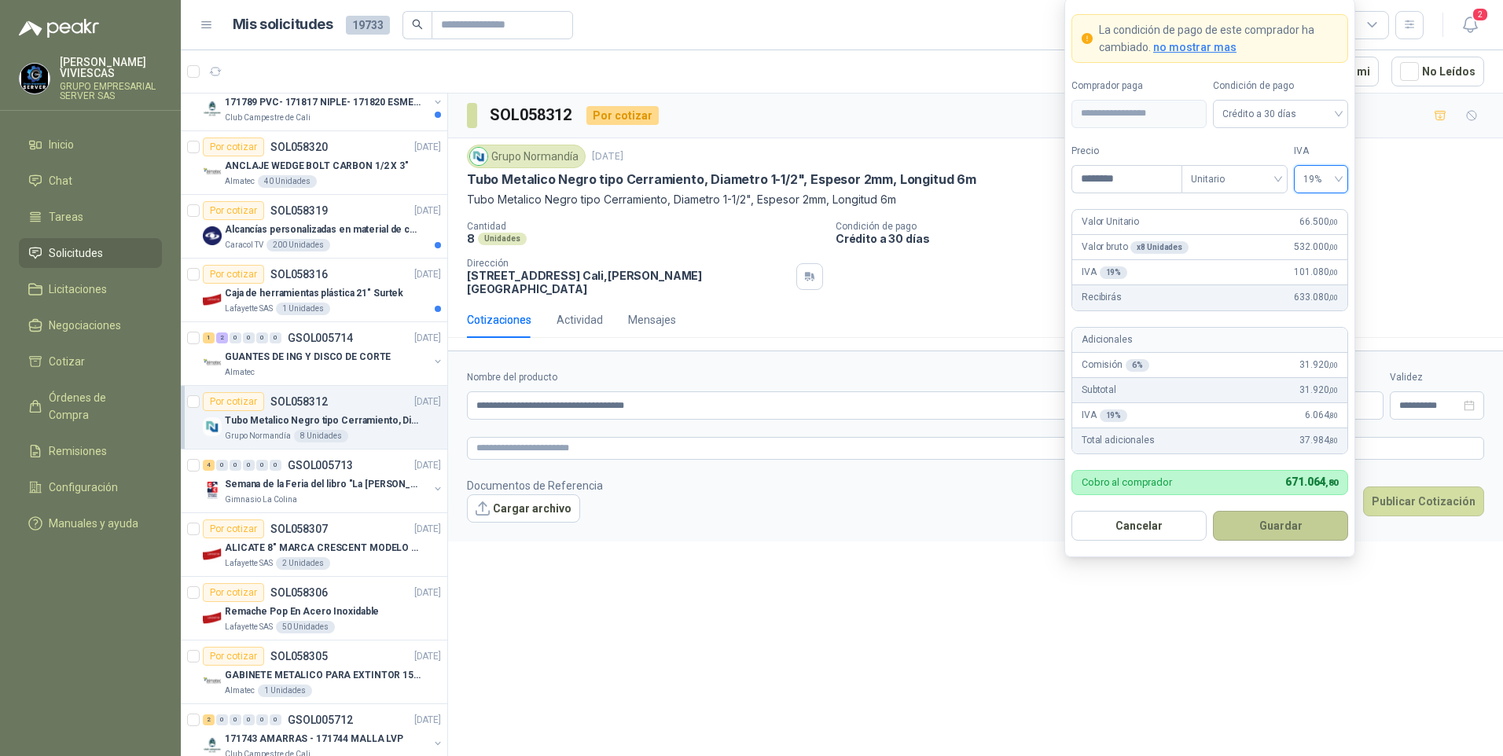
click at [1277, 504] on form "**********" at bounding box center [1209, 278] width 291 height 560
click at [1282, 535] on button "Guardar" at bounding box center [1280, 526] width 135 height 30
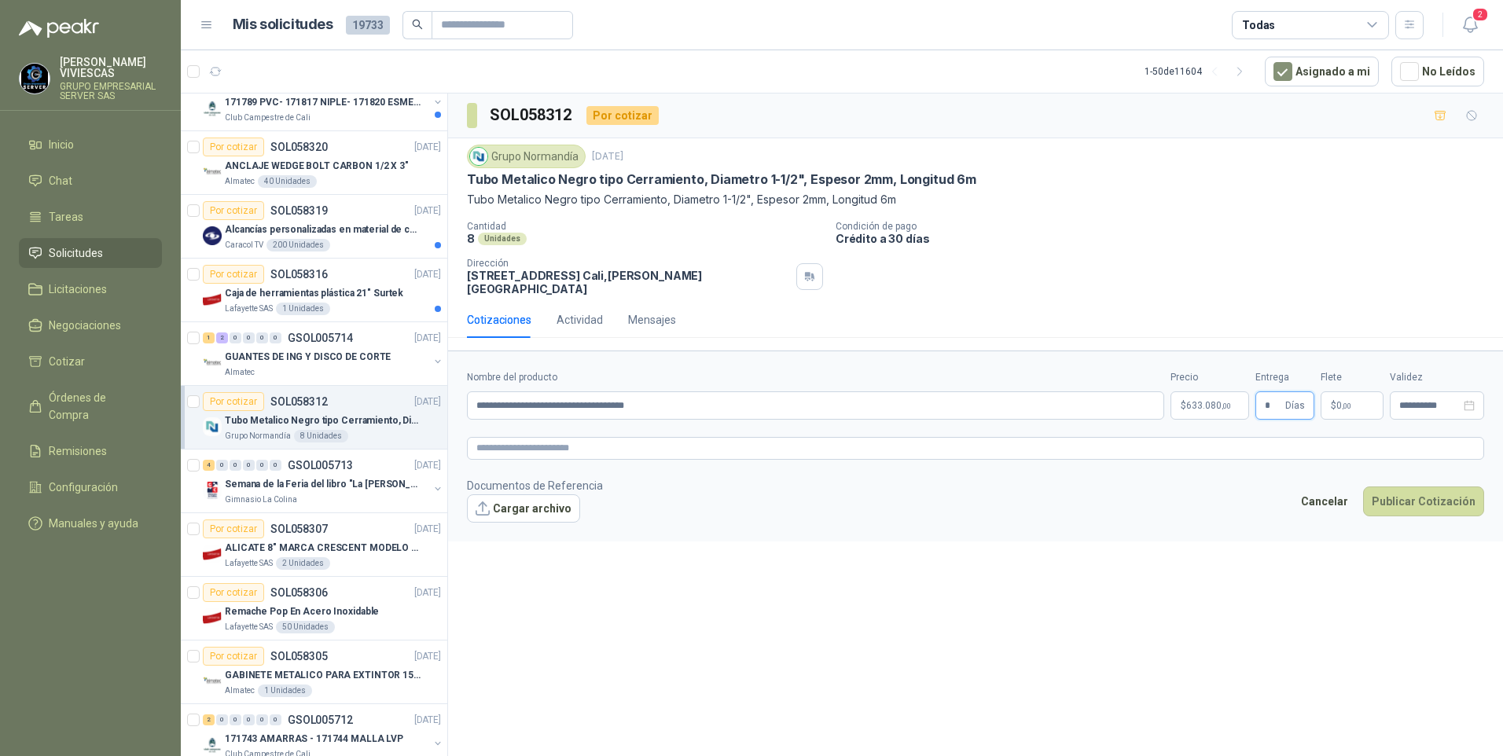
type input "*"
drag, startPoint x: 996, startPoint y: 611, endPoint x: 1383, endPoint y: 501, distance: 402.9
click at [1002, 611] on div "**********" at bounding box center [975, 428] width 1055 height 668
click at [1418, 487] on button "Publicar Cotización" at bounding box center [1423, 501] width 121 height 30
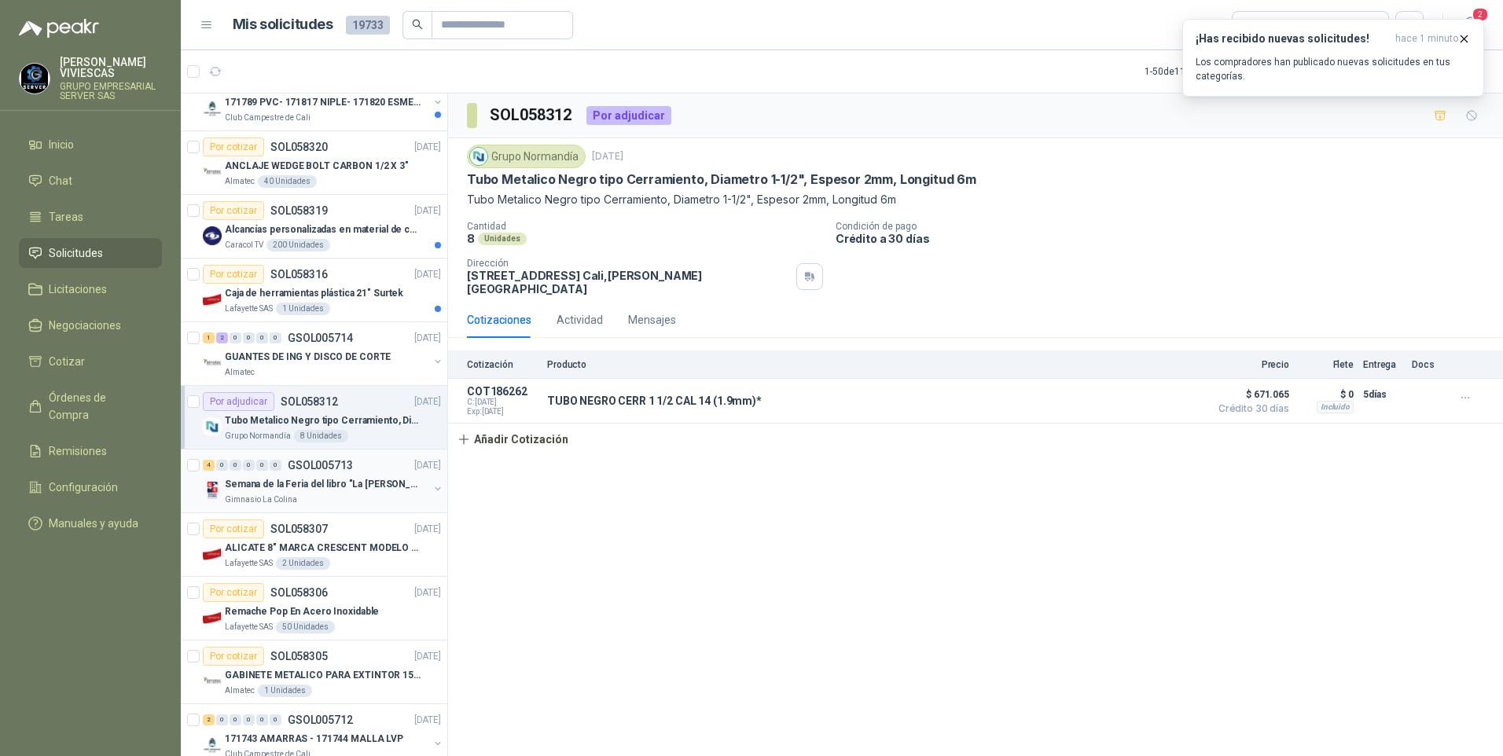
scroll to position [550, 0]
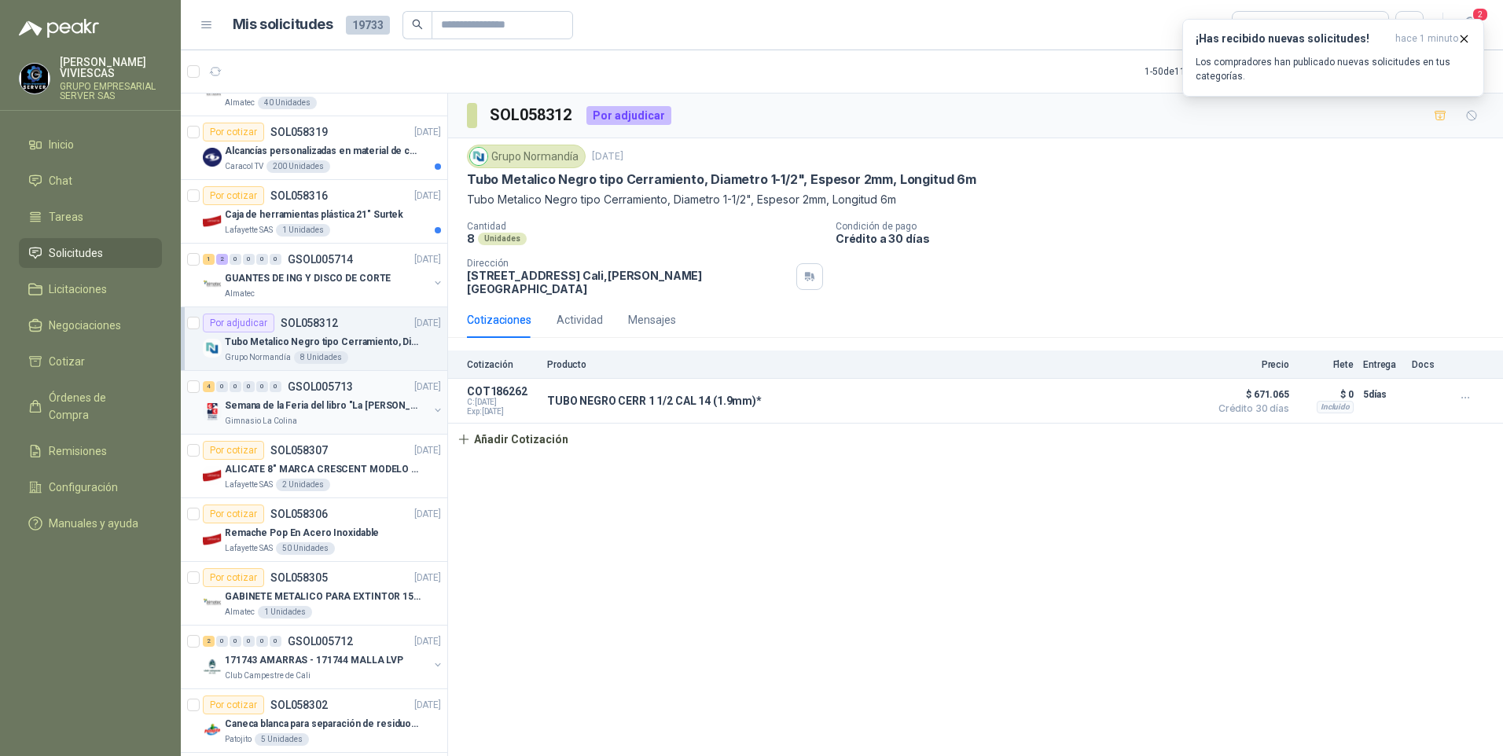
click at [308, 409] on p "Semana de la Feria del libro "La [PERSON_NAME]"" at bounding box center [323, 405] width 196 height 15
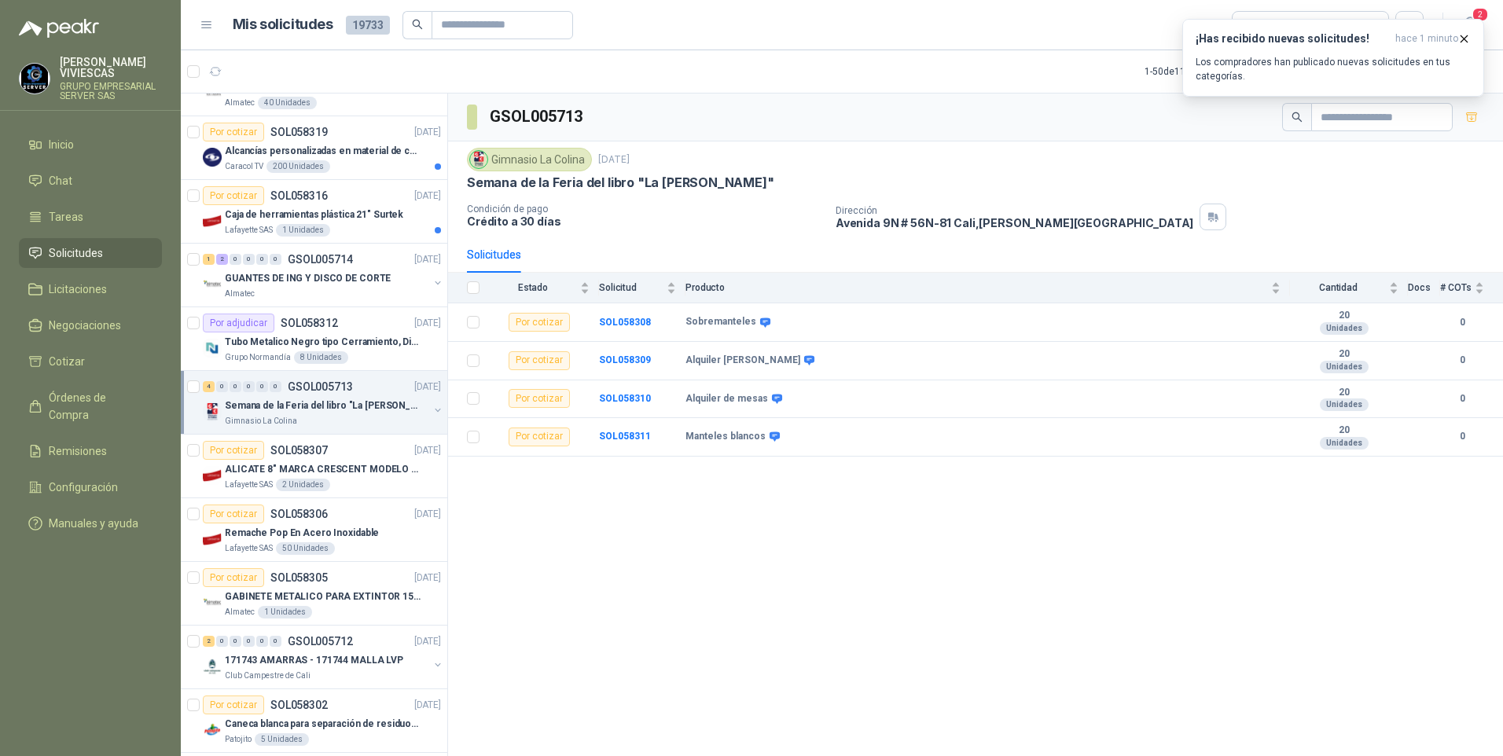
click at [270, 412] on p "Semana de la Feria del libro "La [PERSON_NAME]"" at bounding box center [323, 405] width 196 height 15
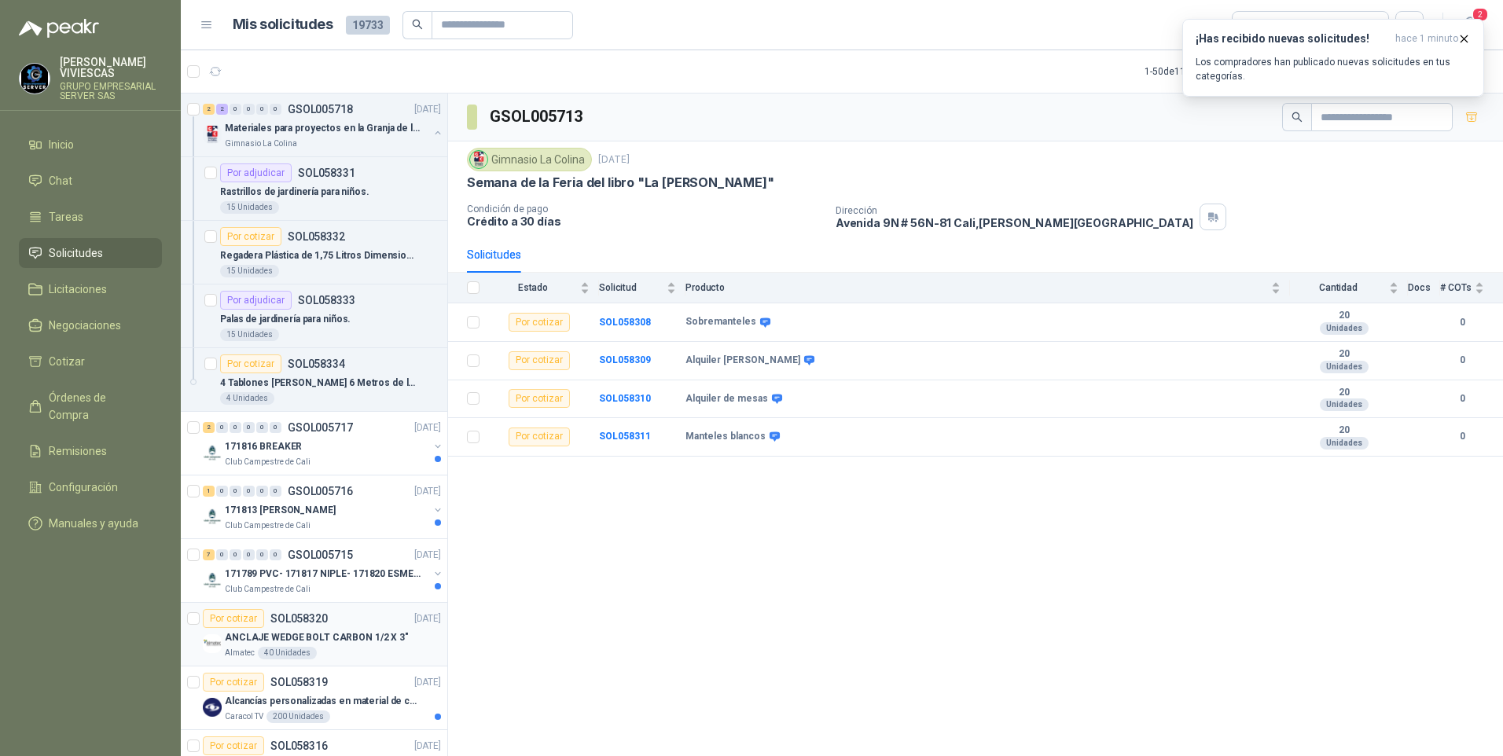
click at [290, 637] on p "ANCLAJE WEDGE BOLT CARBON 1/2 X 3"" at bounding box center [317, 637] width 184 height 15
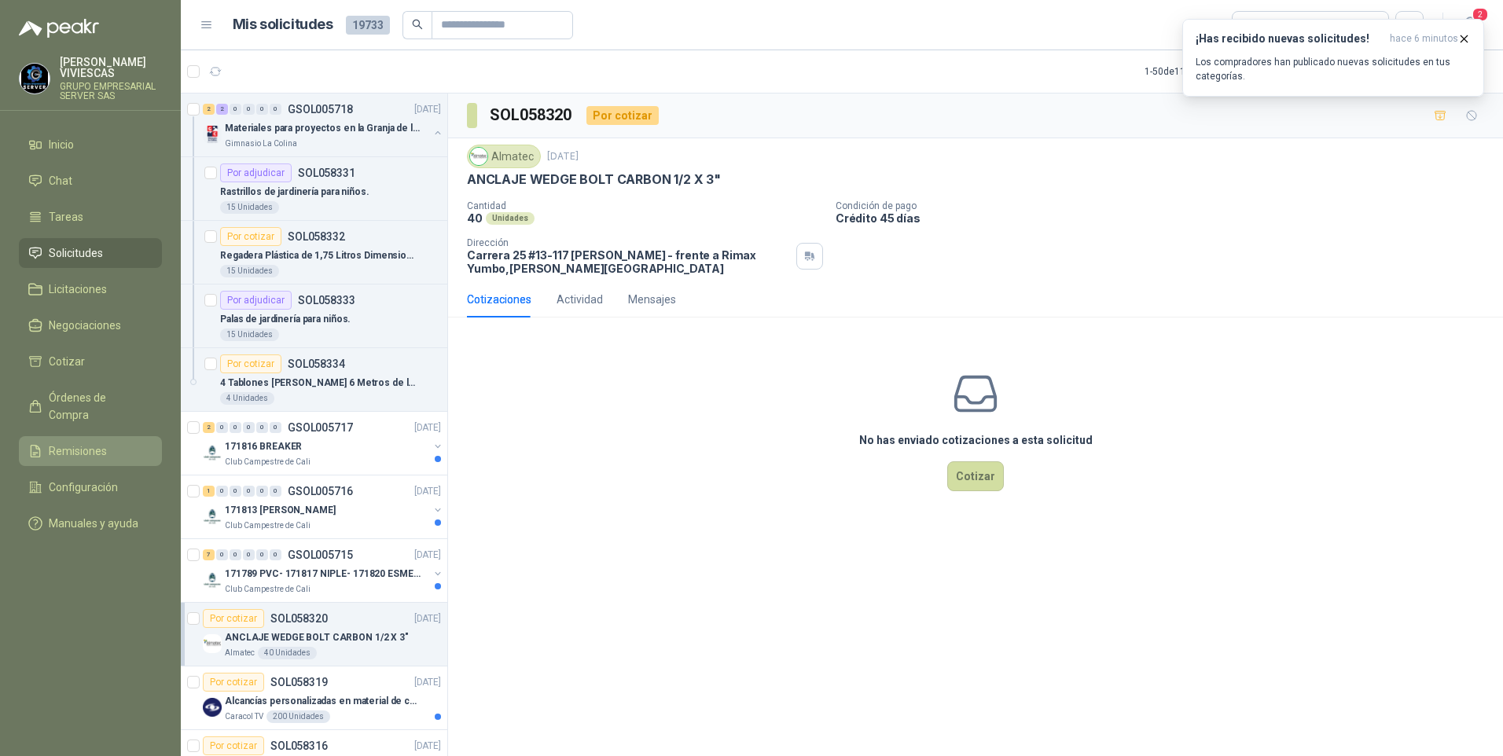
click at [70, 442] on span "Remisiones" at bounding box center [78, 450] width 58 height 17
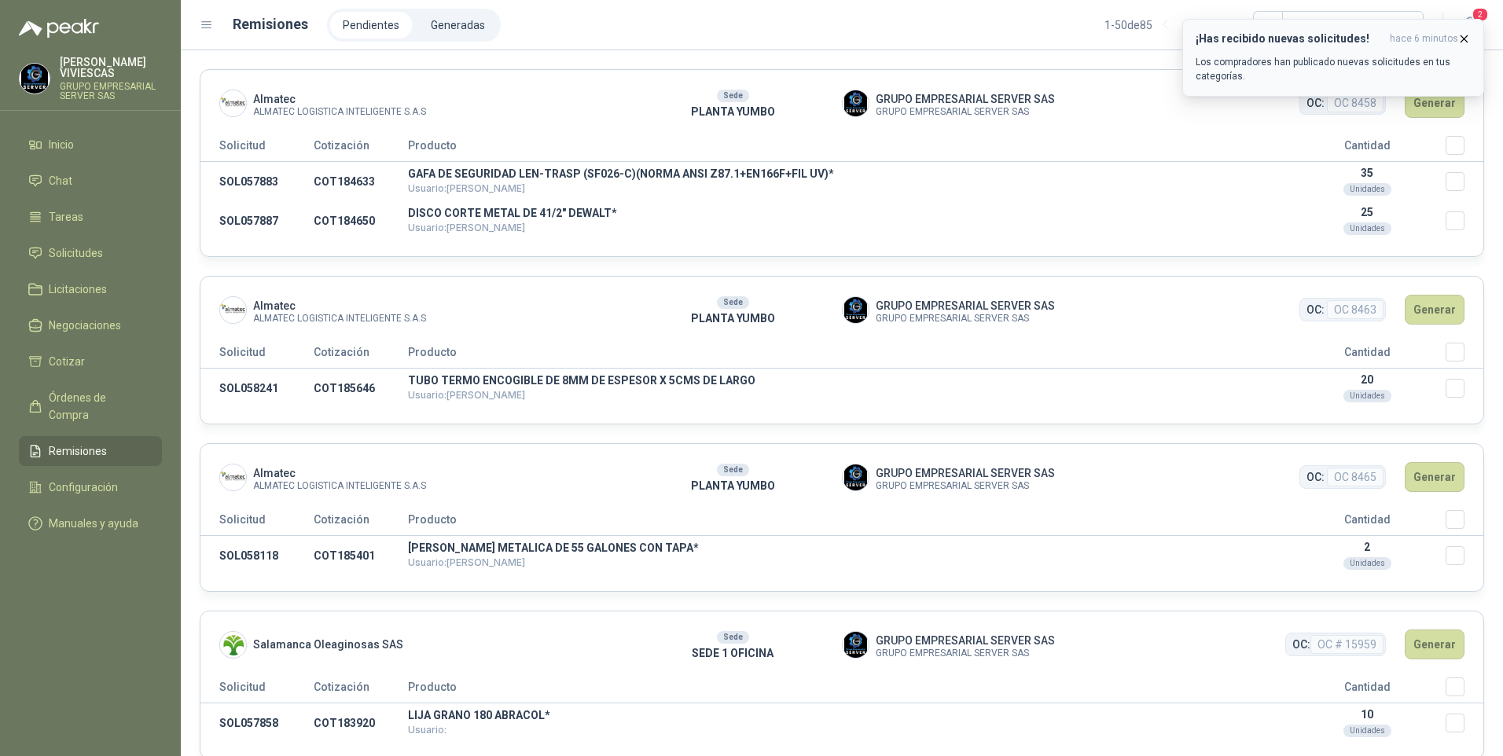
click at [1470, 39] on icon "button" at bounding box center [1463, 38] width 13 height 13
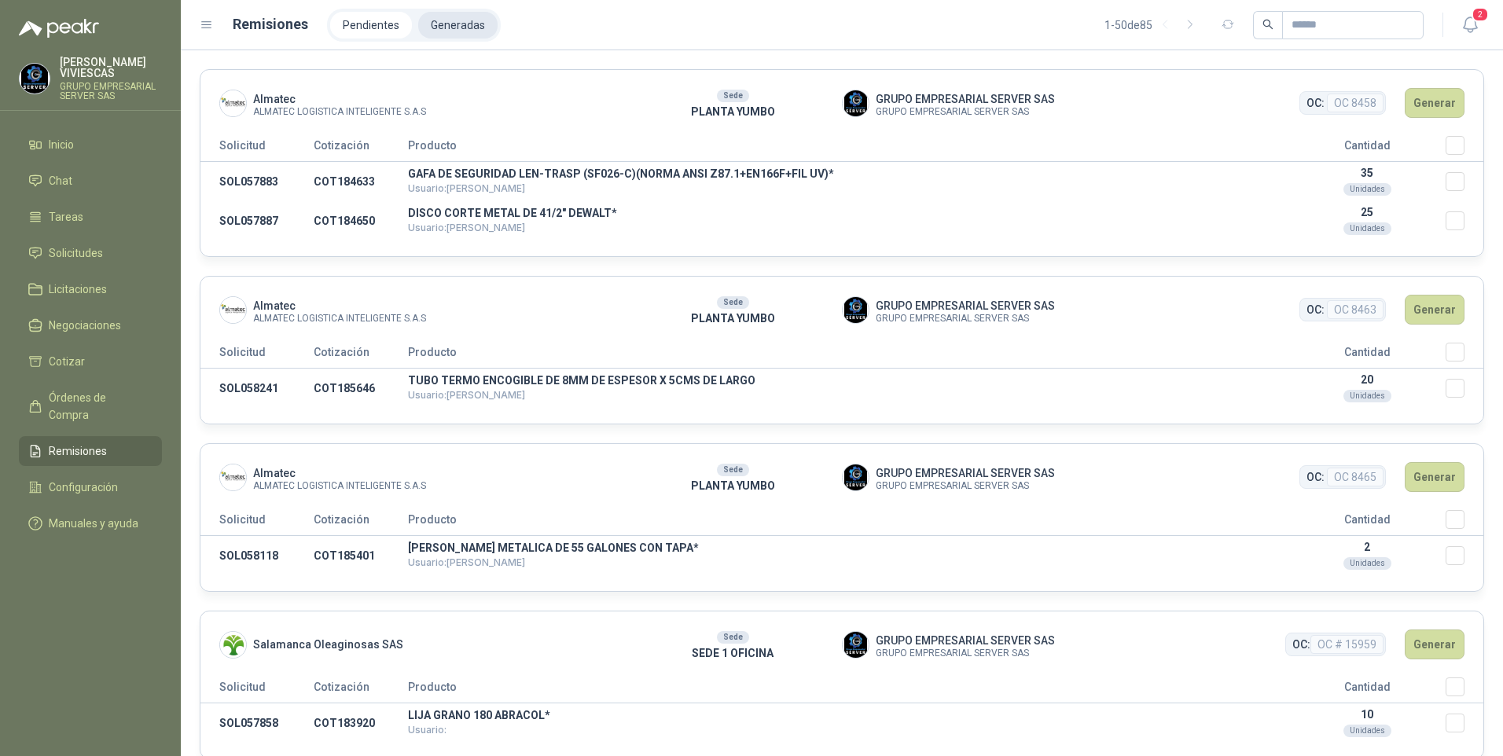
click at [434, 24] on li "Generadas" at bounding box center [457, 25] width 79 height 27
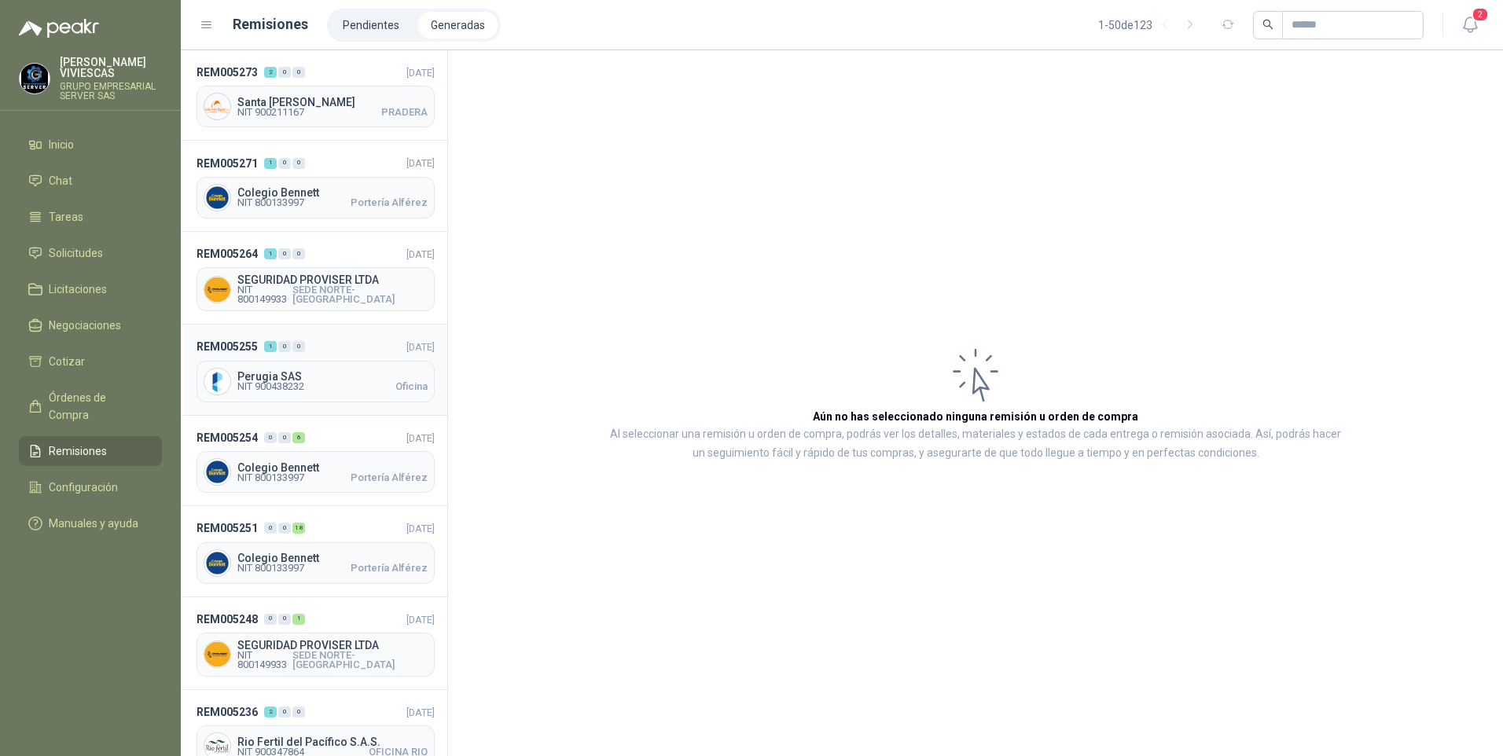
click at [273, 373] on span "Perugia SAS" at bounding box center [332, 376] width 190 height 11
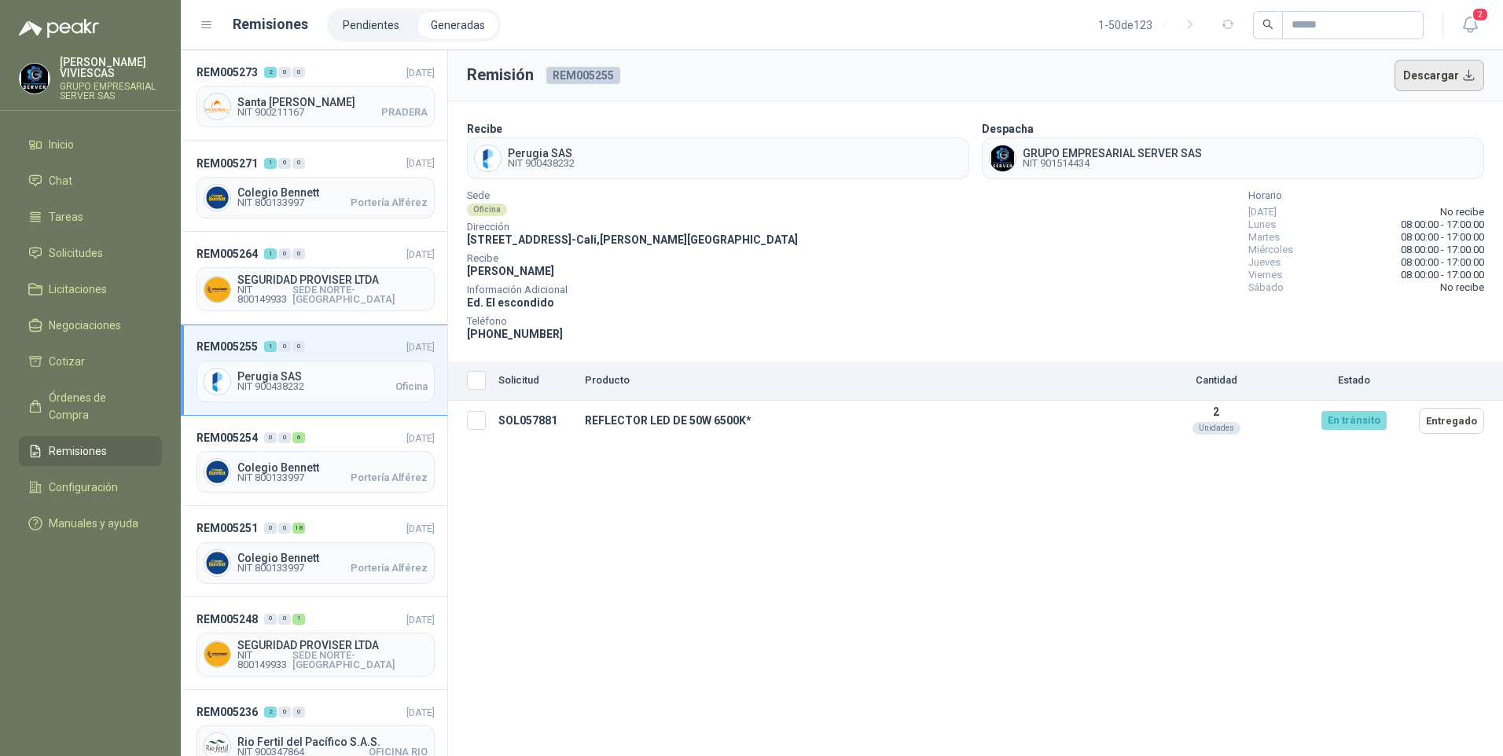
drag, startPoint x: 1444, startPoint y: 81, endPoint x: 1422, endPoint y: 83, distance: 22.8
click at [1444, 81] on button "Descargar" at bounding box center [1439, 75] width 90 height 31
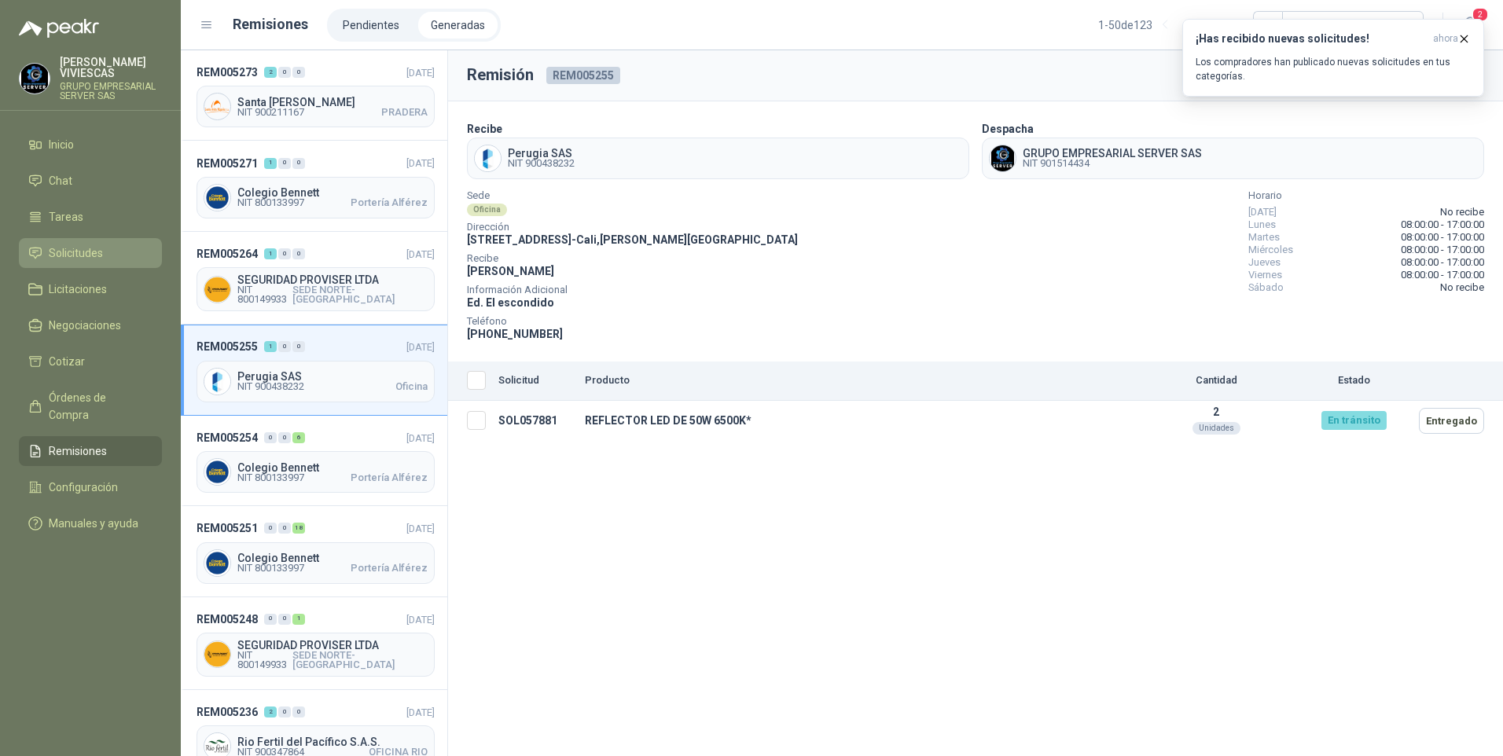
click at [59, 247] on span "Solicitudes" at bounding box center [76, 252] width 54 height 17
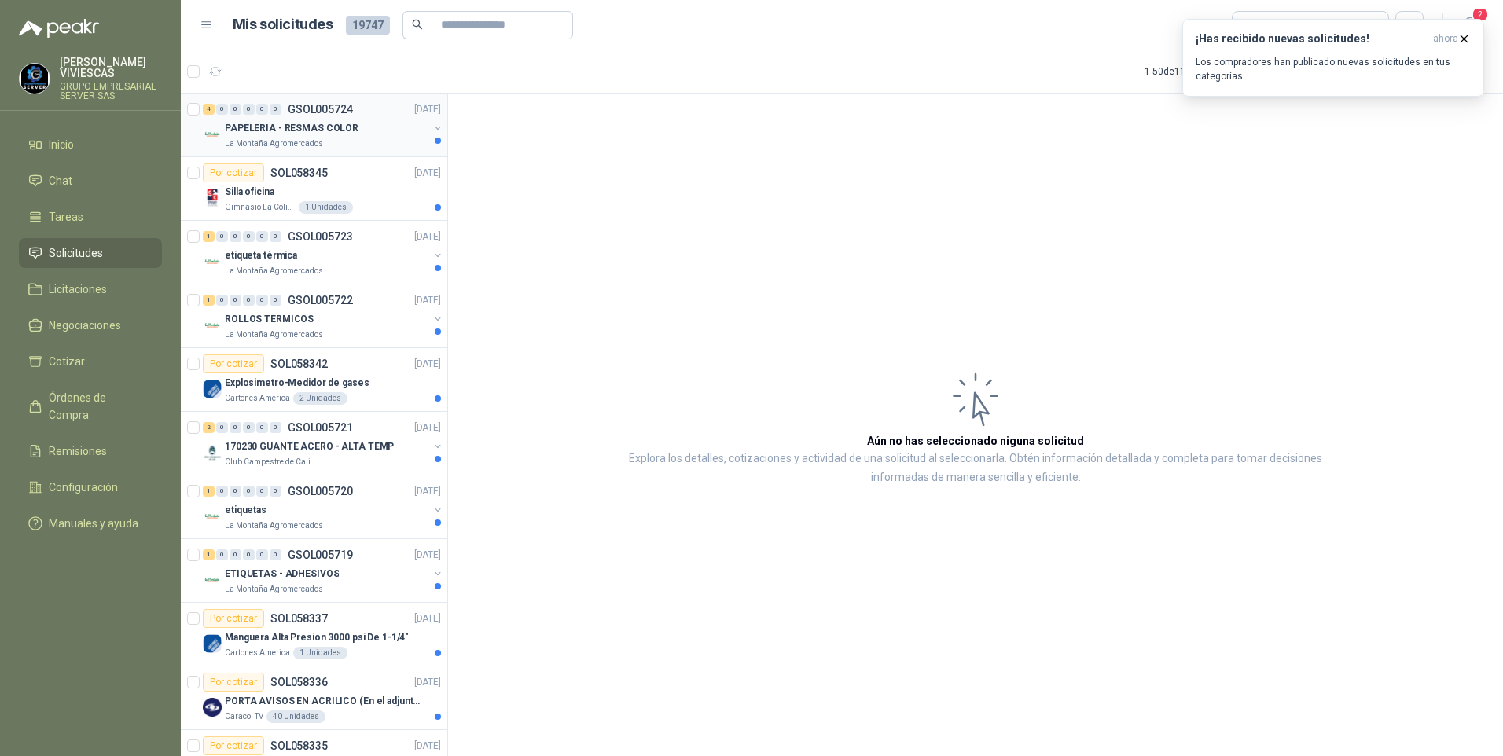
click at [266, 134] on p "PAPELERIA - RESMAS COLOR" at bounding box center [292, 128] width 134 height 15
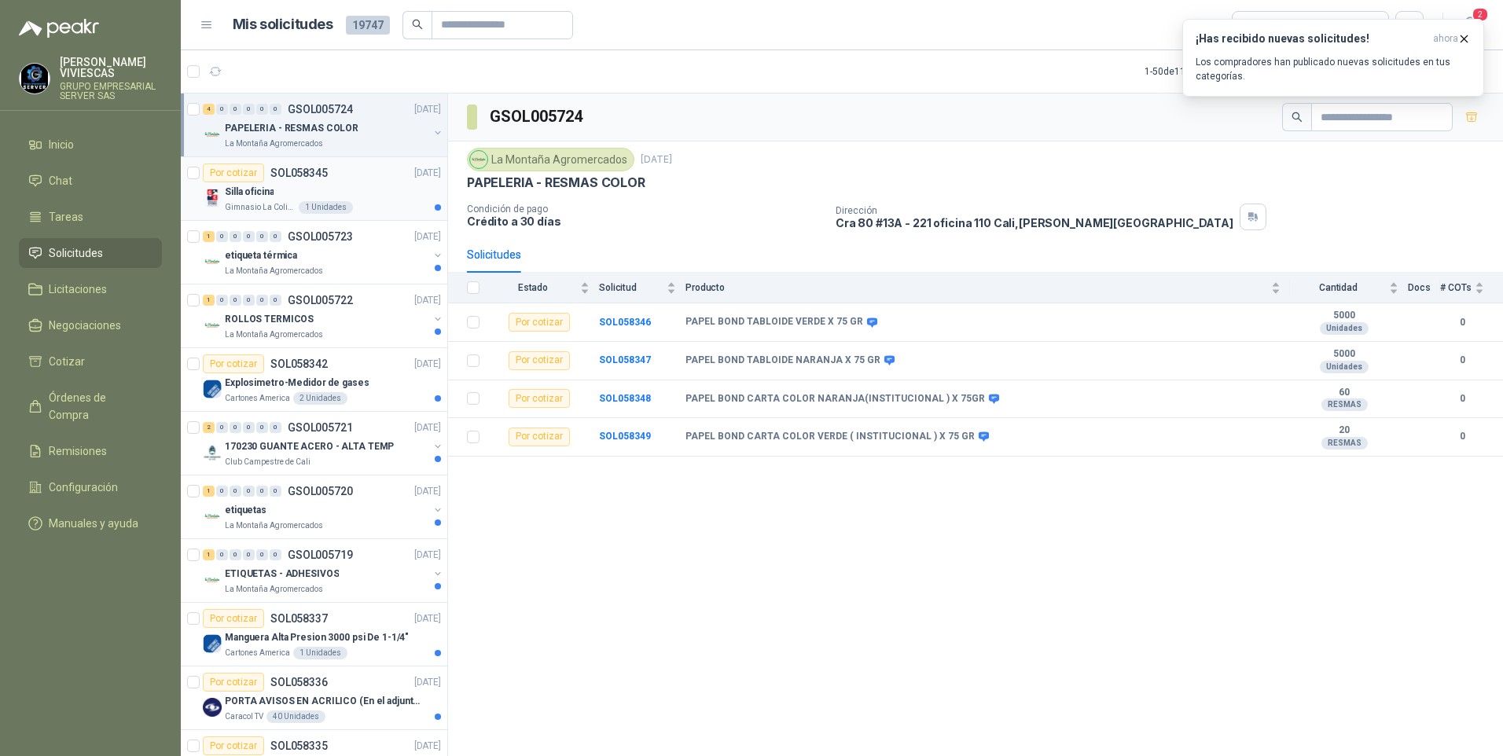
click at [281, 215] on article "Por cotizar SOL058345 02/10/25 Silla oficina Gimnasio La Colina 1 Unidades" at bounding box center [314, 189] width 266 height 64
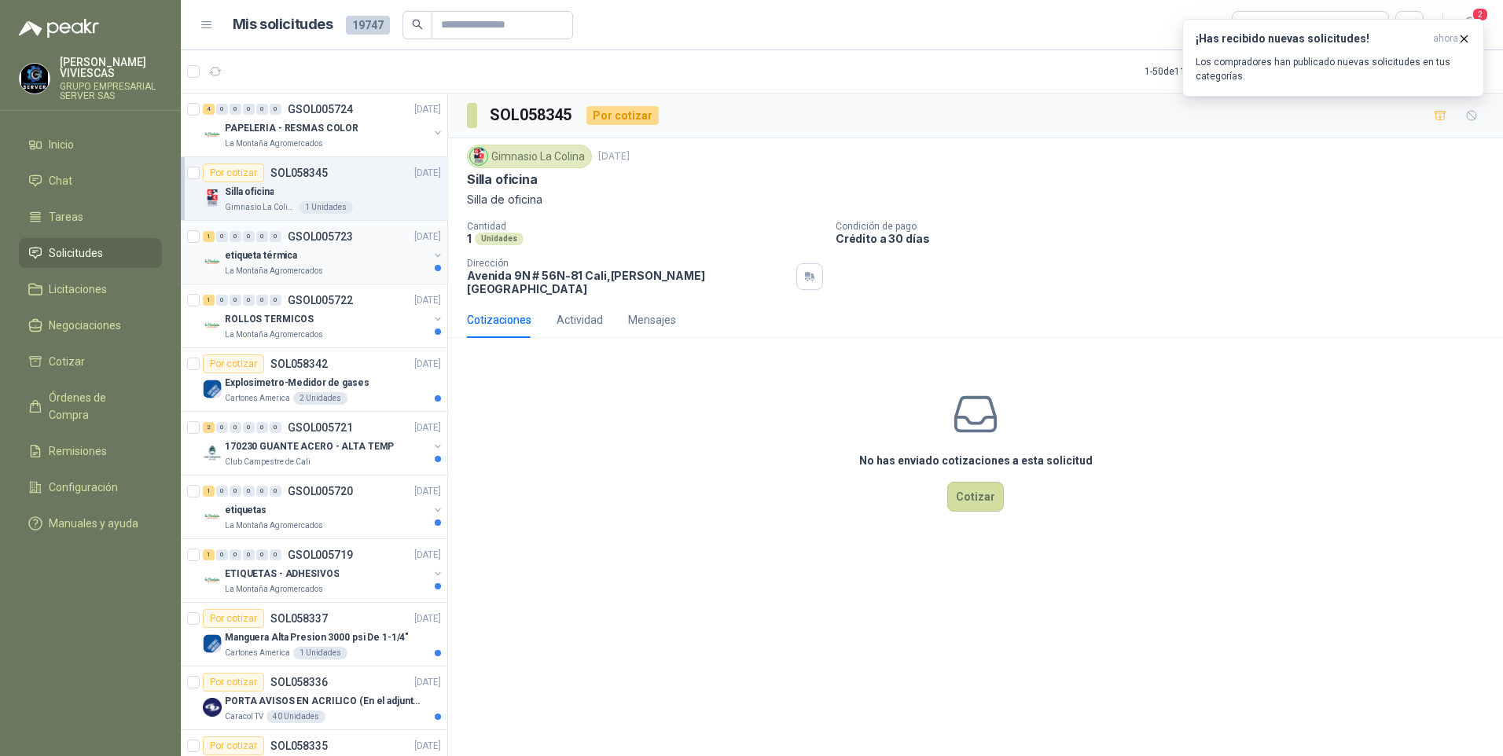
click at [254, 263] on div "etiqueta térmica" at bounding box center [327, 255] width 204 height 19
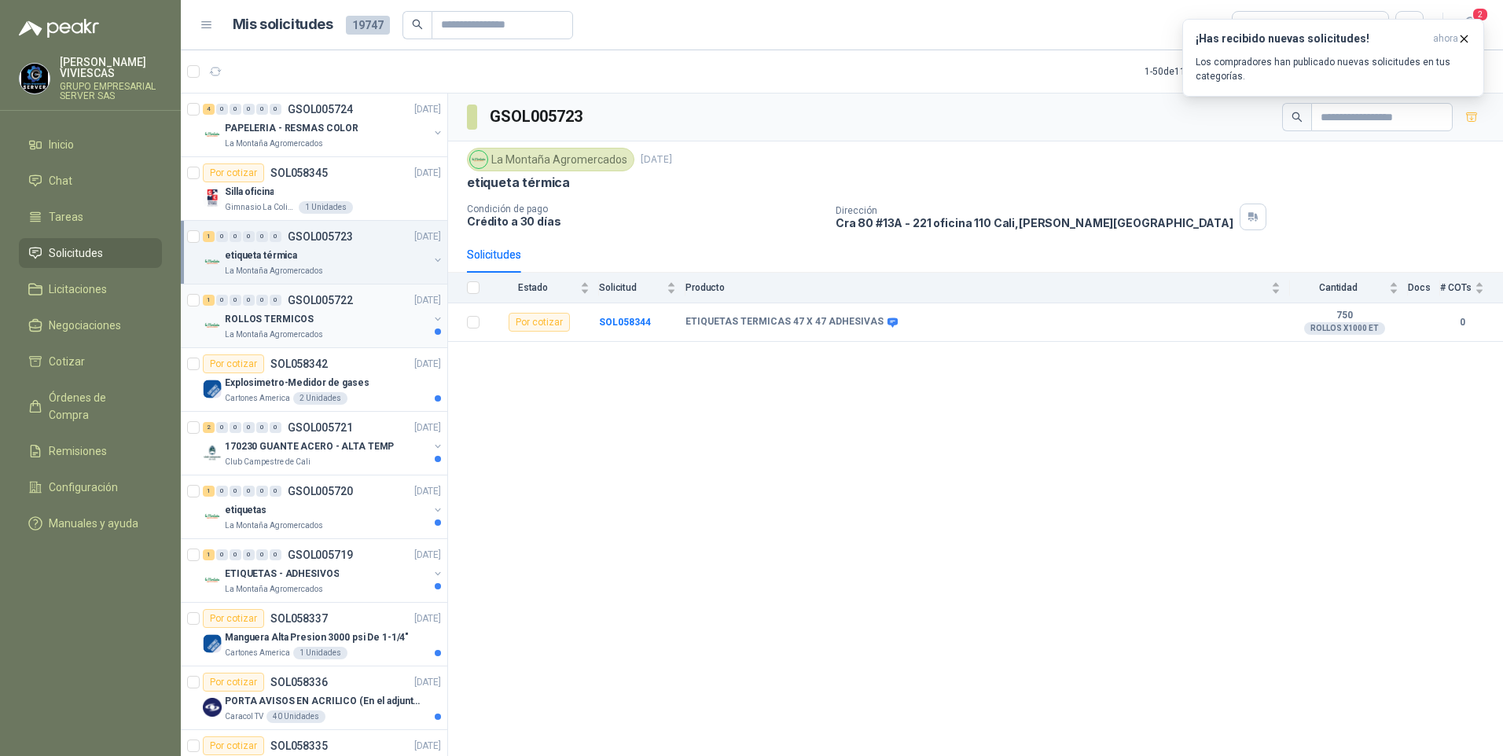
click at [275, 328] on p "La Montaña Agromercados" at bounding box center [274, 334] width 98 height 13
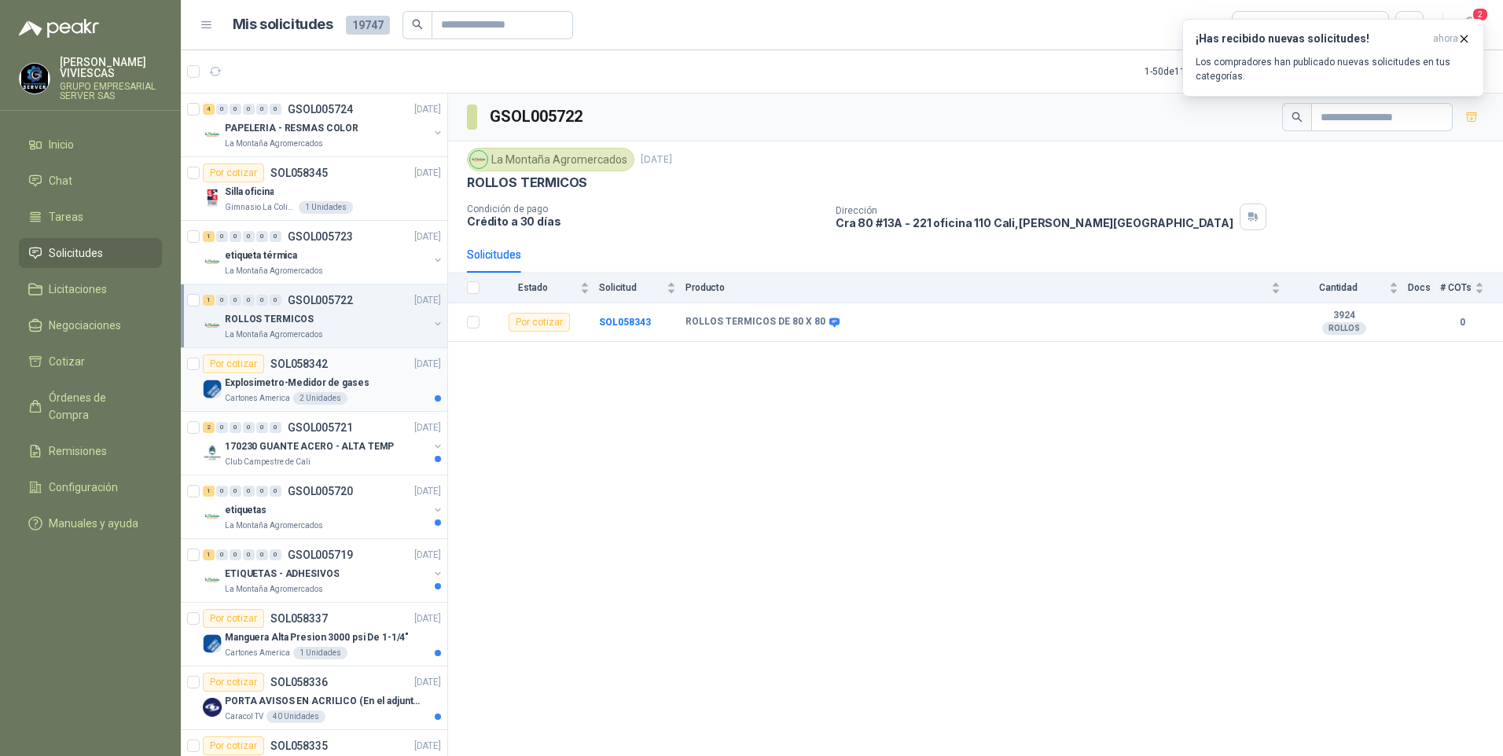
click at [269, 390] on p "Explosimetro-Medidor de gases" at bounding box center [297, 383] width 145 height 15
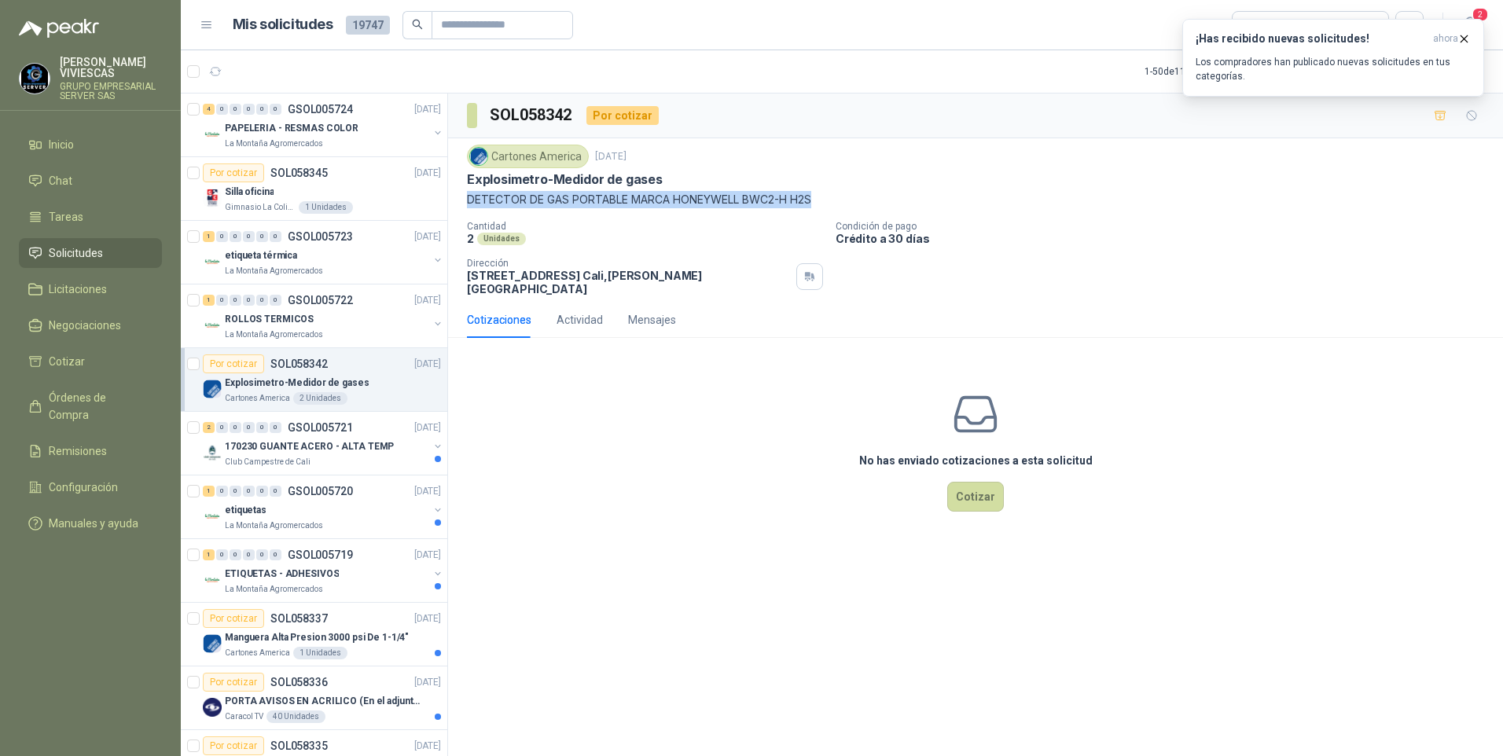
drag, startPoint x: 460, startPoint y: 199, endPoint x: 818, endPoint y: 209, distance: 358.5
click at [818, 209] on div "Cartones America 2 oct, 2025 Explosimetro-Medidor de gases DETECTOR DE GAS POR…" at bounding box center [975, 219] width 1055 height 163
drag, startPoint x: 818, startPoint y: 209, endPoint x: 780, endPoint y: 200, distance: 39.5
copy p "DETECTOR DE GAS PORTABLE MARCA HONEYWELL BWC2-H H2S"
click at [554, 198] on p "DETECTOR DE GAS PORTABLE MARCA HONEYWELL BWC2-H H2S" at bounding box center [975, 199] width 1017 height 17
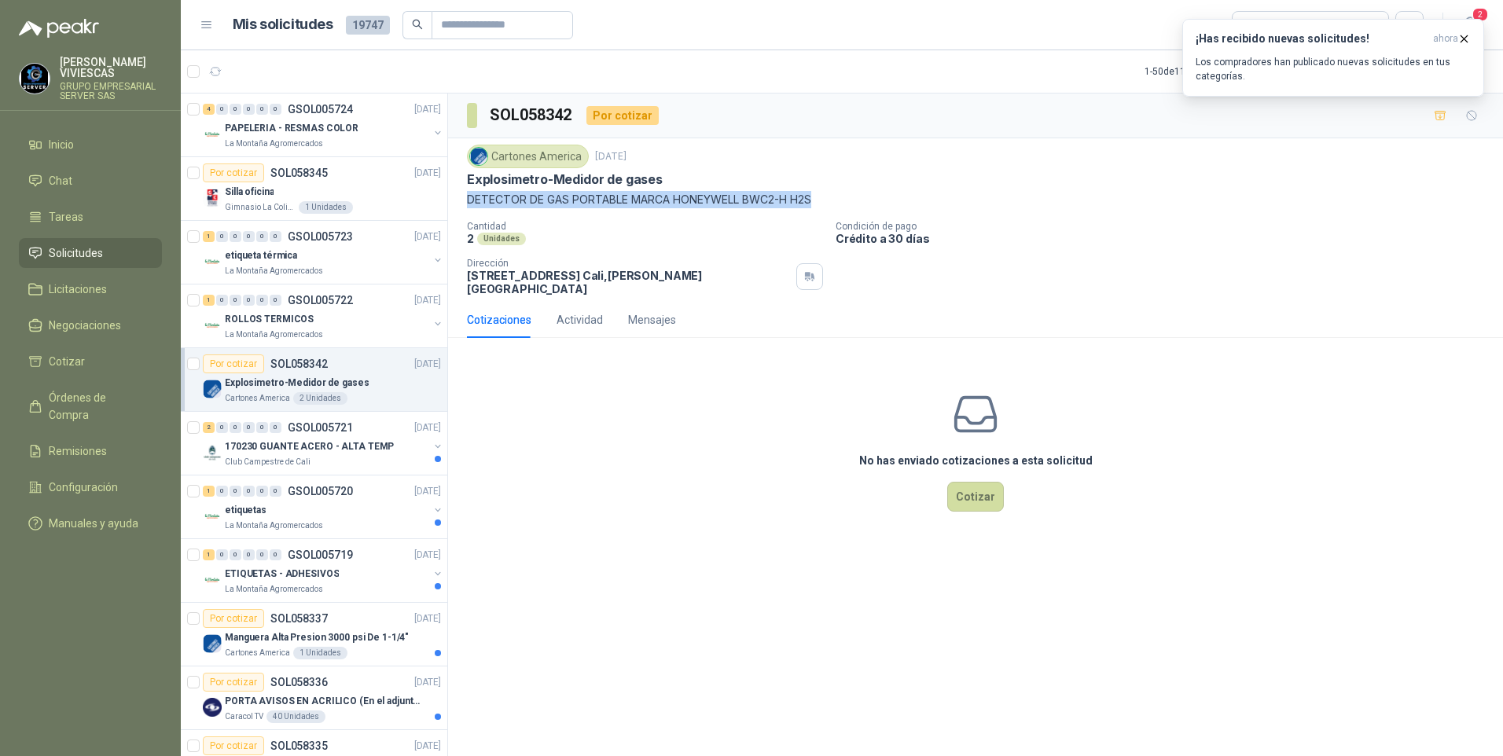
drag, startPoint x: 468, startPoint y: 197, endPoint x: 827, endPoint y: 201, distance: 359.1
click at [827, 201] on p "DETECTOR DE GAS PORTABLE MARCA HONEYWELL BWC2-H H2S" at bounding box center [975, 199] width 1017 height 17
drag, startPoint x: 827, startPoint y: 201, endPoint x: 775, endPoint y: 197, distance: 52.0
copy p "DETECTOR DE GAS PORTABLE MARCA HONEYWELL BWC2-H H2S"
click at [995, 405] on div "No has enviado cotizaciones a esta solicitud Cotizar" at bounding box center [975, 450] width 1055 height 200
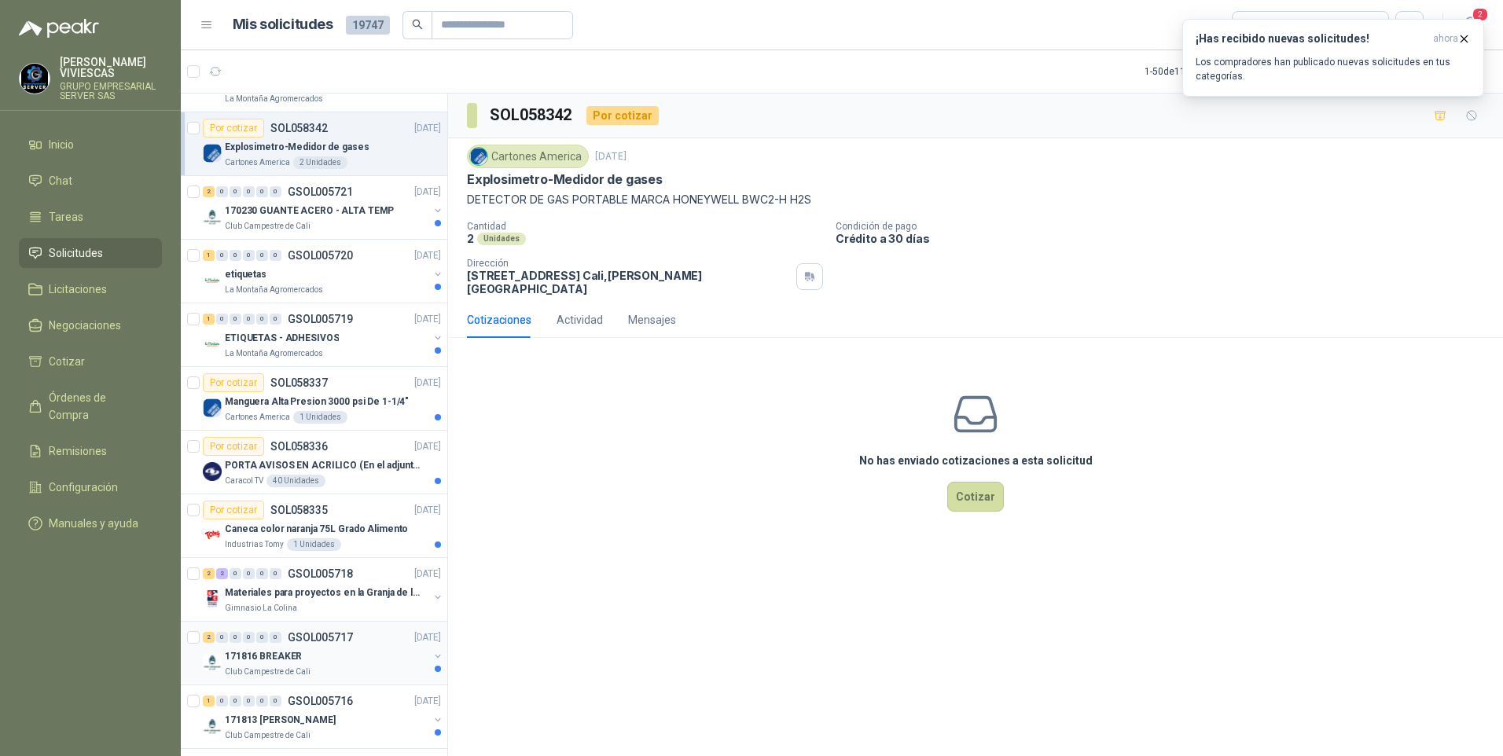
scroll to position [314, 0]
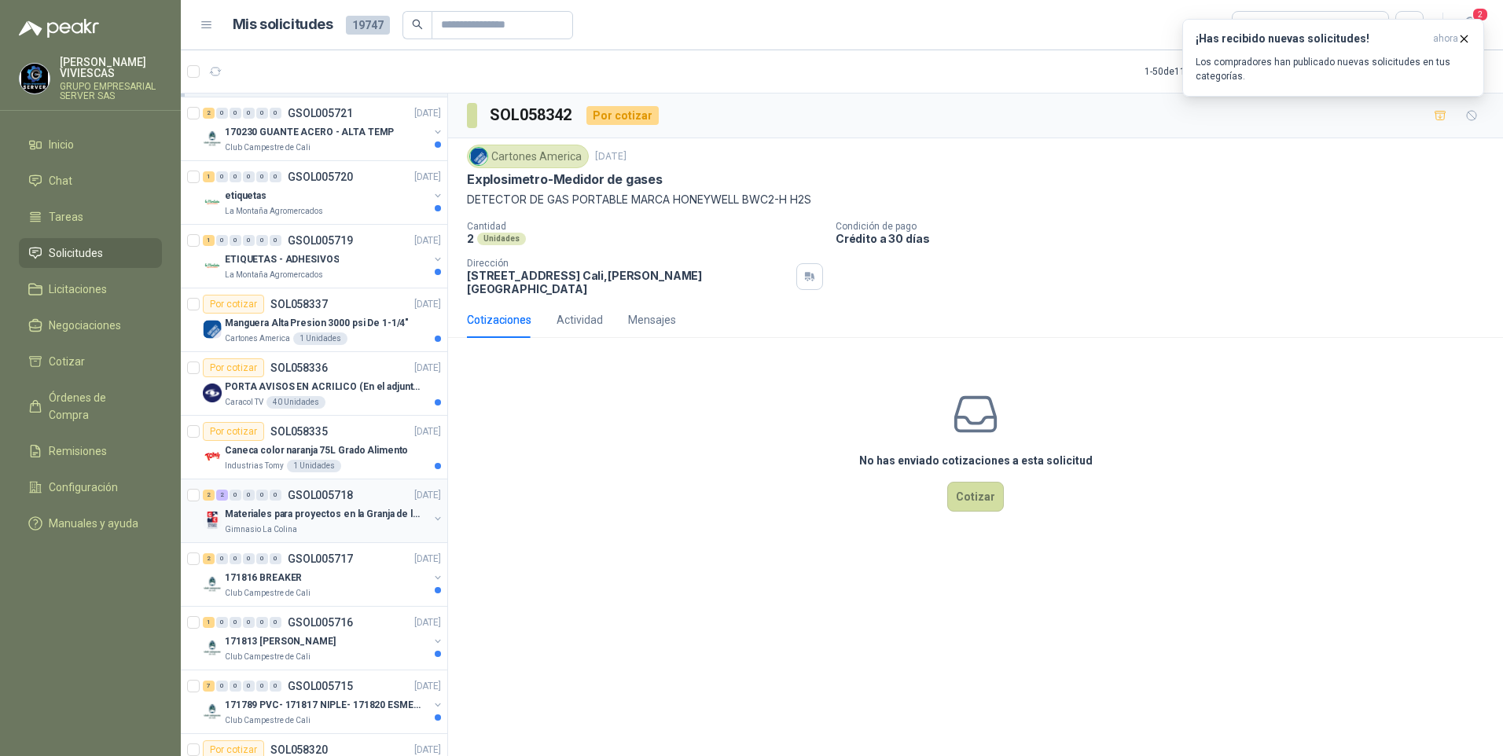
click at [284, 519] on p "Materiales para proyectos en la Granja de la UI" at bounding box center [323, 514] width 196 height 15
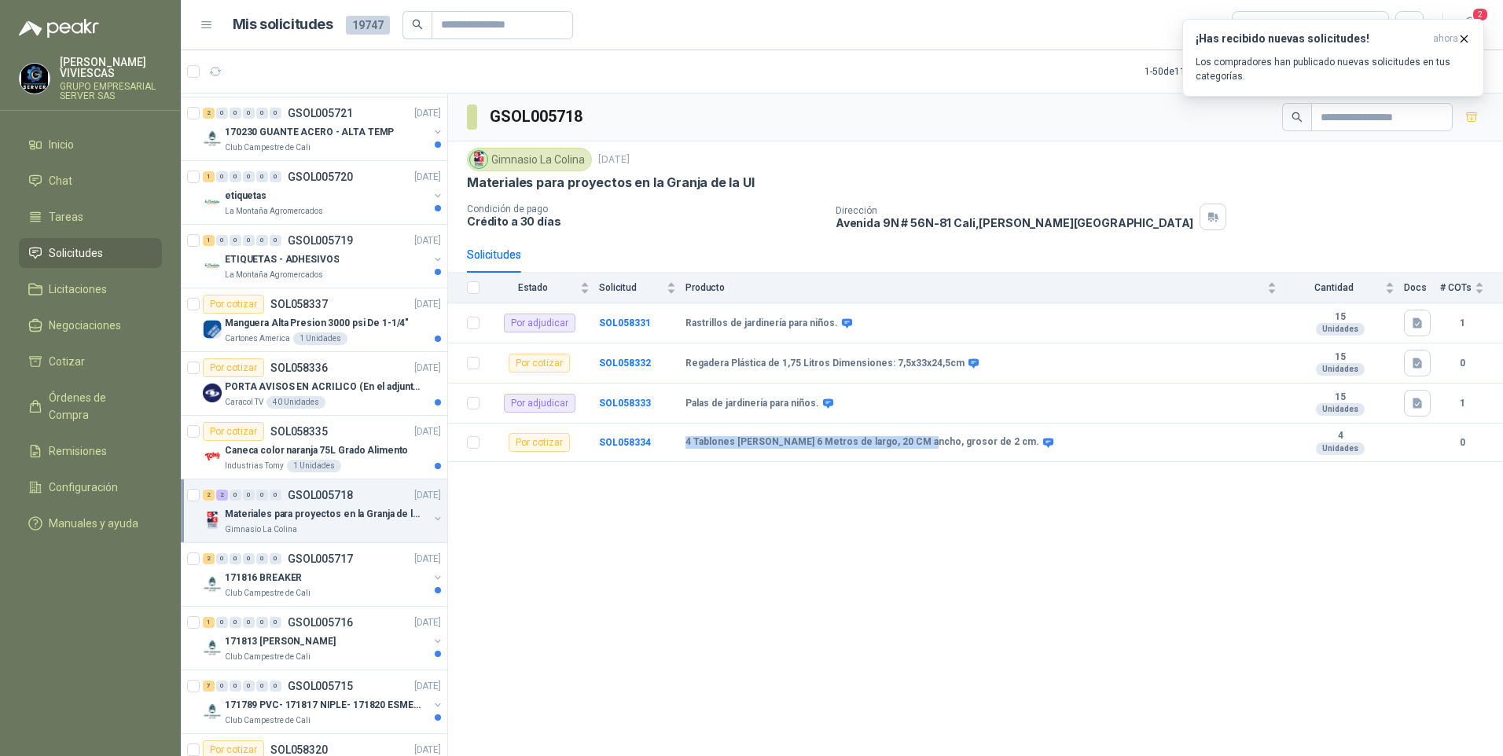
drag, startPoint x: 681, startPoint y: 443, endPoint x: 868, endPoint y: 445, distance: 187.0
click at [868, 445] on tr "Por cotizar SOL058334 4 Tablones de pino 6 Metros de largo, 20 CM ancho, grosor…" at bounding box center [975, 443] width 1055 height 39
click at [706, 443] on b "4 Tablones de pino 6 Metros de largo, 20 CM ancho, grosor de 2 cm." at bounding box center [862, 442] width 354 height 13
click at [685, 443] on b "4 Tablones de pino 6 Metros de largo, 20 CM ancho, grosor de 2 cm." at bounding box center [862, 442] width 354 height 13
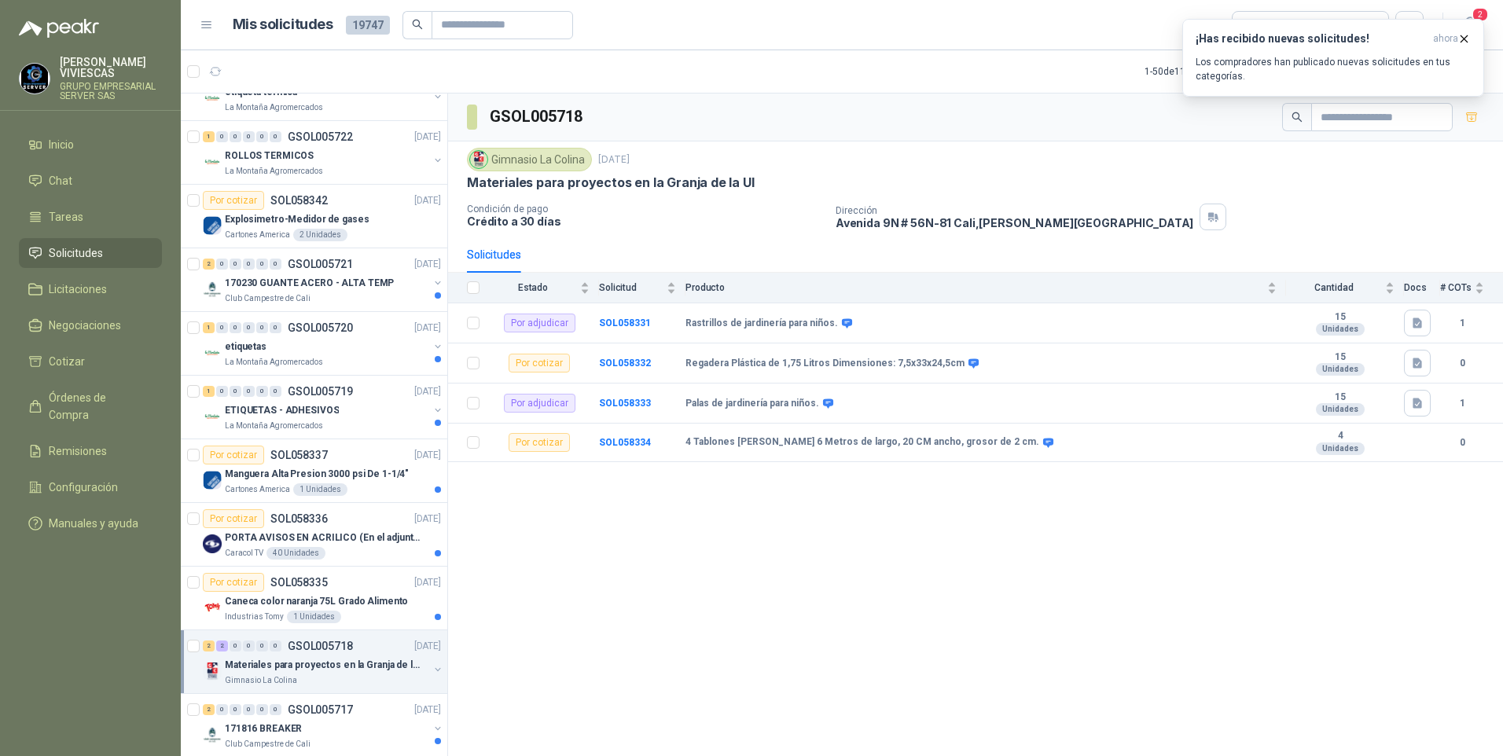
scroll to position [393, 0]
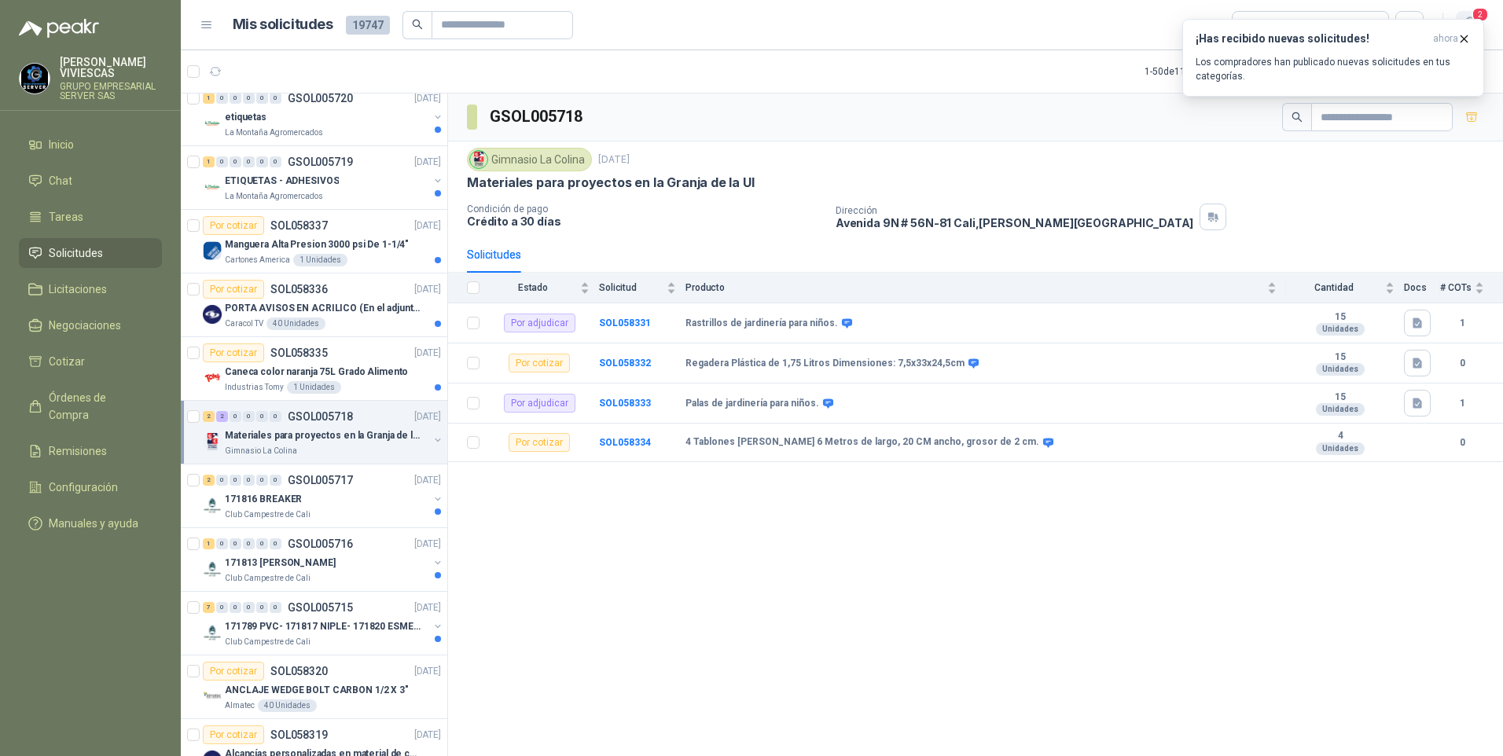
click at [1476, 8] on span "2" at bounding box center [1479, 14] width 17 height 15
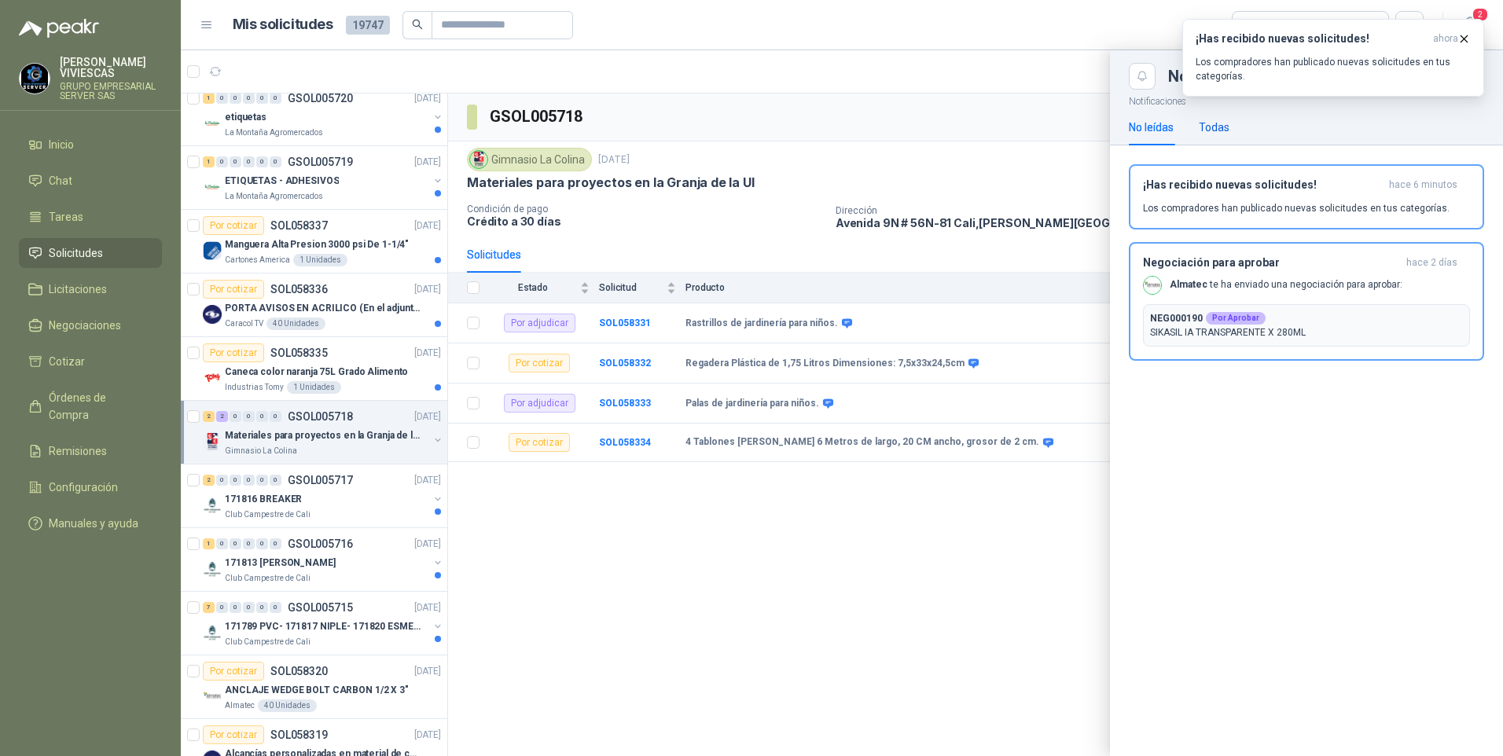
click at [1216, 123] on div "Todas" at bounding box center [1213, 127] width 31 height 17
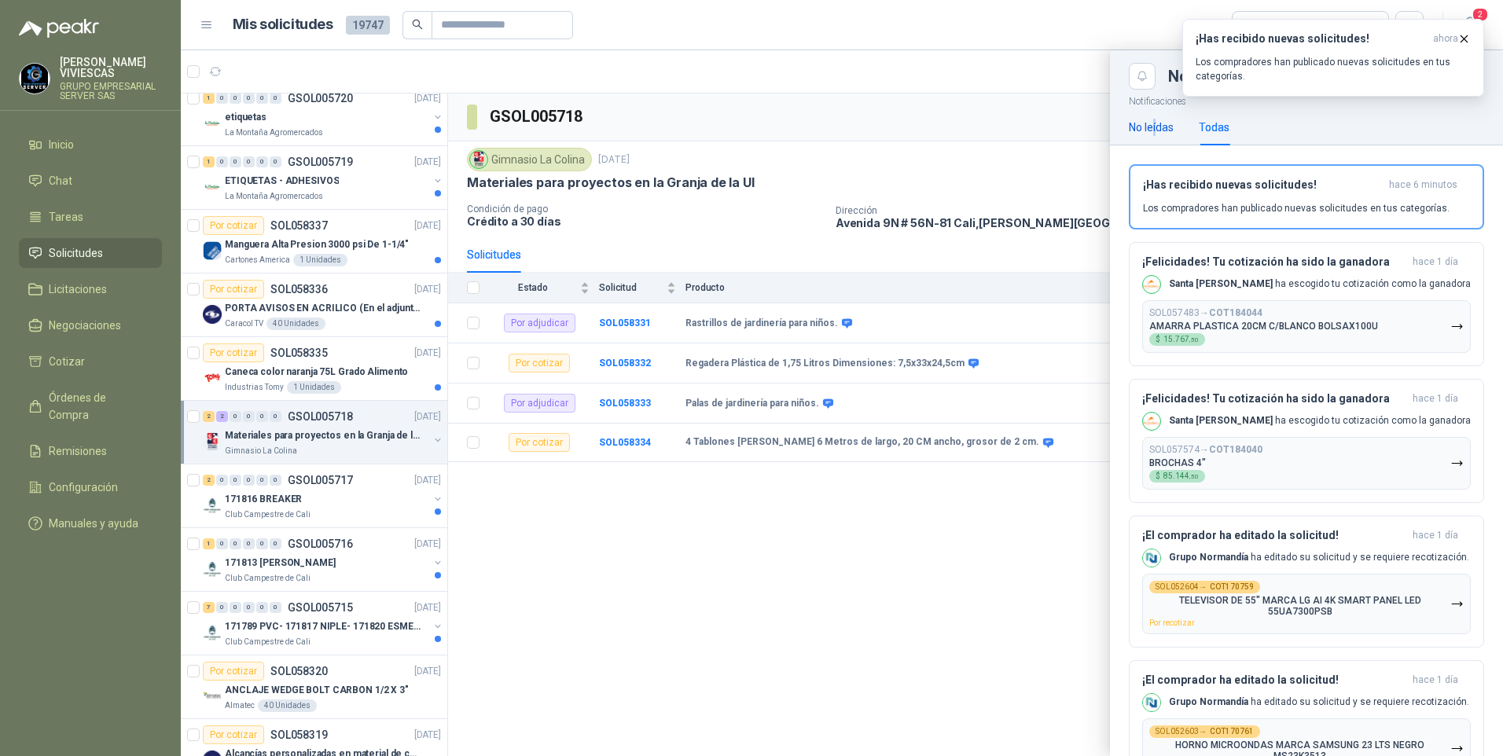
click at [1154, 123] on div "No leídas" at bounding box center [1150, 127] width 45 height 17
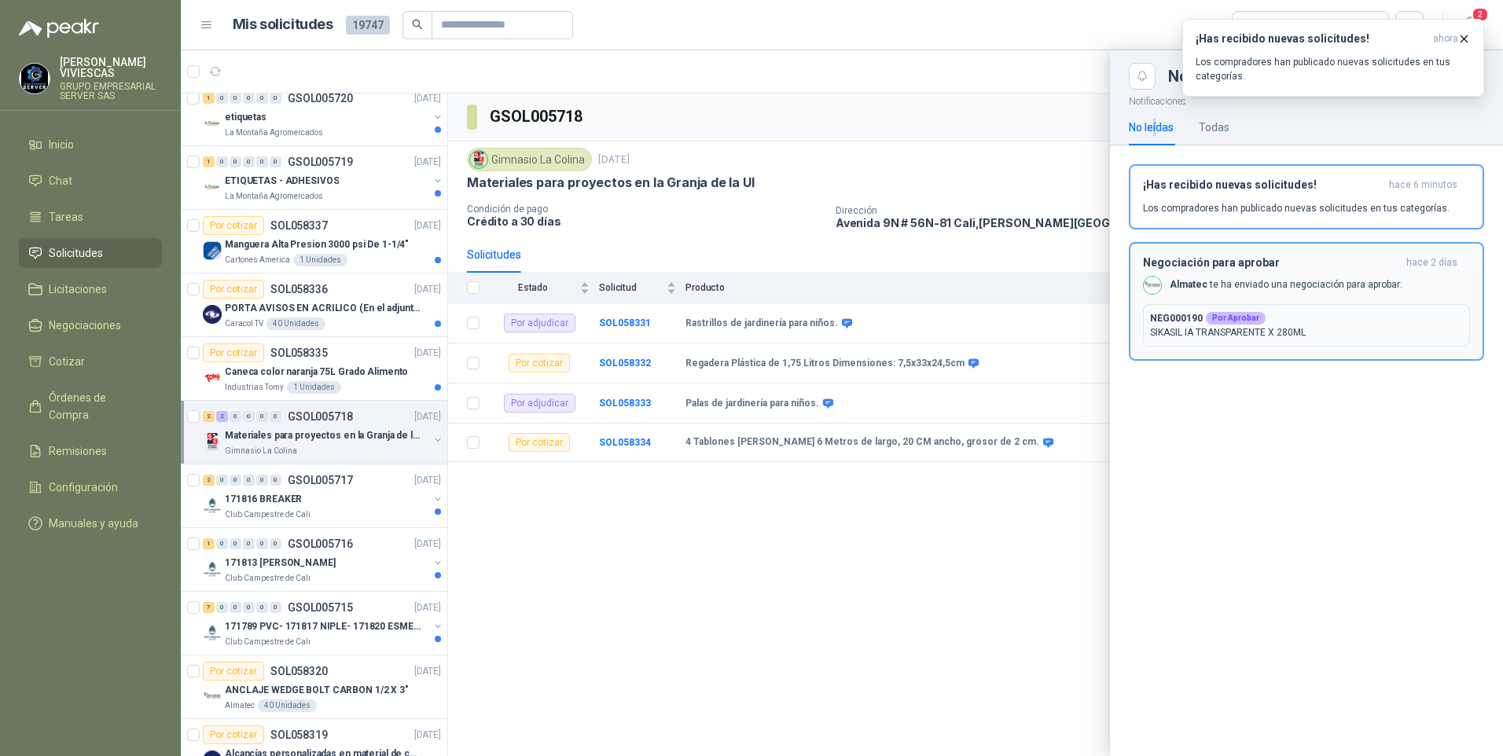
click at [1242, 322] on div "Por Aprobar" at bounding box center [1235, 318] width 60 height 13
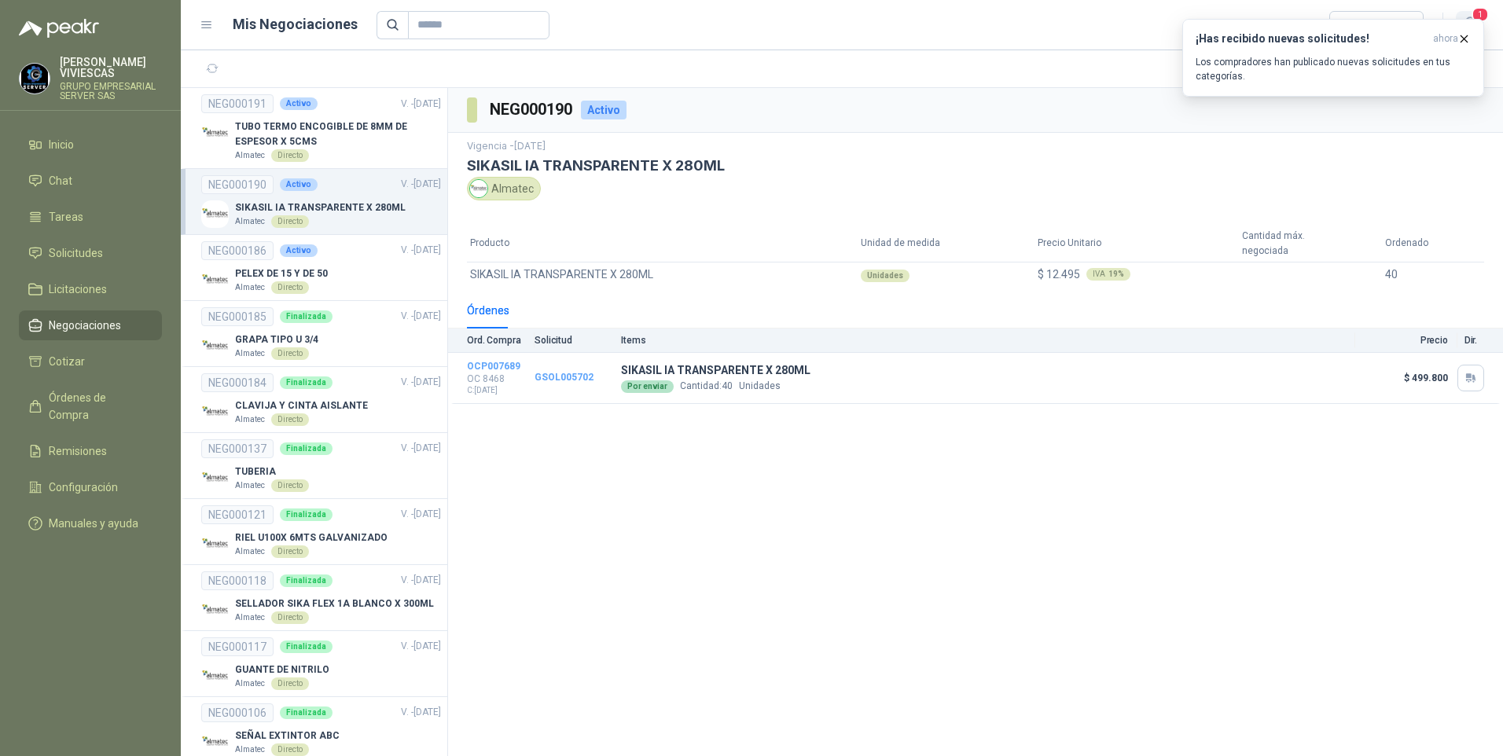
click at [1482, 14] on span "1" at bounding box center [1479, 14] width 17 height 15
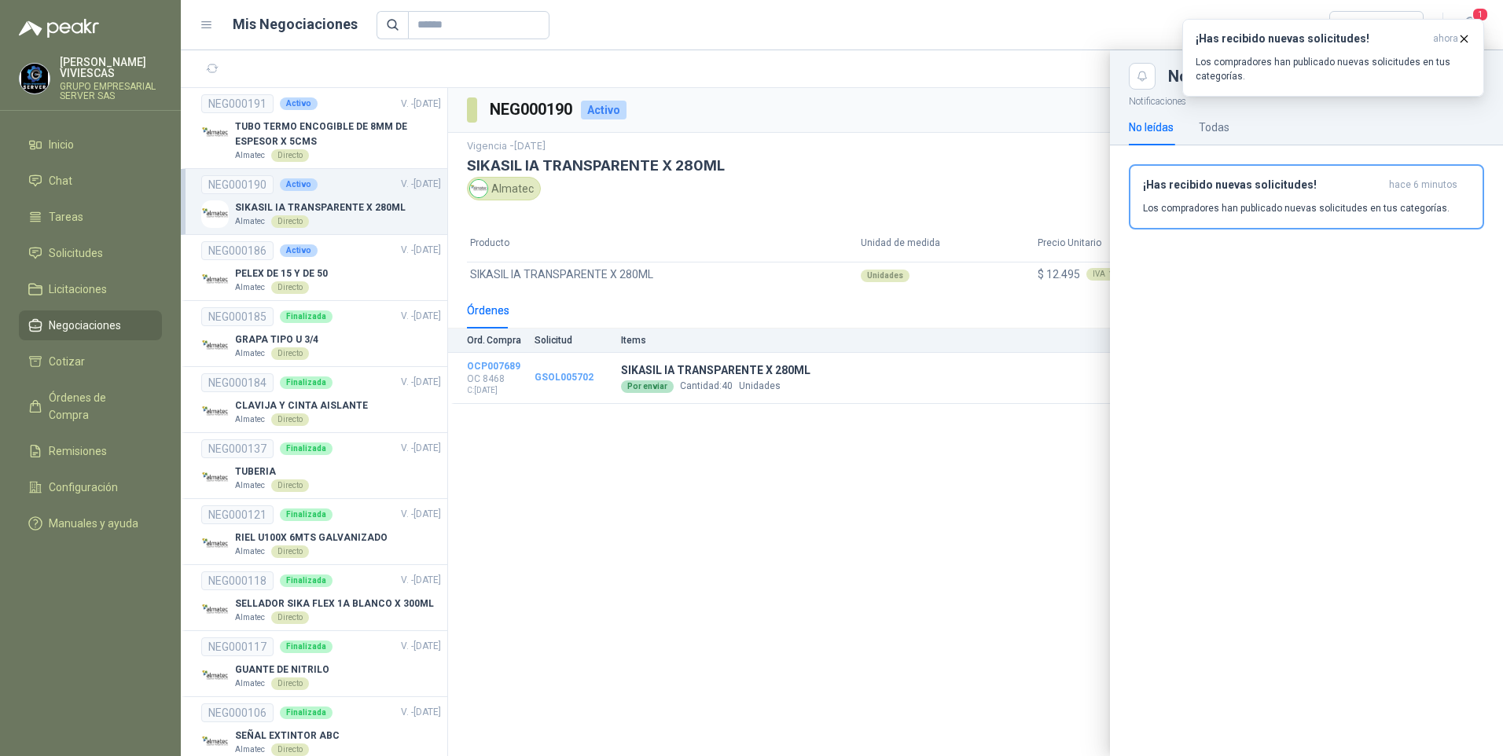
click at [632, 586] on div at bounding box center [842, 403] width 1322 height 706
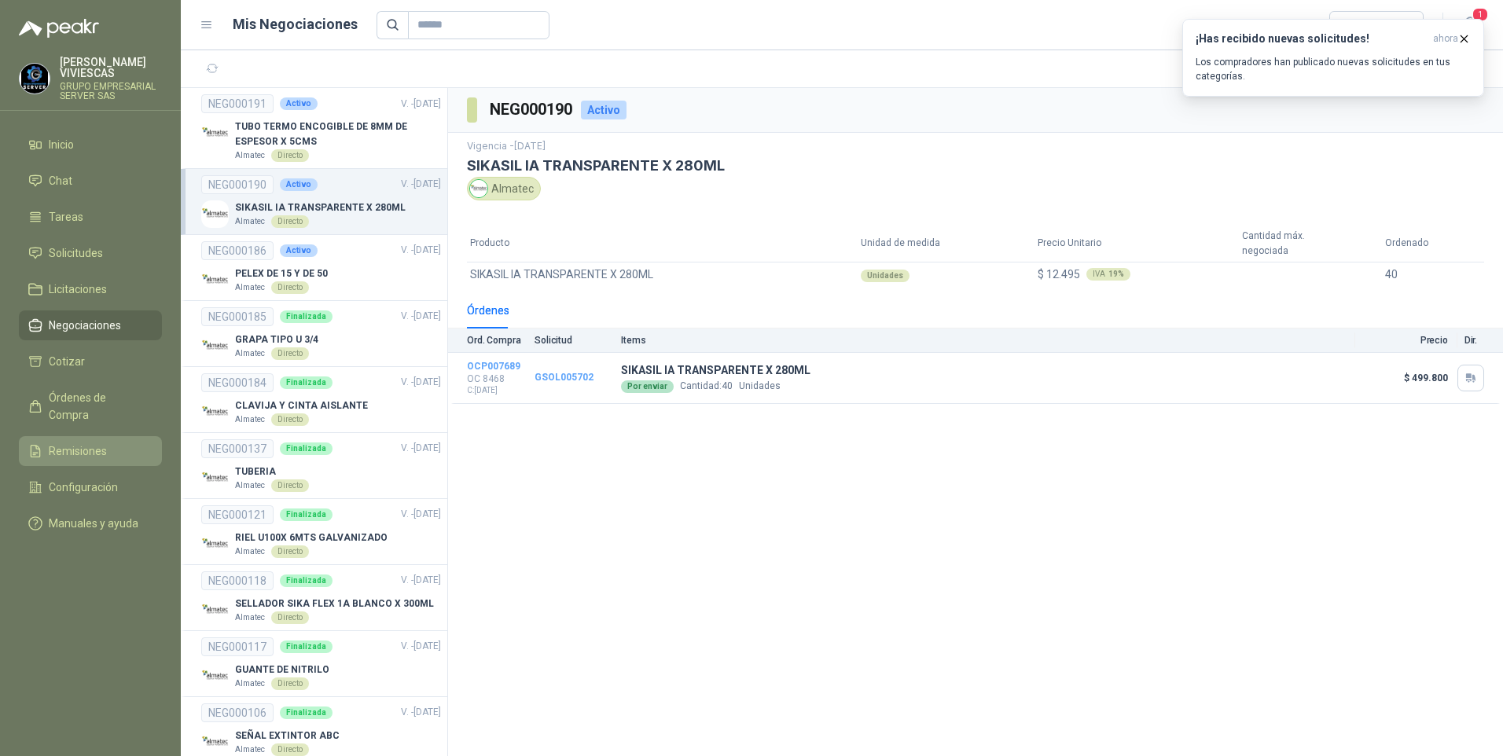
click at [66, 442] on span "Remisiones" at bounding box center [78, 450] width 58 height 17
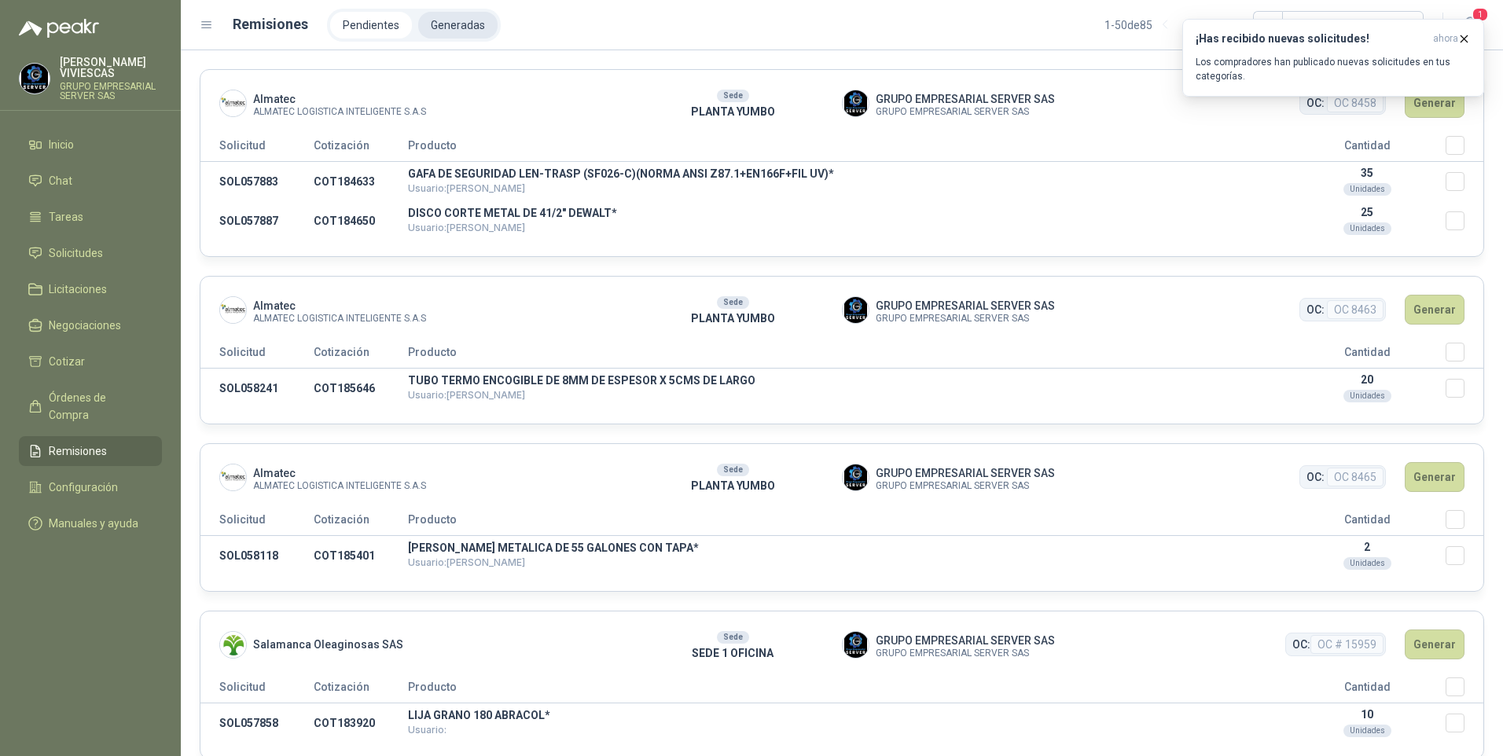
click at [447, 26] on li "Generadas" at bounding box center [457, 25] width 79 height 27
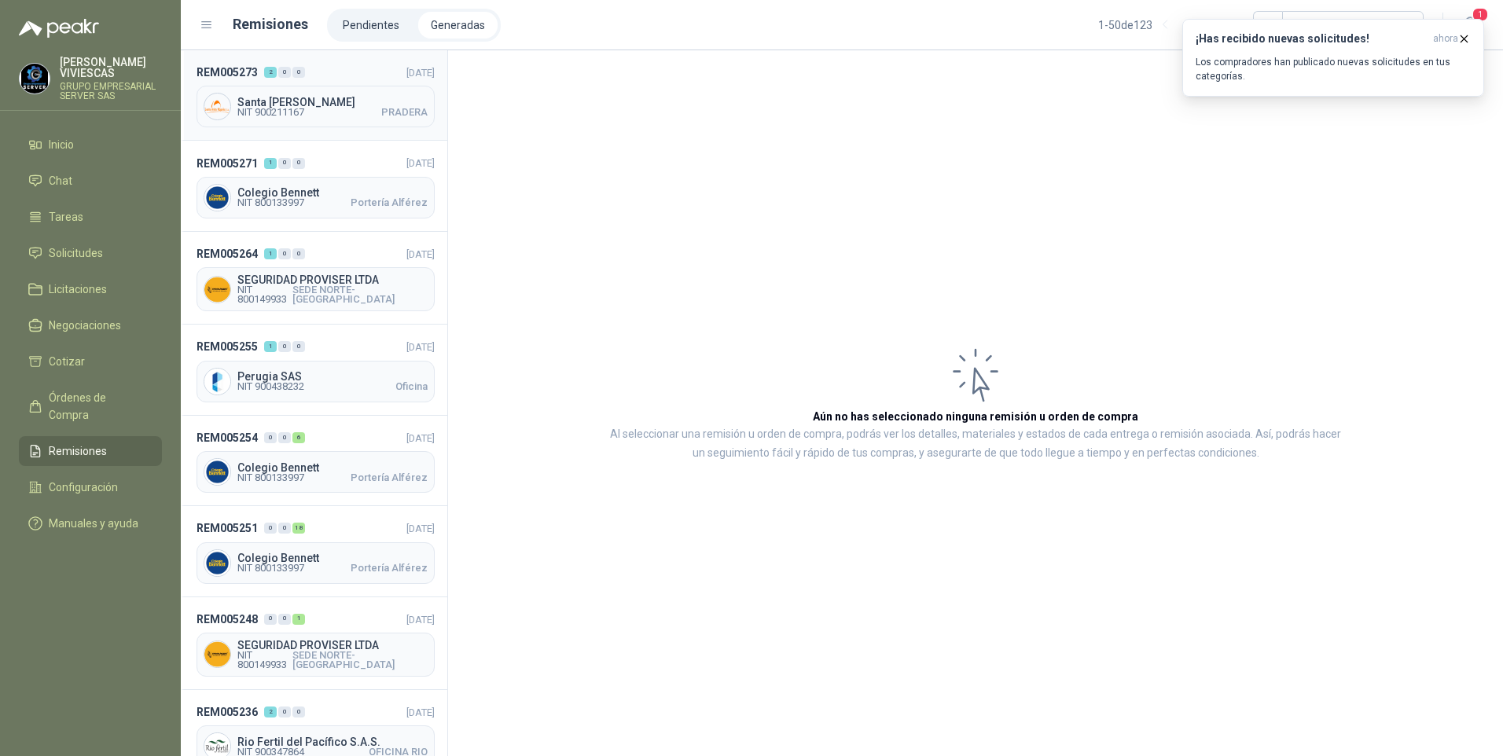
click at [270, 99] on span "Santa Anita Napoles" at bounding box center [332, 102] width 190 height 11
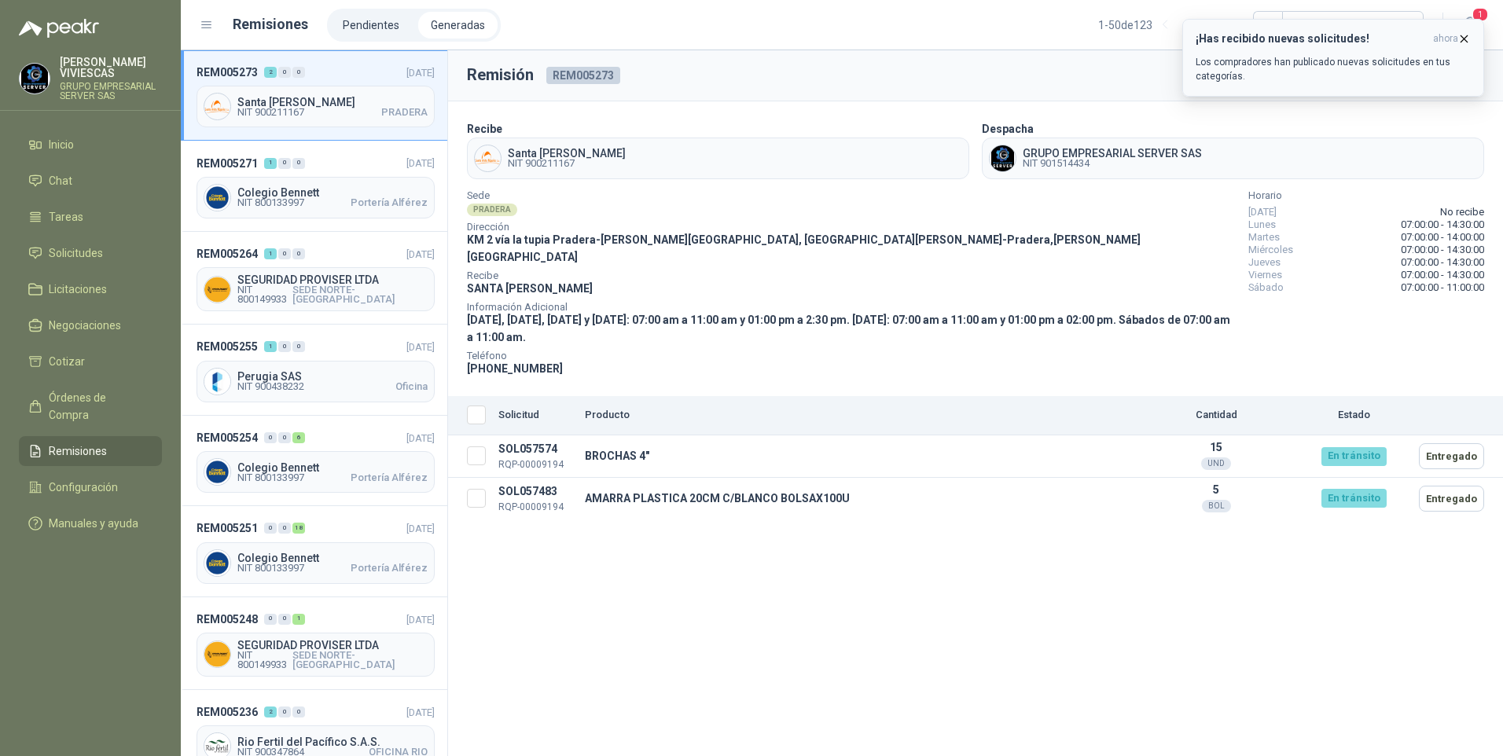
click at [1461, 38] on icon "button" at bounding box center [1463, 38] width 13 height 13
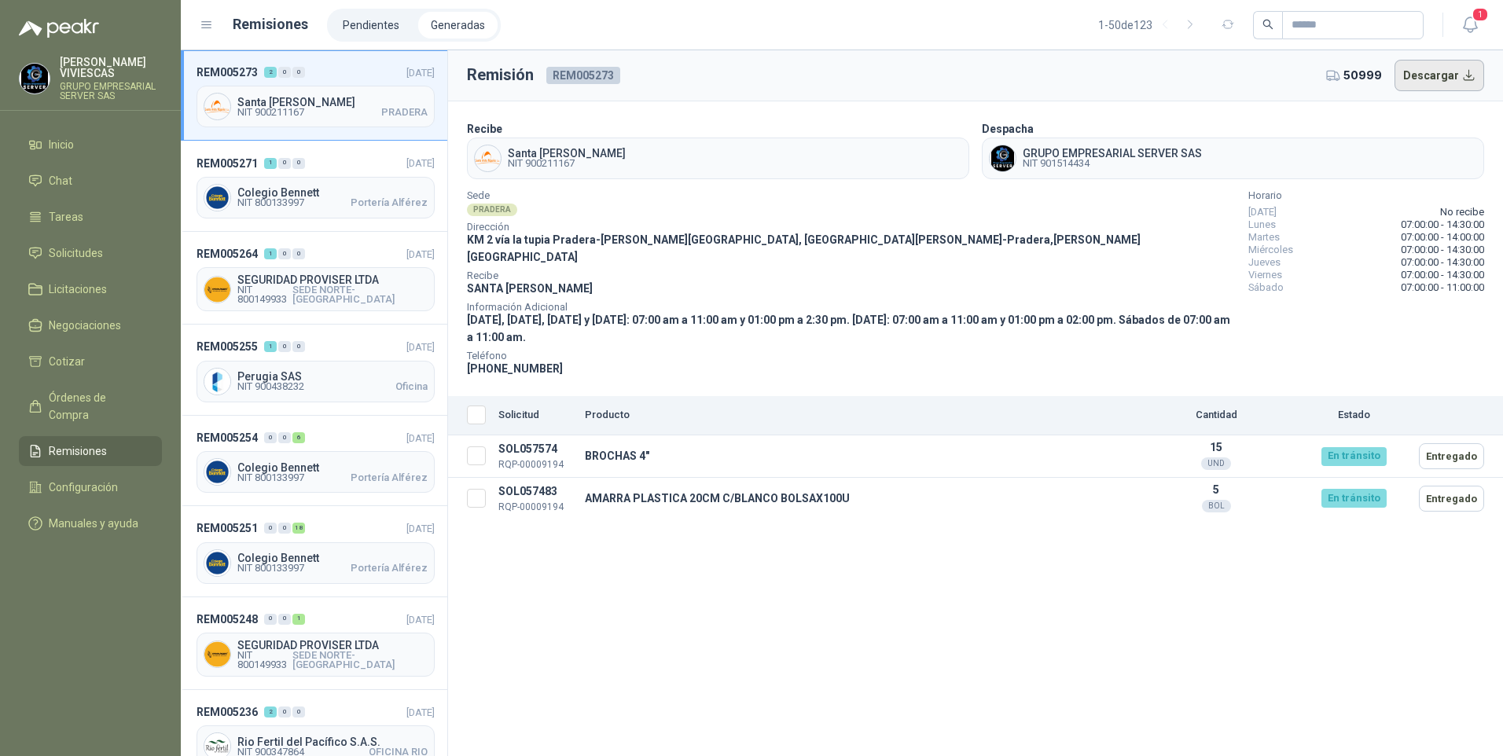
click at [1445, 85] on button "Descargar" at bounding box center [1439, 75] width 90 height 31
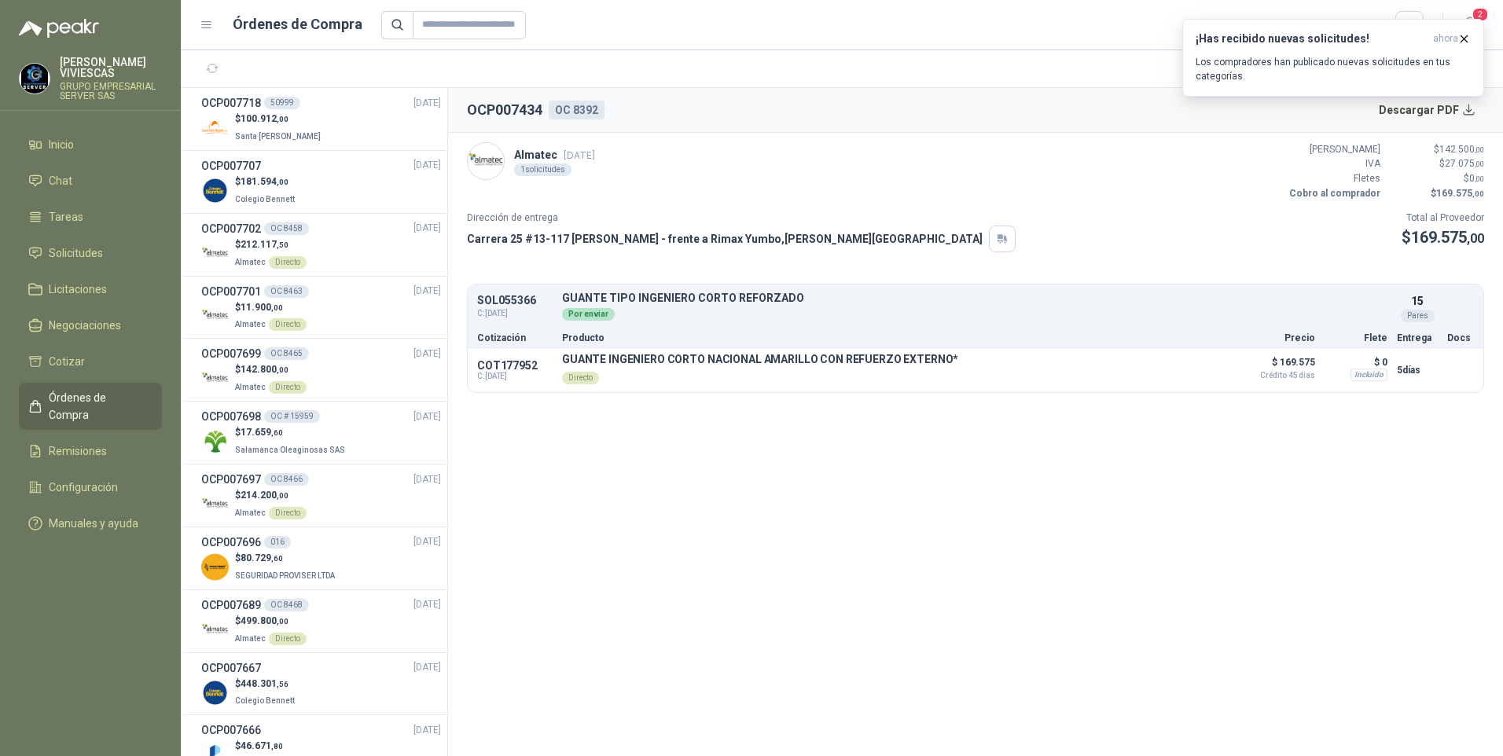
scroll to position [1415, 0]
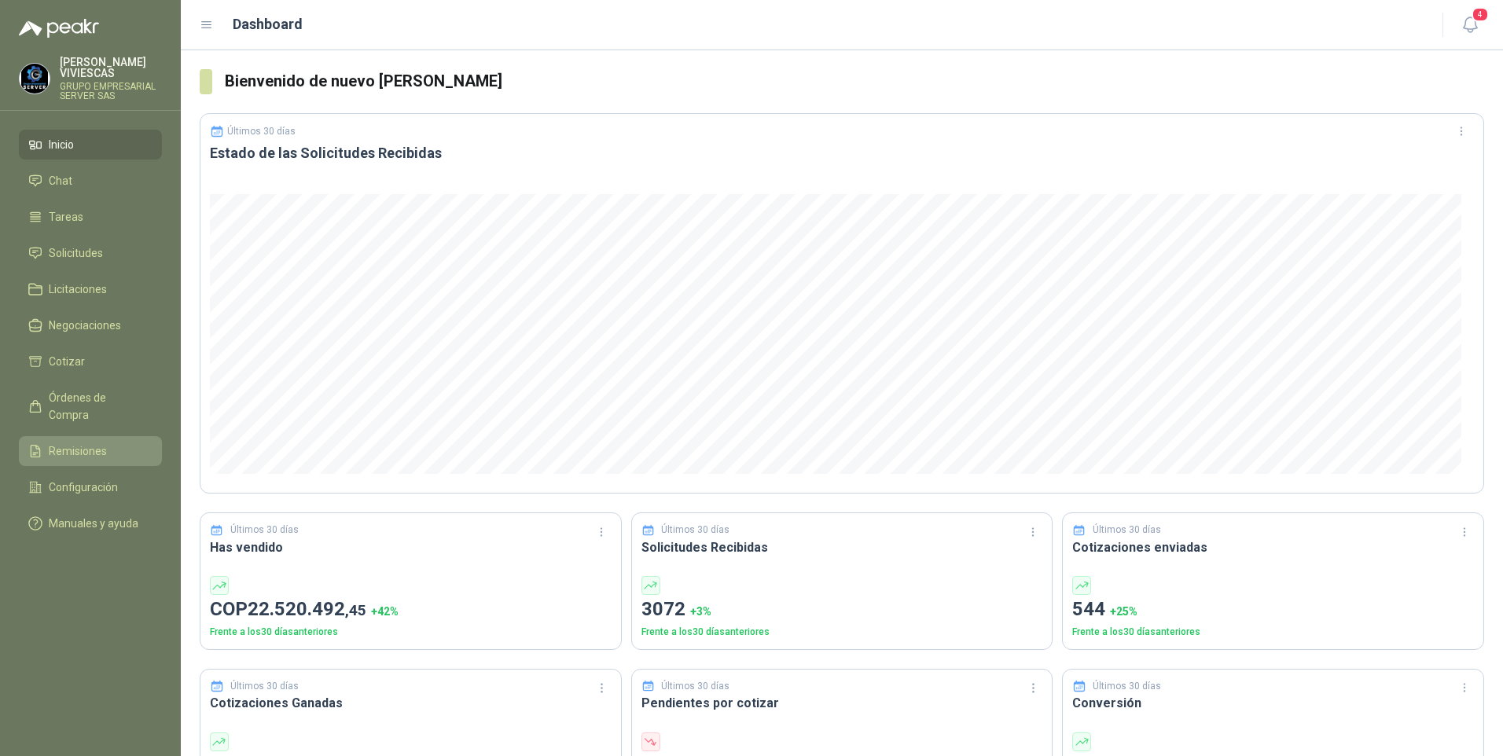
click at [84, 442] on span "Remisiones" at bounding box center [78, 450] width 58 height 17
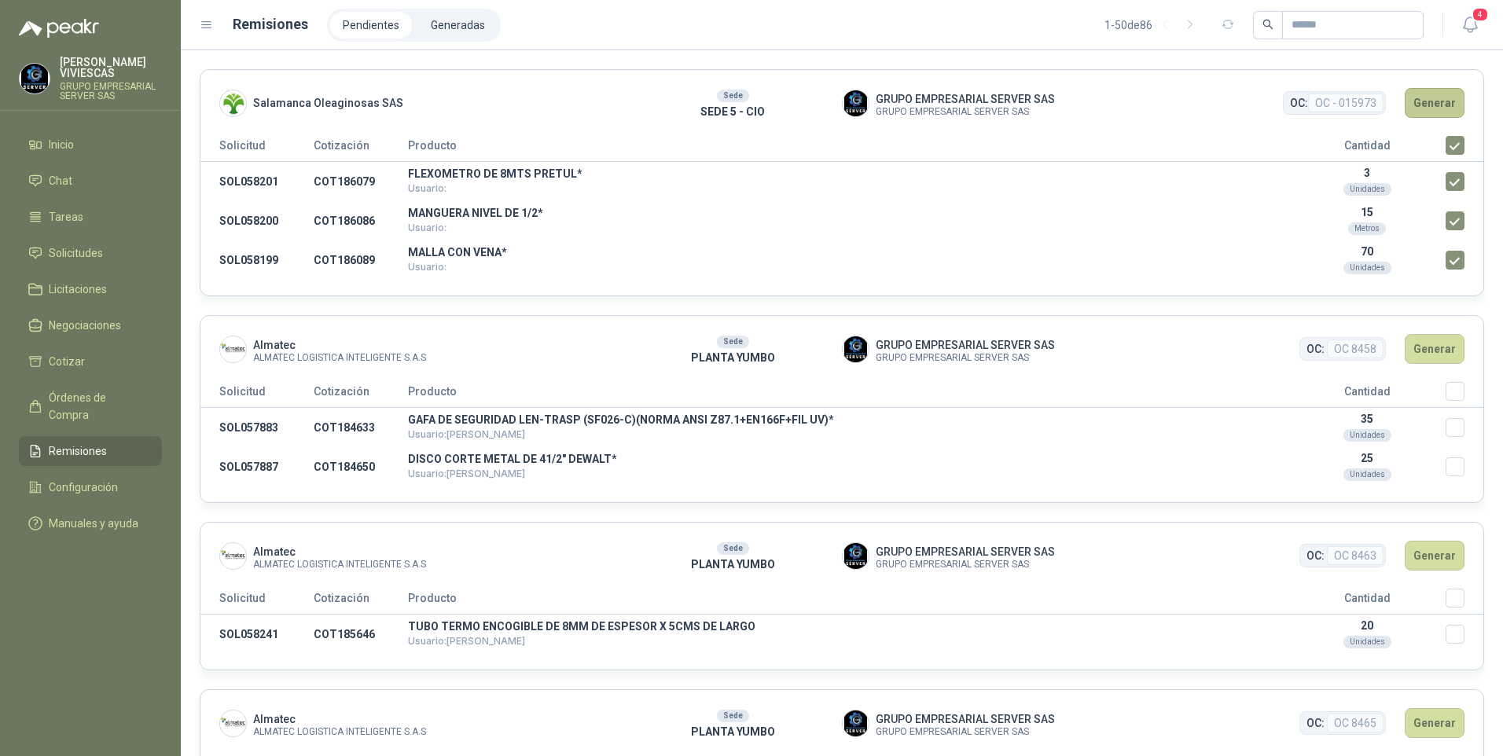
click at [1419, 111] on button "Generar" at bounding box center [1434, 103] width 60 height 30
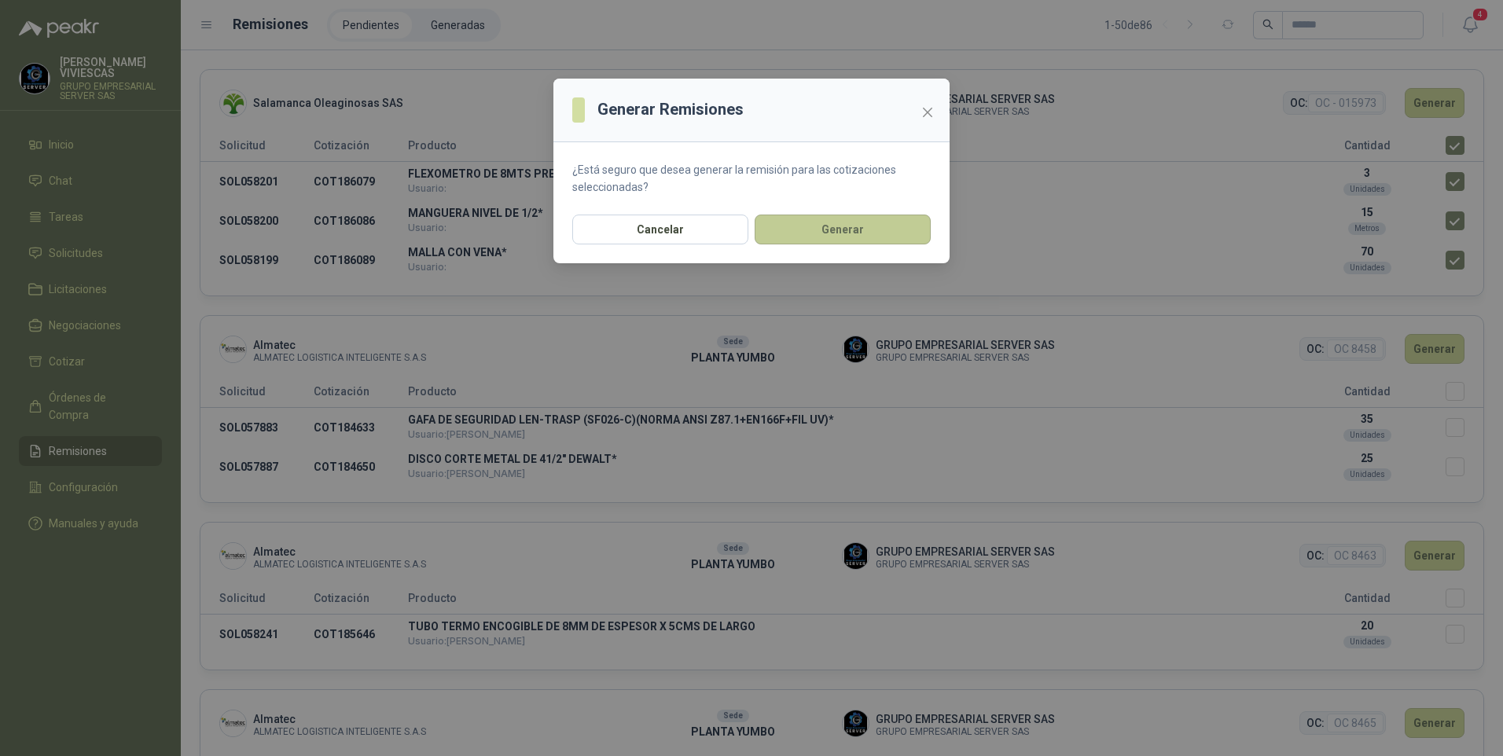
click at [855, 220] on button "Generar" at bounding box center [842, 230] width 176 height 30
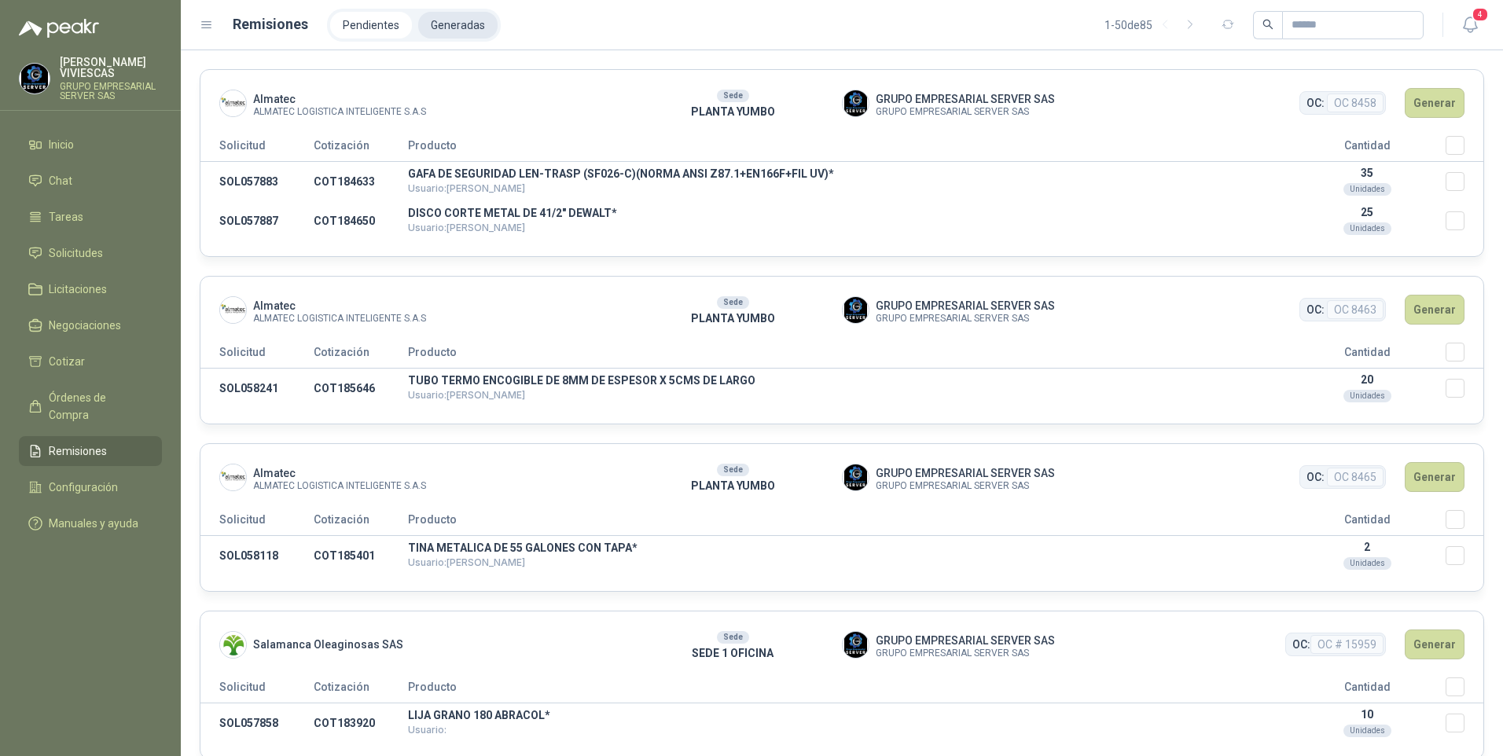
click at [453, 24] on li "Generadas" at bounding box center [457, 25] width 79 height 27
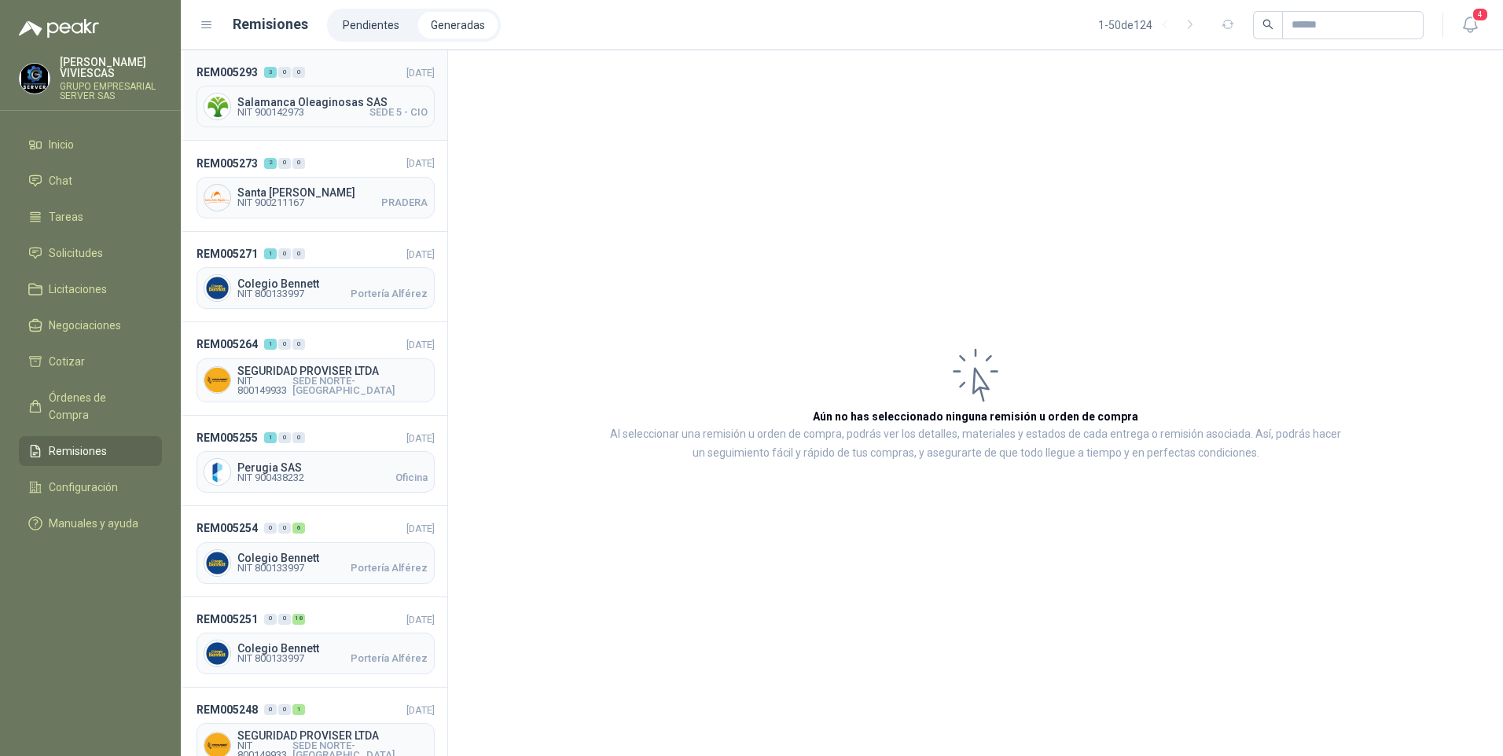
click at [240, 100] on span "Salamanca Oleaginosas SAS" at bounding box center [332, 102] width 190 height 11
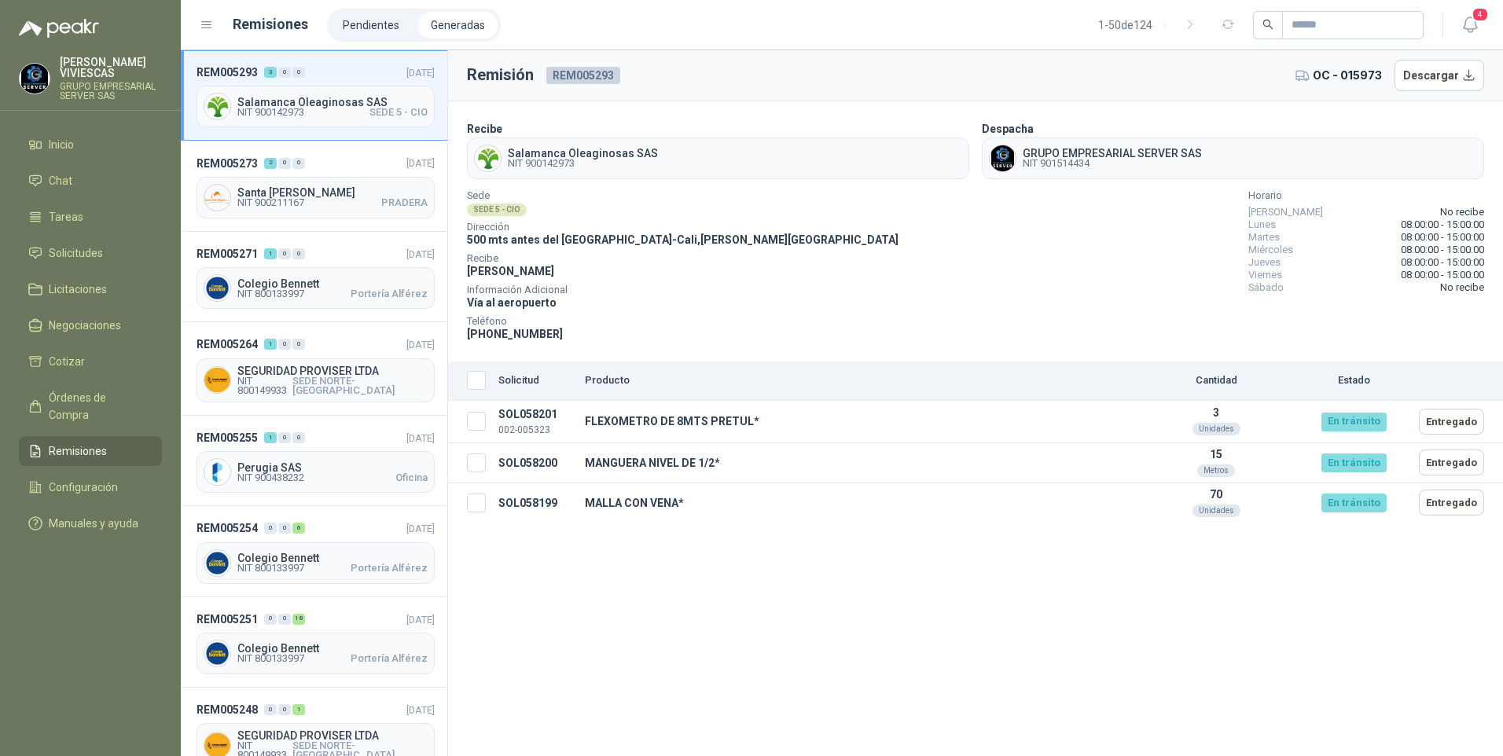
drag, startPoint x: 1433, startPoint y: 74, endPoint x: 1340, endPoint y: 116, distance: 101.7
click at [1433, 72] on button "Descargar" at bounding box center [1439, 75] width 90 height 31
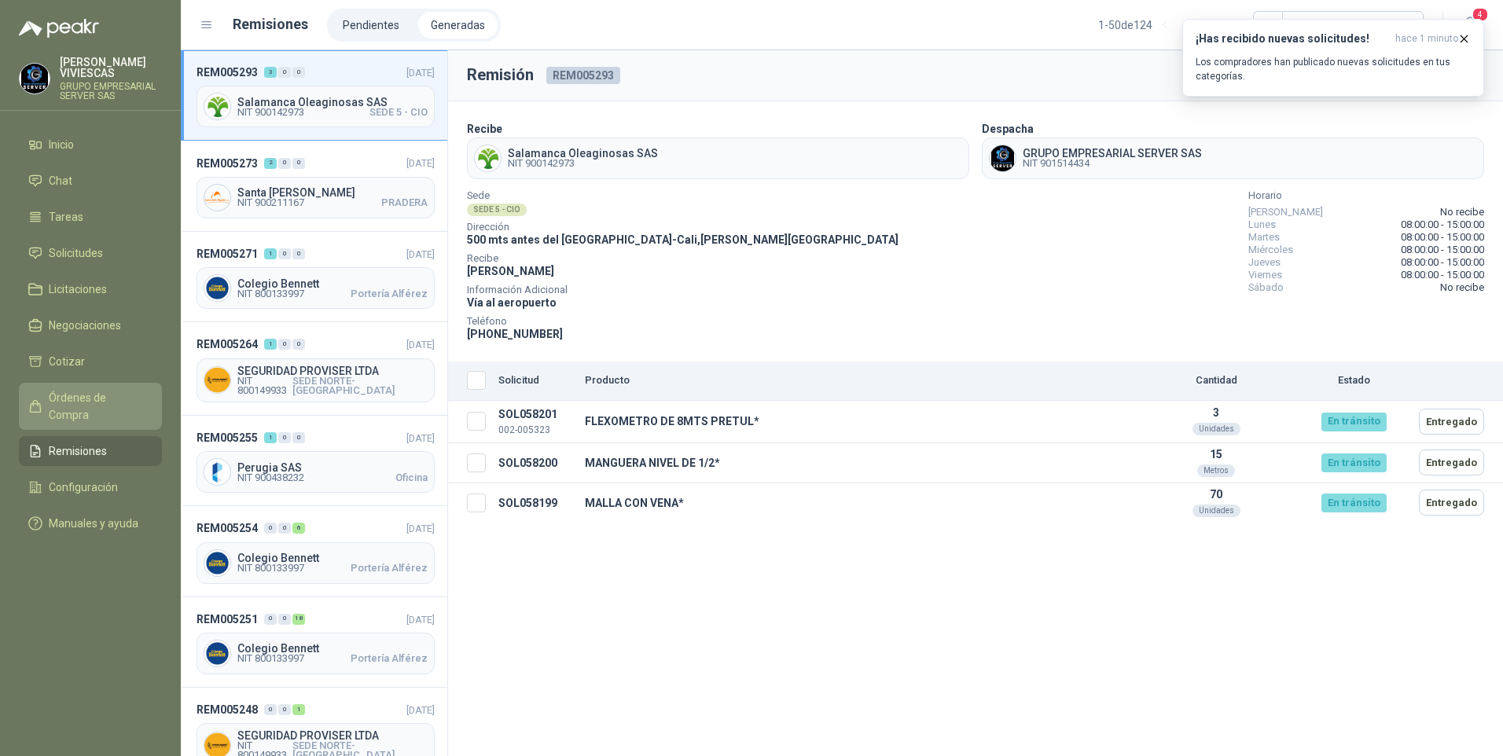
click at [89, 392] on span "Órdenes de Compra" at bounding box center [98, 406] width 98 height 35
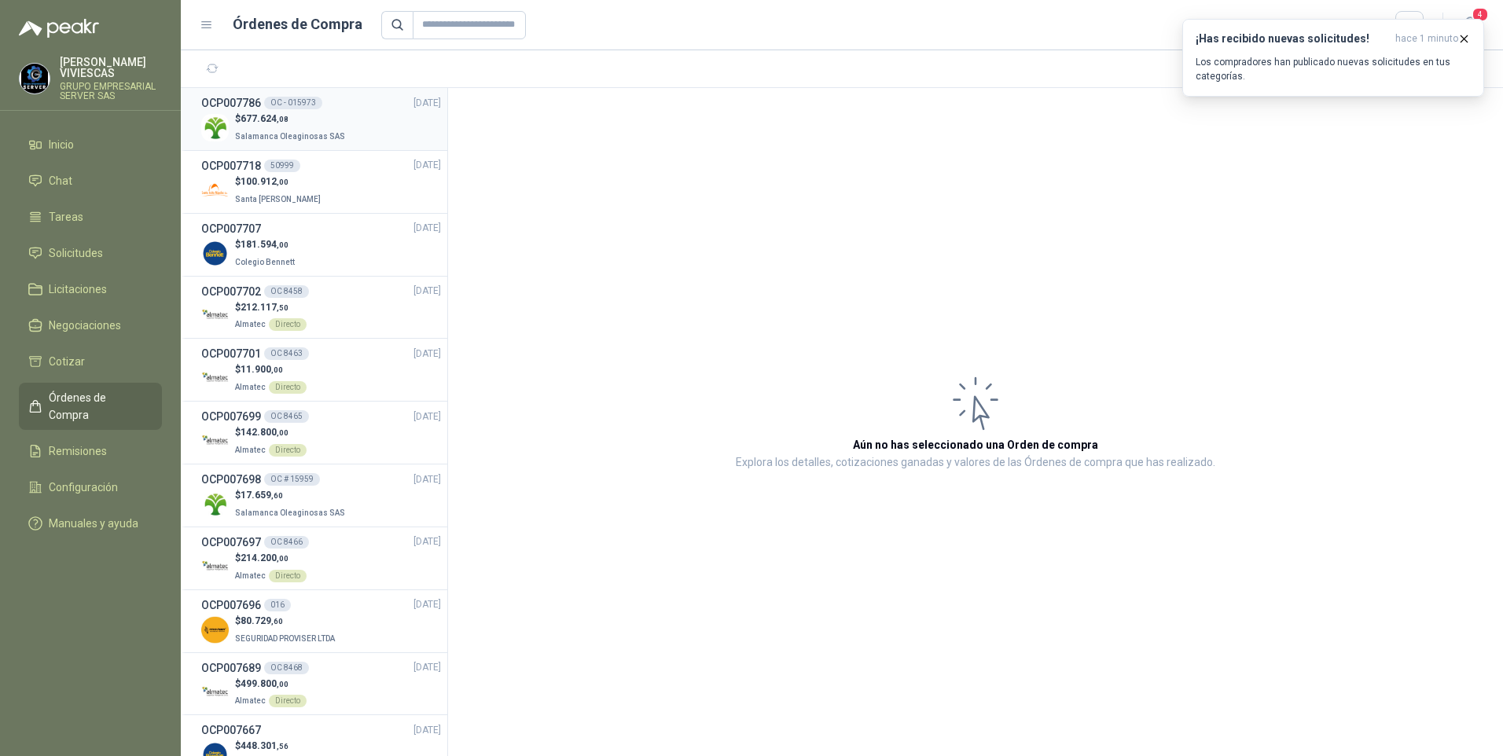
click at [310, 130] on p "Salamanca Oleaginosas SAS" at bounding box center [291, 135] width 113 height 17
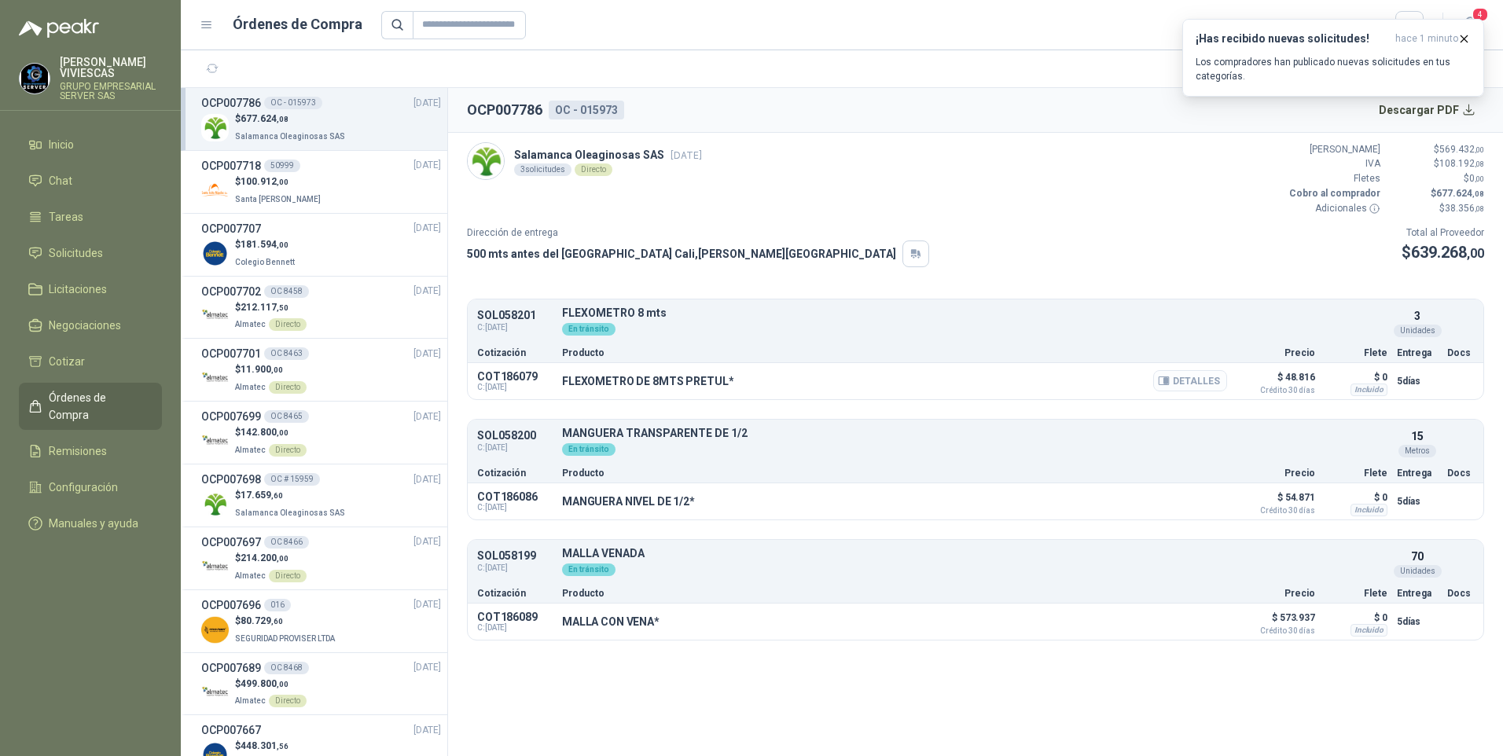
click at [1205, 382] on button "Detalles" at bounding box center [1190, 380] width 74 height 21
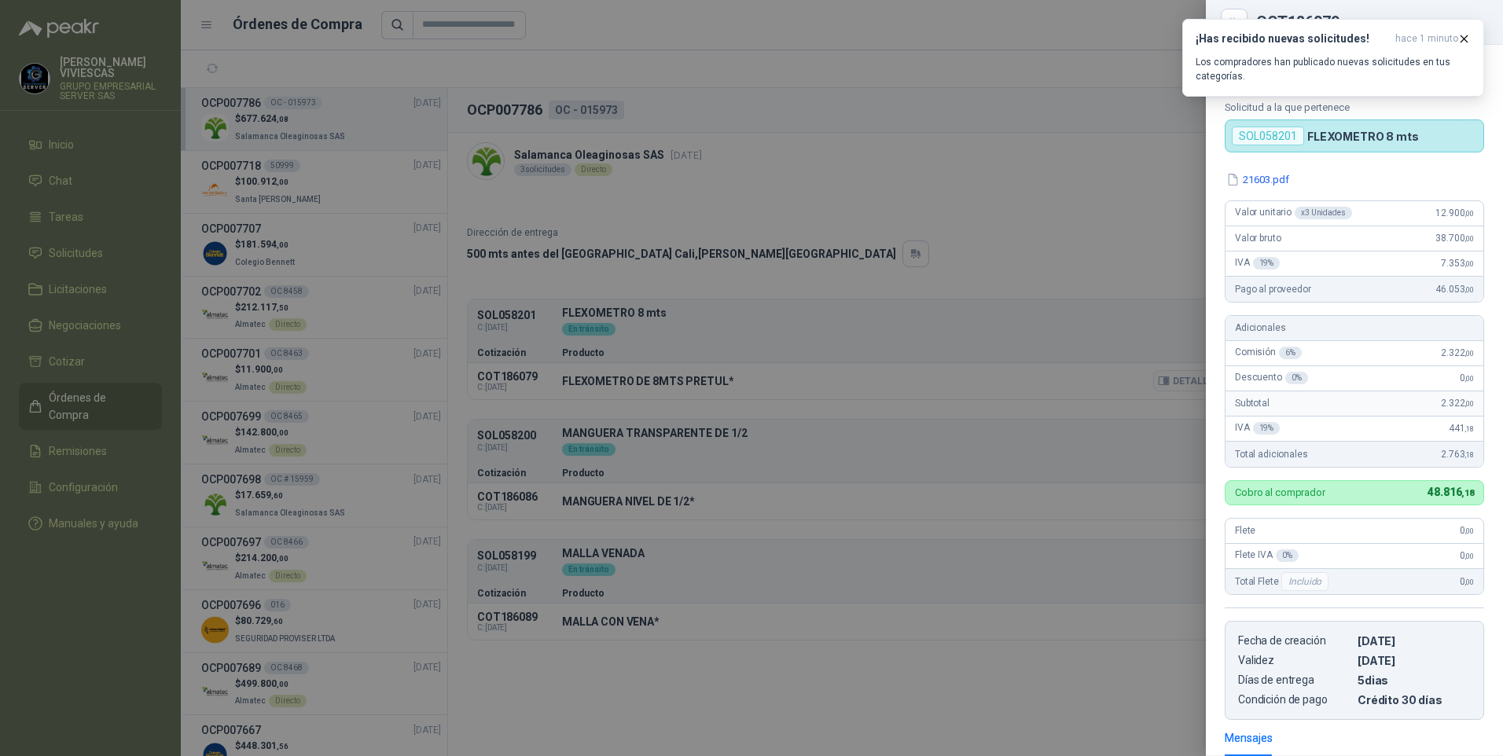
scroll to position [236, 0]
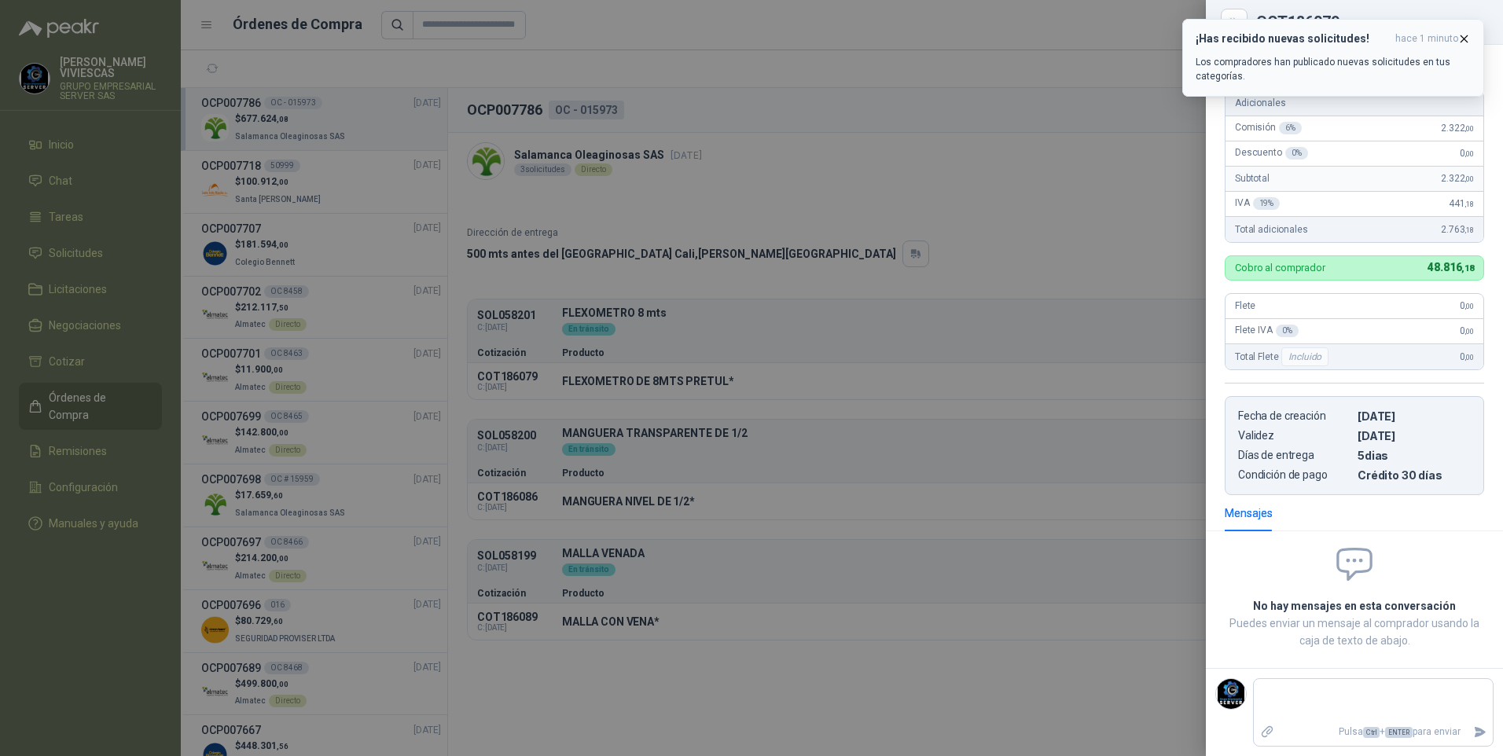
click at [1462, 38] on icon "button" at bounding box center [1464, 38] width 6 height 6
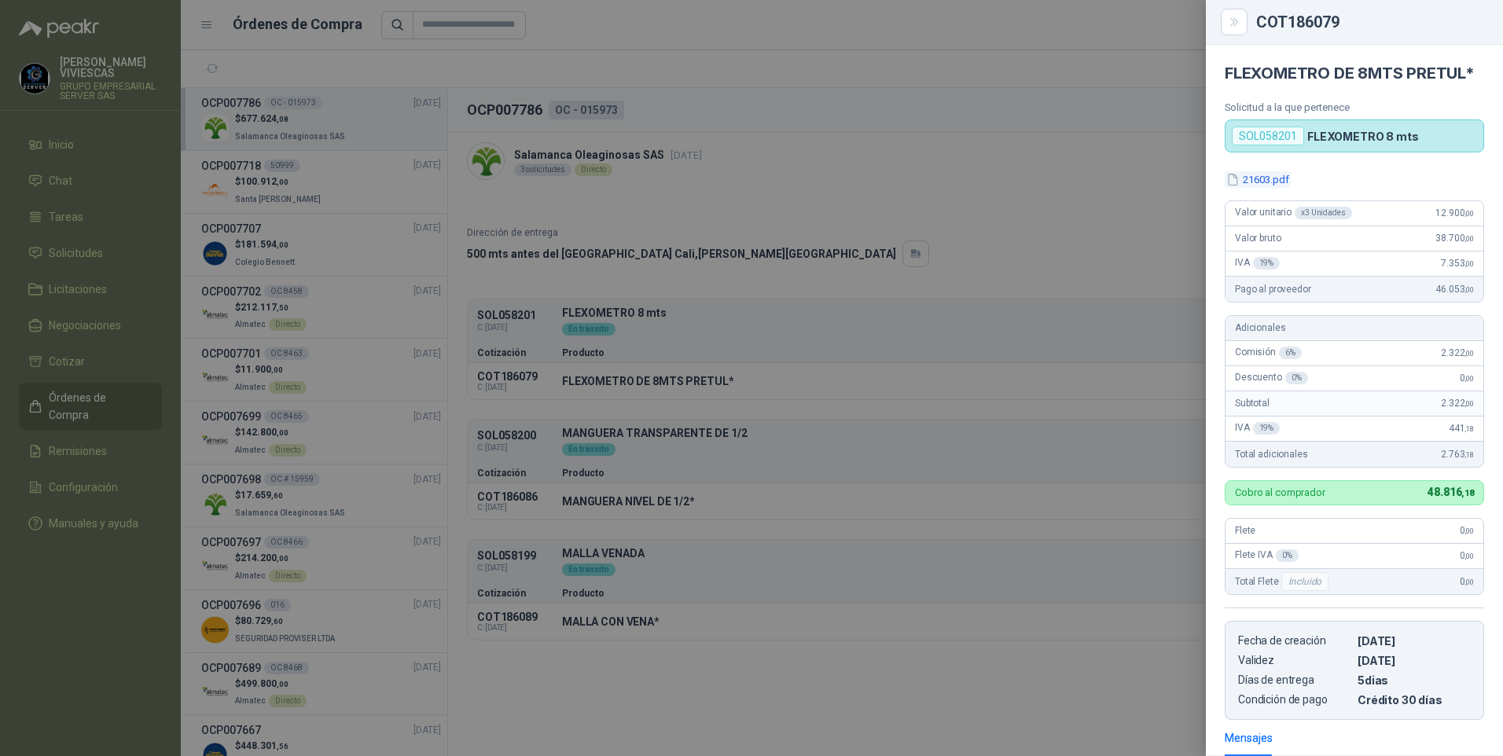
click at [1250, 188] on button "21603.pdf" at bounding box center [1257, 179] width 66 height 17
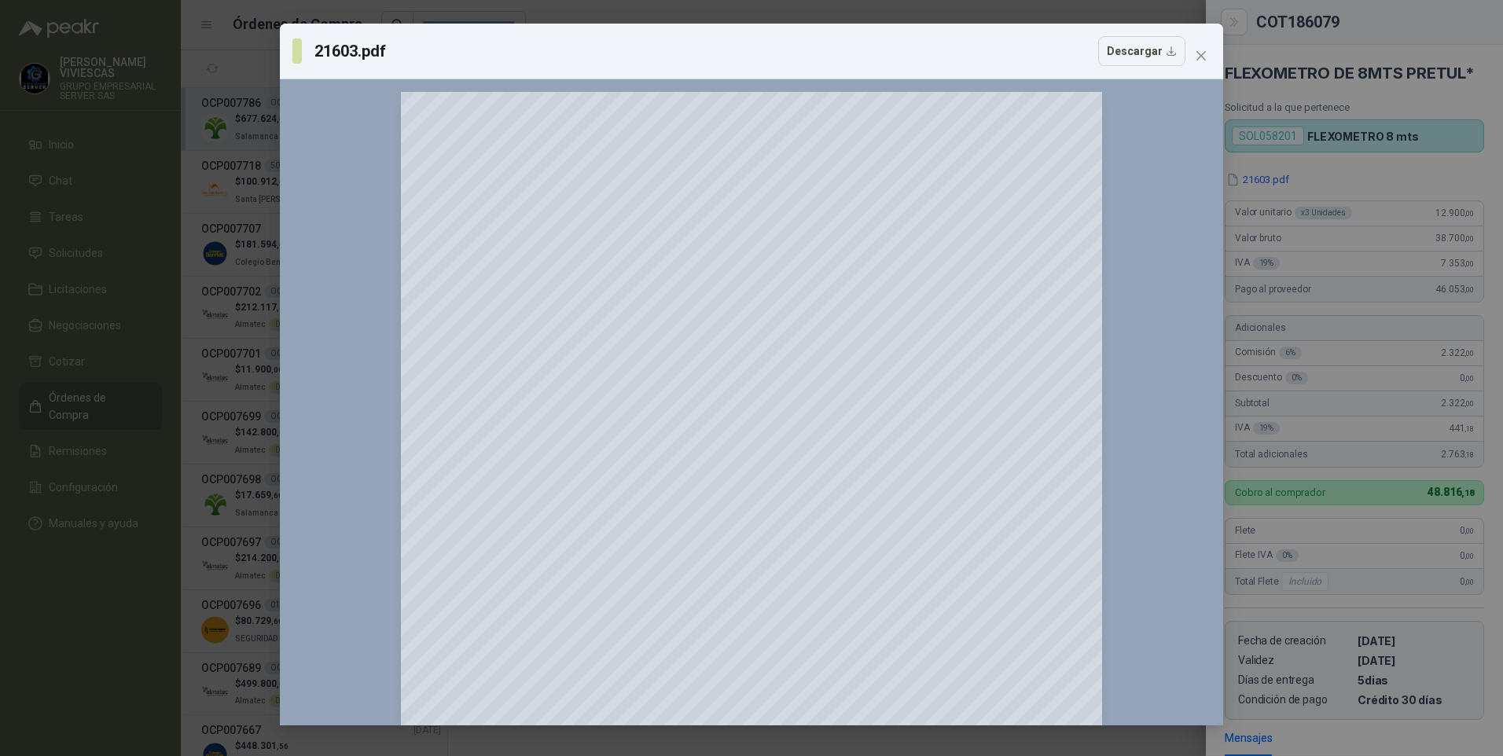
drag, startPoint x: 108, startPoint y: 581, endPoint x: 124, endPoint y: 563, distance: 23.9
click at [108, 580] on div "21603.pdf Descargar 150 %" at bounding box center [751, 378] width 1503 height 756
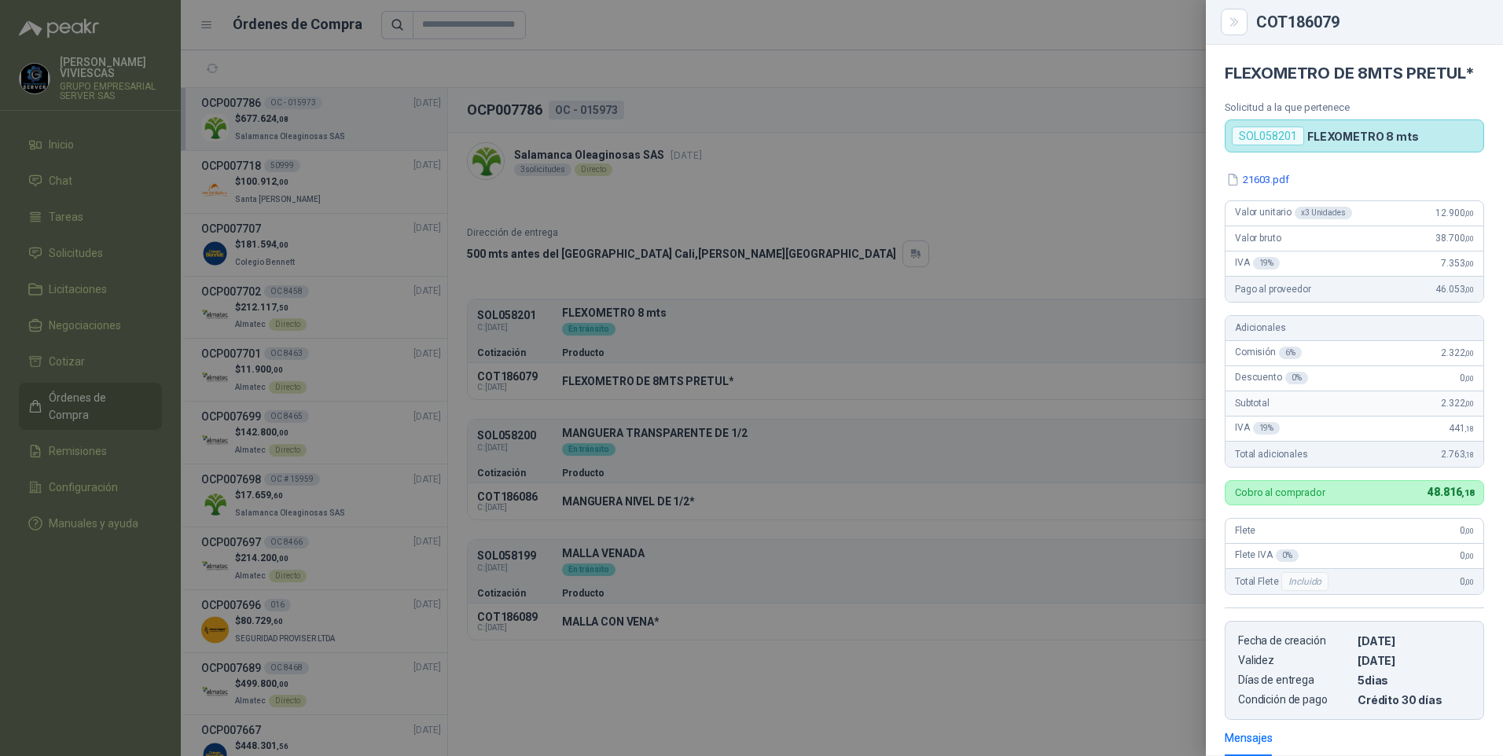
click at [941, 211] on div at bounding box center [751, 378] width 1503 height 756
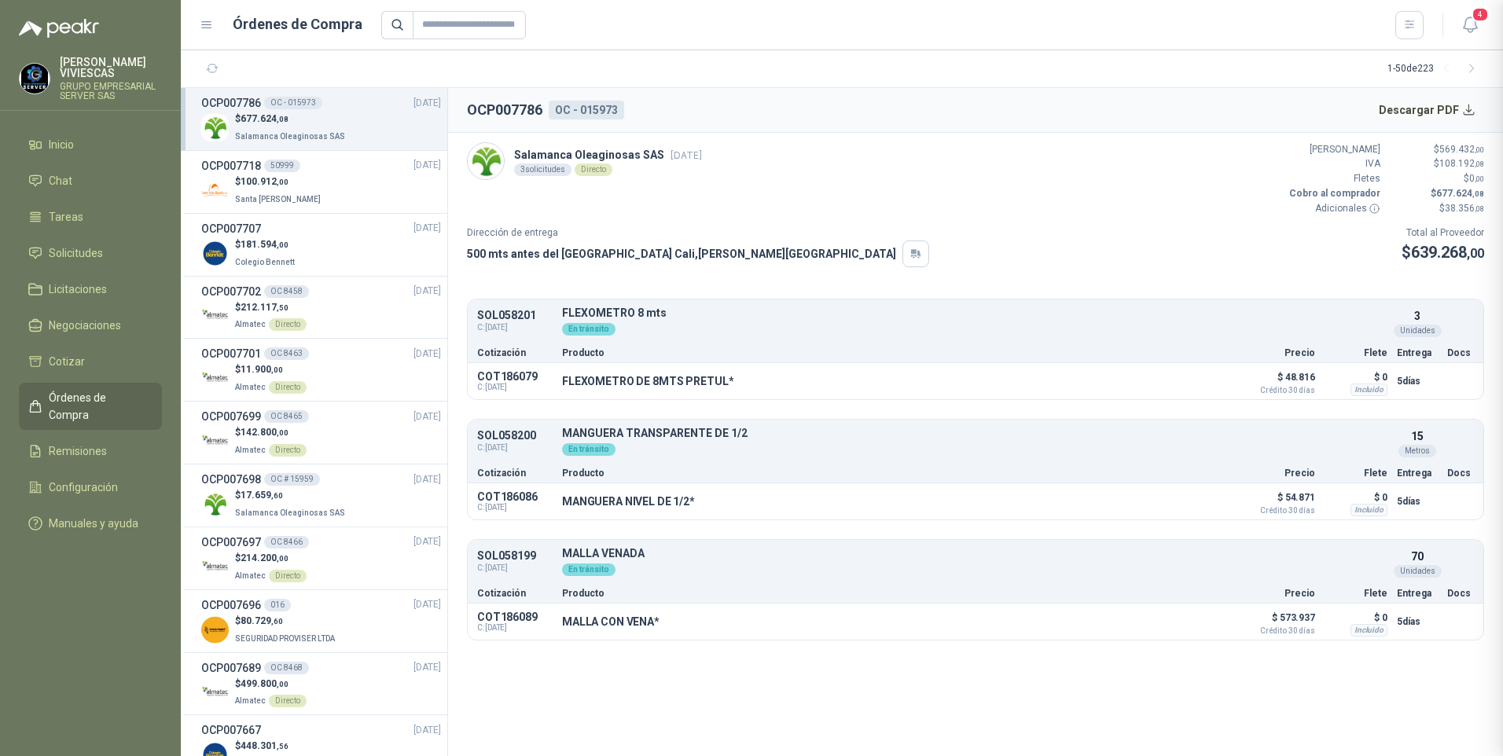
scroll to position [244, 0]
click at [68, 251] on span "Solicitudes" at bounding box center [76, 252] width 54 height 17
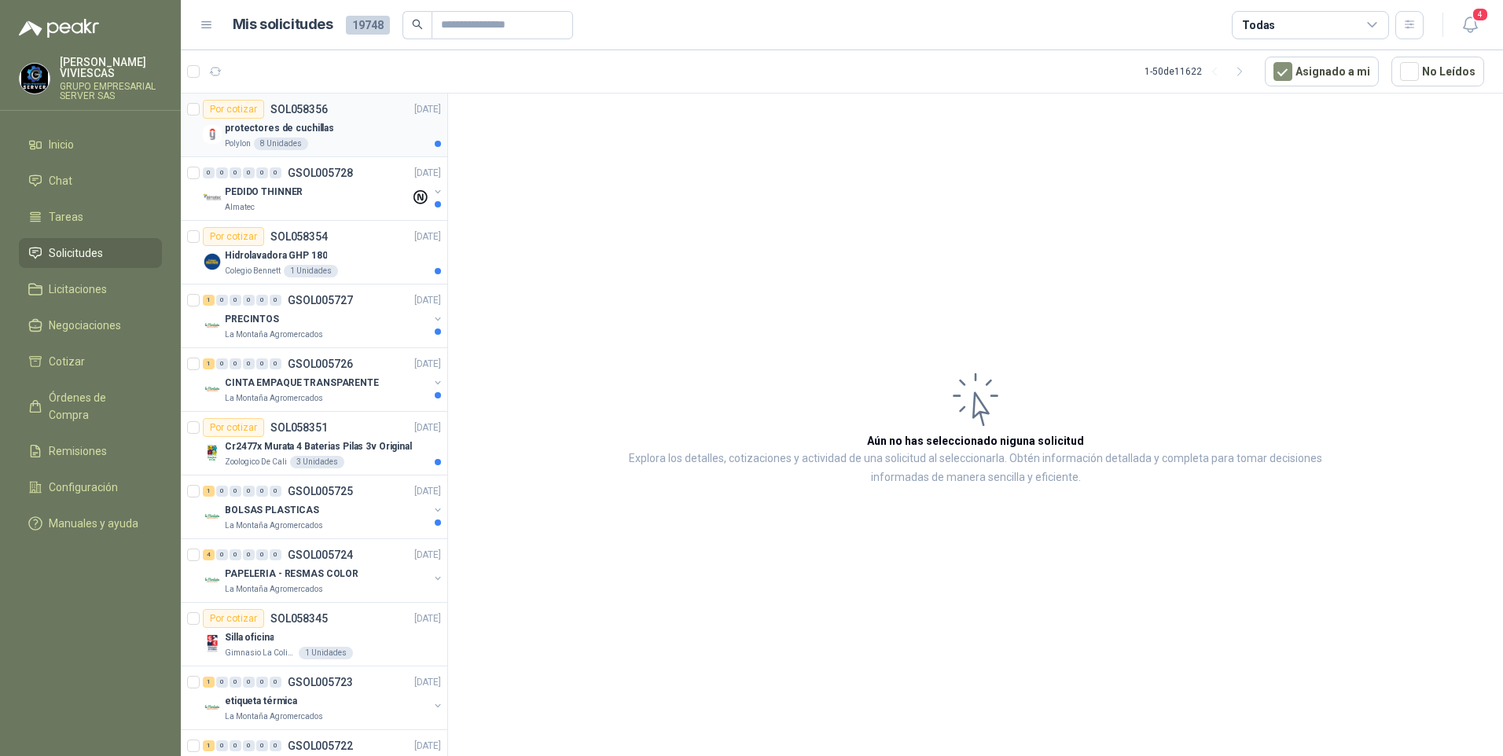
click at [339, 135] on div "protectores de cuchillas" at bounding box center [333, 128] width 216 height 19
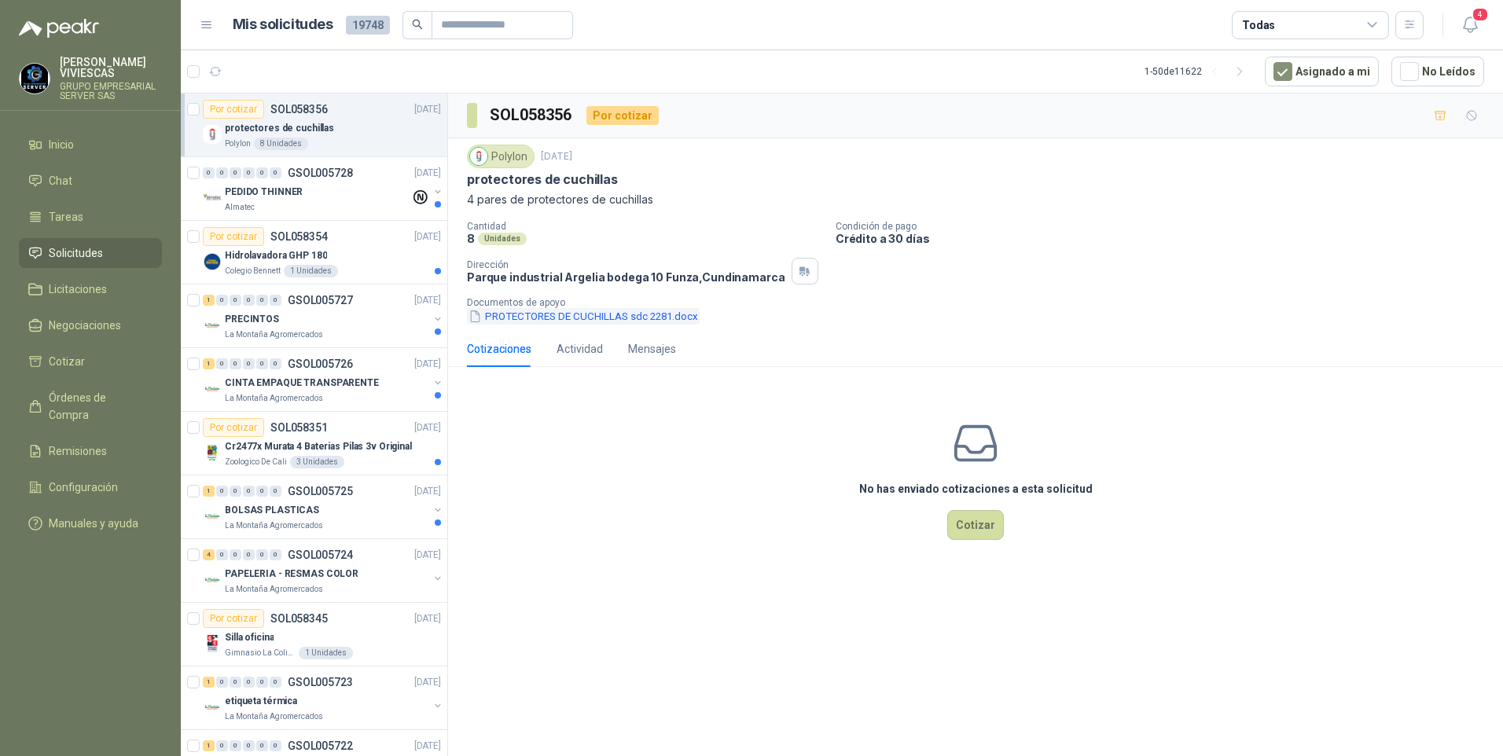
click at [550, 317] on button "PROTECTORES DE CUCHILLAS sdc 2281.docx" at bounding box center [583, 316] width 233 height 17
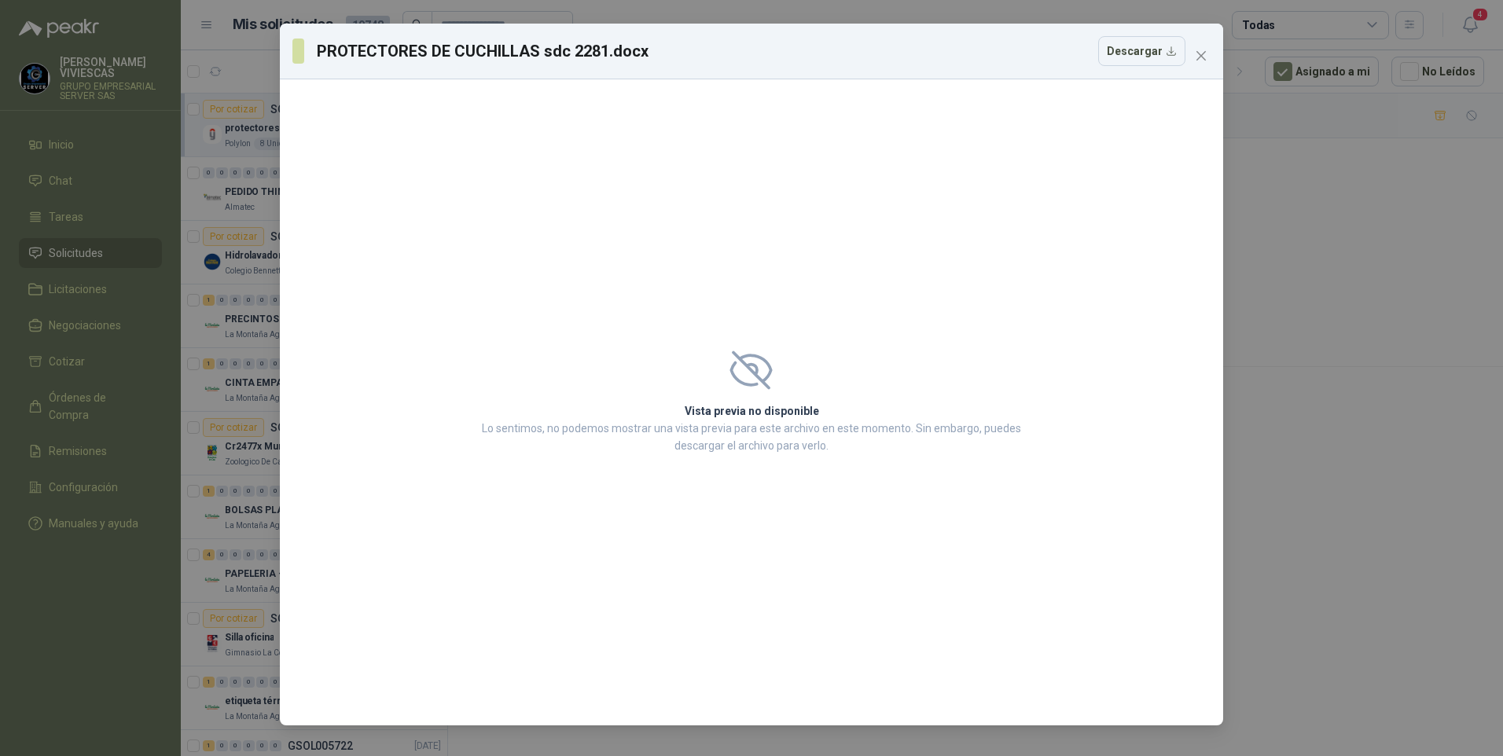
click at [1446, 563] on div "PROTECTORES DE CUCHILLAS sdc 2281.docx Descargar Vista previa no disponible Lo …" at bounding box center [751, 378] width 1503 height 756
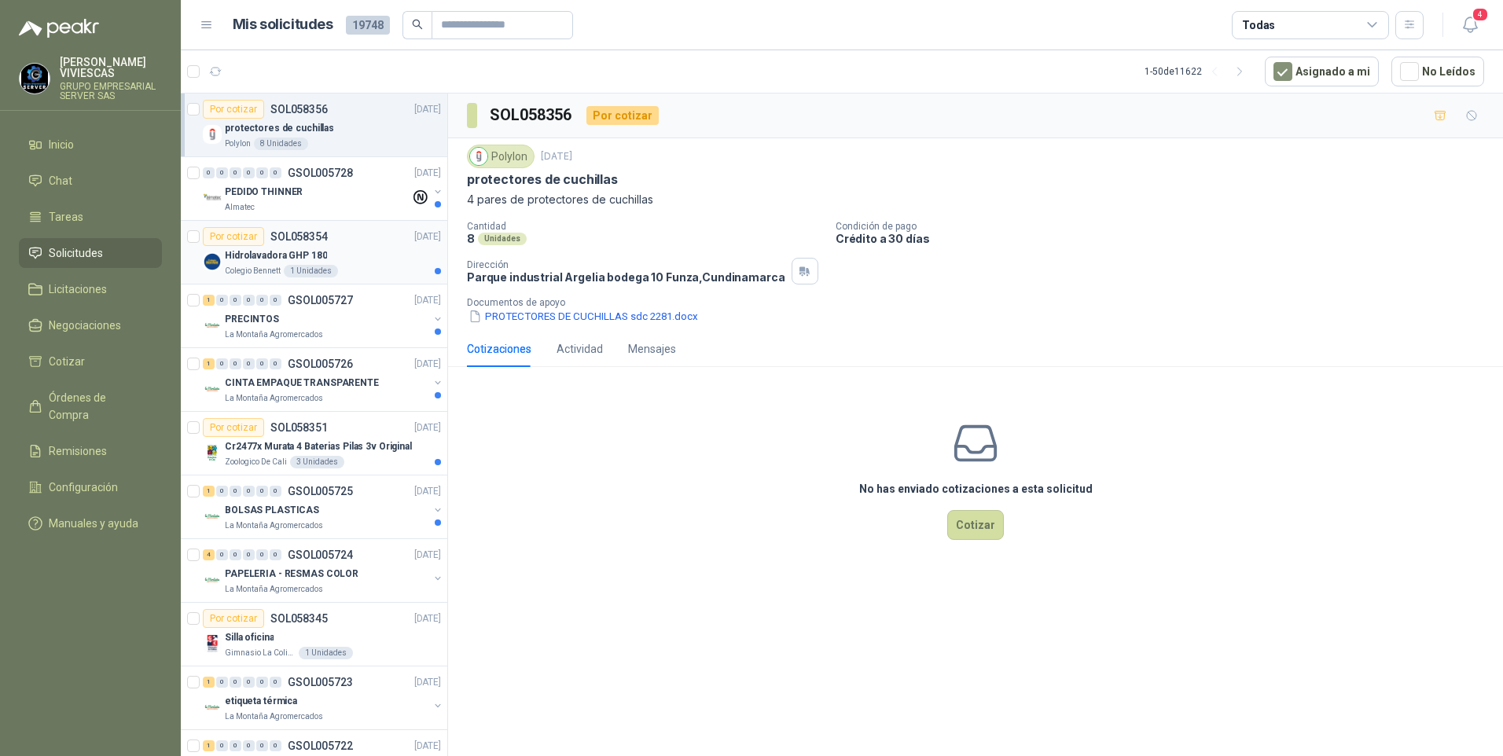
click at [263, 259] on p "Hidrolavadora GHP 180" at bounding box center [276, 255] width 102 height 15
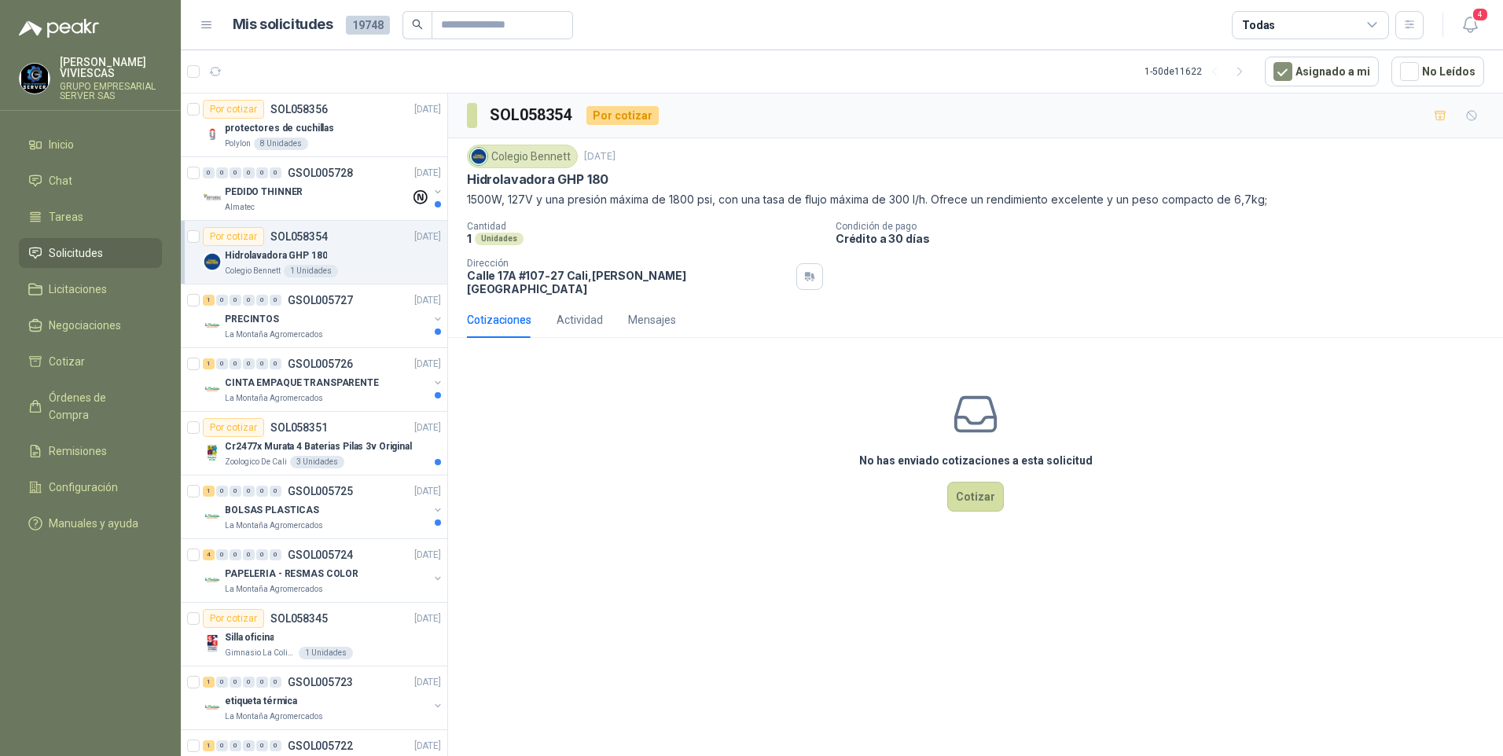
drag, startPoint x: 467, startPoint y: 179, endPoint x: 637, endPoint y: 186, distance: 170.7
click at [637, 186] on div "Hidrolavadora GHP 180" at bounding box center [975, 179] width 1017 height 17
drag, startPoint x: 637, startPoint y: 186, endPoint x: 555, endPoint y: 171, distance: 83.9
copy p "Hidrolavadora GHP 180"
drag, startPoint x: 518, startPoint y: 180, endPoint x: 739, endPoint y: 149, distance: 223.7
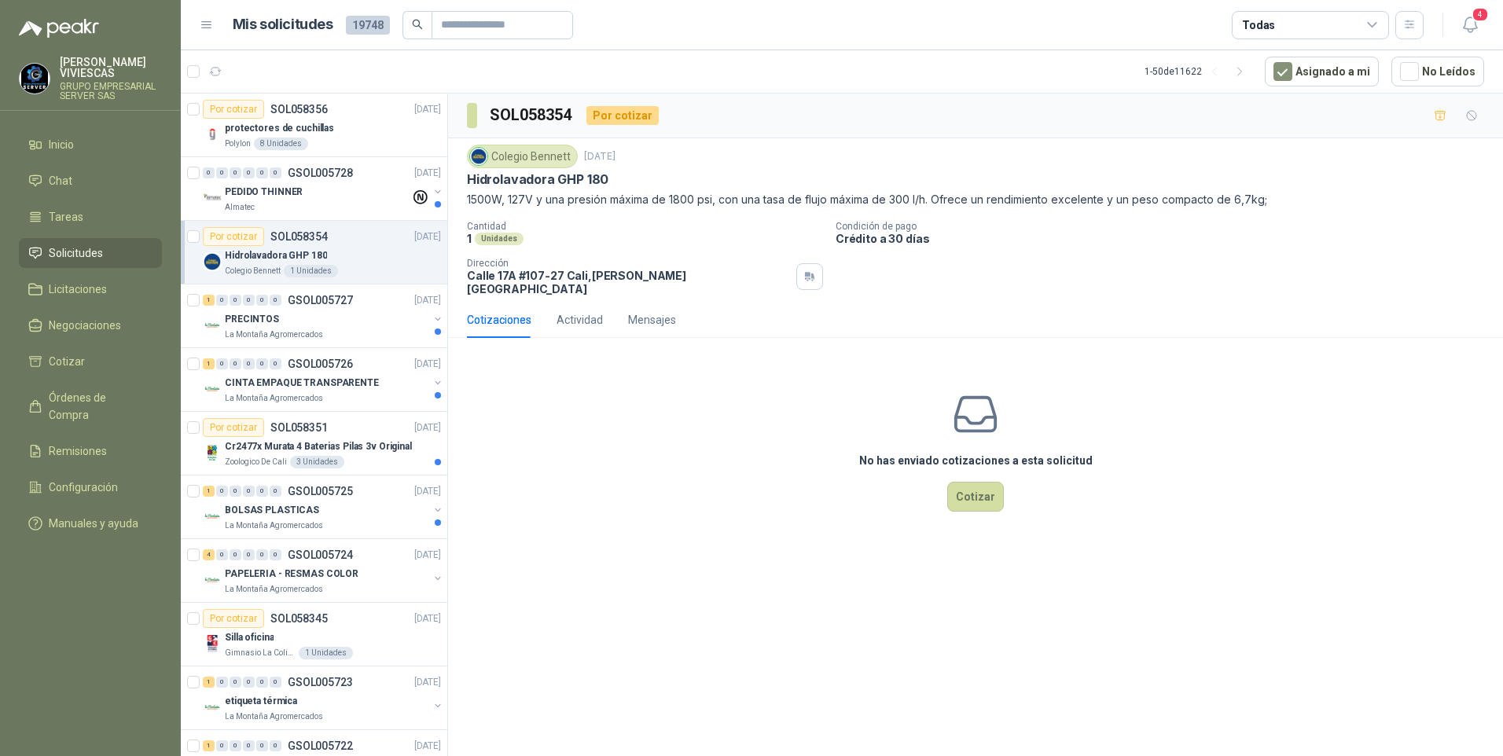
click at [739, 149] on div "Colegio Bennett 2 oct, 2025" at bounding box center [975, 157] width 1017 height 24
drag, startPoint x: 471, startPoint y: 178, endPoint x: 617, endPoint y: 177, distance: 146.2
click at [617, 177] on div "Hidrolavadora GHP 180" at bounding box center [975, 179] width 1017 height 17
drag, startPoint x: 617, startPoint y: 177, endPoint x: 570, endPoint y: 171, distance: 47.5
copy p "Hidrolavadora GHP 180"
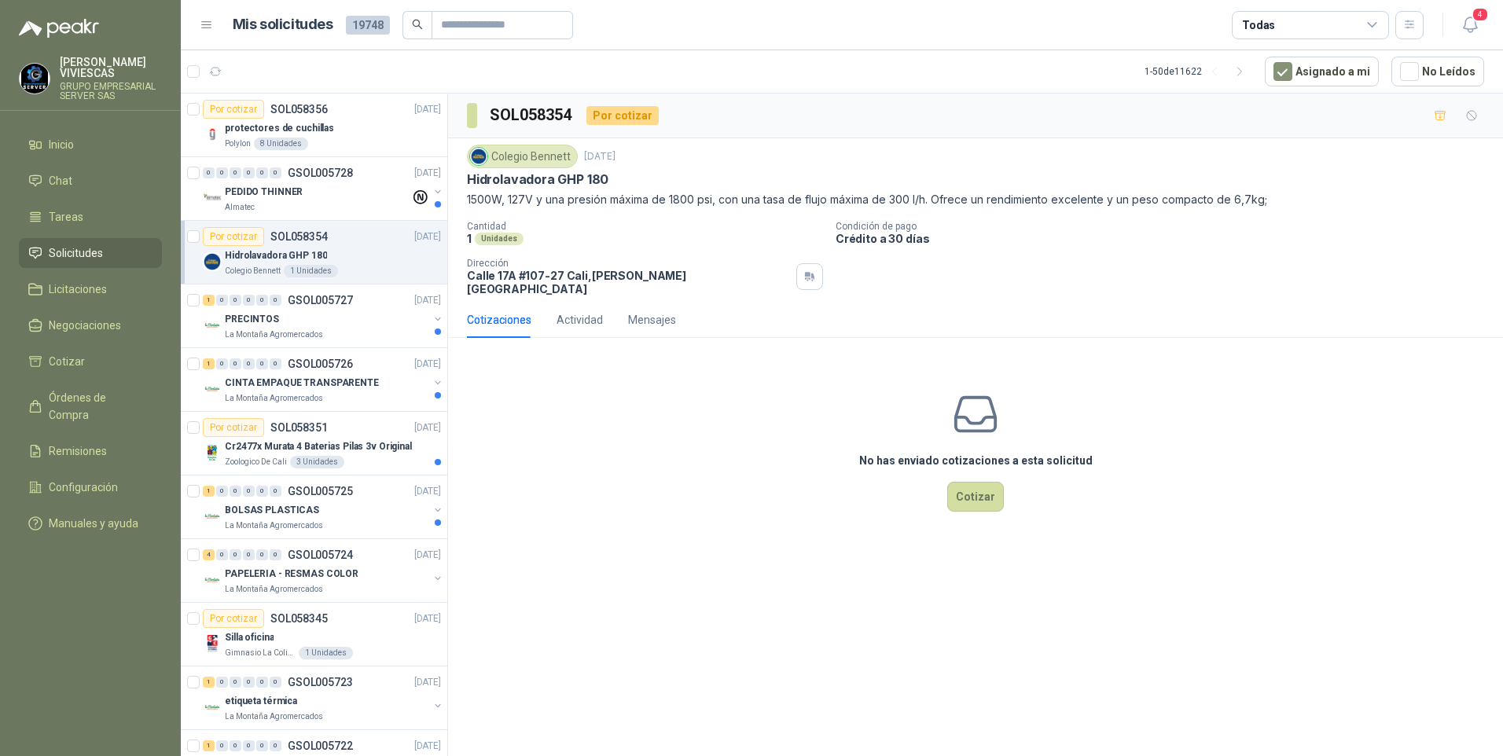
click at [68, 249] on span "Solicitudes" at bounding box center [76, 252] width 54 height 17
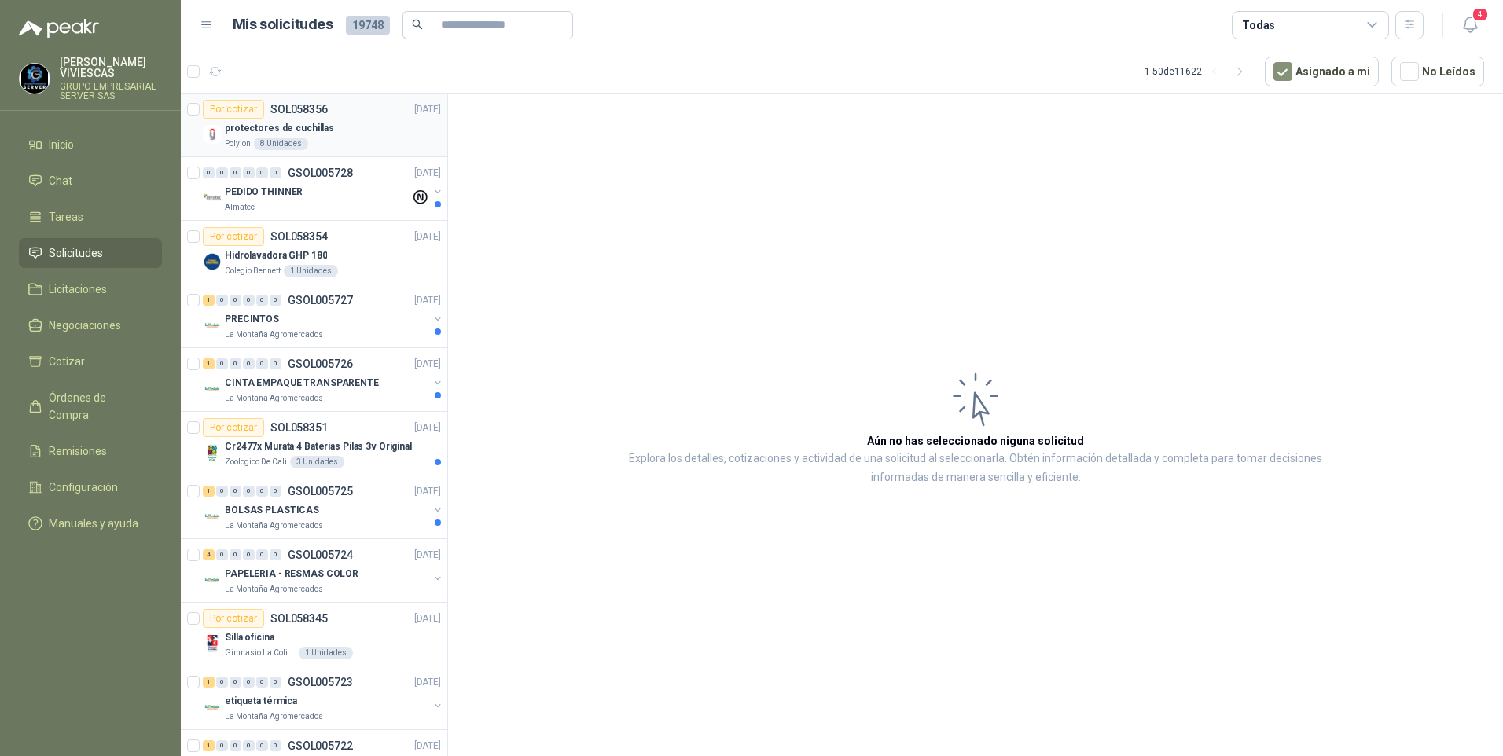
click at [241, 124] on p "protectores de cuchillas" at bounding box center [279, 128] width 109 height 15
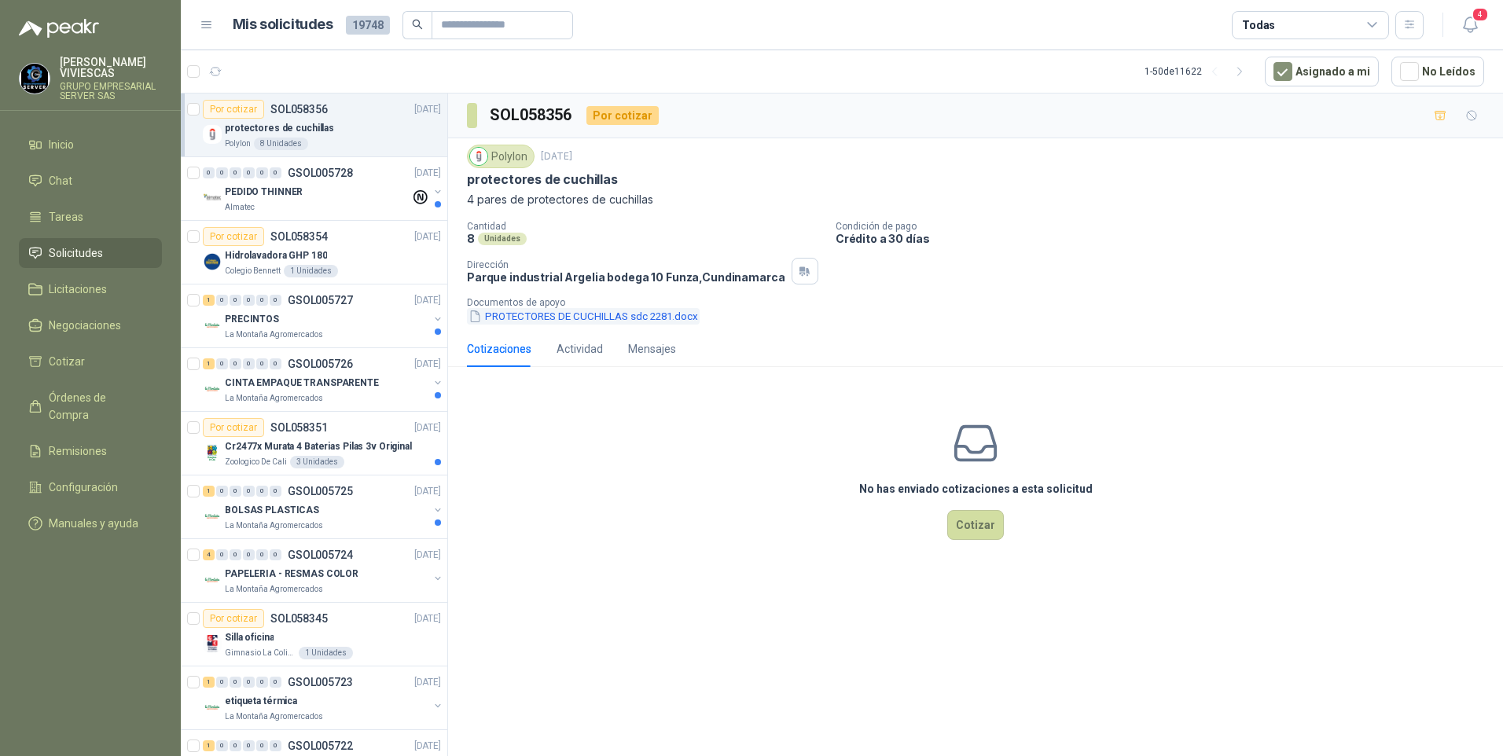
click at [552, 319] on button "PROTECTORES DE CUCHILLAS sdc 2281.docx" at bounding box center [583, 316] width 233 height 17
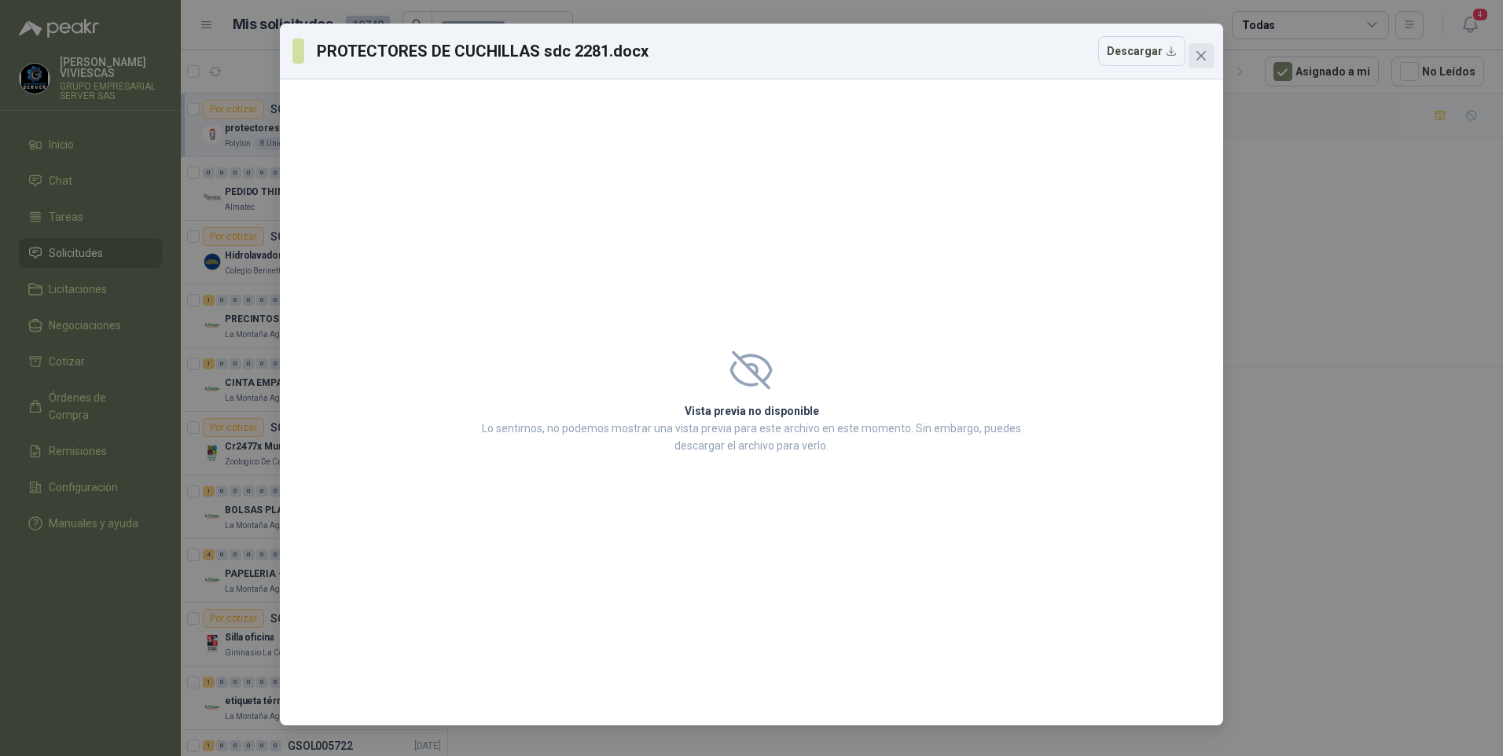
click at [1210, 46] on button "Close" at bounding box center [1200, 55] width 25 height 25
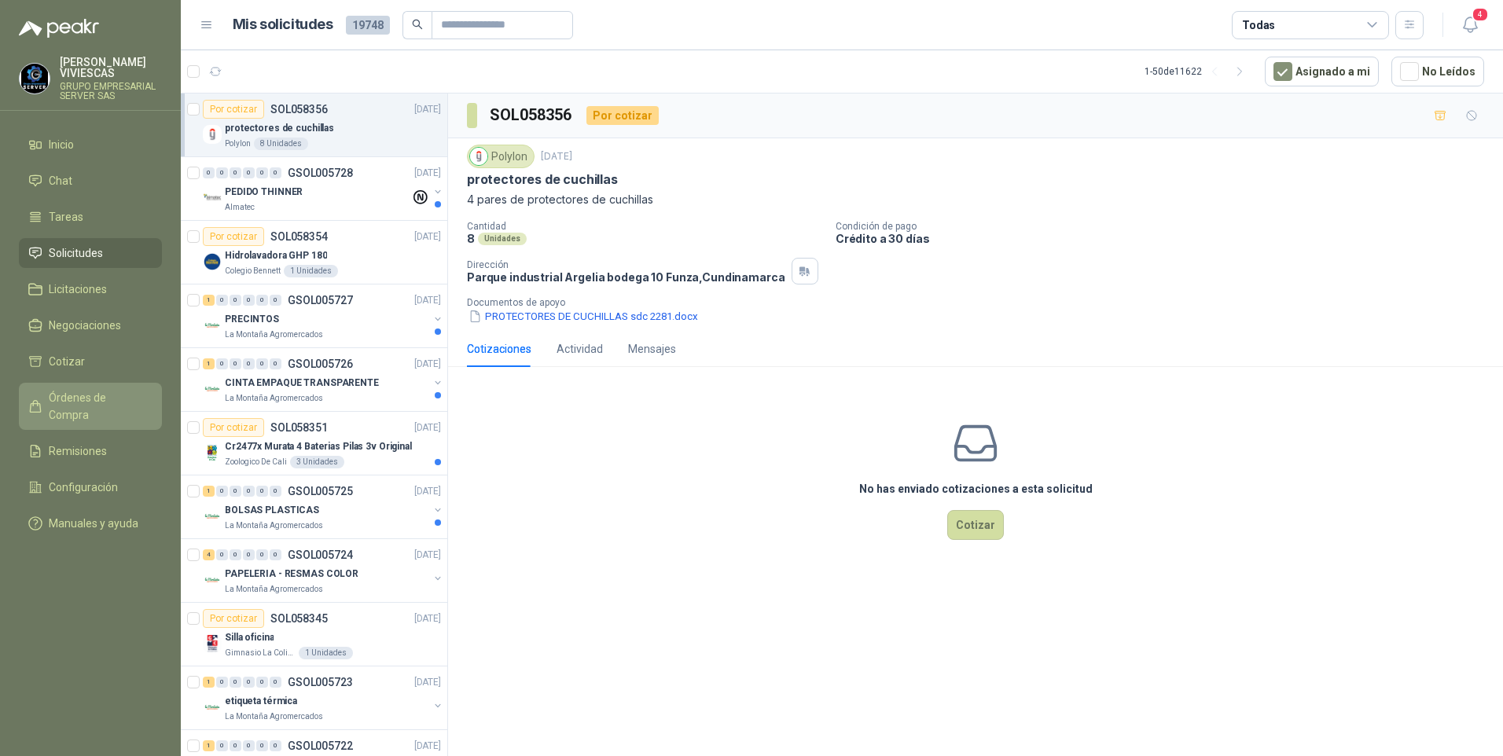
click at [89, 395] on span "Órdenes de Compra" at bounding box center [98, 406] width 98 height 35
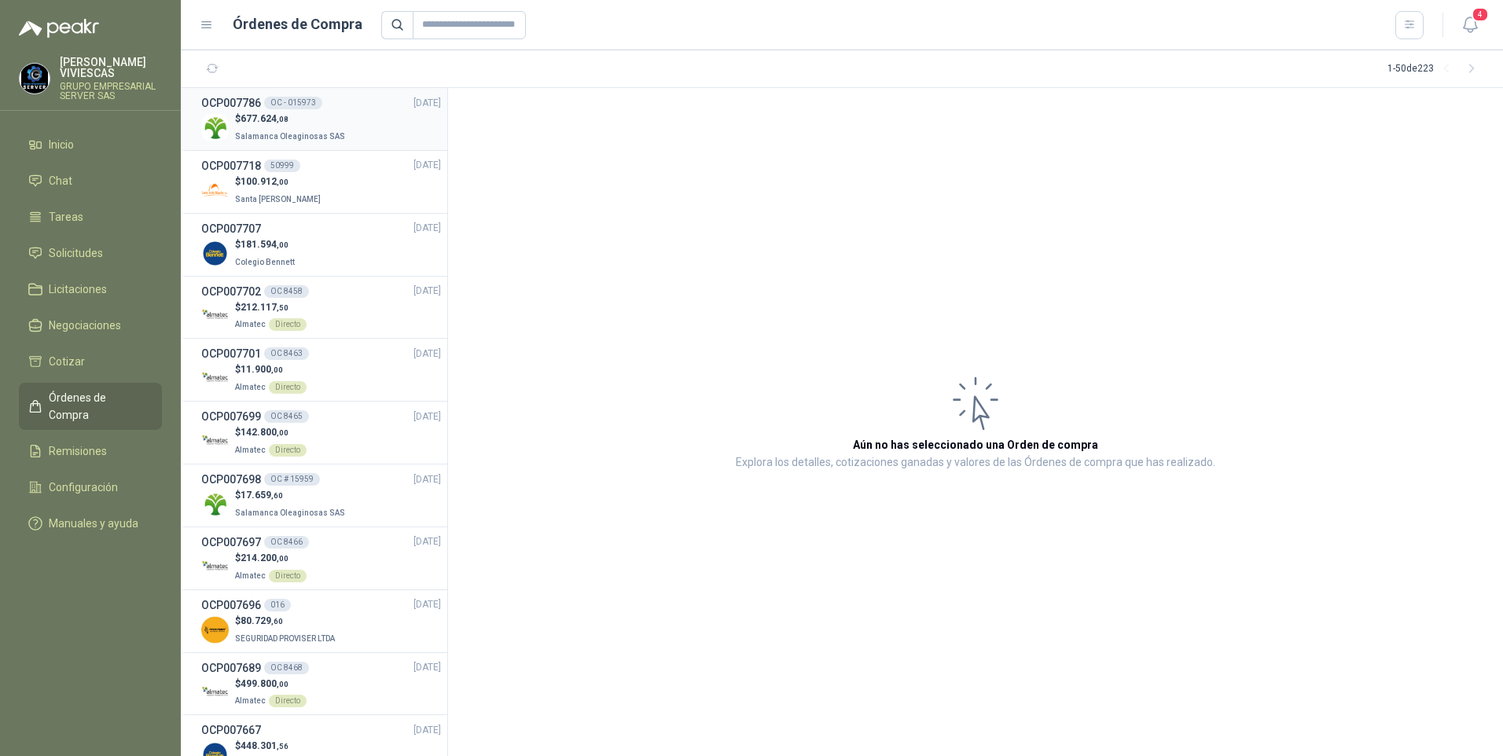
click at [252, 114] on span "677.624 ,08" at bounding box center [264, 118] width 48 height 11
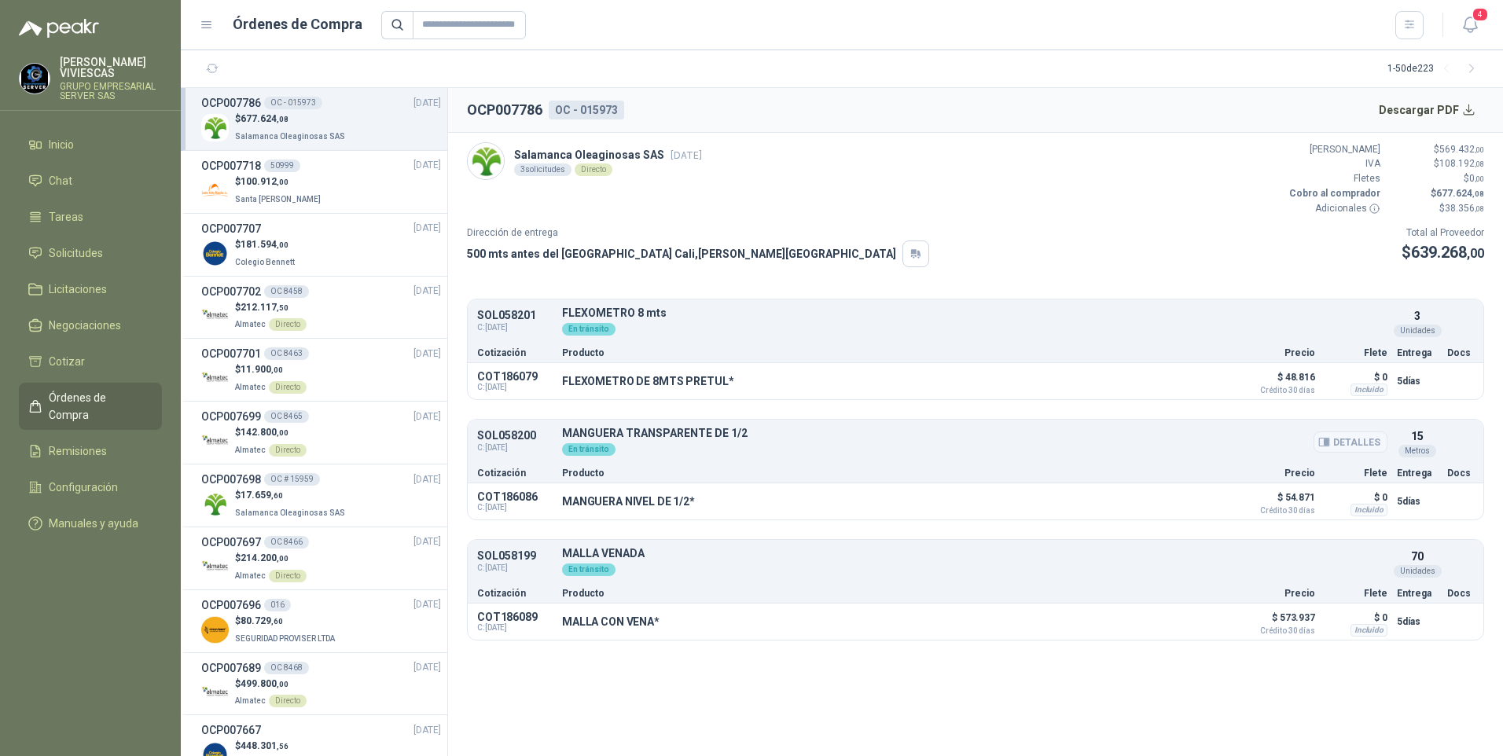
click at [1348, 442] on button "Detalles" at bounding box center [1350, 441] width 74 height 21
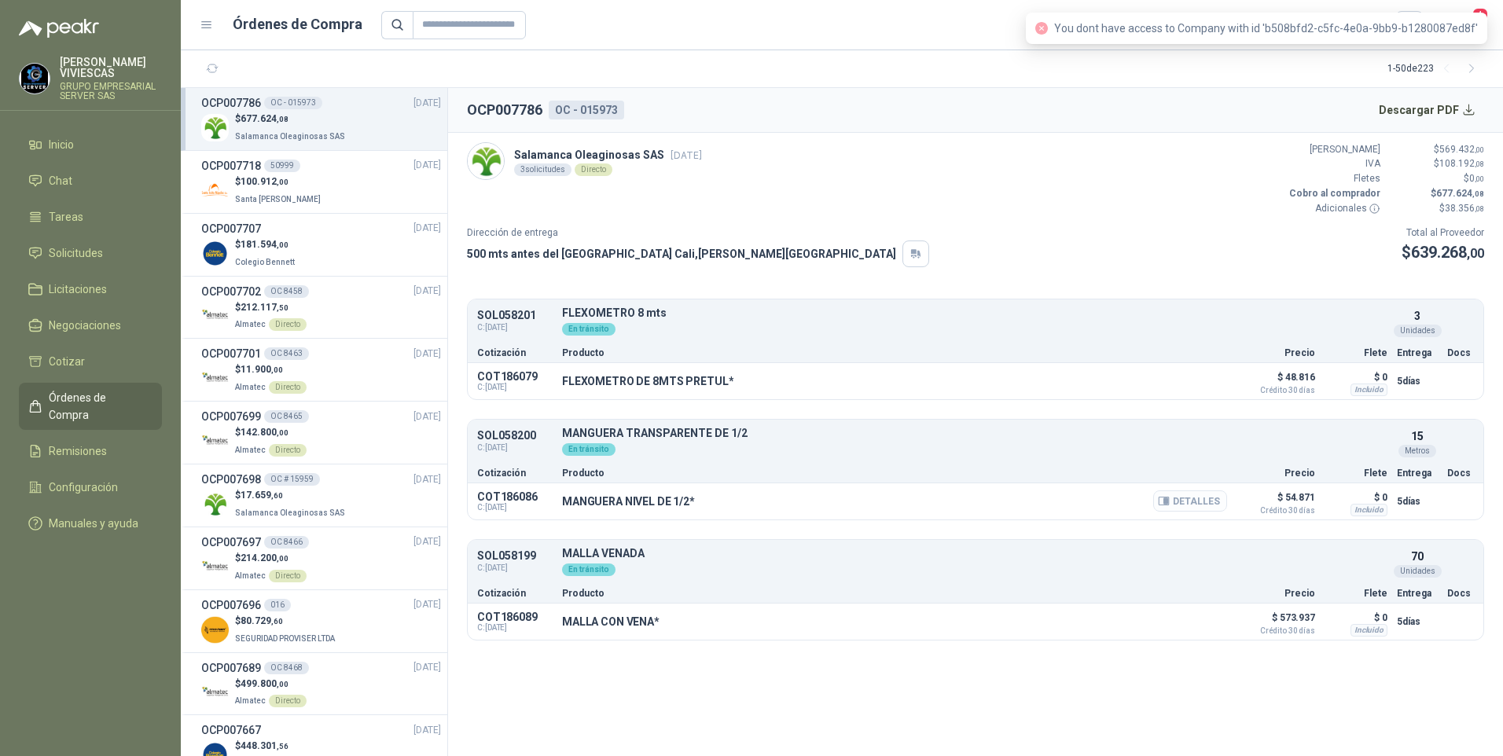
click at [1185, 500] on button "Detalles" at bounding box center [1190, 500] width 74 height 21
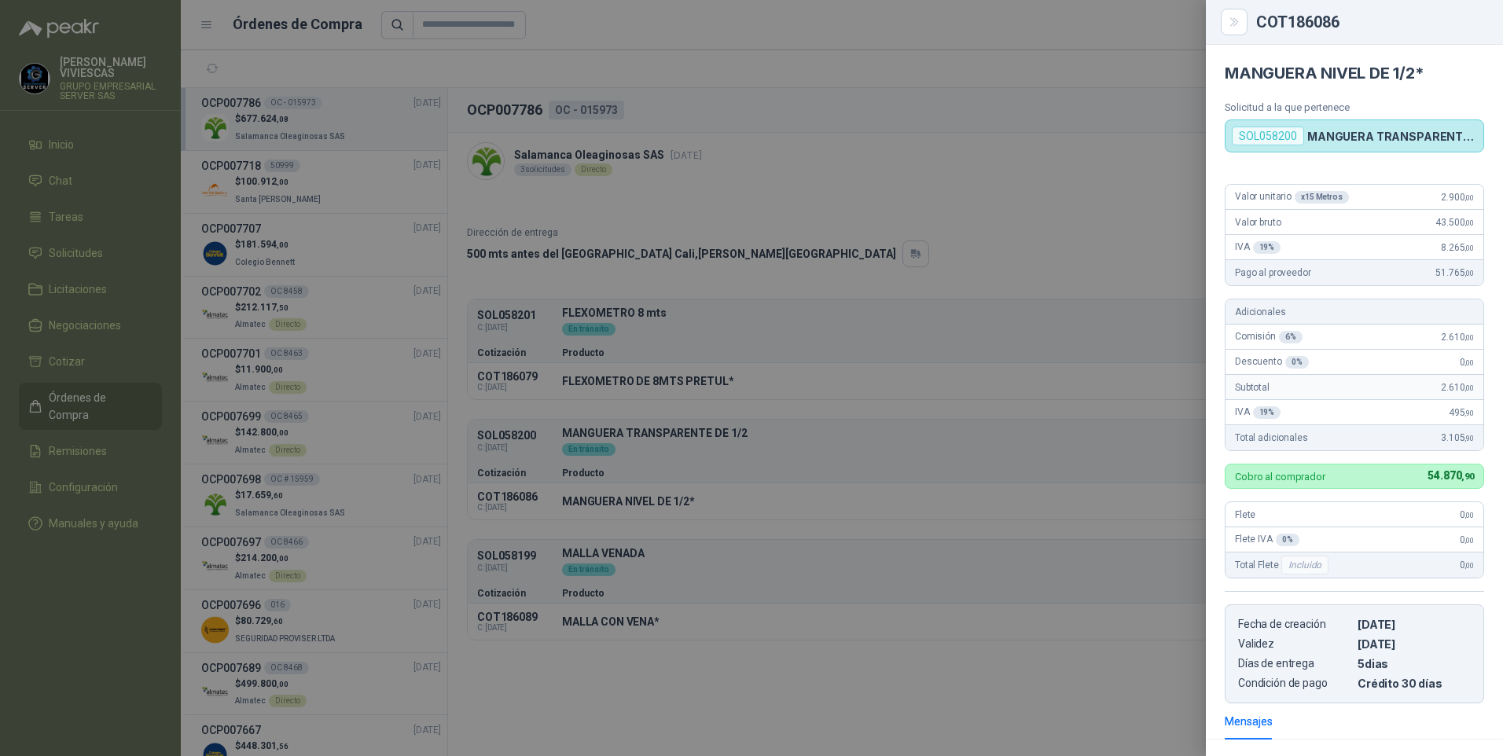
drag, startPoint x: 112, startPoint y: 381, endPoint x: 123, endPoint y: 377, distance: 12.4
click at [112, 384] on div at bounding box center [751, 378] width 1503 height 756
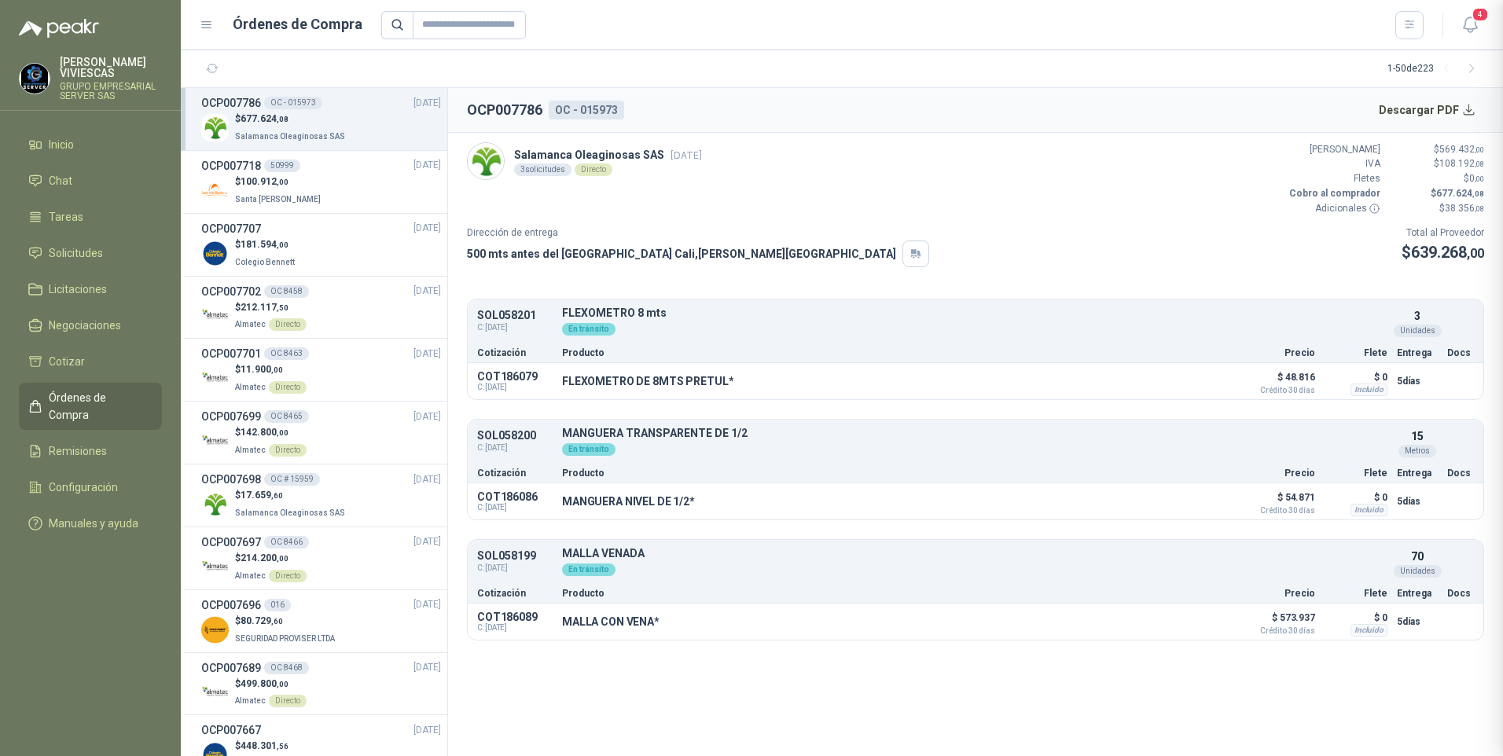
scroll to position [208, 0]
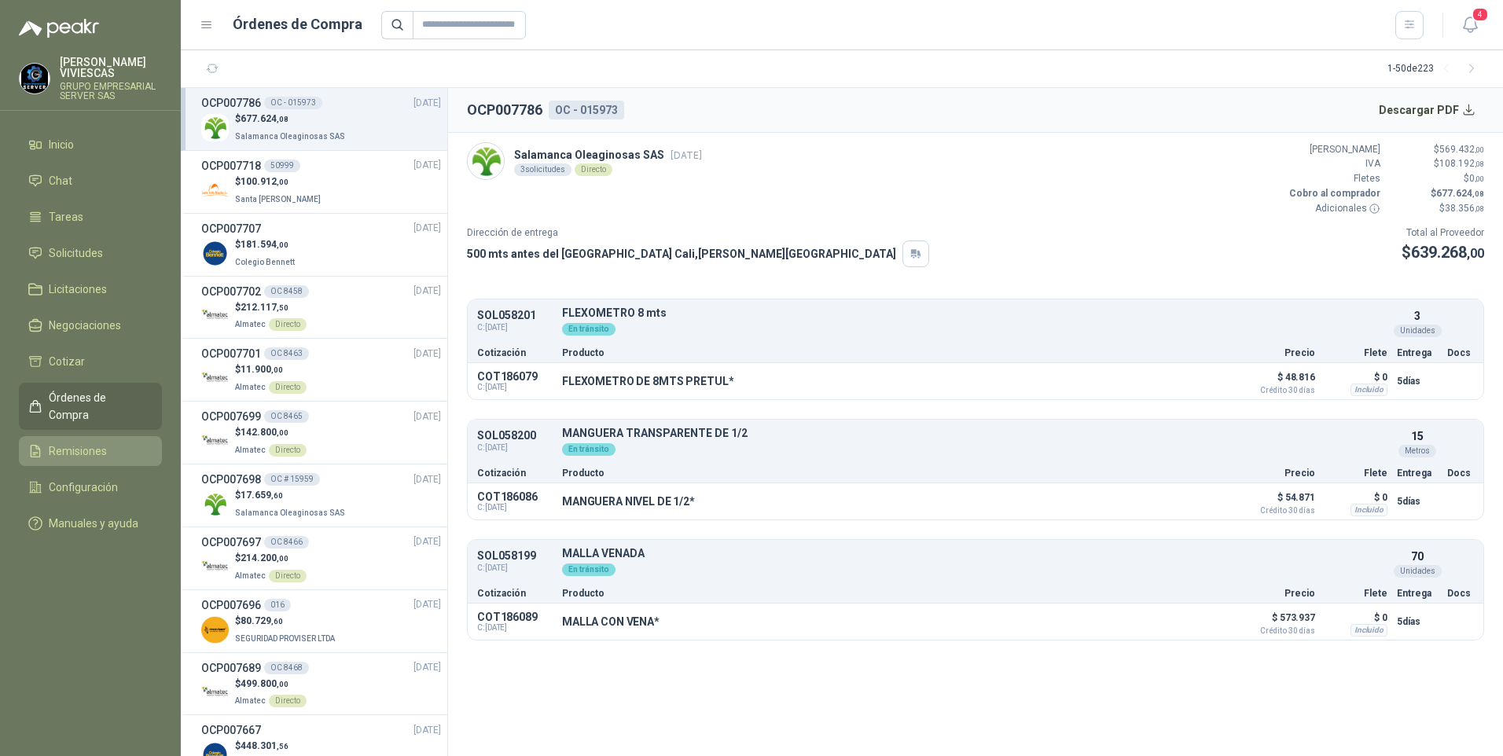
click at [79, 442] on span "Remisiones" at bounding box center [78, 450] width 58 height 17
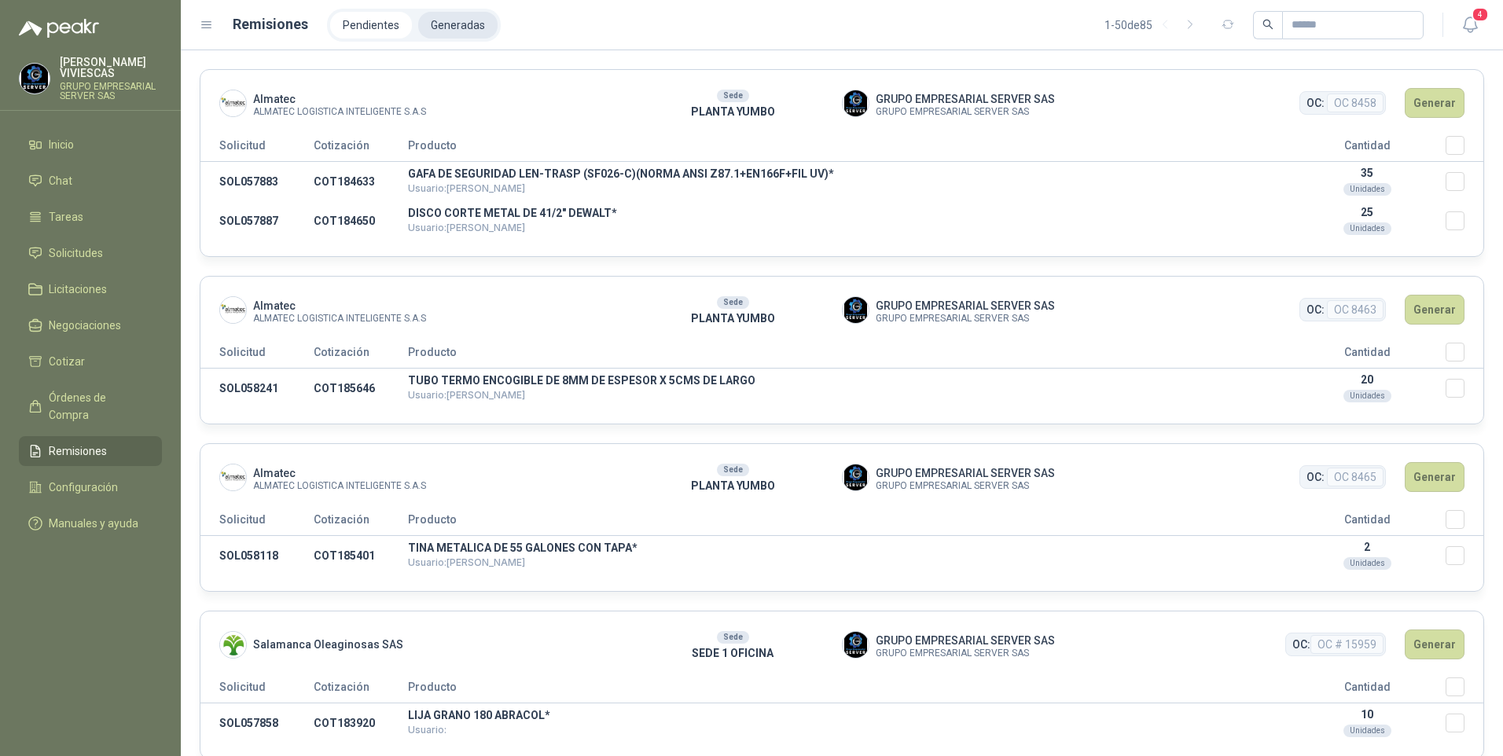
click at [440, 25] on li "Generadas" at bounding box center [457, 25] width 79 height 27
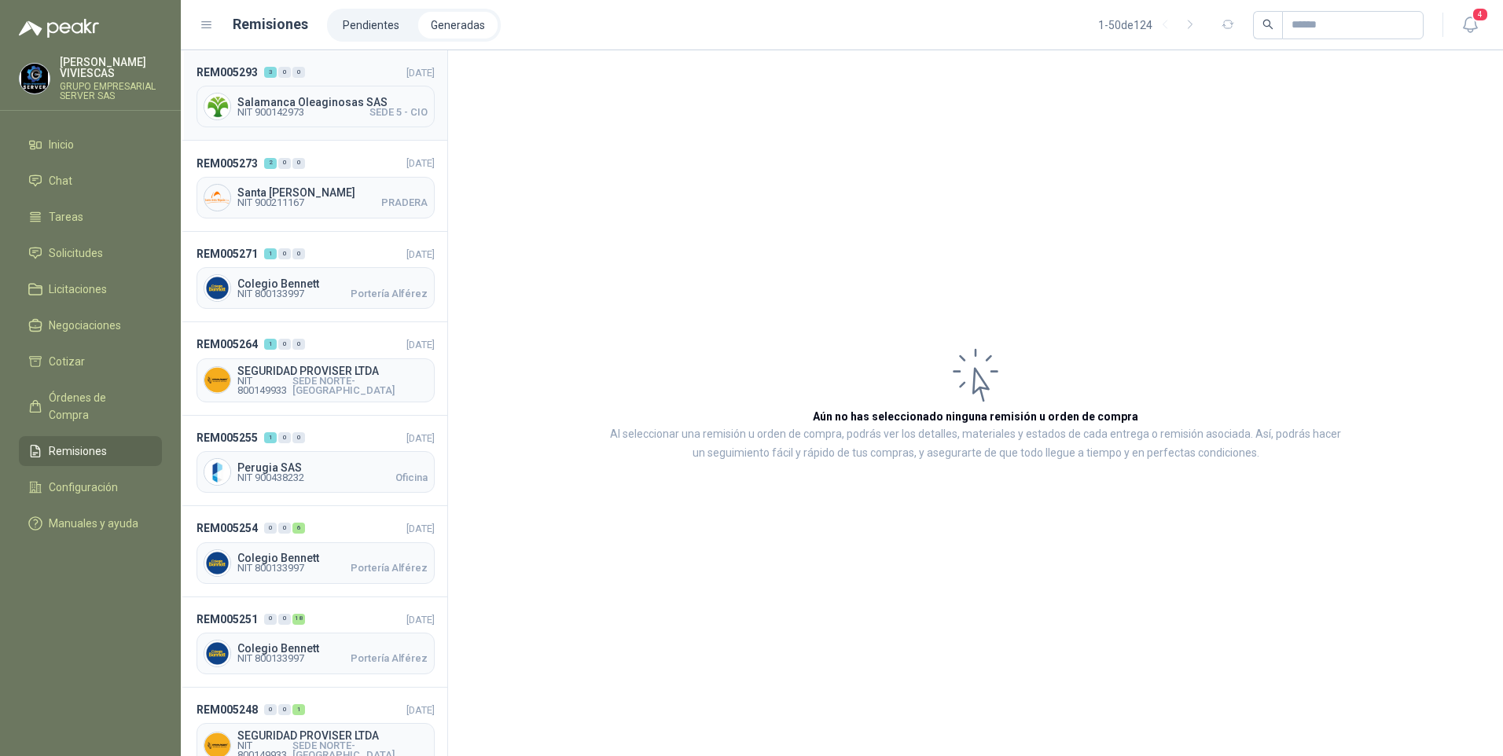
click at [265, 108] on span "NIT 900142973" at bounding box center [270, 112] width 67 height 9
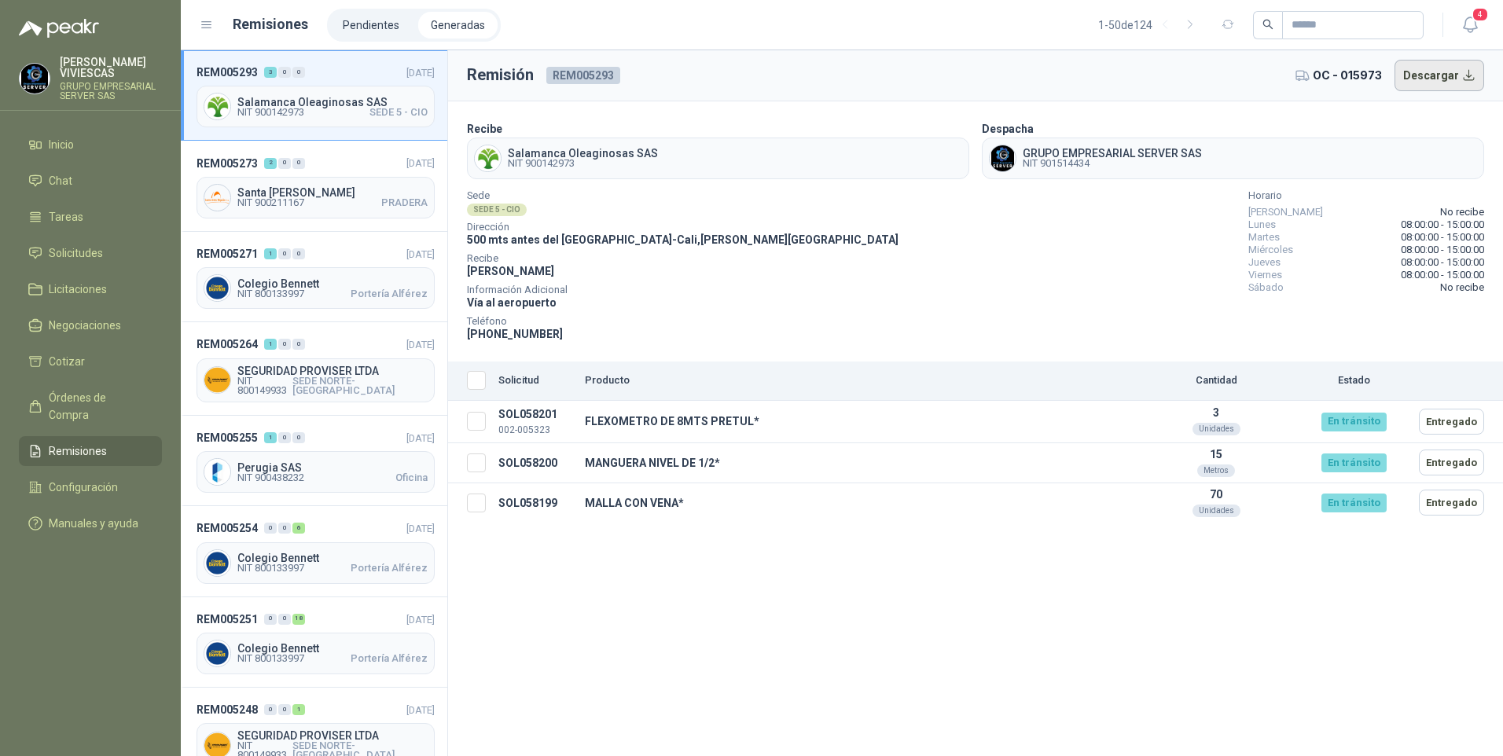
click at [1420, 68] on button "Descargar" at bounding box center [1439, 75] width 90 height 31
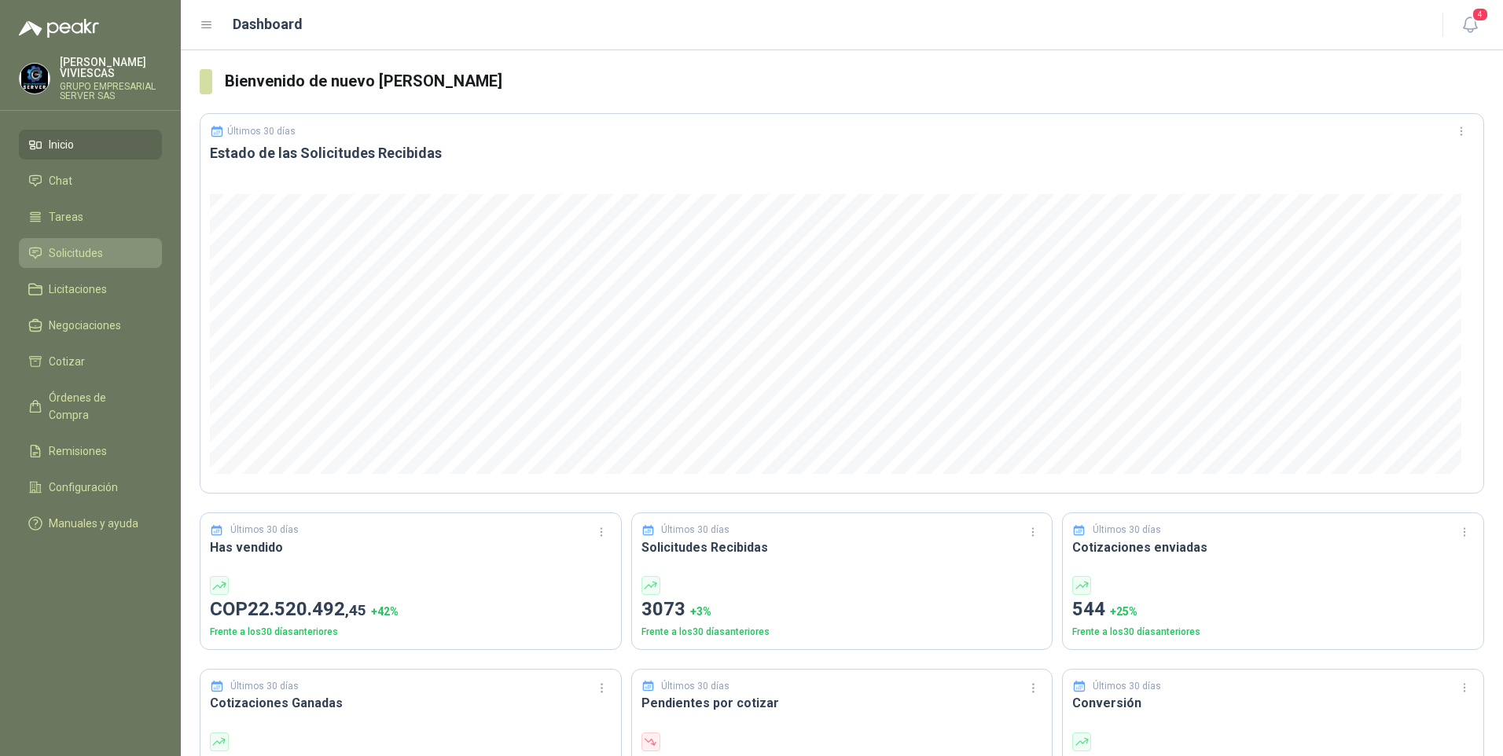
click at [68, 250] on span "Solicitudes" at bounding box center [76, 252] width 54 height 17
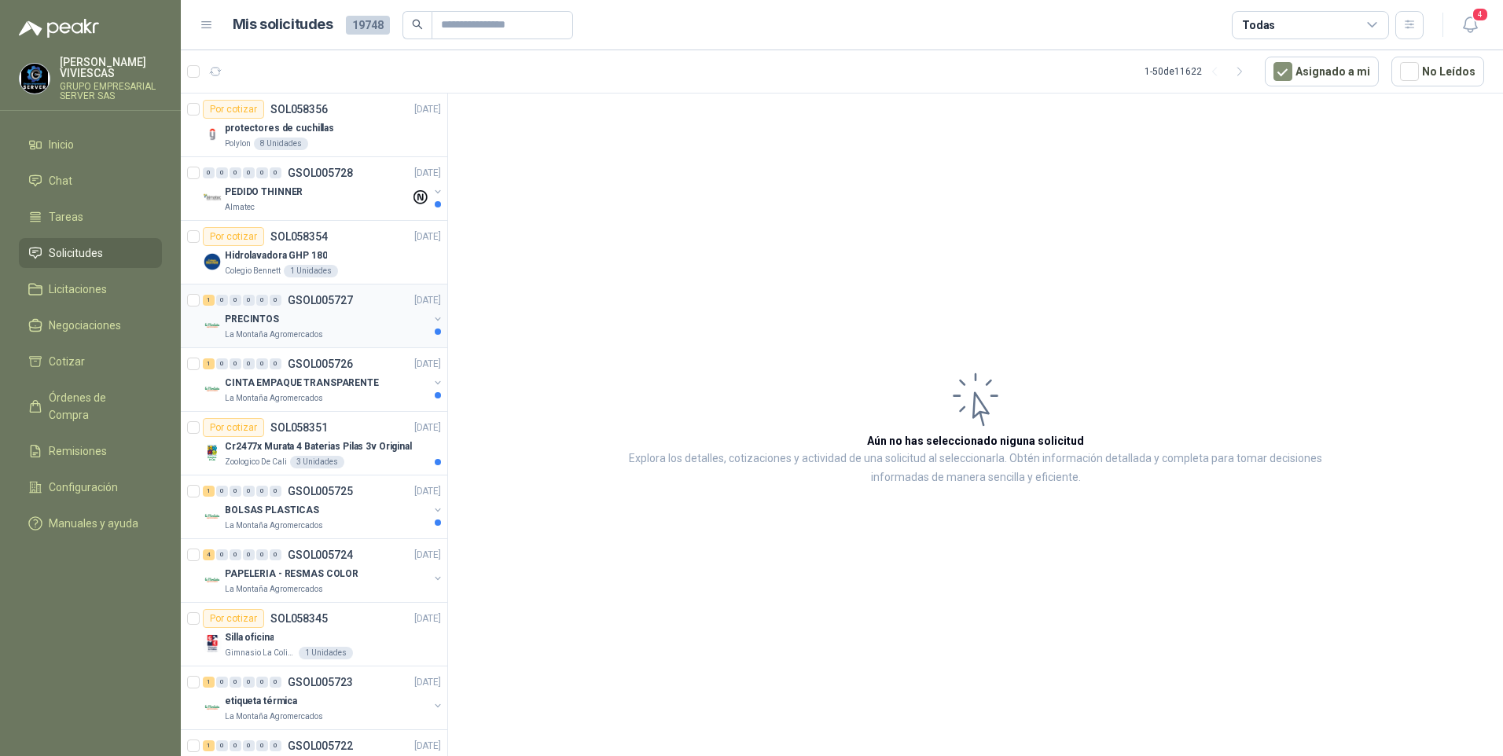
click at [244, 317] on p "PRECINTOS" at bounding box center [252, 319] width 54 height 15
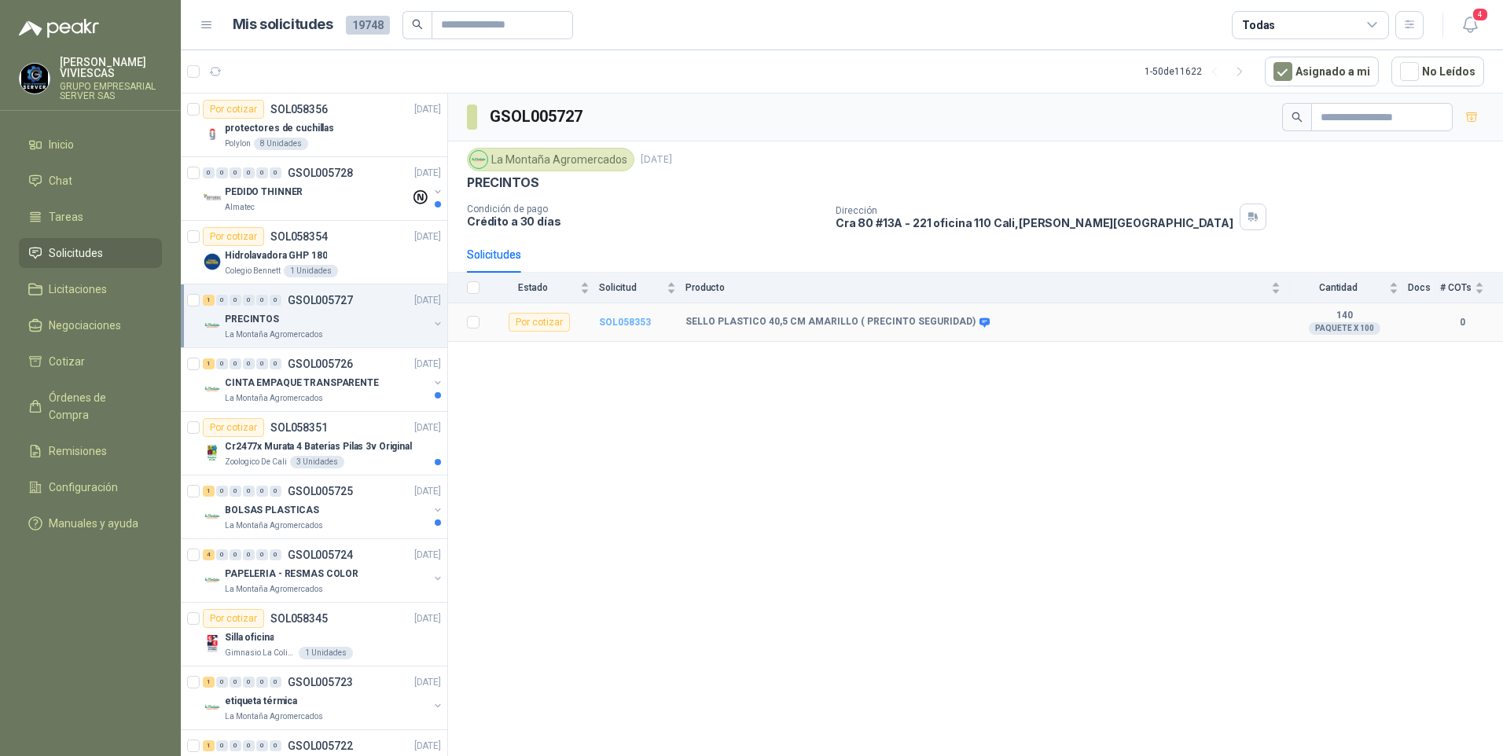
click at [640, 324] on b "SOL058353" at bounding box center [625, 322] width 52 height 11
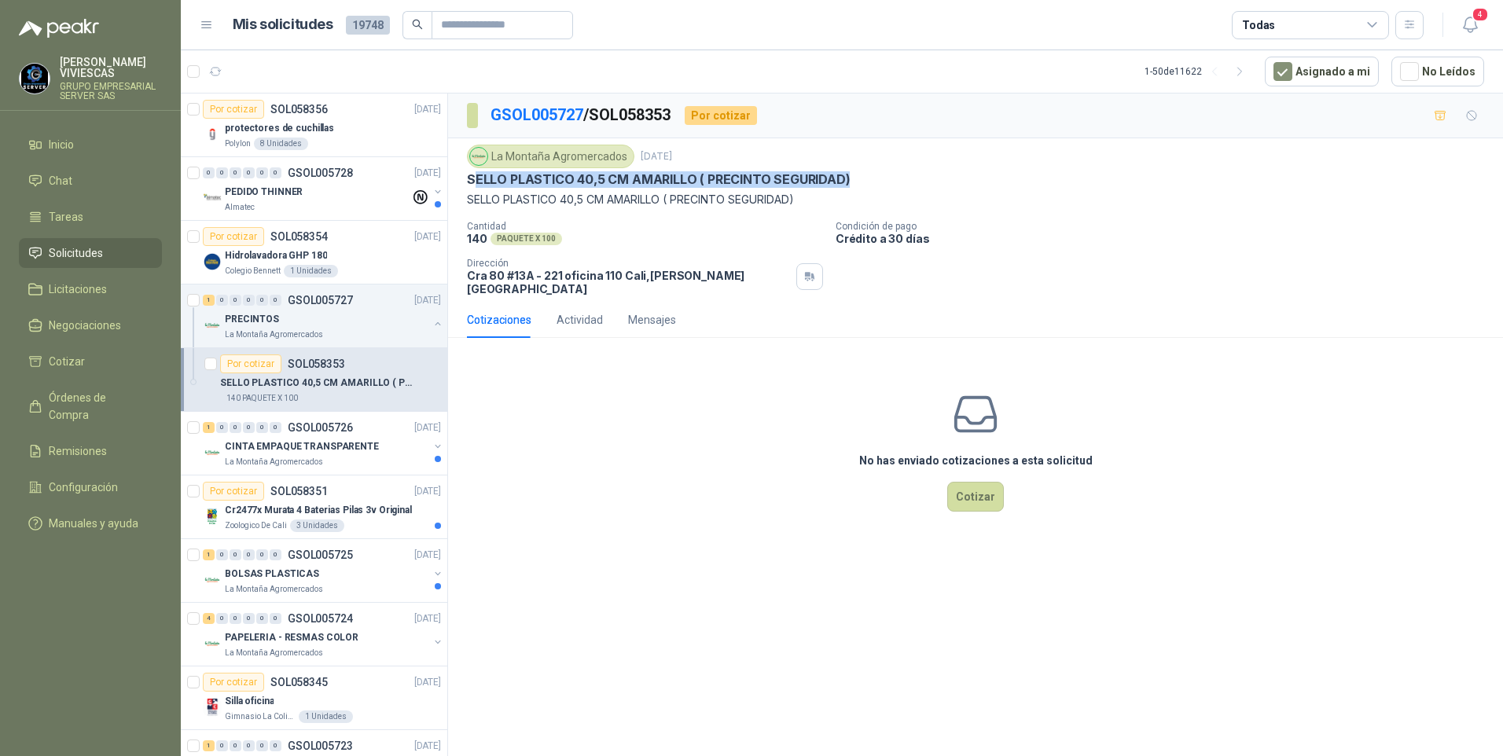
drag, startPoint x: 472, startPoint y: 184, endPoint x: 862, endPoint y: 184, distance: 389.8
click at [862, 184] on div "SELLO PLASTICO 40,5 CM AMARILLO ( PRECINTO SEGURIDAD)" at bounding box center [975, 179] width 1017 height 17
drag, startPoint x: 862, startPoint y: 184, endPoint x: 746, endPoint y: 171, distance: 117.1
copy p "ELLO PLASTICO 40,5 CM AMARILLO ( PRECINTO SEGURIDAD)"
